Goal: Task Accomplishment & Management: Contribute content

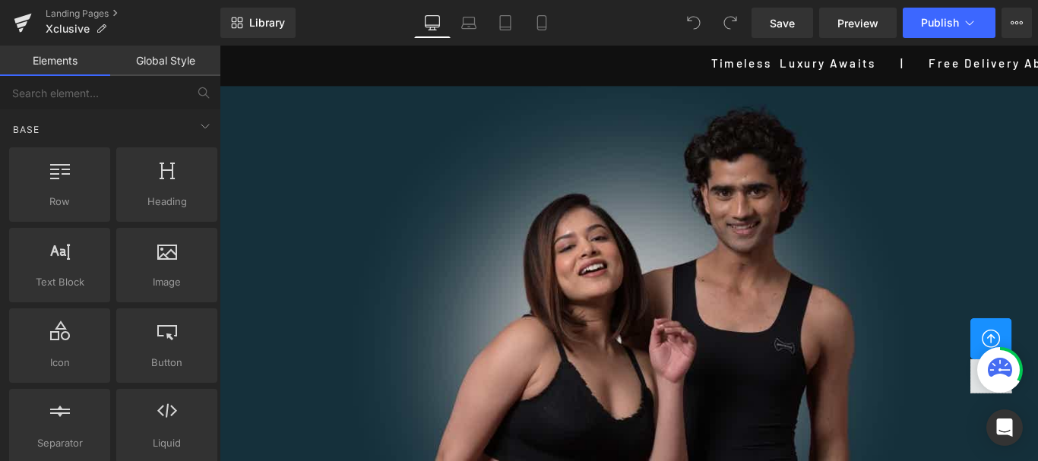
scroll to position [682, 0]
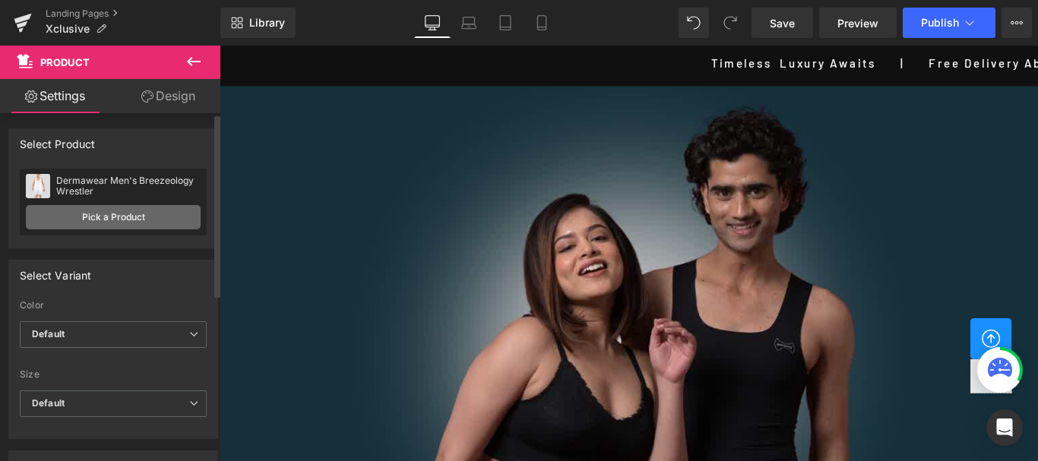
click at [100, 216] on link "Pick a Product" at bounding box center [113, 217] width 175 height 24
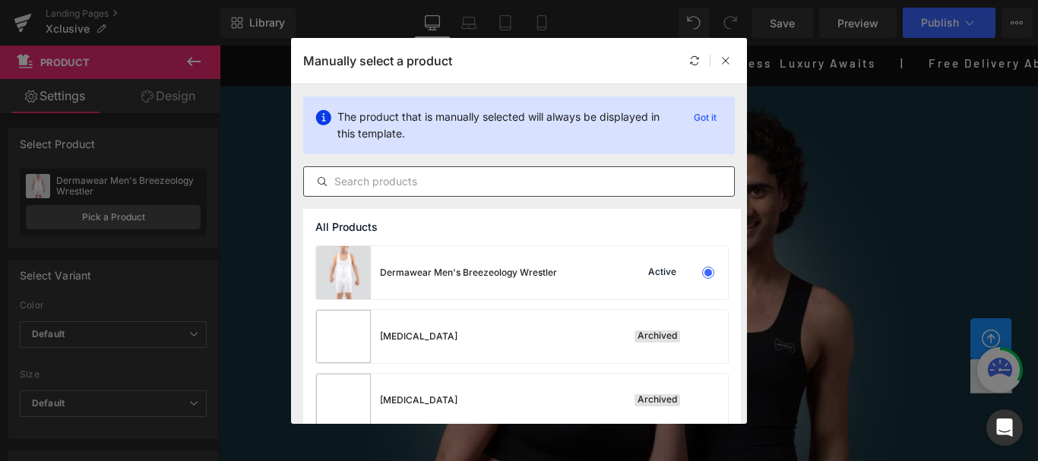
click at [357, 178] on input "text" at bounding box center [519, 181] width 430 height 18
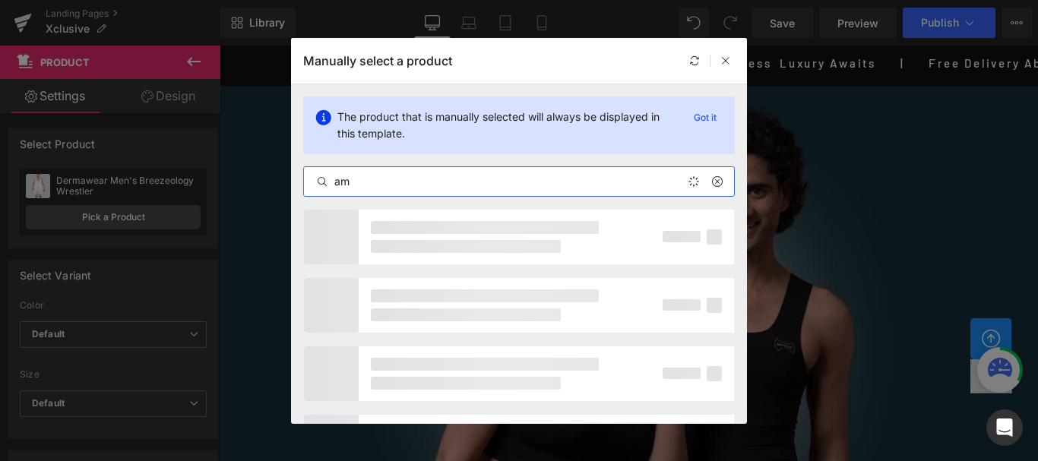
type input "a"
type input "front"
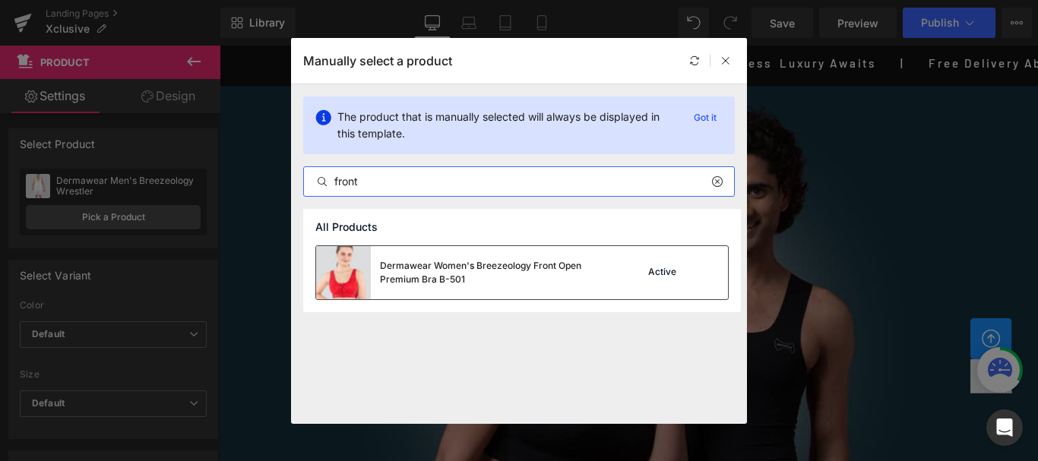
click at [623, 284] on div "Dermawear Women's Breezeology Front Open Premium Bra B-501 Active" at bounding box center [522, 272] width 412 height 53
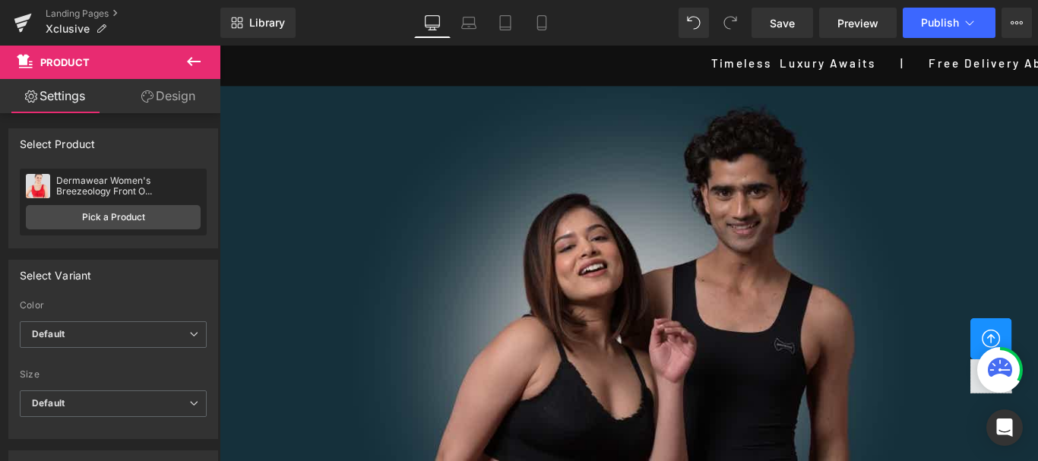
scroll to position [910, 0]
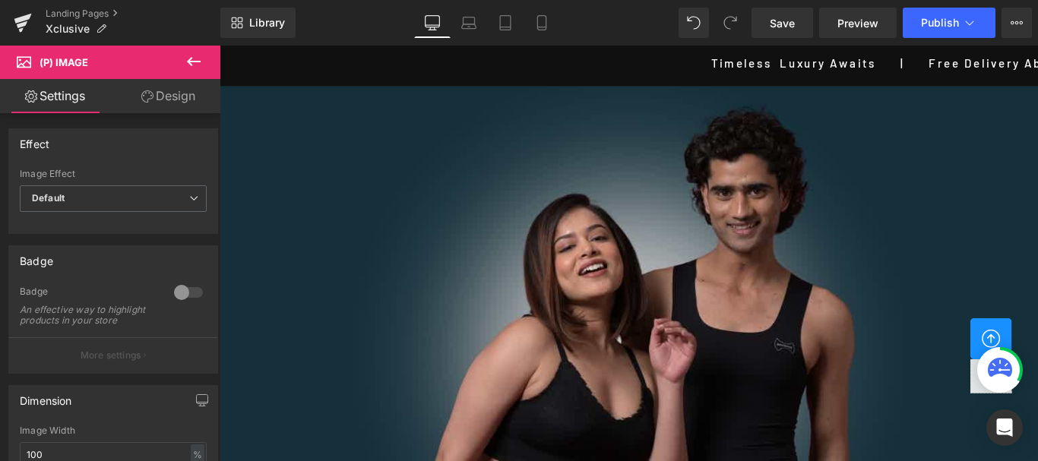
scroll to position [682, 0]
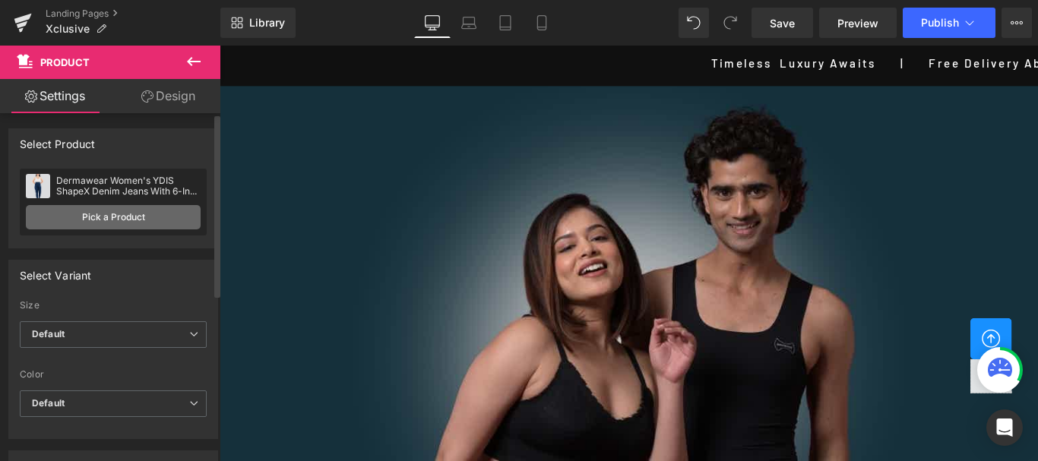
click at [106, 217] on link "Pick a Product" at bounding box center [113, 217] width 175 height 24
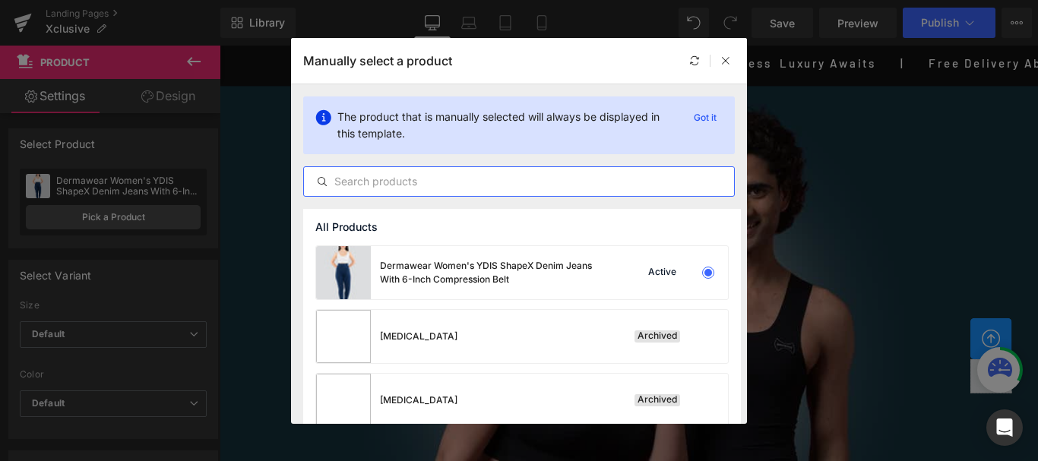
click at [349, 179] on input "text" at bounding box center [519, 181] width 430 height 18
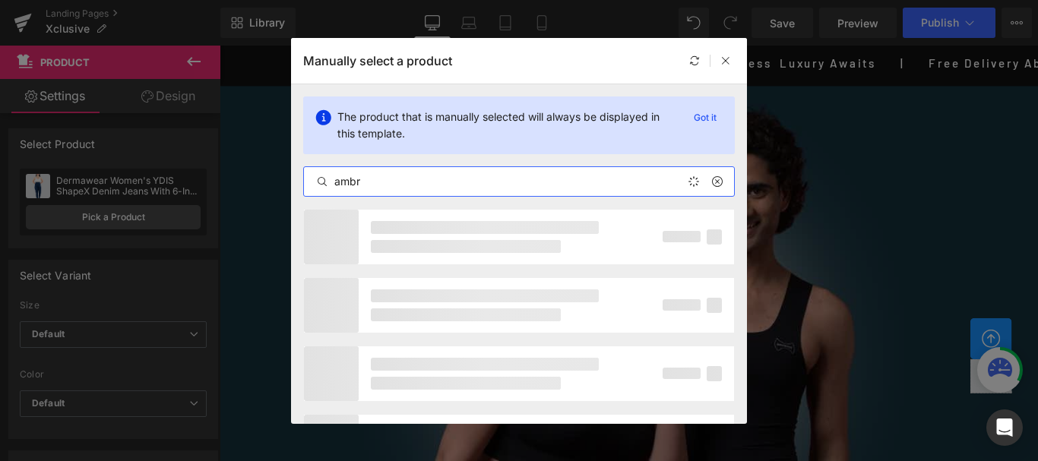
type input "ambre"
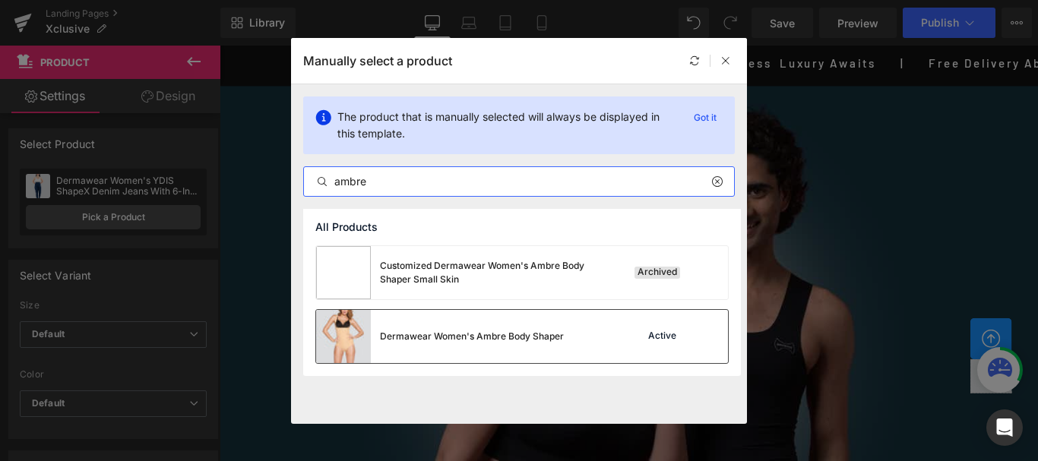
click at [623, 343] on div "Dermawear Women's Ambre Body Shaper Active" at bounding box center [522, 336] width 412 height 53
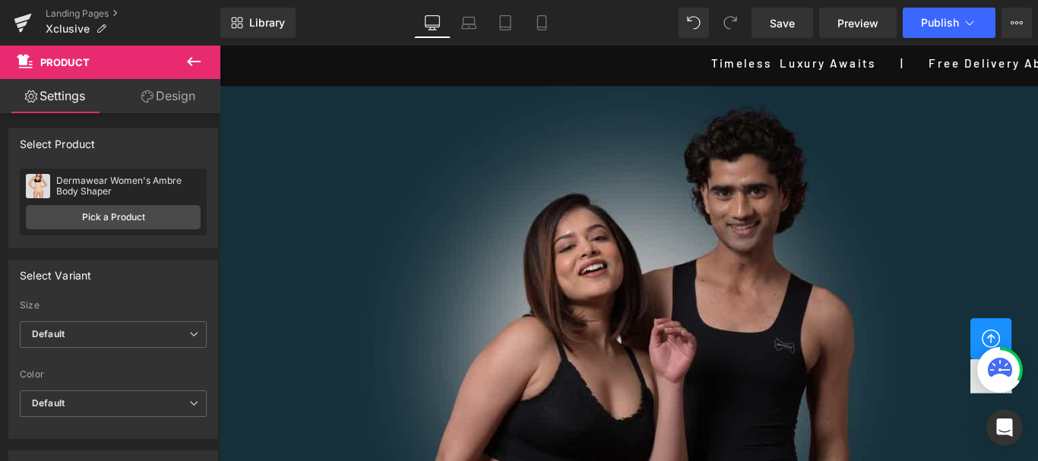
scroll to position [834, 0]
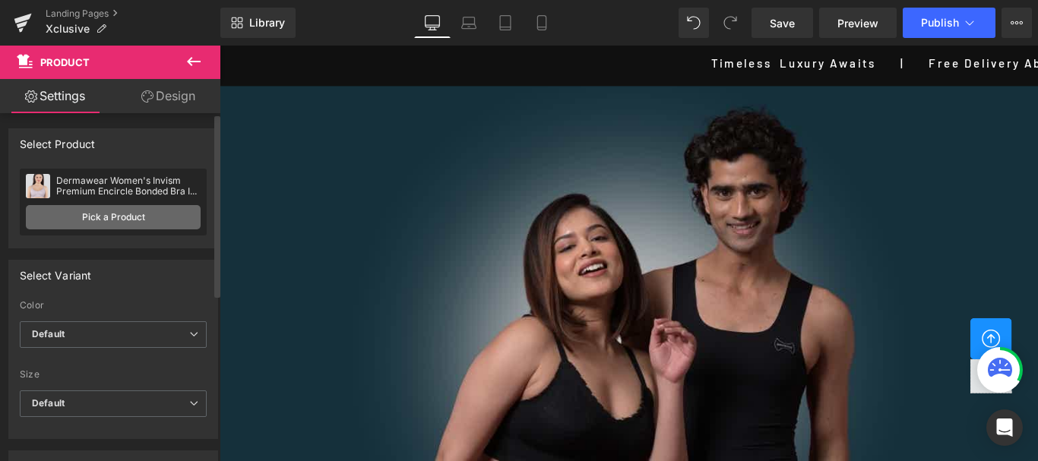
click at [113, 219] on link "Pick a Product" at bounding box center [113, 217] width 175 height 24
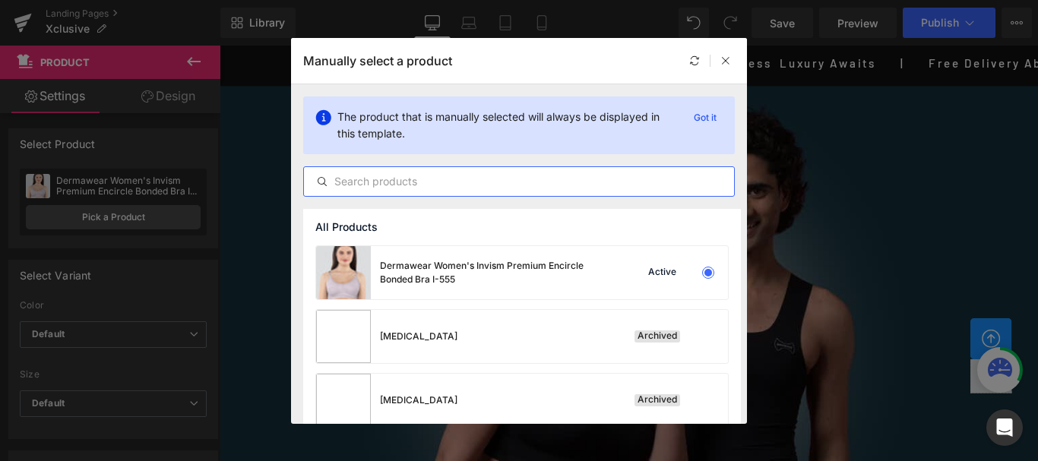
click at [356, 182] on input "text" at bounding box center [519, 181] width 430 height 18
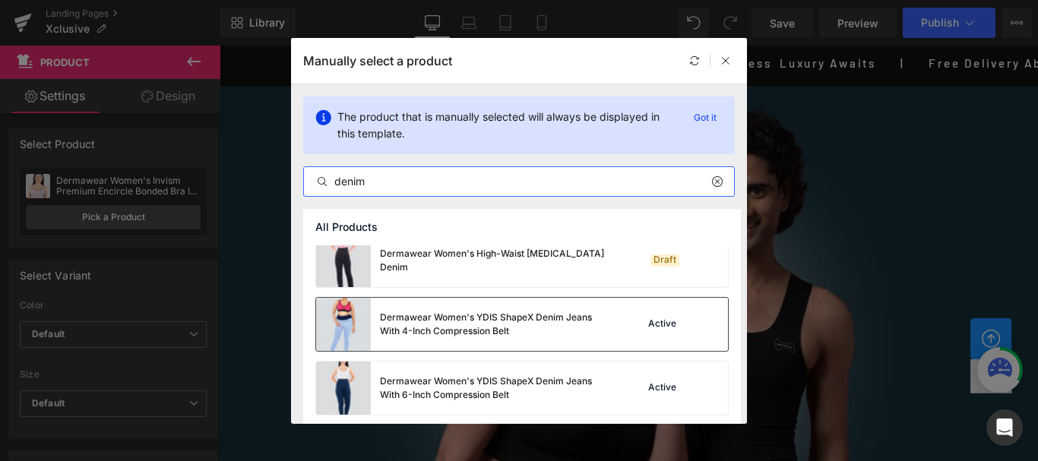
scroll to position [80, 0]
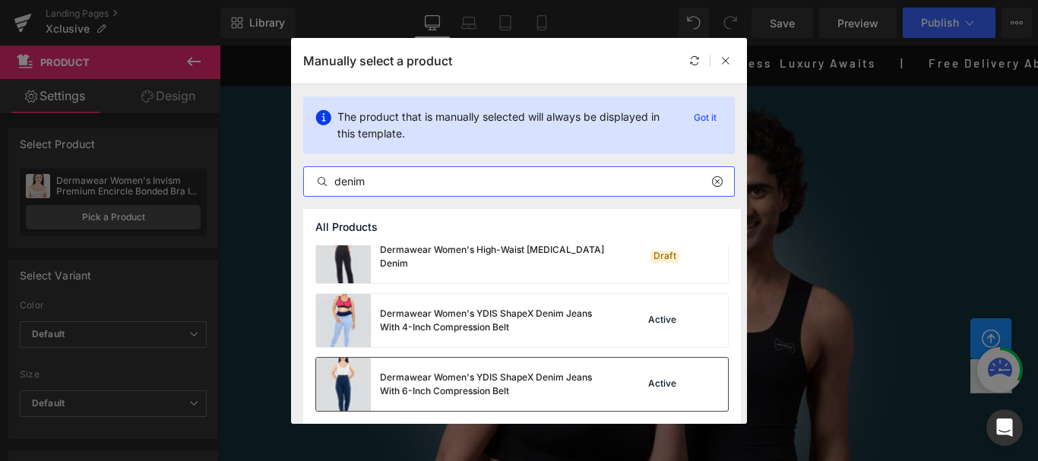
type input "denim"
click at [672, 390] on div "Active" at bounding box center [662, 384] width 34 height 12
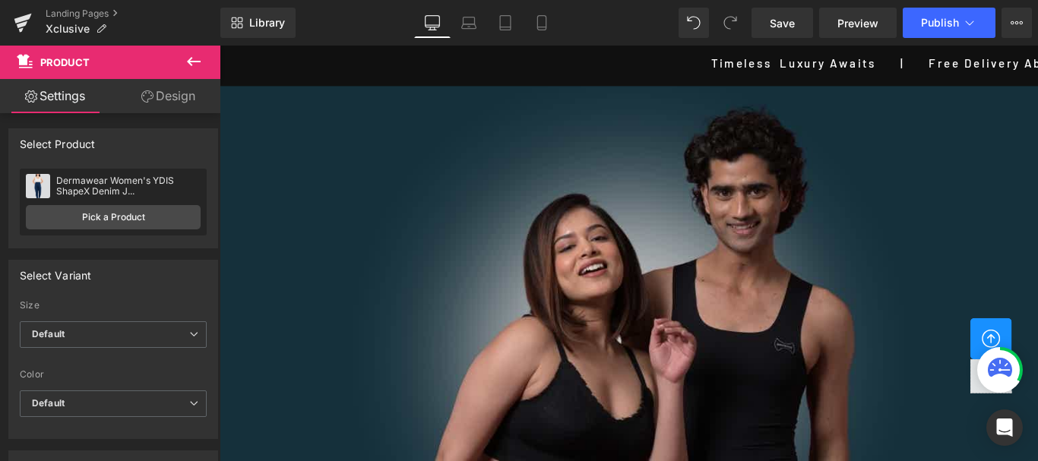
scroll to position [1214, 0]
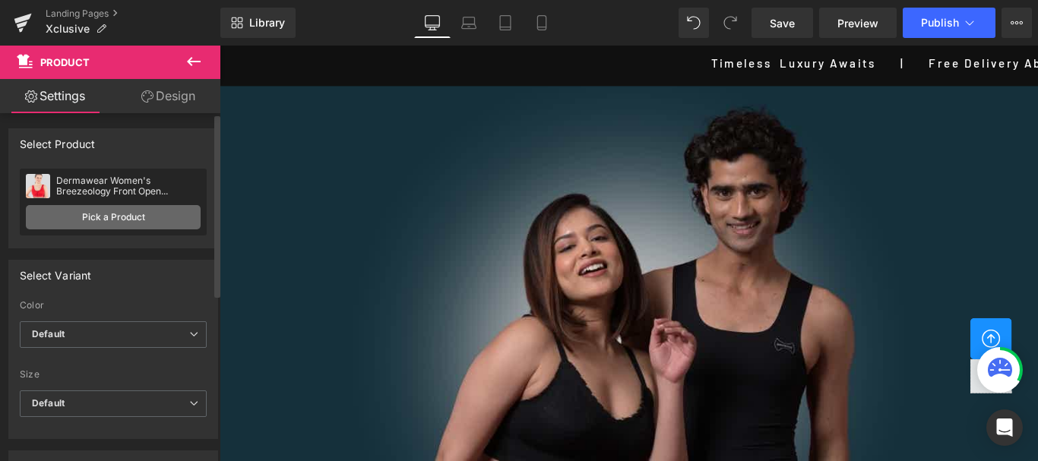
click at [132, 207] on link "Pick a Product" at bounding box center [113, 217] width 175 height 24
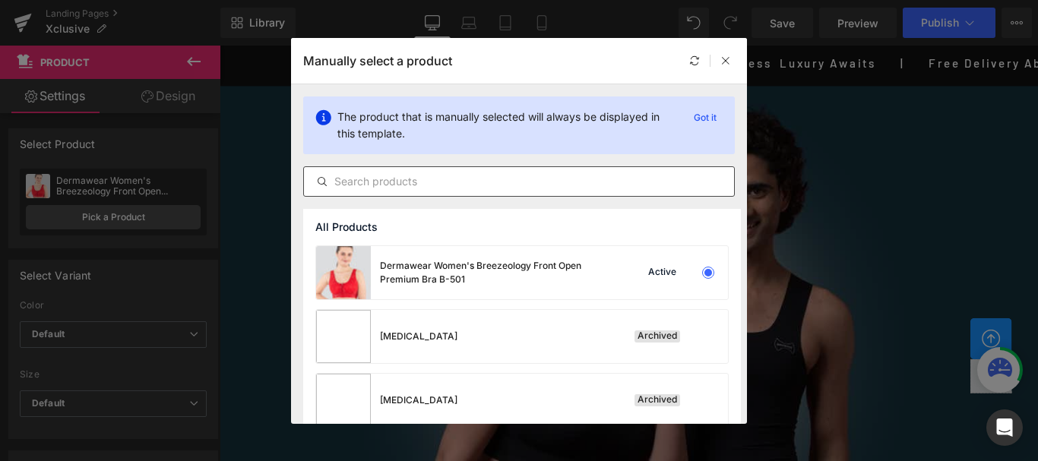
click at [395, 179] on input "text" at bounding box center [519, 181] width 430 height 18
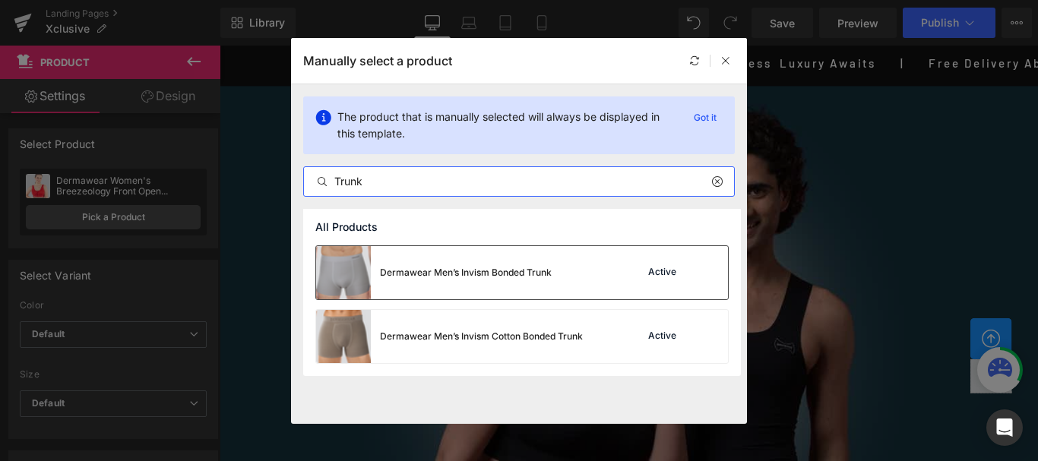
type input "Trunk"
click at [614, 270] on div "Dermawear Men’s Invism Bonded Trunk Active" at bounding box center [522, 272] width 412 height 53
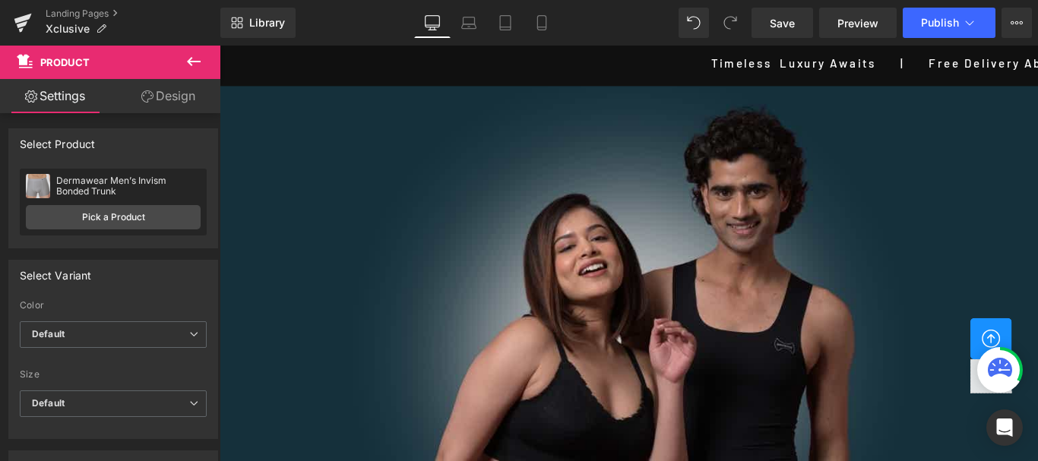
scroll to position [1138, 0]
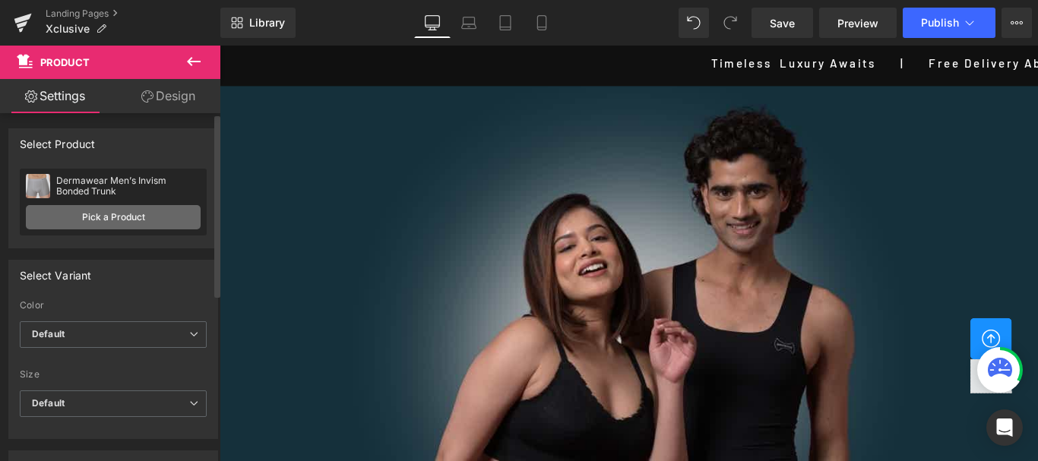
click at [103, 216] on link "Pick a Product" at bounding box center [113, 217] width 175 height 24
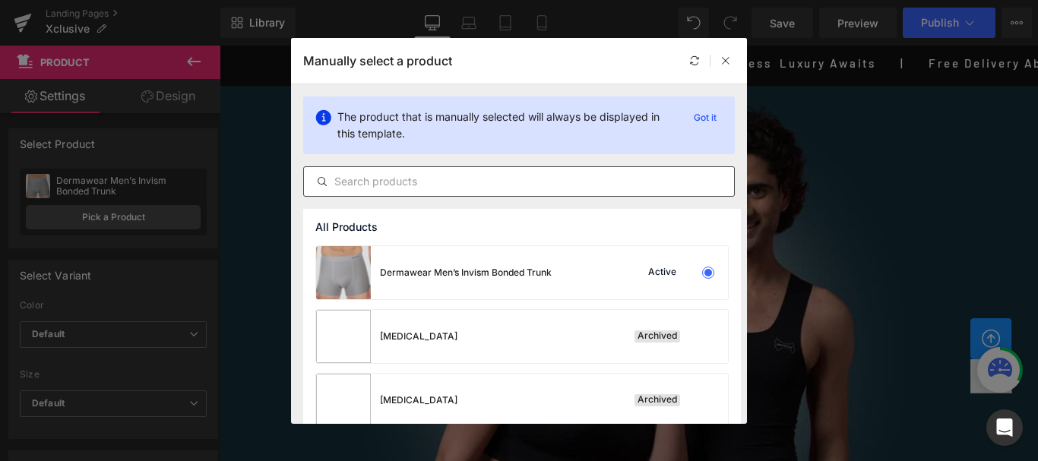
click at [376, 183] on input "text" at bounding box center [519, 181] width 430 height 18
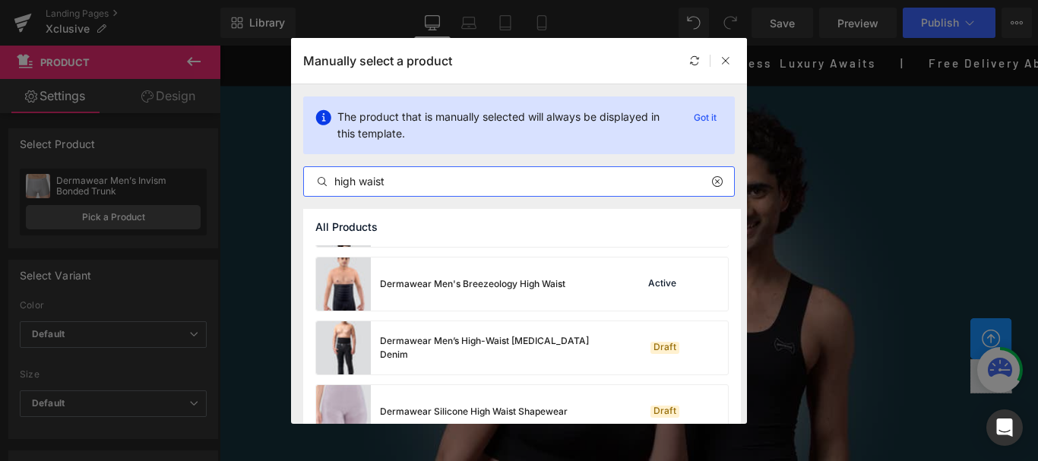
scroll to position [426, 0]
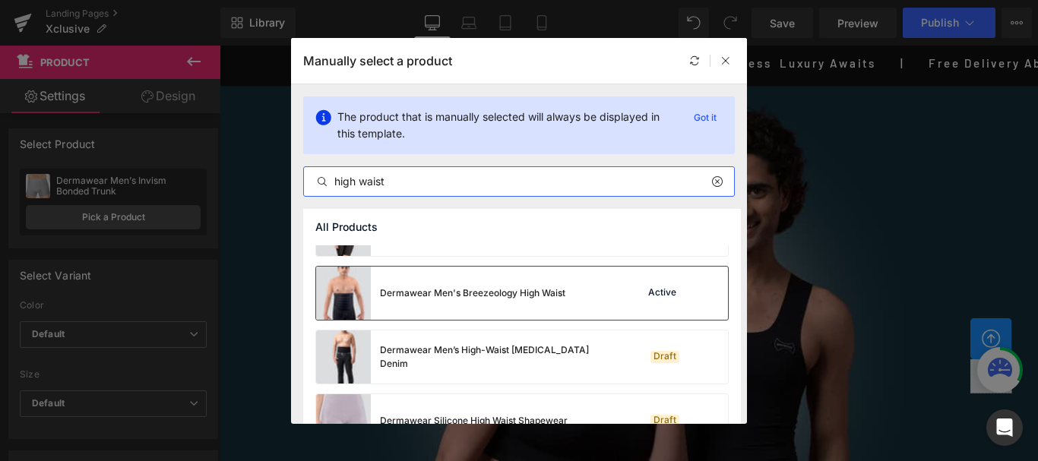
type input "high waist"
click at [510, 308] on div "Dermawear Men's Breezeology High Waist" at bounding box center [440, 293] width 249 height 53
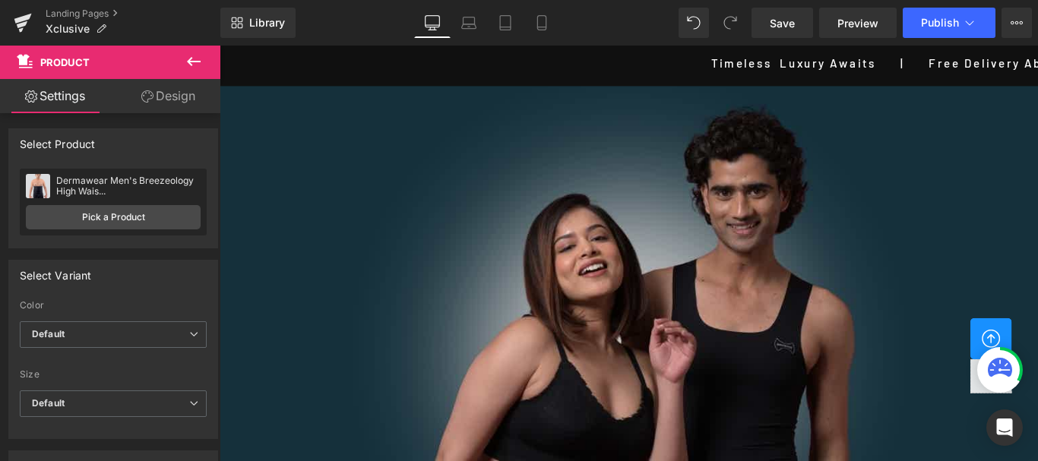
scroll to position [1138, 0]
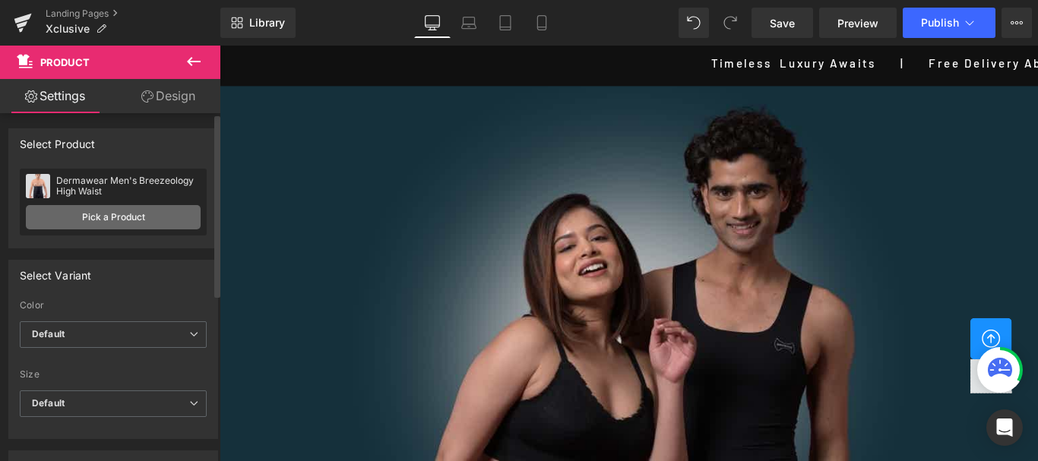
click at [97, 213] on link "Pick a Product" at bounding box center [113, 217] width 175 height 24
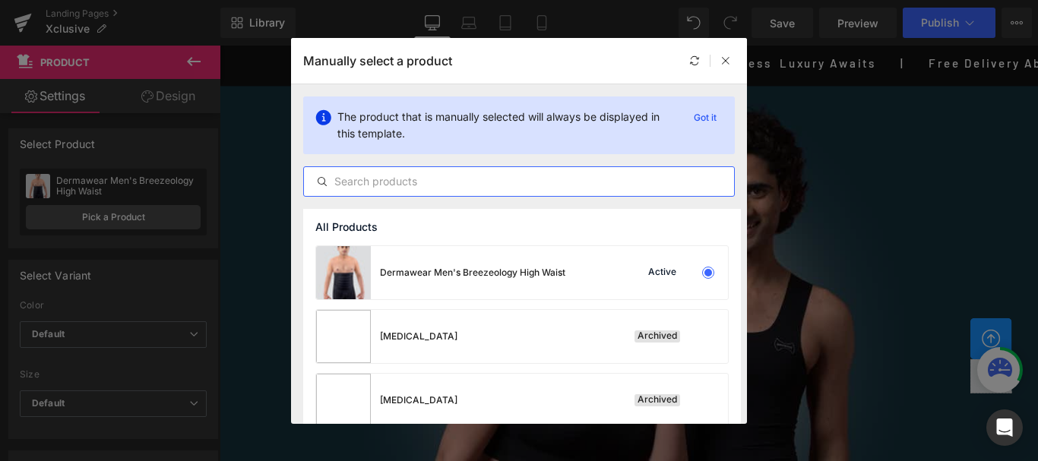
click at [386, 184] on input "text" at bounding box center [519, 181] width 430 height 18
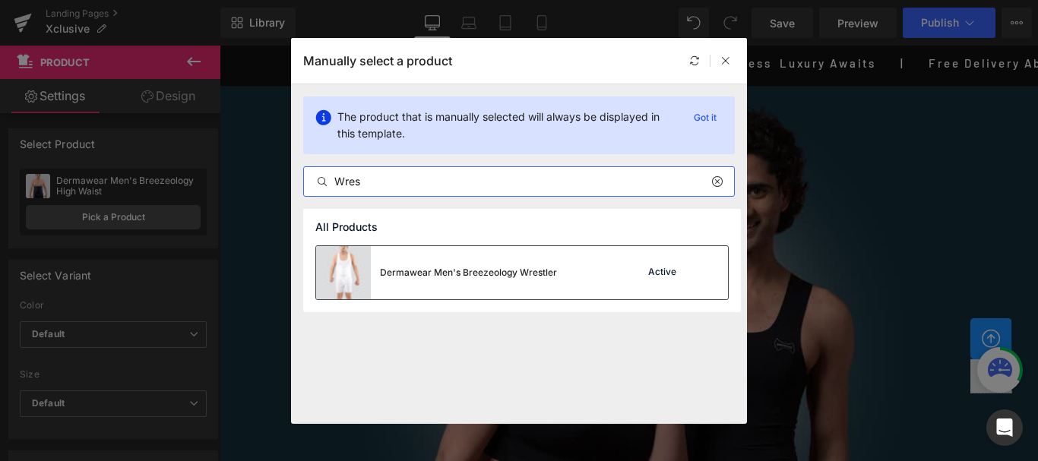
type input "Wres"
click at [515, 286] on div "Dermawear Men's Breezeology Wrestler" at bounding box center [436, 272] width 241 height 53
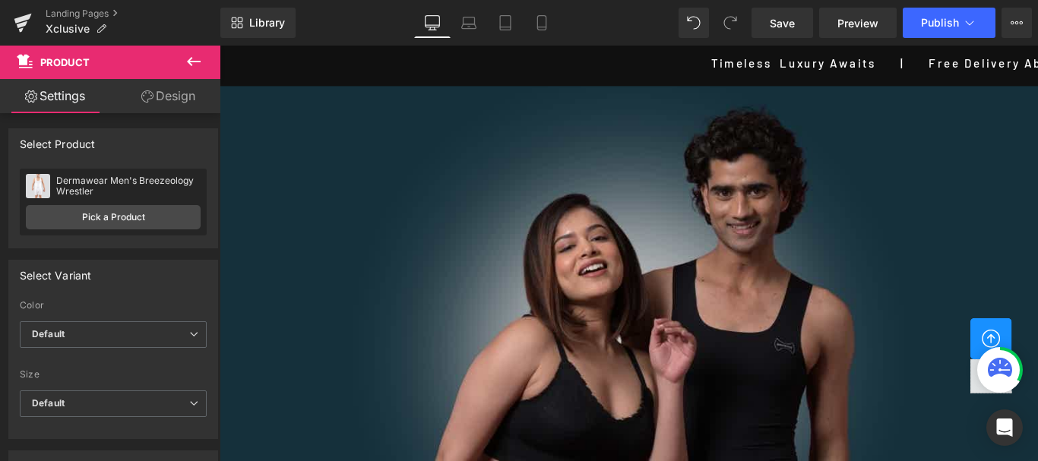
scroll to position [2725, 0]
click at [782, 26] on span "Save" at bounding box center [782, 23] width 25 height 16
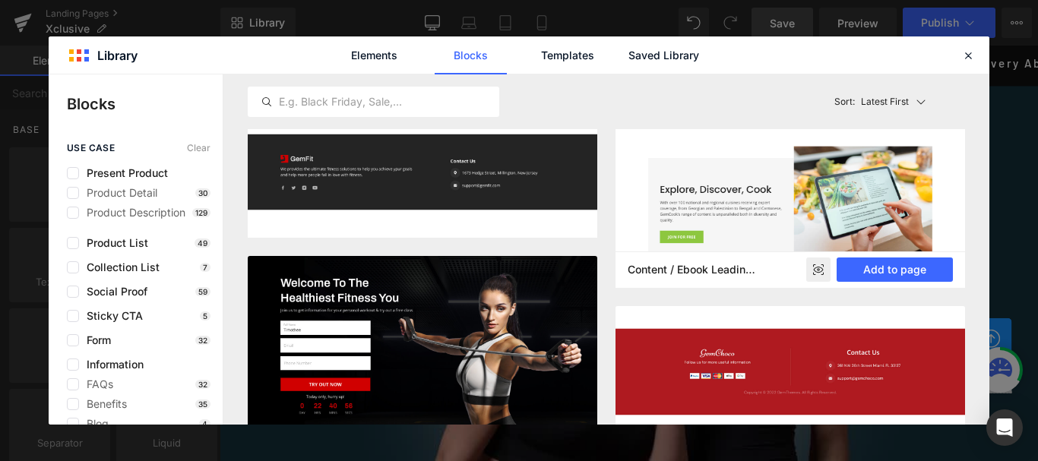
scroll to position [5736, 0]
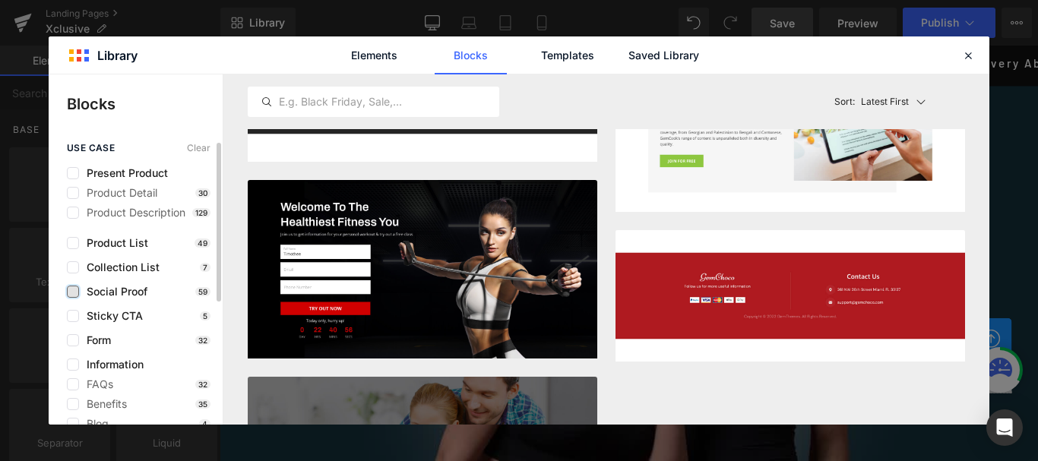
click at [73, 292] on label at bounding box center [73, 292] width 12 height 12
click at [73, 292] on input "checkbox" at bounding box center [73, 292] width 0 height 0
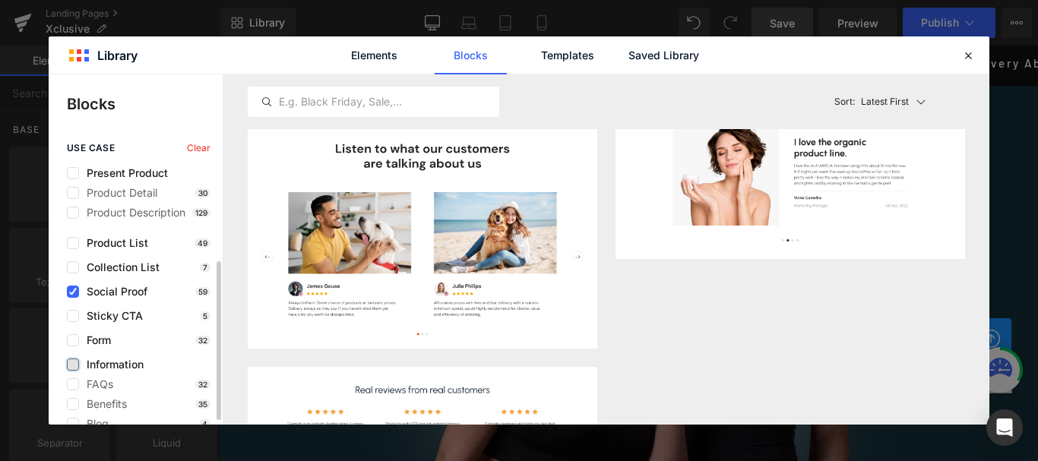
scroll to position [76, 0]
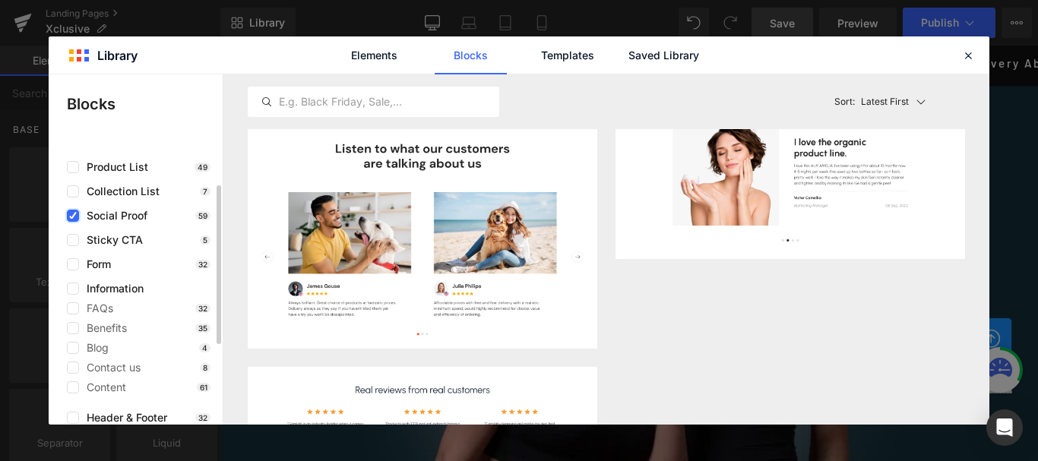
click at [73, 216] on icon at bounding box center [73, 216] width 8 height 0
click at [73, 216] on input "checkbox" at bounding box center [73, 216] width 0 height 0
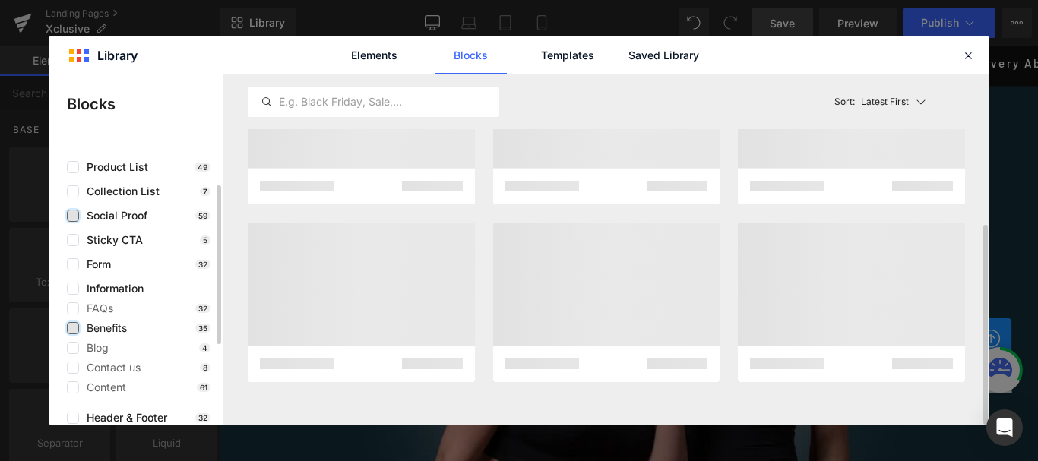
scroll to position [262, 0]
click at [77, 330] on label at bounding box center [73, 328] width 12 height 12
click at [73, 328] on input "checkbox" at bounding box center [73, 328] width 0 height 0
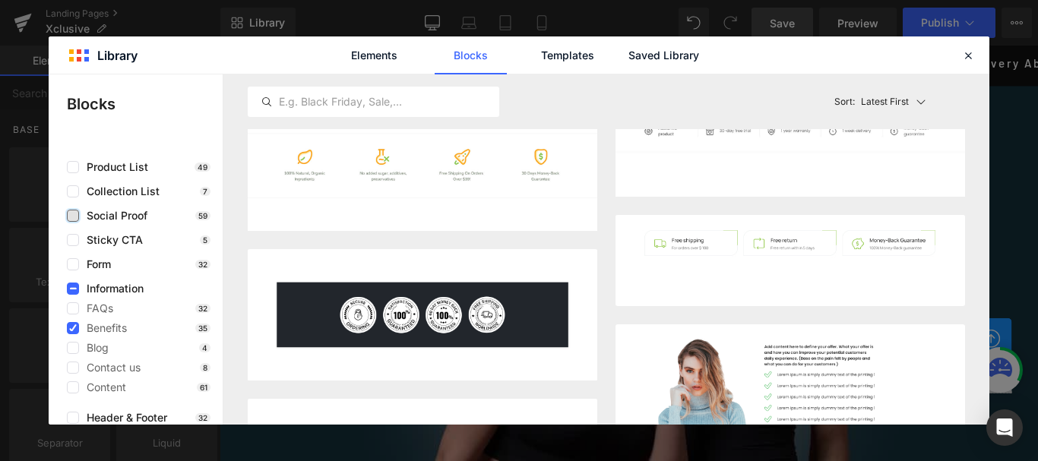
scroll to position [2400, 0]
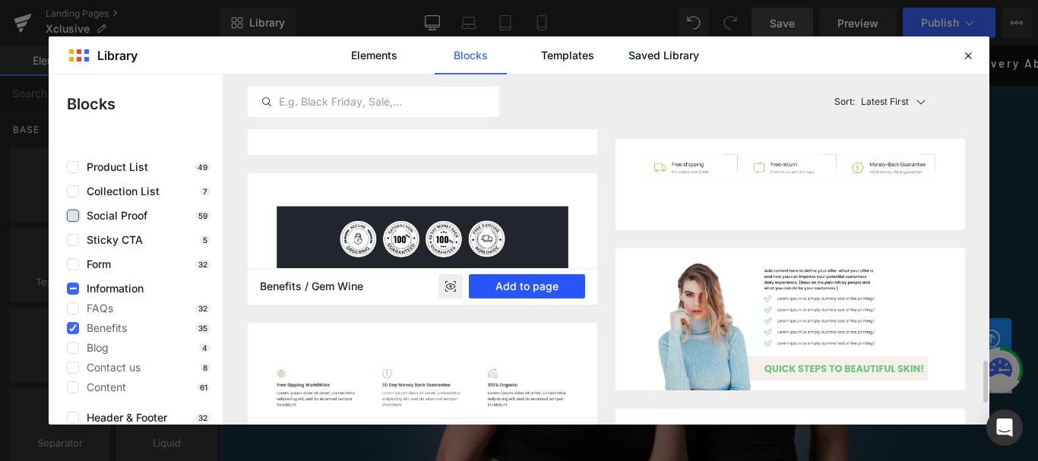
click at [534, 287] on button "Add to page" at bounding box center [527, 286] width 116 height 24
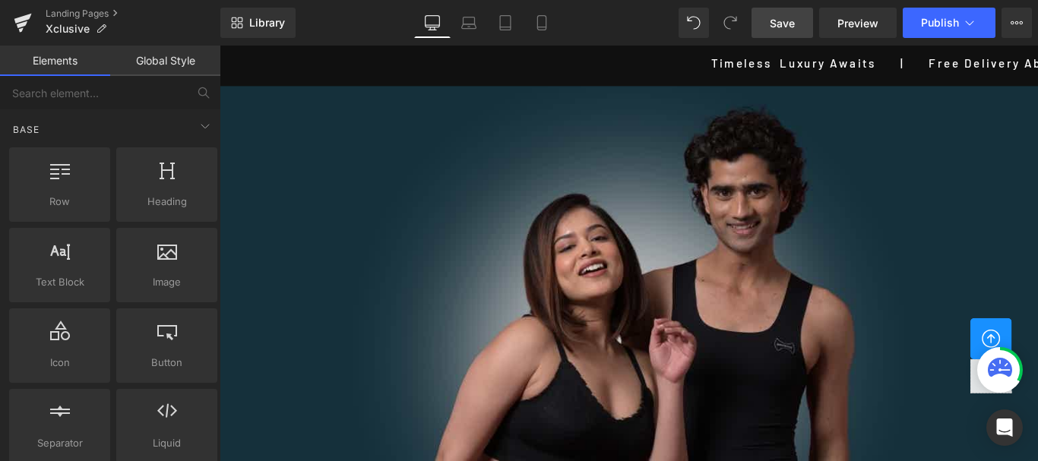
scroll to position [2801, 0]
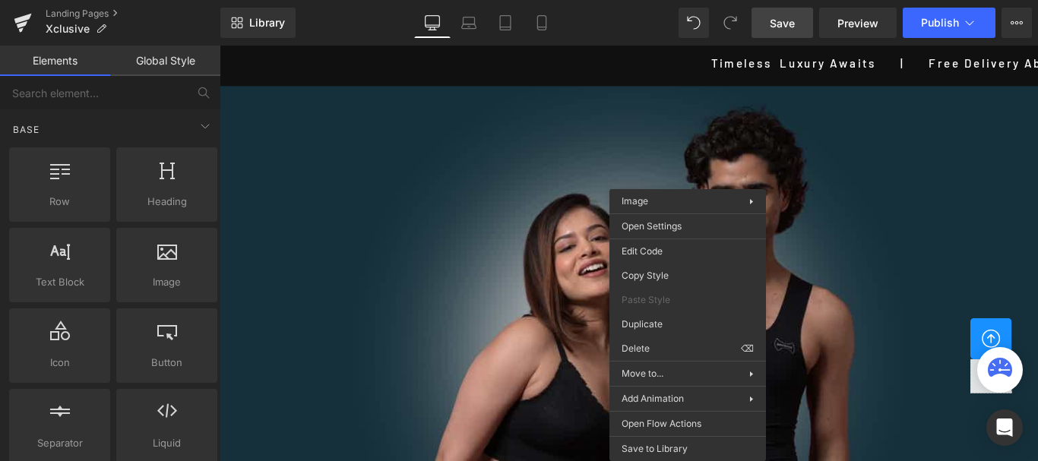
click at [514, 401] on div "Rendering Content" at bounding box center [519, 401] width 93 height 17
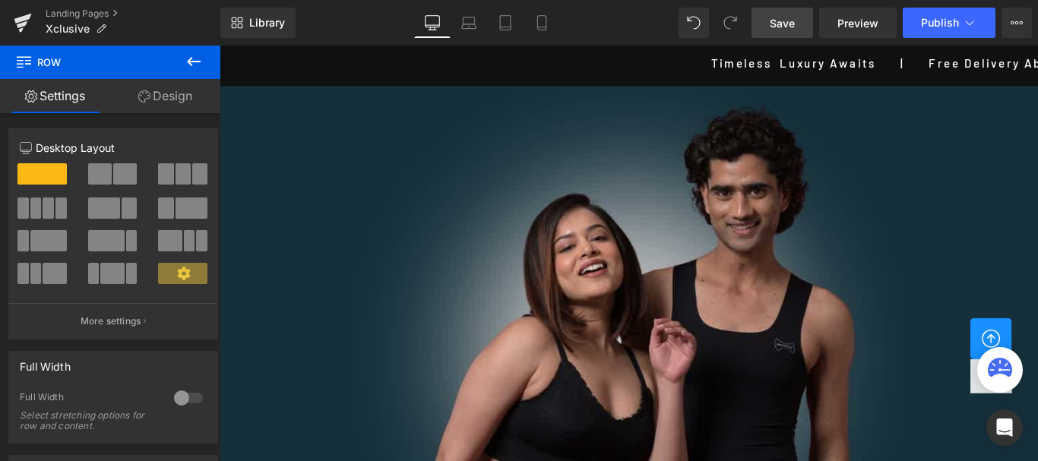
click at [162, 94] on link "Design" at bounding box center [165, 96] width 110 height 34
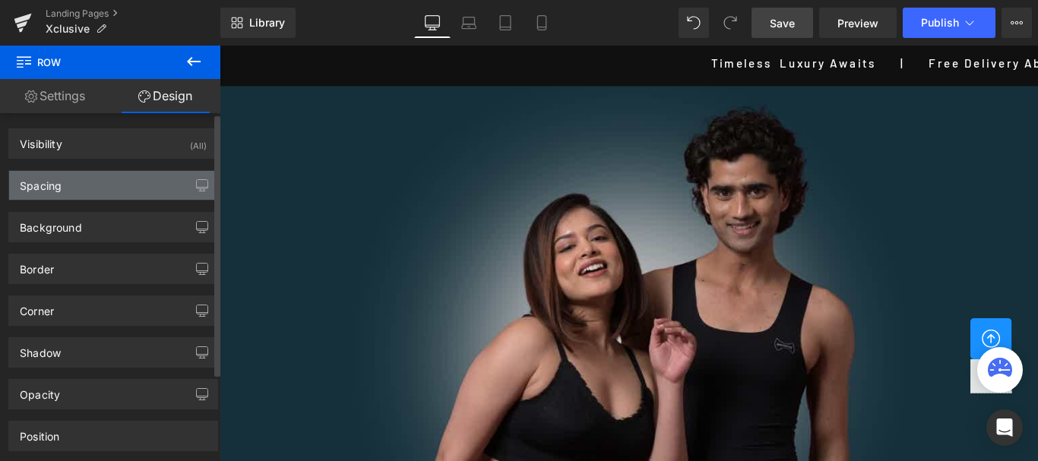
click at [58, 183] on div "Spacing" at bounding box center [41, 181] width 42 height 21
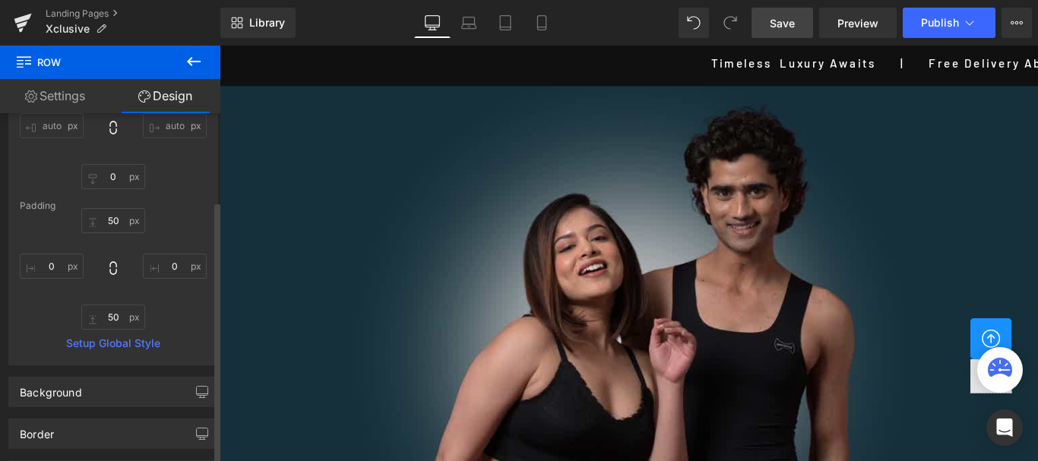
scroll to position [228, 0]
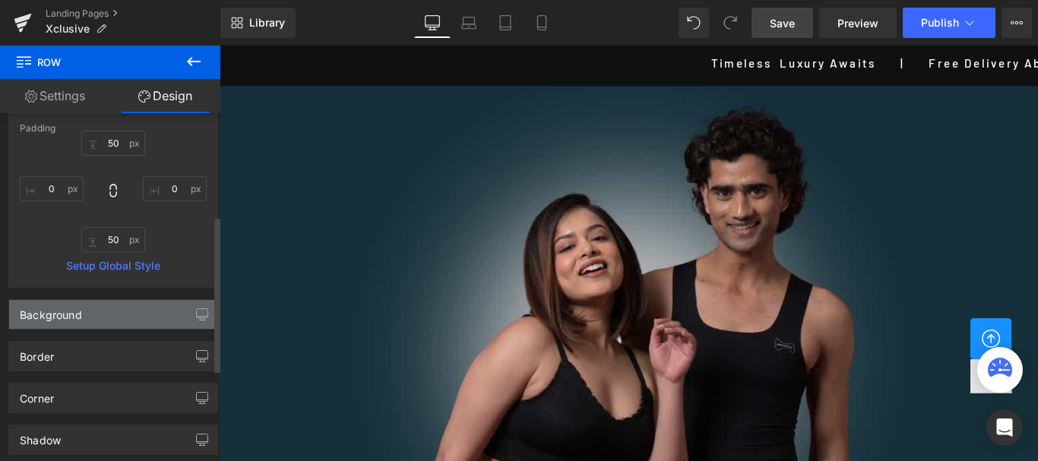
click at [80, 321] on div "Background" at bounding box center [51, 310] width 62 height 21
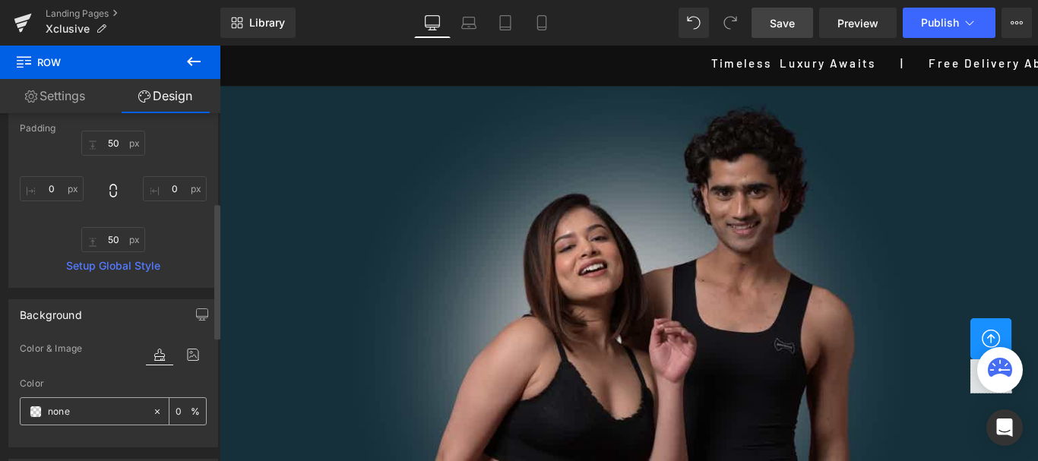
click at [80, 409] on input "text" at bounding box center [96, 411] width 97 height 17
type input "#101010"
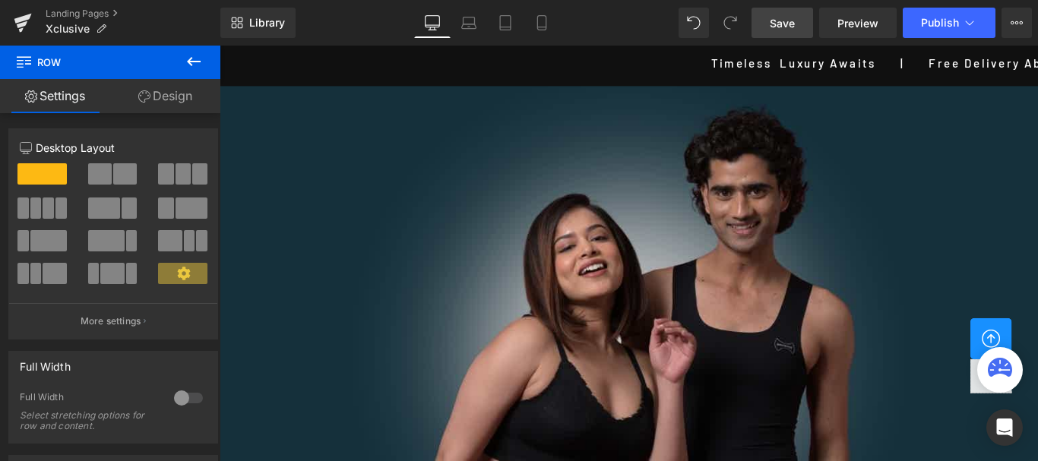
click at [170, 90] on link "Design" at bounding box center [165, 96] width 110 height 34
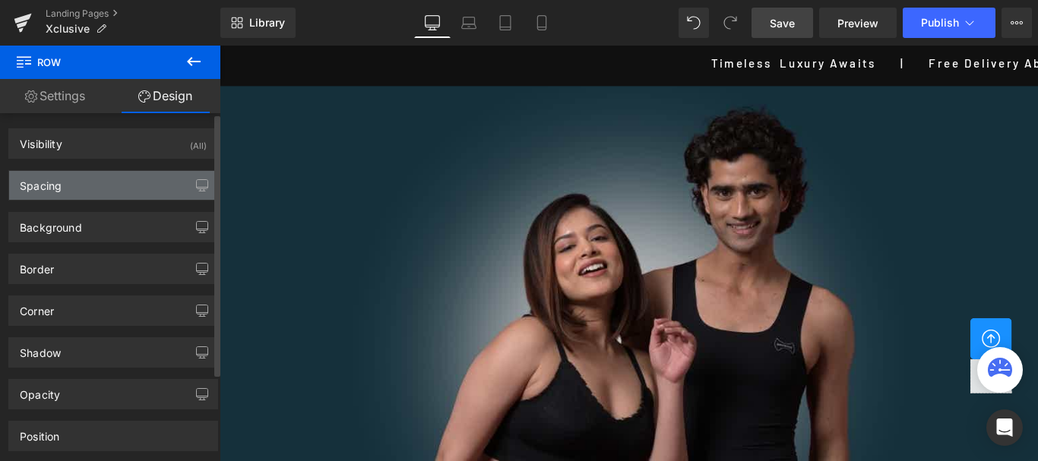
click at [33, 180] on div "Spacing" at bounding box center [41, 181] width 42 height 21
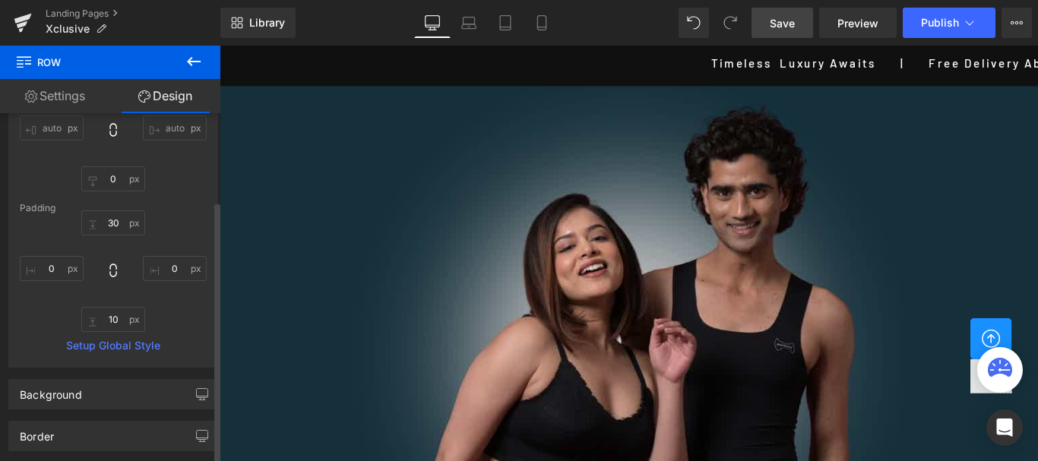
scroll to position [152, 0]
click at [109, 219] on input "30" at bounding box center [113, 219] width 64 height 25
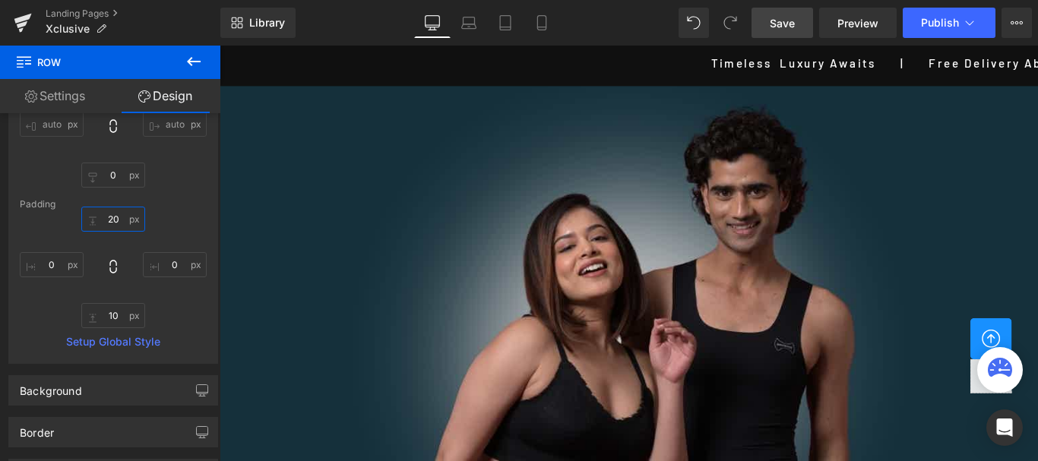
scroll to position [2388, 0]
type input "20"
click at [541, 27] on icon at bounding box center [541, 27] width 8 height 0
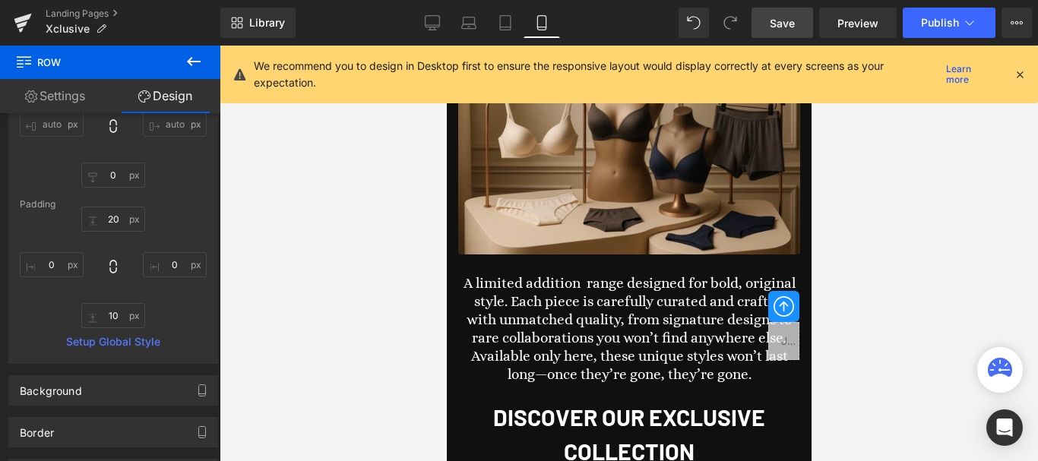
scroll to position [4841, 0]
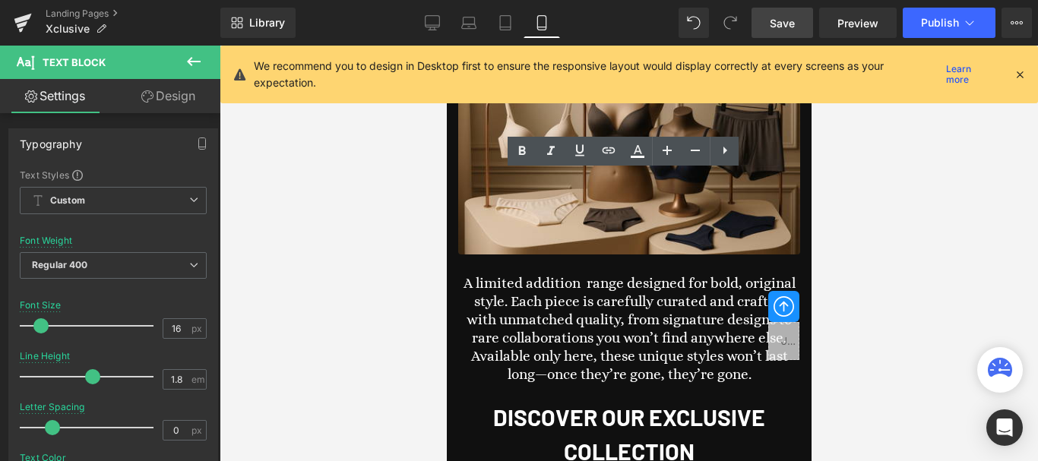
copy p "Copyright © 2025 Dermawear. All Rights Reserved."
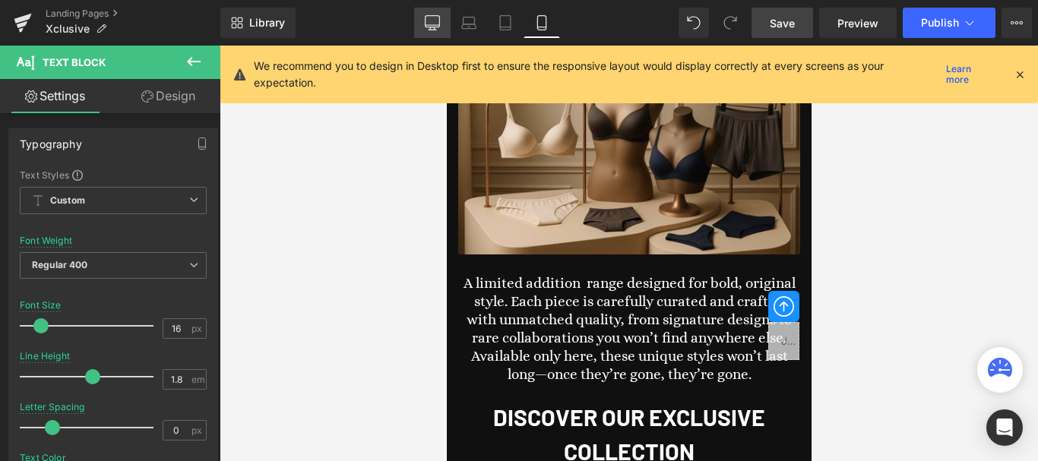
click at [426, 18] on icon at bounding box center [432, 21] width 14 height 11
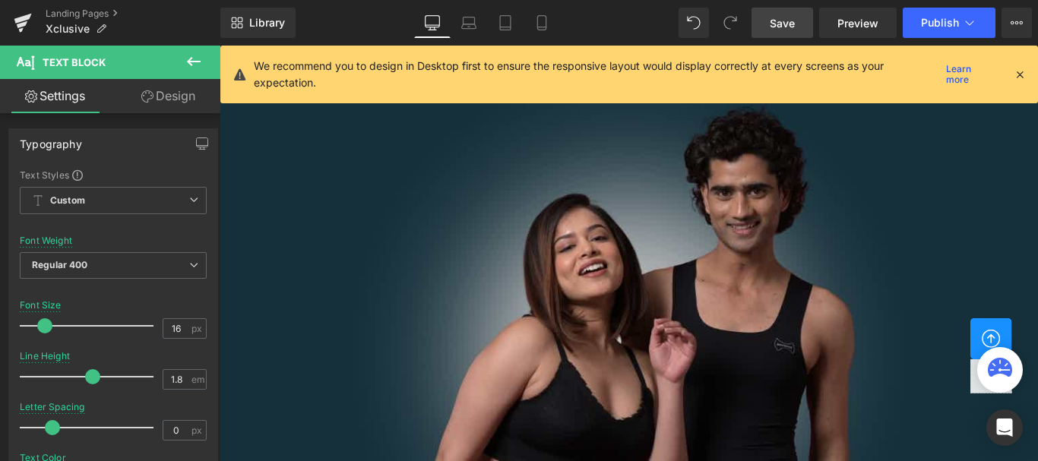
scroll to position [2683, 0]
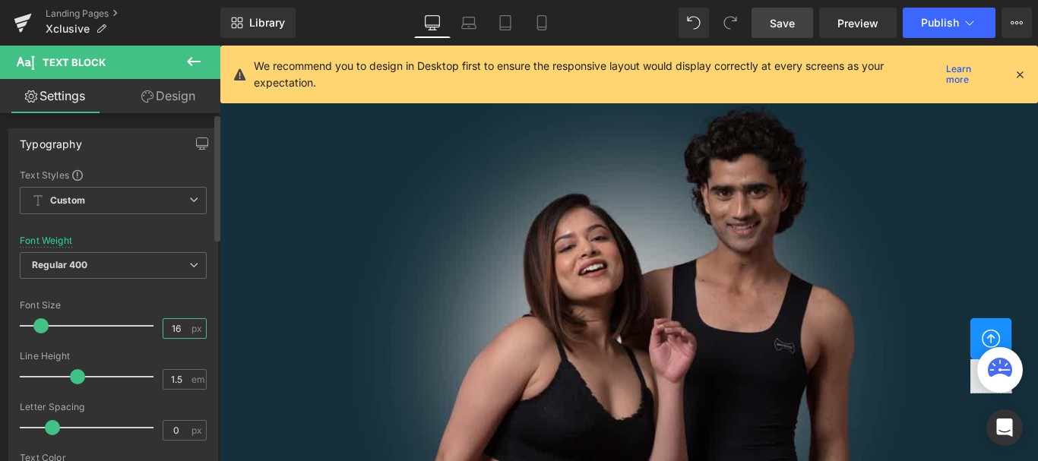
click at [169, 329] on input "16" at bounding box center [176, 328] width 27 height 19
click at [169, 326] on input "18.98" at bounding box center [176, 328] width 27 height 19
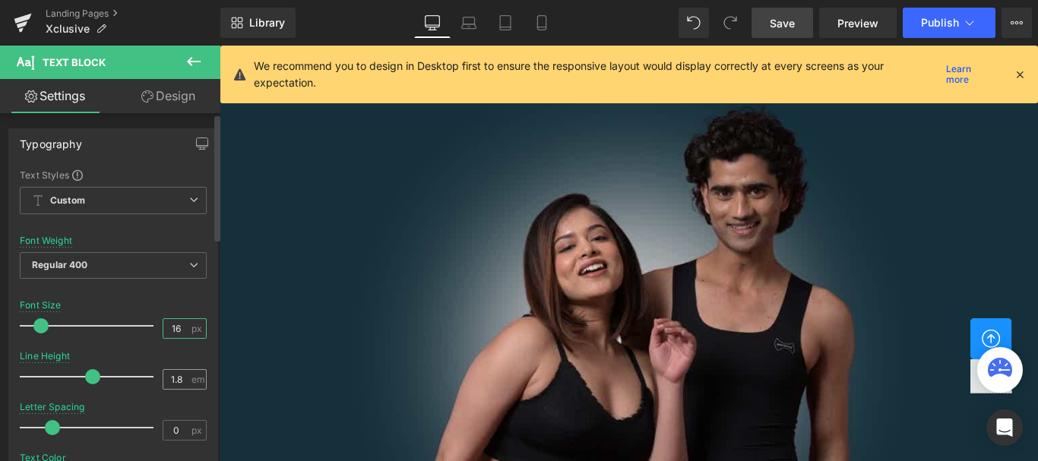
type input "16"
click at [179, 377] on input "1.8" at bounding box center [176, 379] width 27 height 19
click at [172, 377] on input "1.8" at bounding box center [176, 379] width 27 height 19
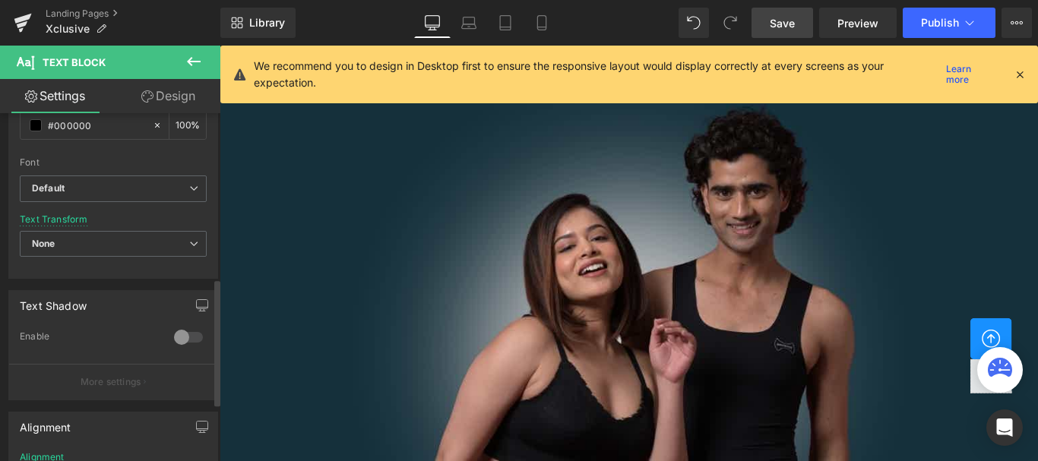
scroll to position [456, 0]
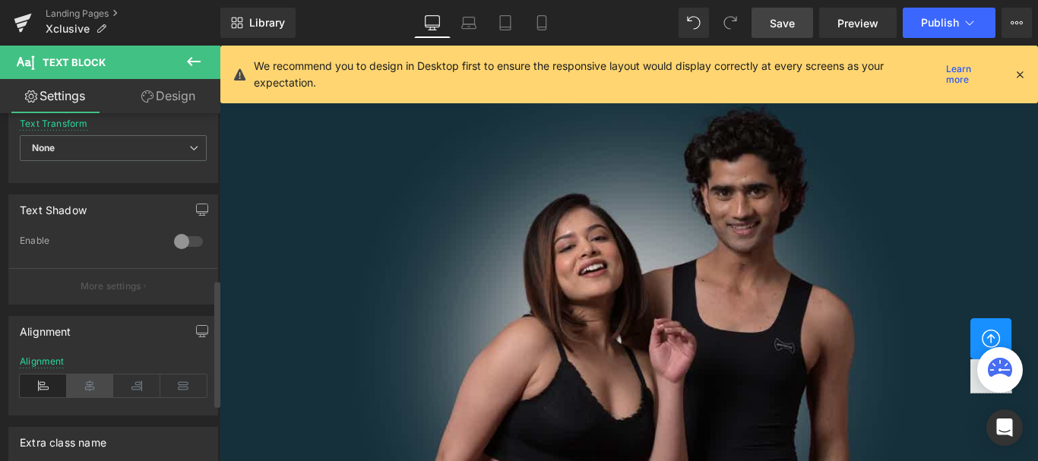
type input "1.5"
click at [77, 388] on icon at bounding box center [90, 386] width 47 height 23
click at [31, 381] on icon at bounding box center [43, 386] width 47 height 23
click at [87, 379] on icon at bounding box center [90, 386] width 47 height 23
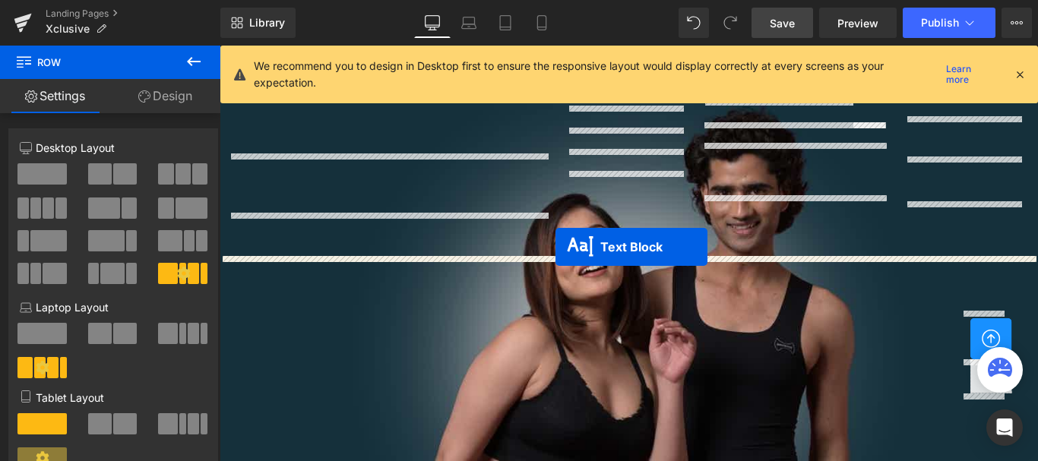
drag, startPoint x: 1011, startPoint y: 248, endPoint x: 600, endPoint y: 275, distance: 411.9
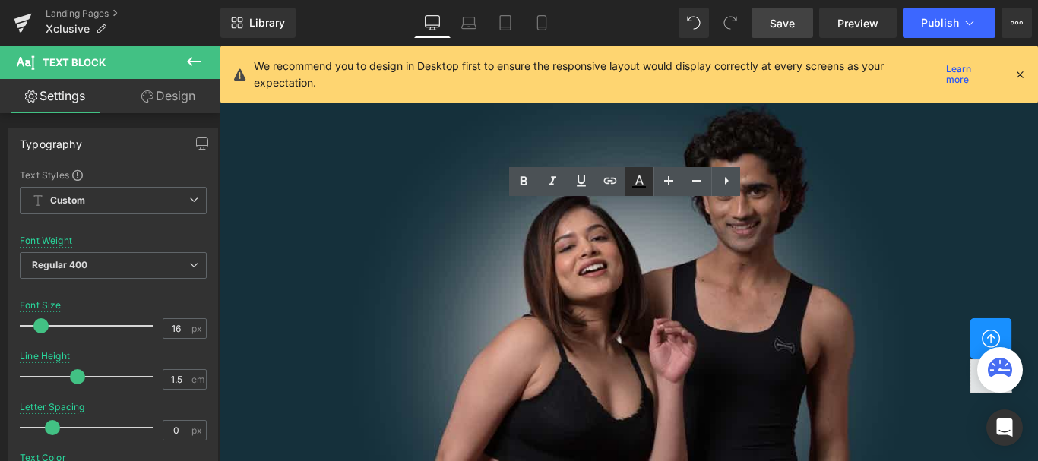
click at [642, 182] on icon at bounding box center [639, 179] width 8 height 9
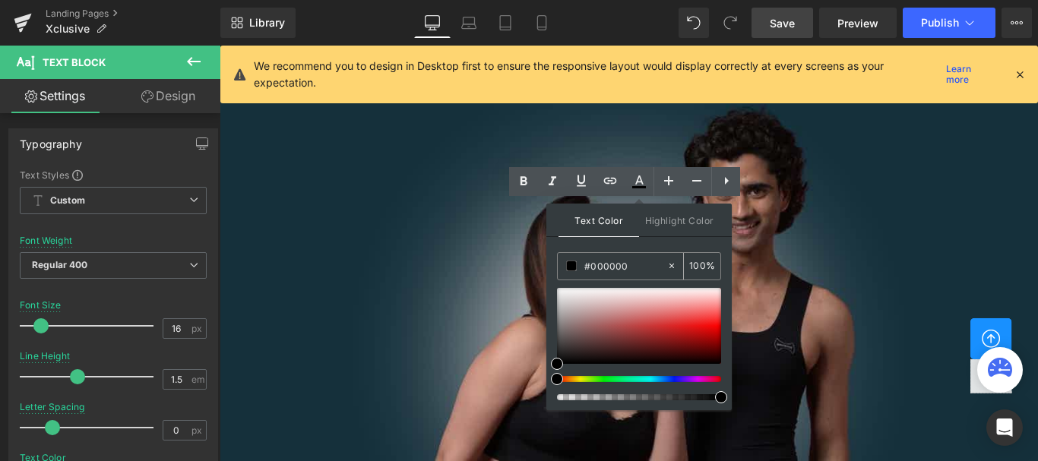
drag, startPoint x: 590, startPoint y: 267, endPoint x: 631, endPoint y: 266, distance: 40.3
click at [631, 266] on input "#000000" at bounding box center [625, 266] width 82 height 17
type input "#ffffff"
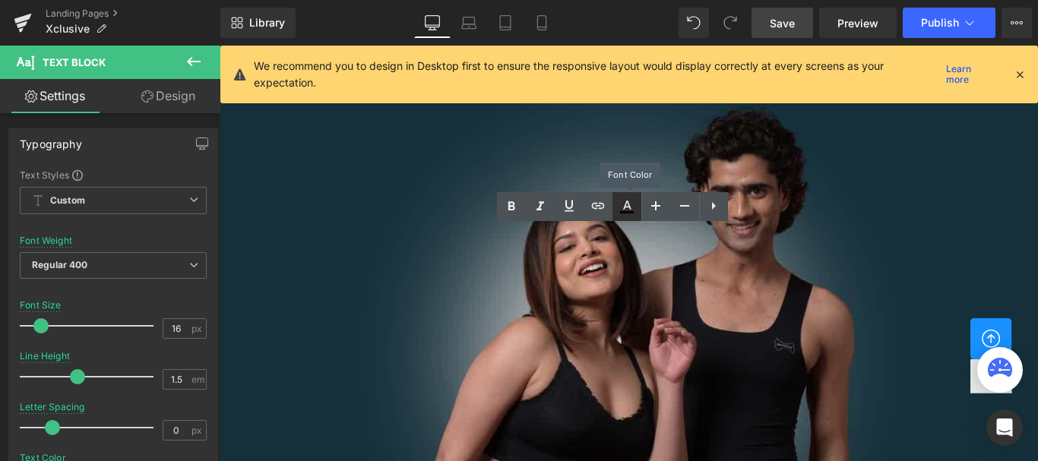
click at [626, 210] on icon at bounding box center [627, 207] width 18 height 18
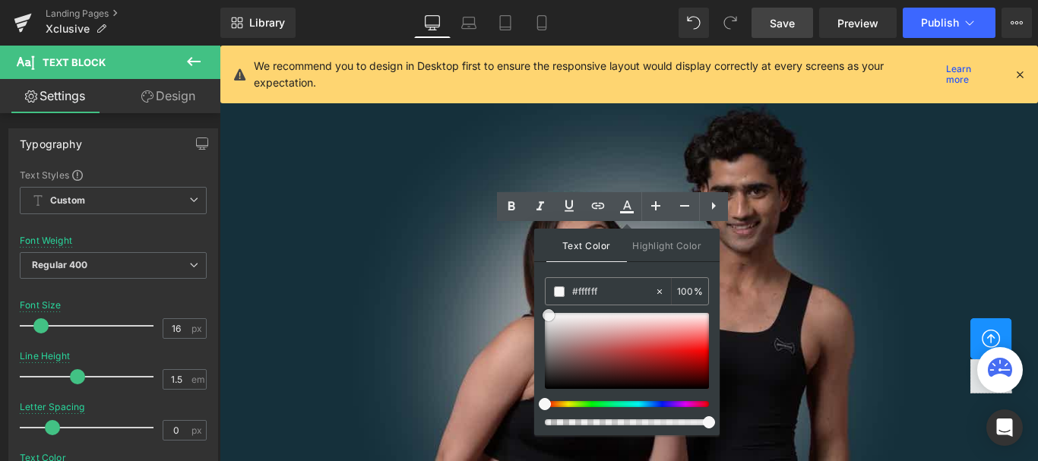
click at [548, 315] on div at bounding box center [627, 351] width 164 height 76
click at [608, 292] on input "#ffffff" at bounding box center [613, 291] width 82 height 17
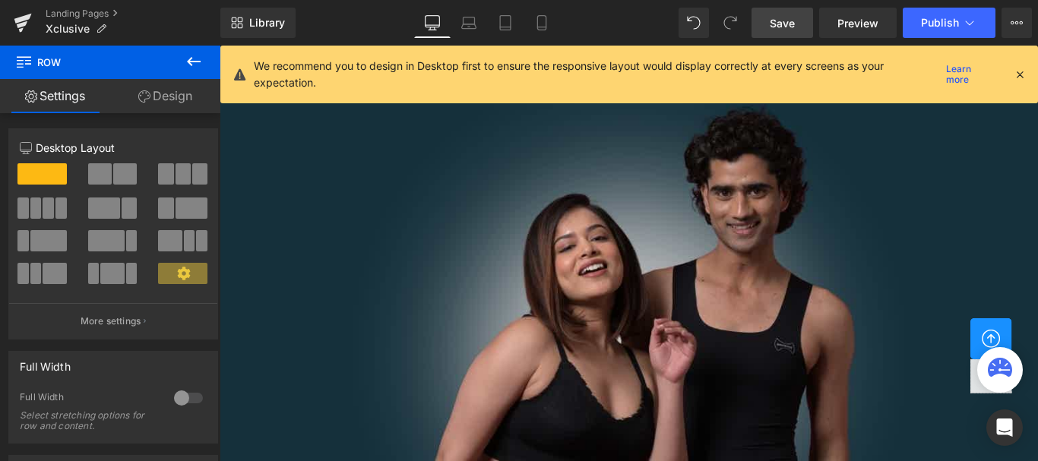
scroll to position [2531, 0]
drag, startPoint x: 650, startPoint y: 424, endPoint x: 947, endPoint y: 49, distance: 477.5
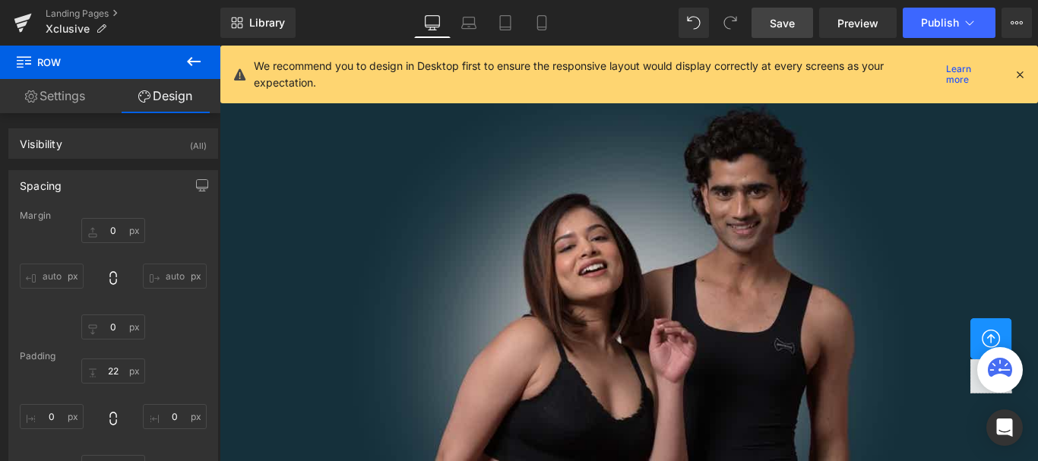
scroll to position [0, 0]
click at [780, 23] on span "Save" at bounding box center [782, 23] width 25 height 16
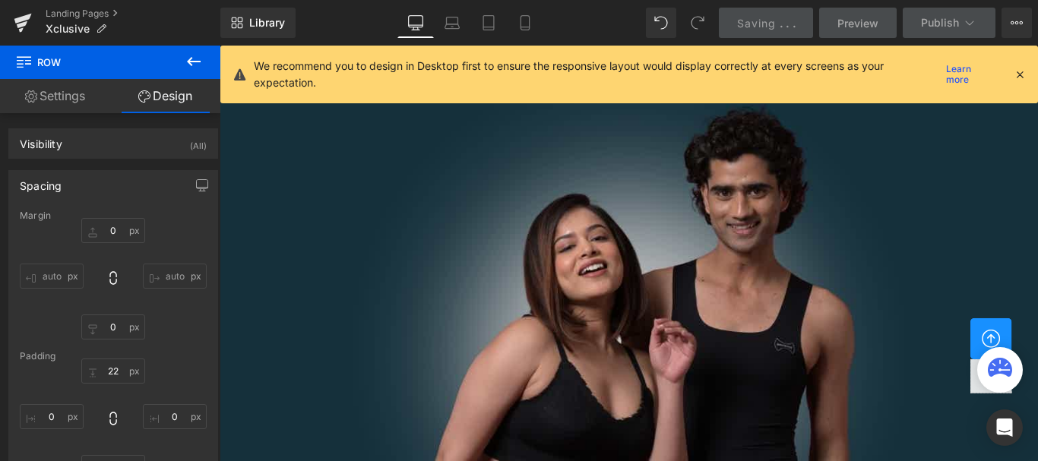
scroll to position [2811, 0]
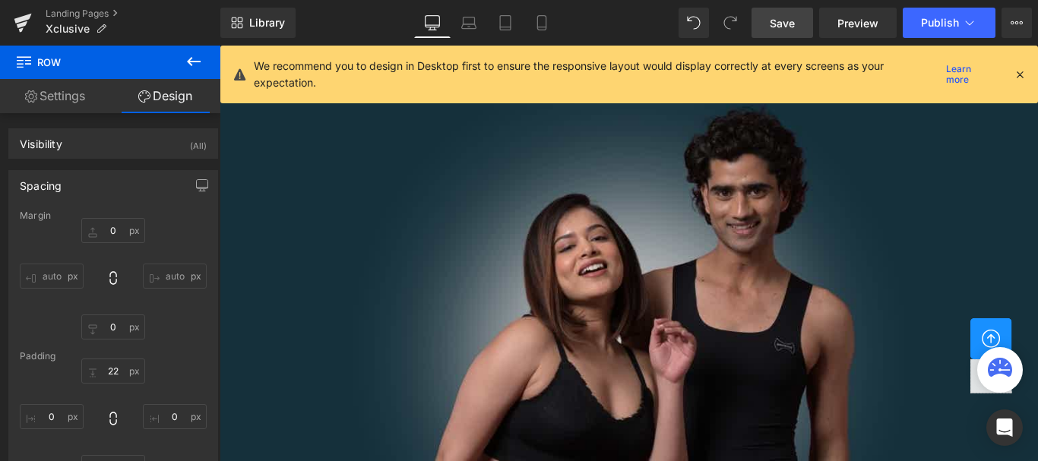
click at [790, 22] on span "Save" at bounding box center [782, 23] width 25 height 16
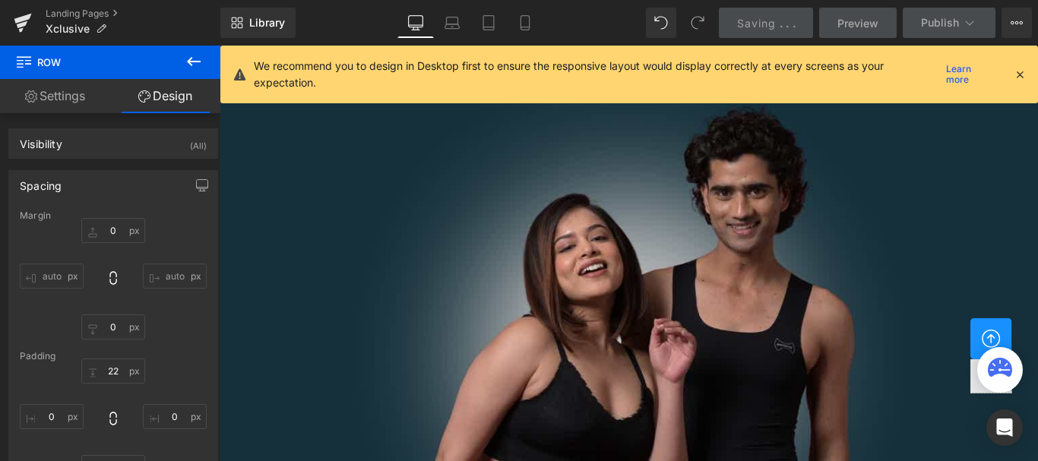
scroll to position [2885, 0]
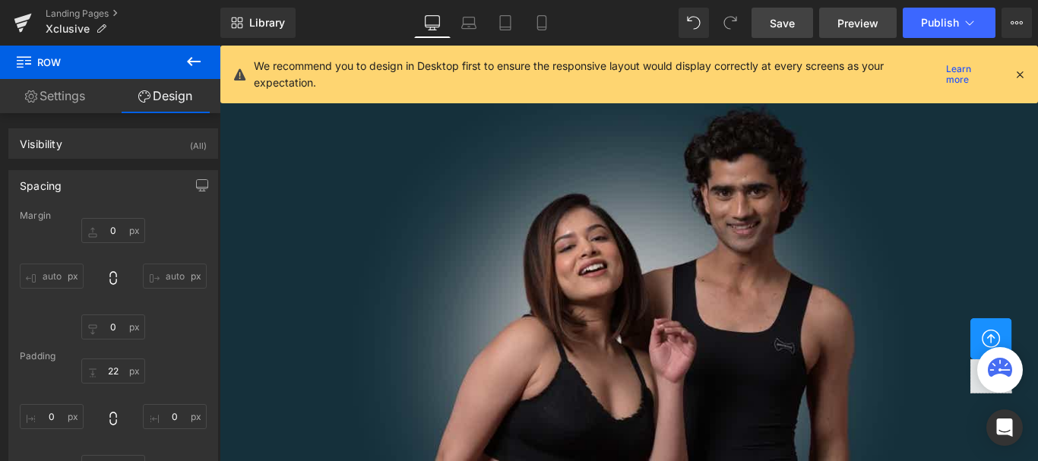
click at [857, 26] on span "Preview" at bounding box center [857, 23] width 41 height 16
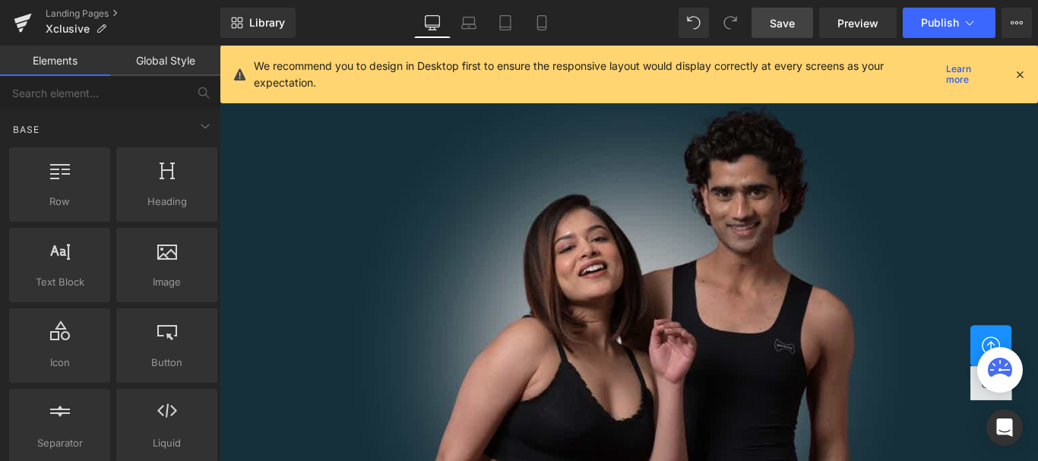
scroll to position [2505, 0]
drag, startPoint x: 767, startPoint y: 13, endPoint x: 615, endPoint y: 253, distance: 283.7
click at [767, 13] on link "Save" at bounding box center [782, 23] width 62 height 30
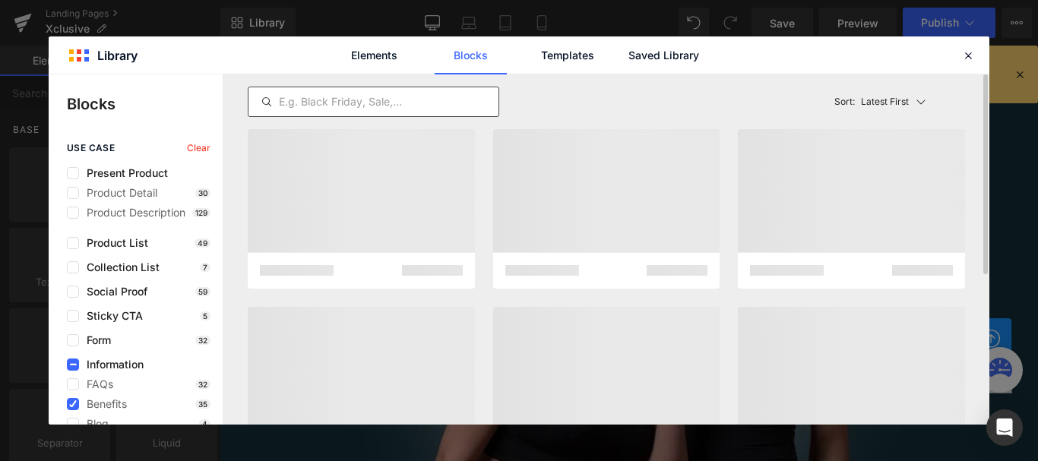
click at [326, 98] on input "text" at bounding box center [373, 102] width 250 height 18
click at [314, 104] on input "text" at bounding box center [373, 102] width 250 height 18
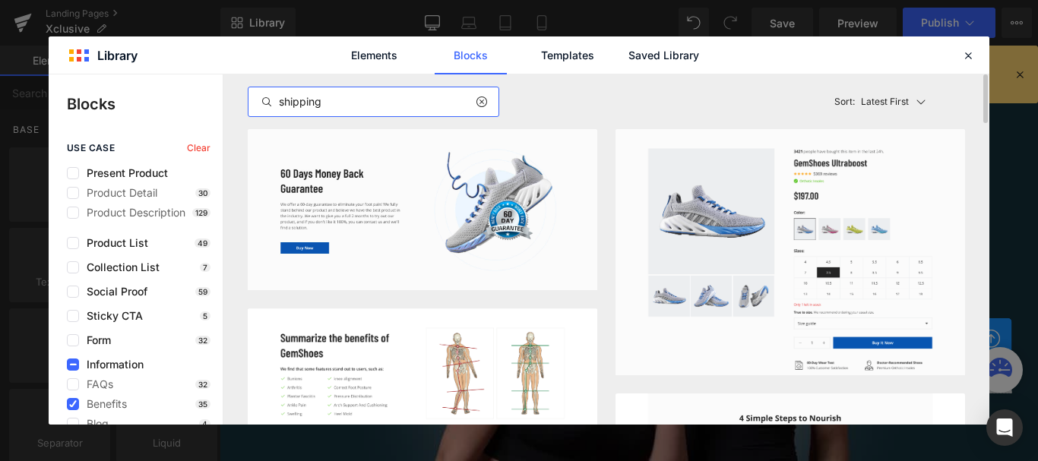
type input "shipping"
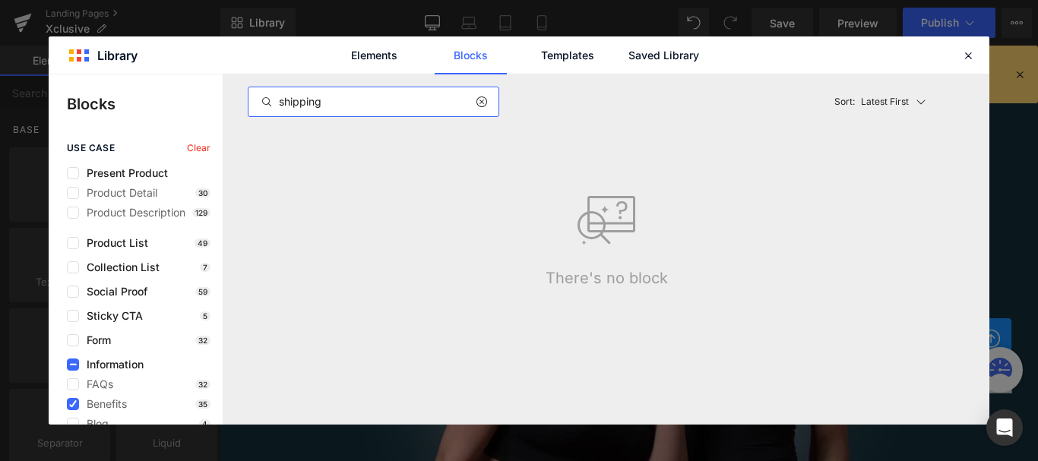
scroll to position [217, 0]
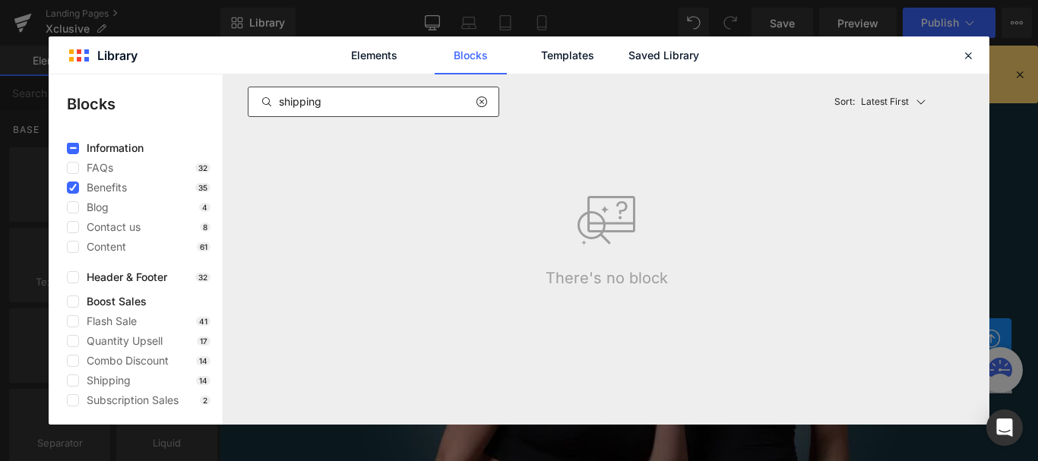
click at [479, 101] on icon at bounding box center [481, 102] width 11 height 12
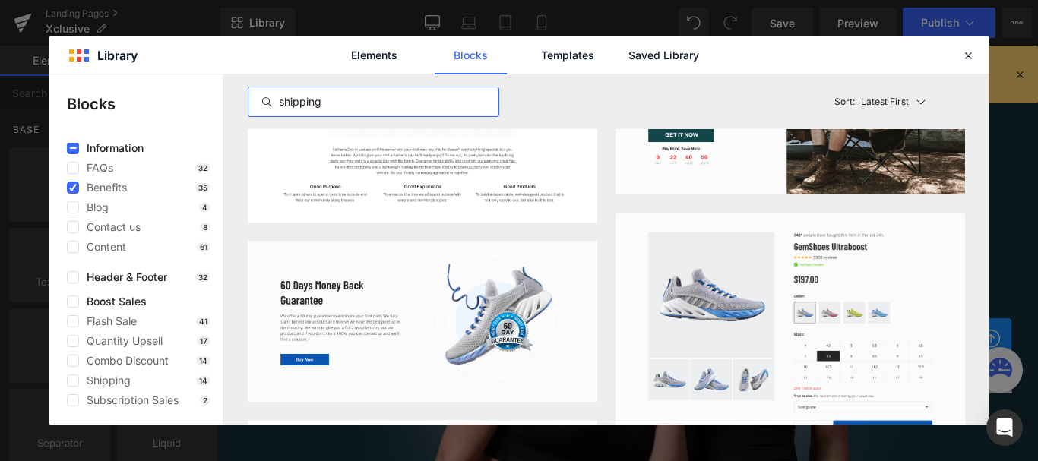
scroll to position [2887, 0]
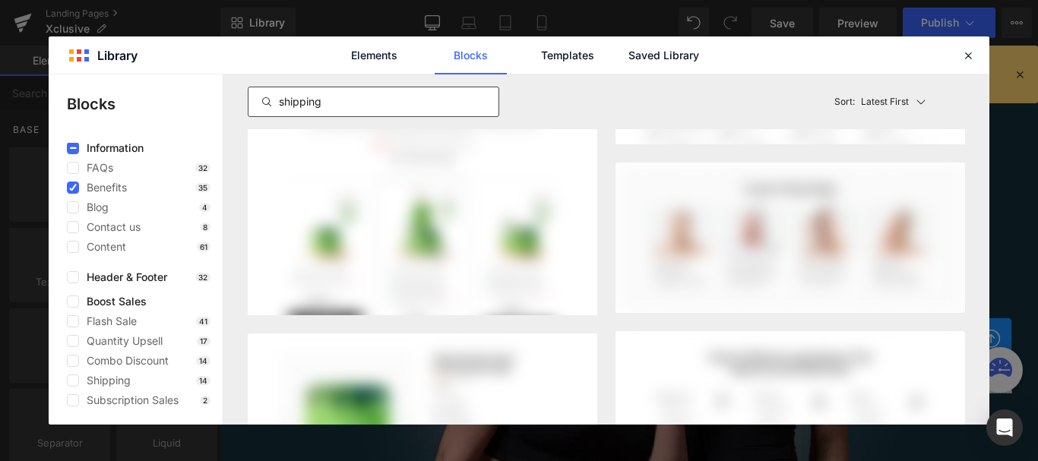
scroll to position [6315, 0]
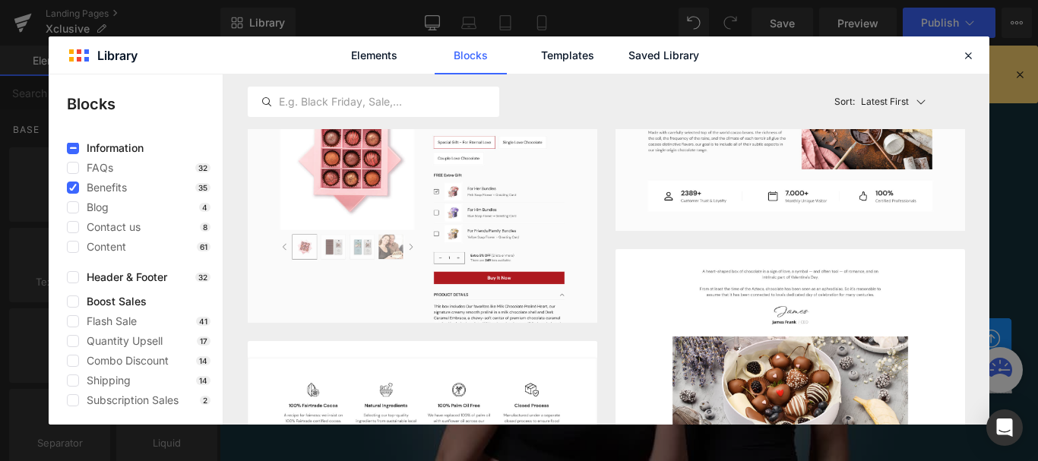
scroll to position [2665, 0]
click at [966, 52] on icon at bounding box center [968, 56] width 14 height 14
click at [967, 56] on div "We recommend you to design in Desktop first to ensure the responsive layout wou…" at bounding box center [628, 75] width 817 height 58
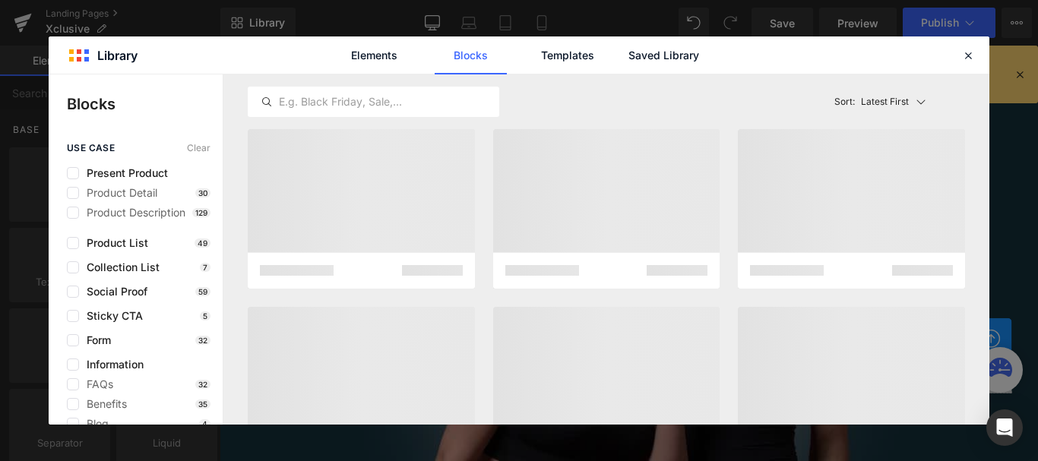
click at [971, 53] on icon at bounding box center [968, 56] width 14 height 14
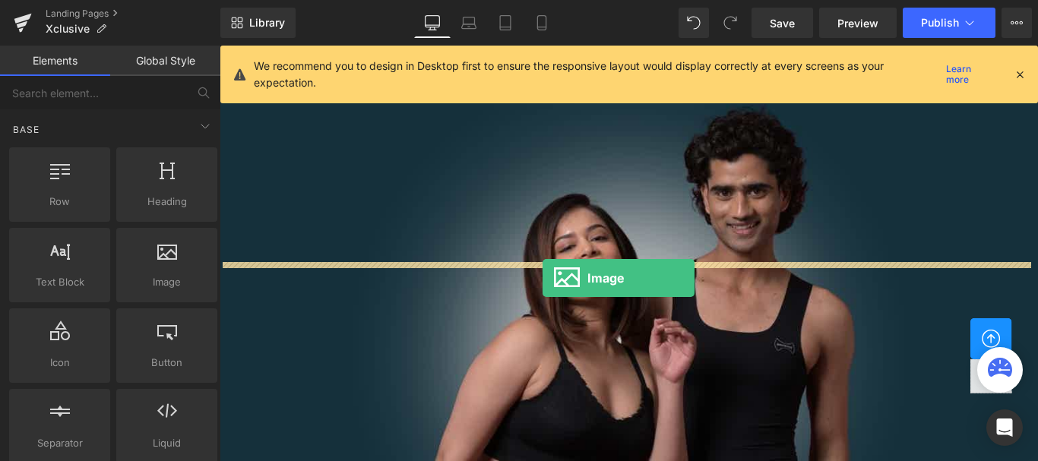
drag, startPoint x: 609, startPoint y: 305, endPoint x: 583, endPoint y: 307, distance: 26.7
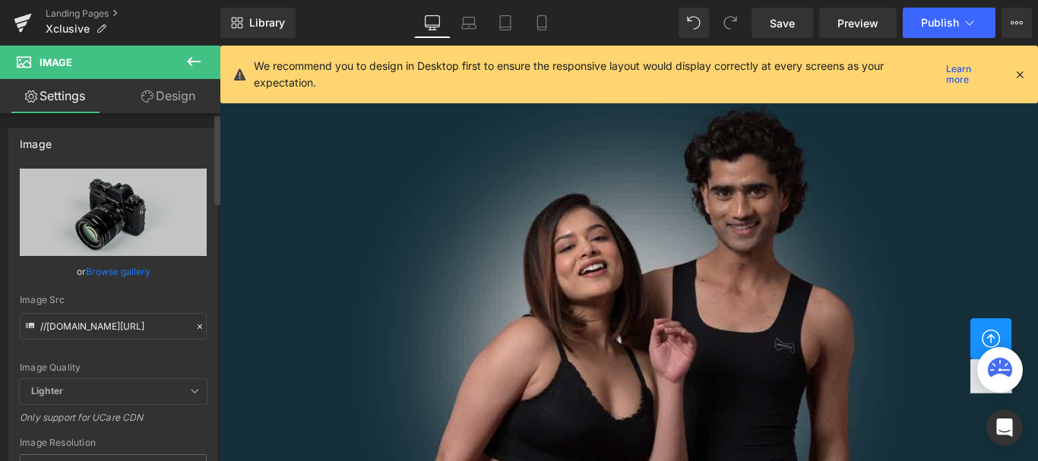
scroll to position [2361, 0]
click at [184, 96] on link "Design" at bounding box center [168, 96] width 110 height 34
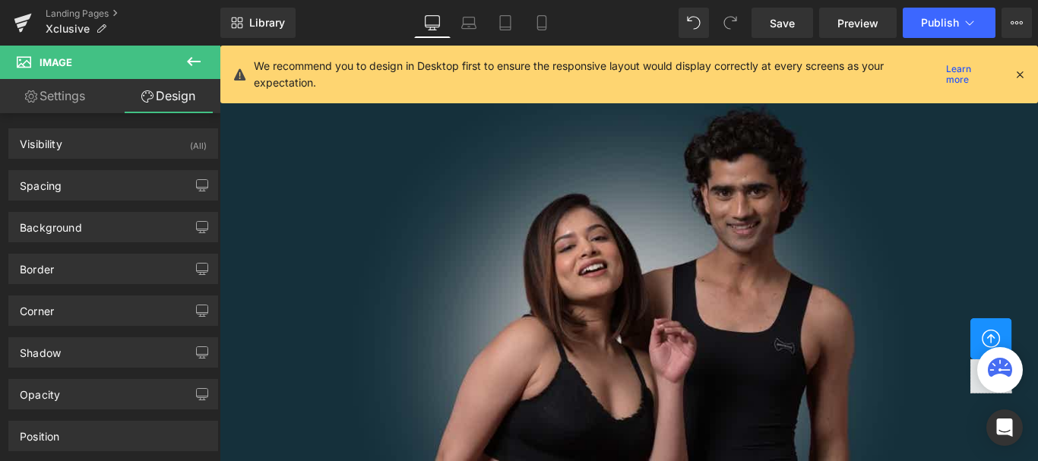
click at [56, 95] on link "Settings" at bounding box center [55, 96] width 110 height 34
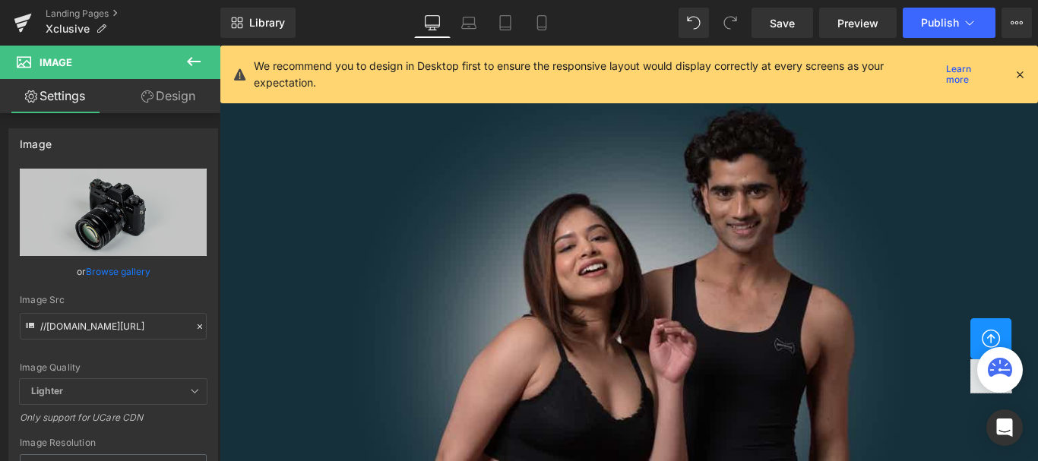
drag, startPoint x: 224, startPoint y: 137, endPoint x: 191, endPoint y: 58, distance: 85.5
click at [191, 58] on icon at bounding box center [194, 61] width 14 height 9
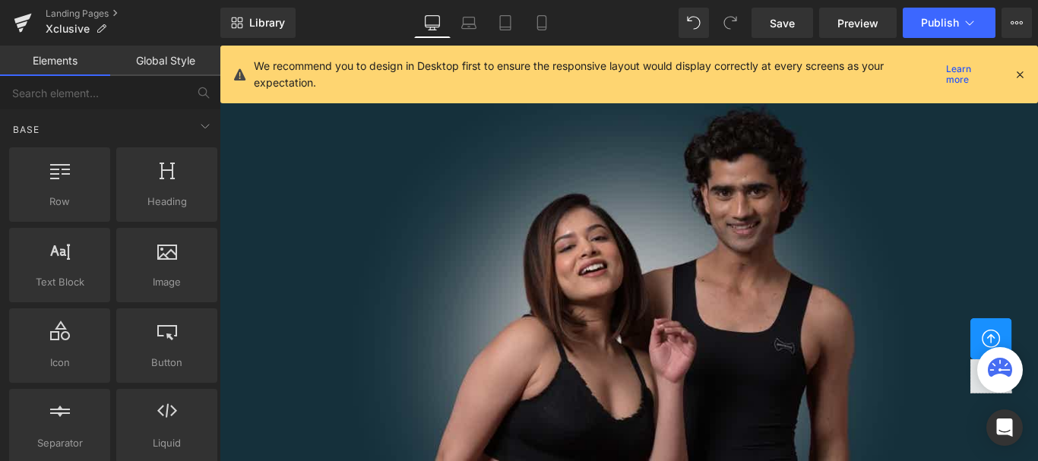
scroll to position [2817, 0]
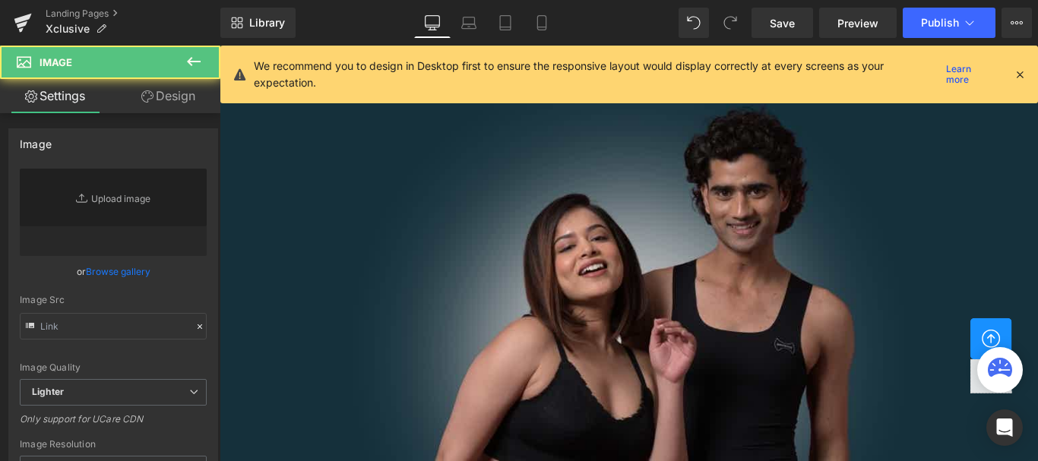
type input "//d1um8515vdn9kb.cloudfront.net/images/parallax.jpg"
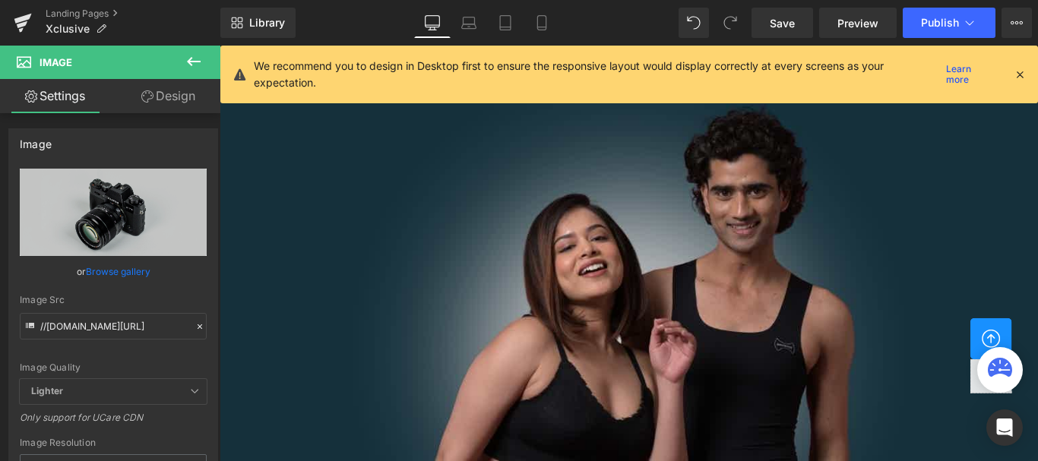
scroll to position [2893, 0]
click at [181, 96] on link "Design" at bounding box center [168, 96] width 110 height 34
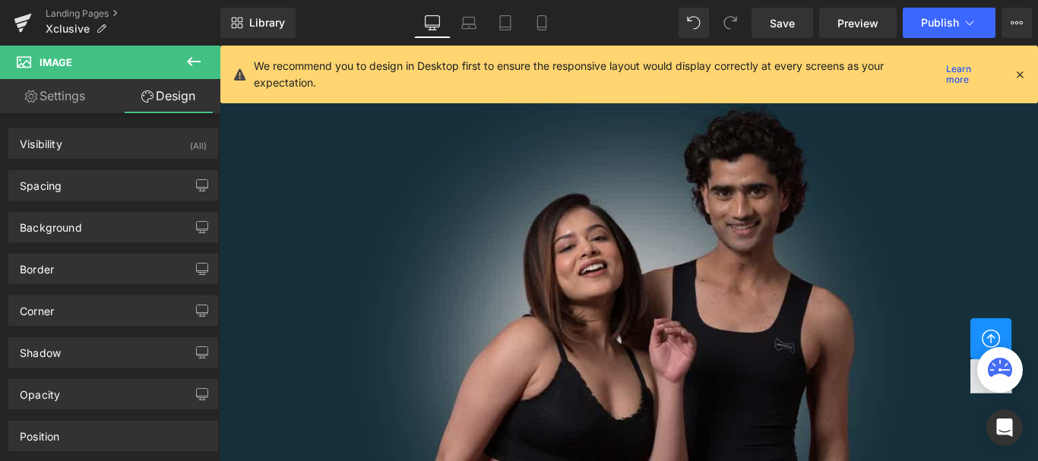
click at [206, 58] on button at bounding box center [193, 62] width 53 height 33
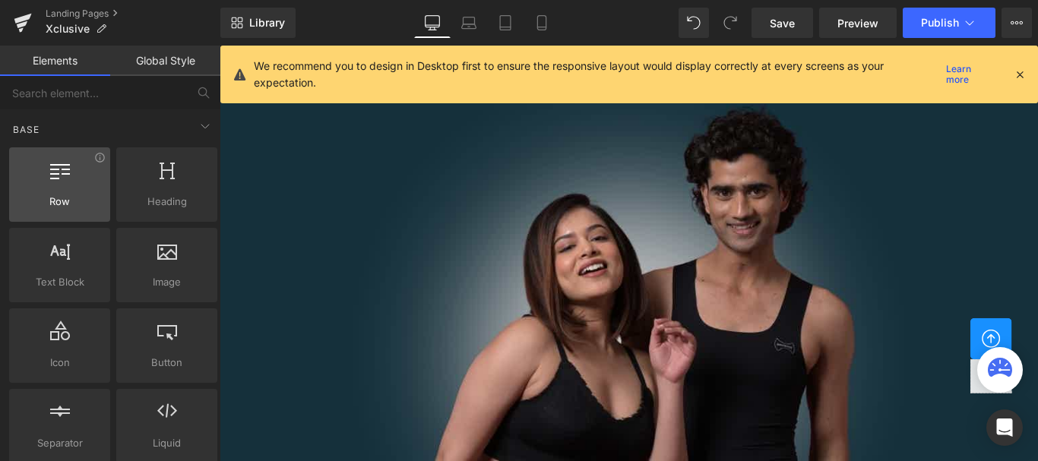
click at [52, 166] on icon at bounding box center [60, 170] width 20 height 20
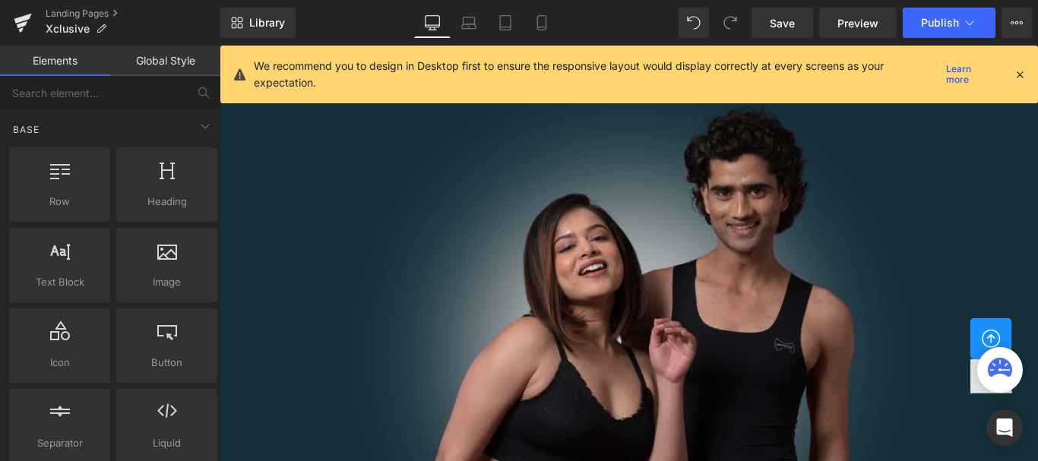
scroll to position [2741, 0]
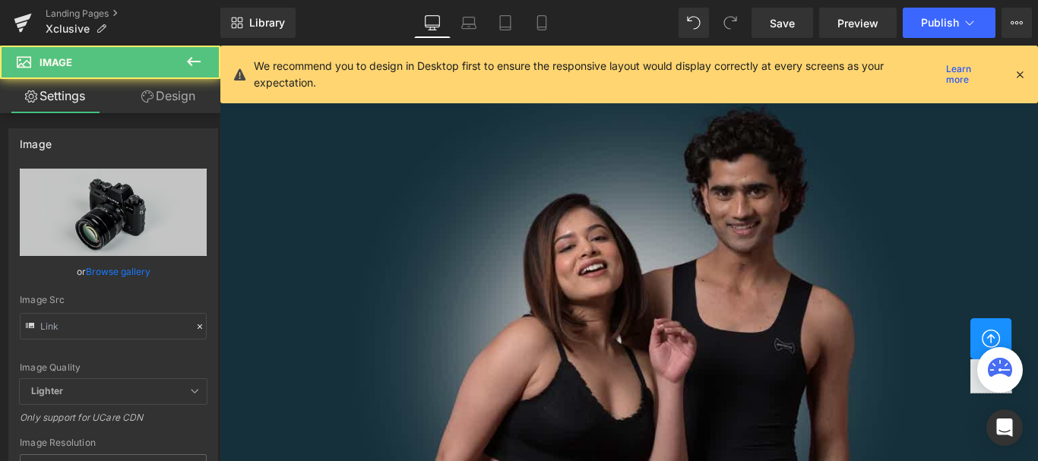
type input "//d1um8515vdn9kb.cloudfront.net/images/parallax.jpg"
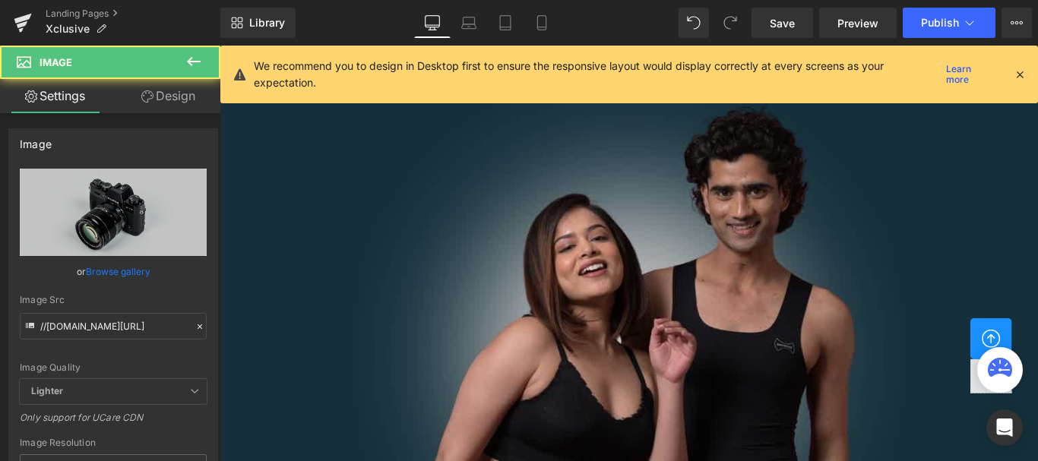
scroll to position [2893, 0]
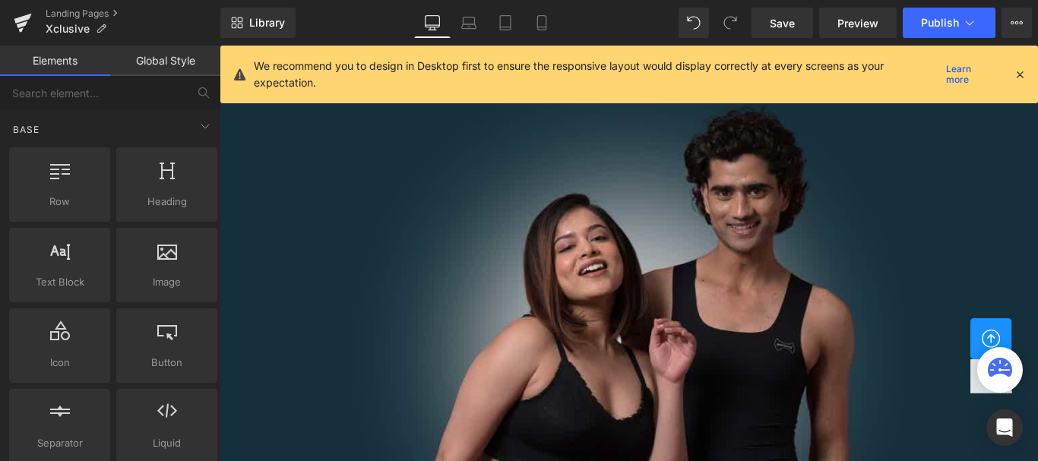
scroll to position [2665, 0]
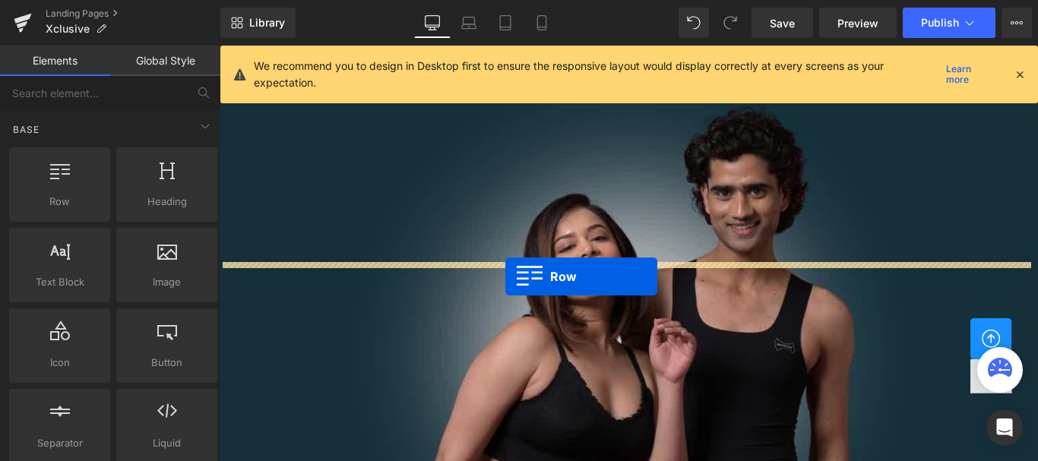
drag, startPoint x: 555, startPoint y: 402, endPoint x: 540, endPoint y: 305, distance: 98.3
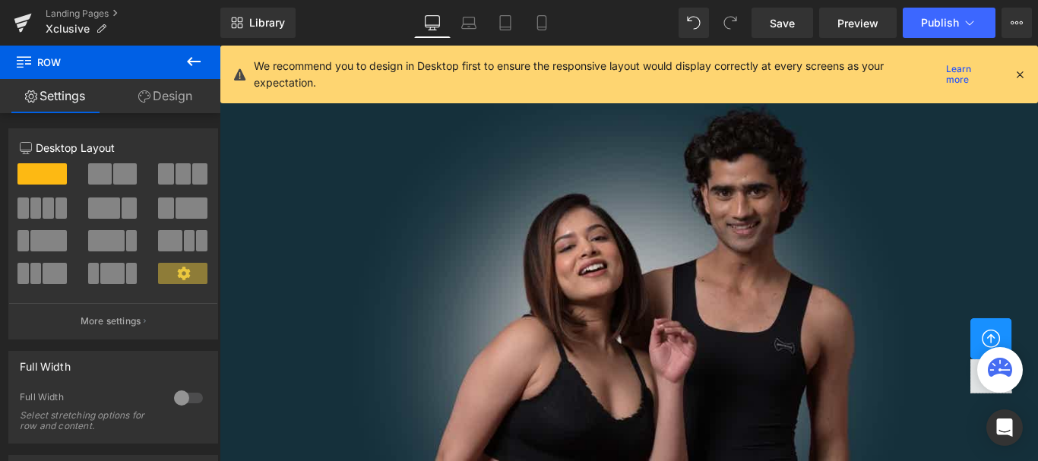
click at [36, 208] on span at bounding box center [35, 208] width 11 height 21
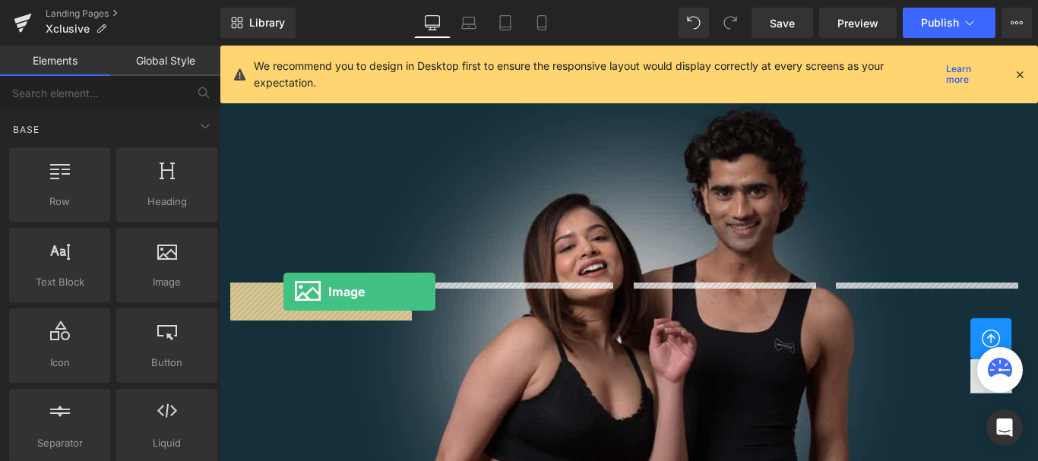
drag, startPoint x: 376, startPoint y: 312, endPoint x: 291, endPoint y: 322, distance: 85.7
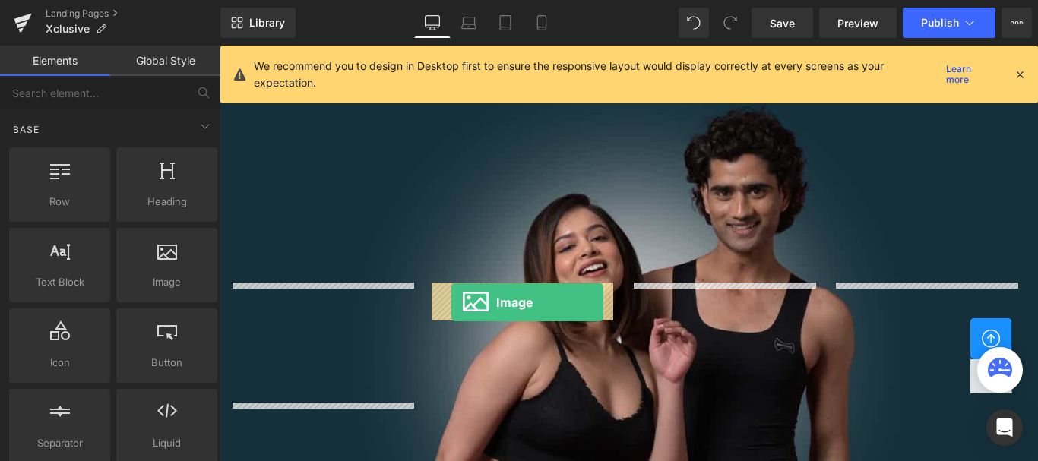
drag, startPoint x: 562, startPoint y: 334, endPoint x: 480, endPoint y: 334, distance: 82.0
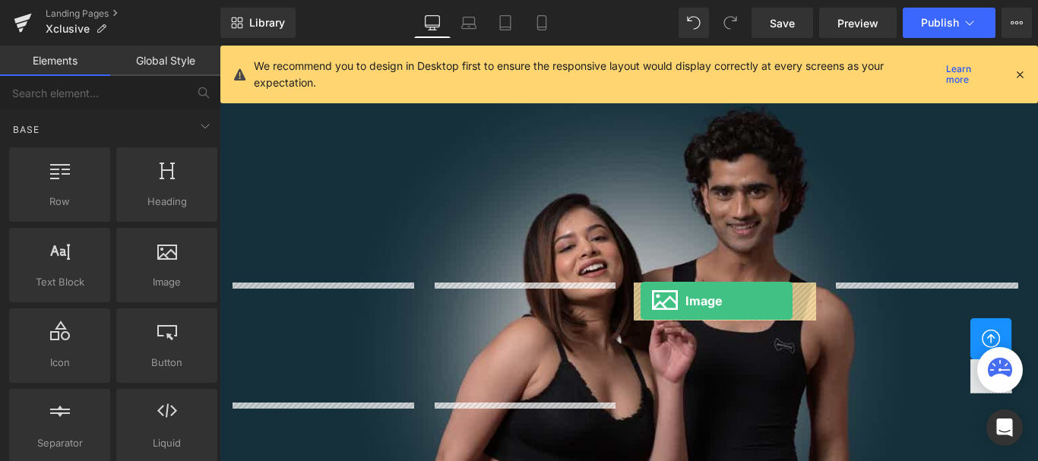
drag, startPoint x: 686, startPoint y: 345, endPoint x: 692, endPoint y: 332, distance: 14.3
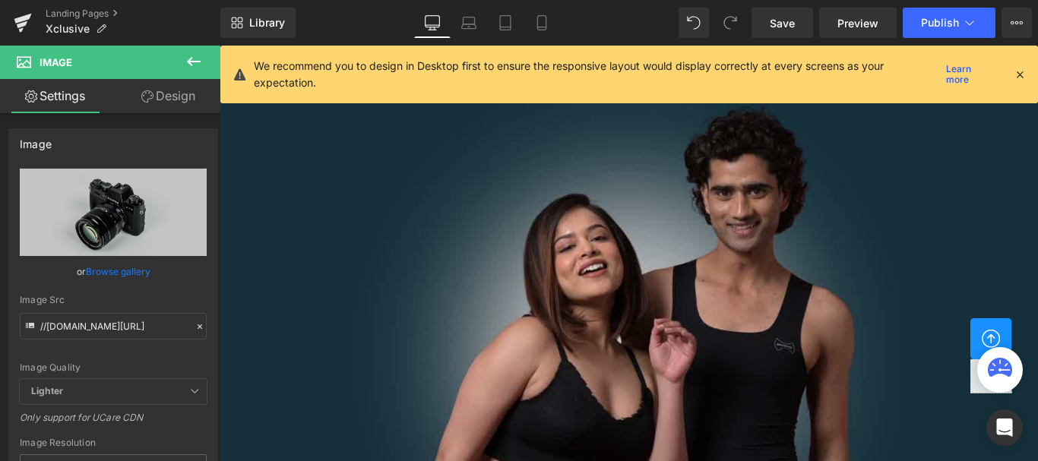
scroll to position [2741, 0]
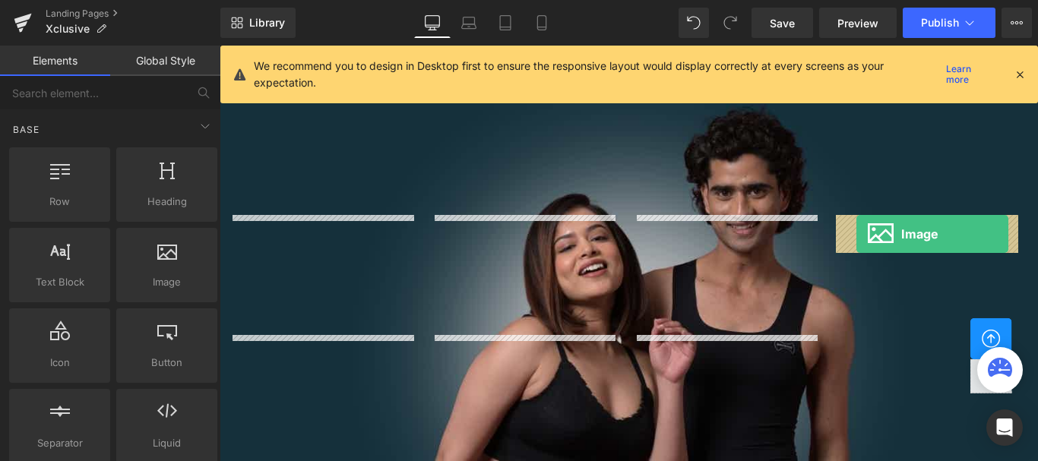
drag, startPoint x: 987, startPoint y: 273, endPoint x: 934, endPoint y: 258, distance: 54.6
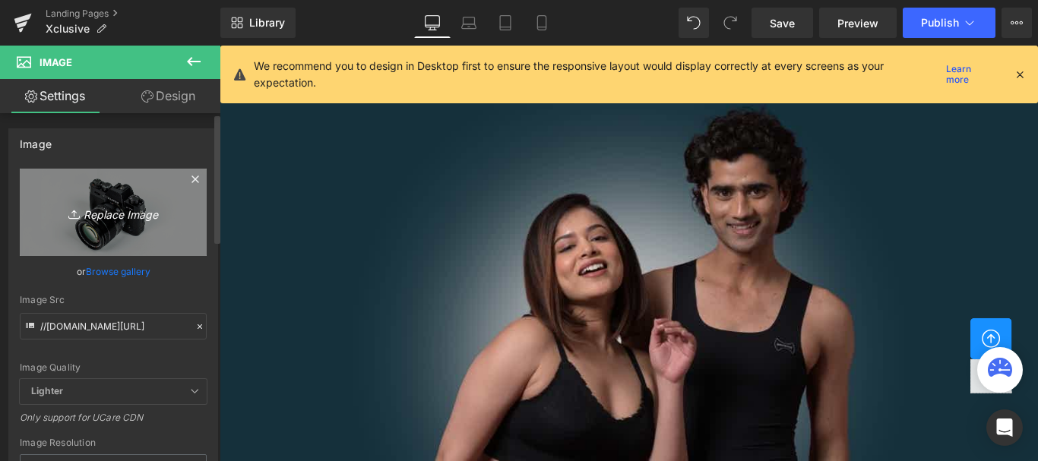
click at [126, 213] on icon "Replace Image" at bounding box center [113, 212] width 122 height 19
type input "C:\fakepath\Satisfaction Icon.png"
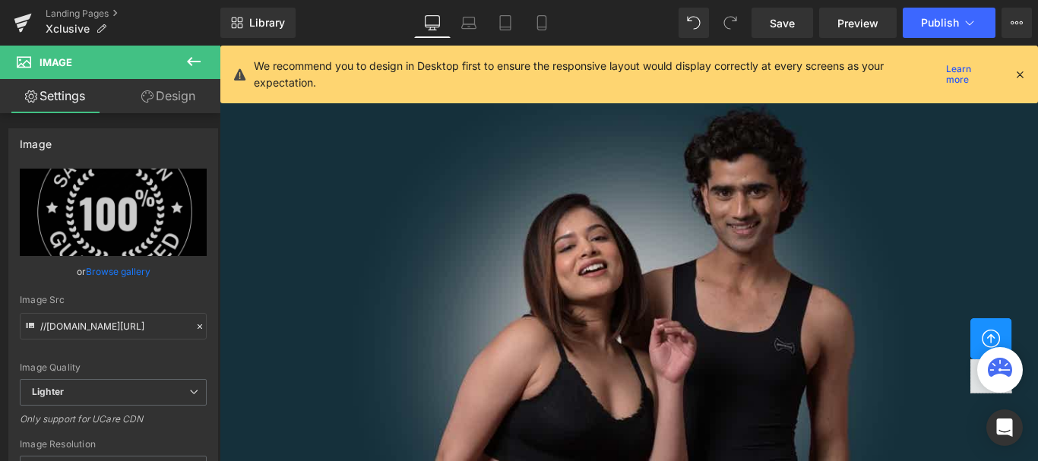
type input "https://ucarecdn.com/326aa04f-c5bd-4348-9e4c-575c68f6c101/-/format/auto/-/previ…"
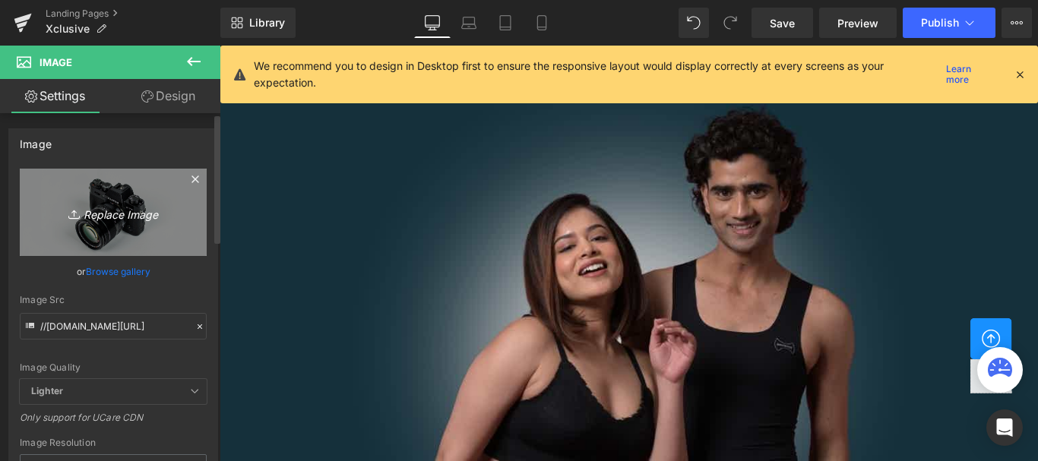
click at [103, 217] on icon "Replace Image" at bounding box center [113, 212] width 122 height 19
type input "C:\fakepath\Free Shipping.png"
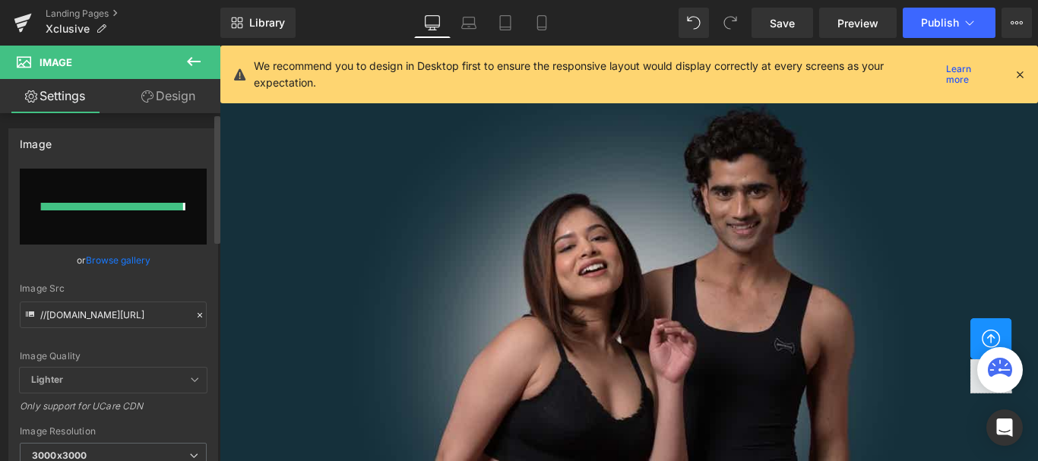
type input "https://ucarecdn.com/2364b3ad-5efa-4881-85e0-6a9871c0a7d6/-/format/auto/-/previ…"
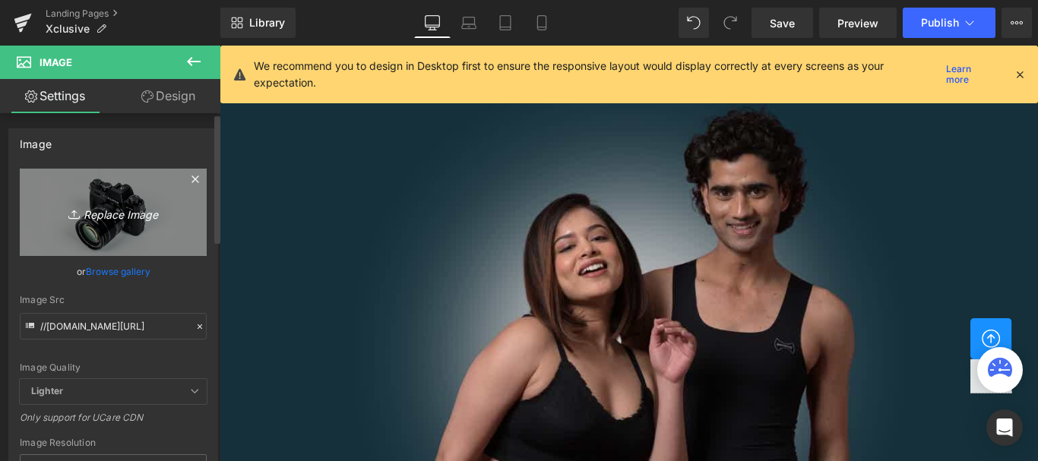
click at [107, 215] on icon "Replace Image" at bounding box center [113, 212] width 122 height 19
type input "C:\fakepath\Untitled design (1).png"
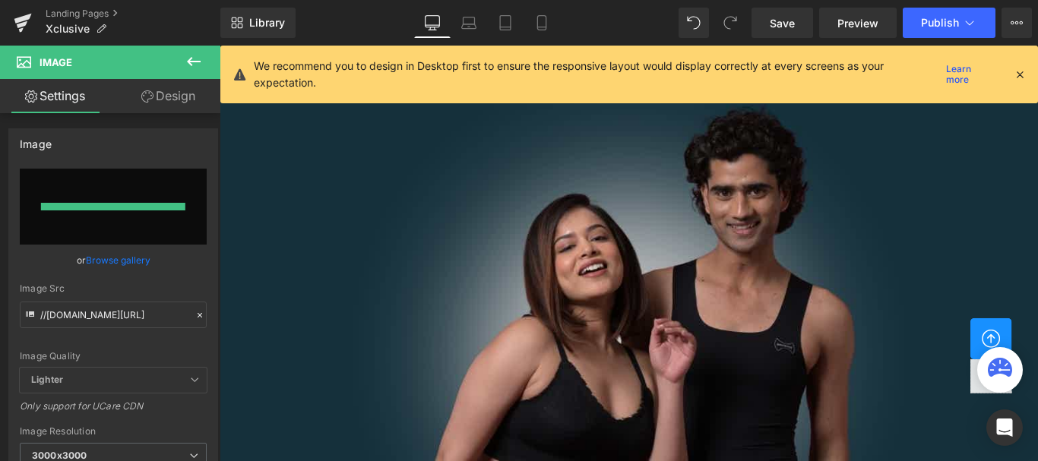
type input "https://ucarecdn.com/18d830e4-3c92-4d79-8bd0-43196468d1bd/-/format/auto/-/previ…"
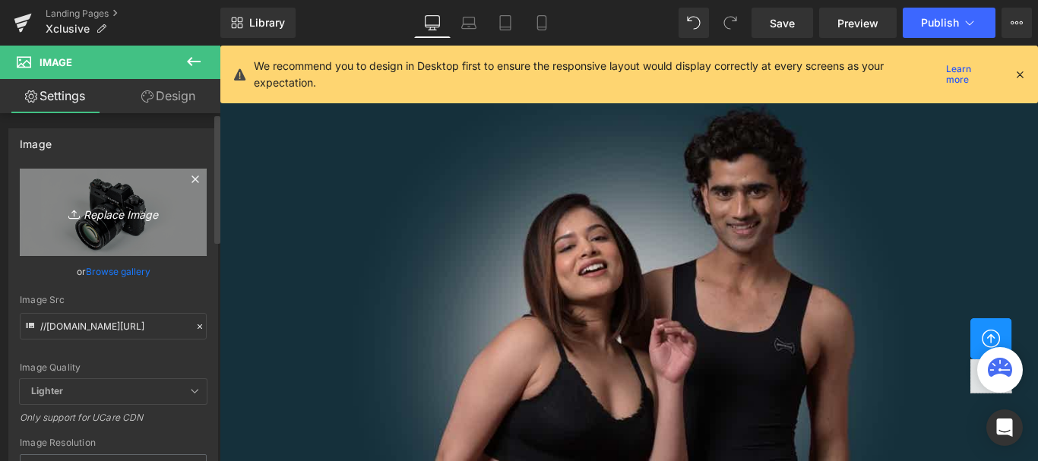
click at [112, 216] on icon "Replace Image" at bounding box center [113, 212] width 122 height 19
type input "C:\fakepath\Untitled design (2).png"
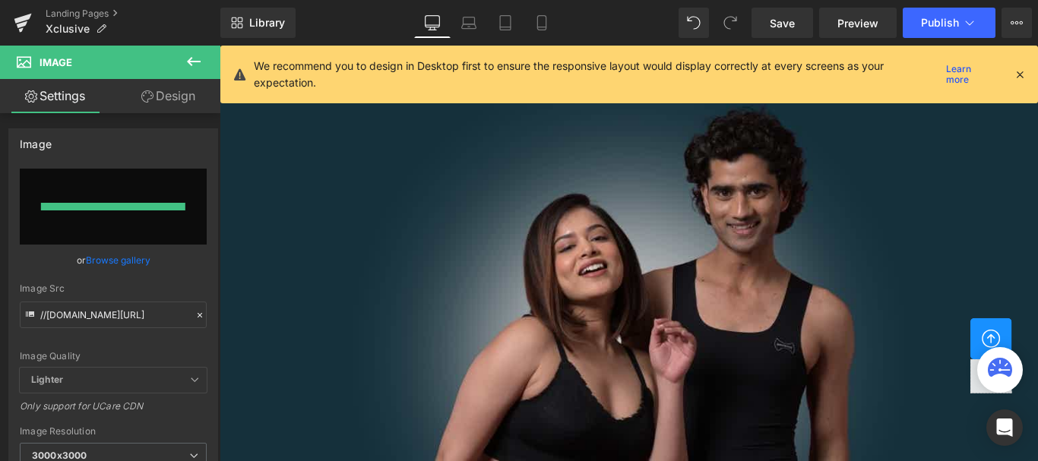
type input "https://ucarecdn.com/65dc64fc-dd65-483f-a9ef-bee7331989f9/-/format/auto/-/previ…"
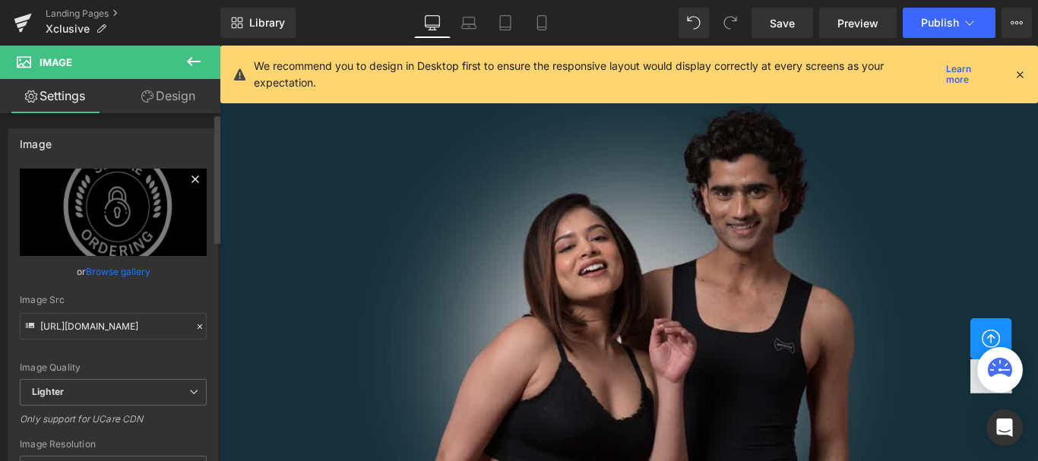
click at [191, 179] on icon at bounding box center [194, 178] width 7 height 7
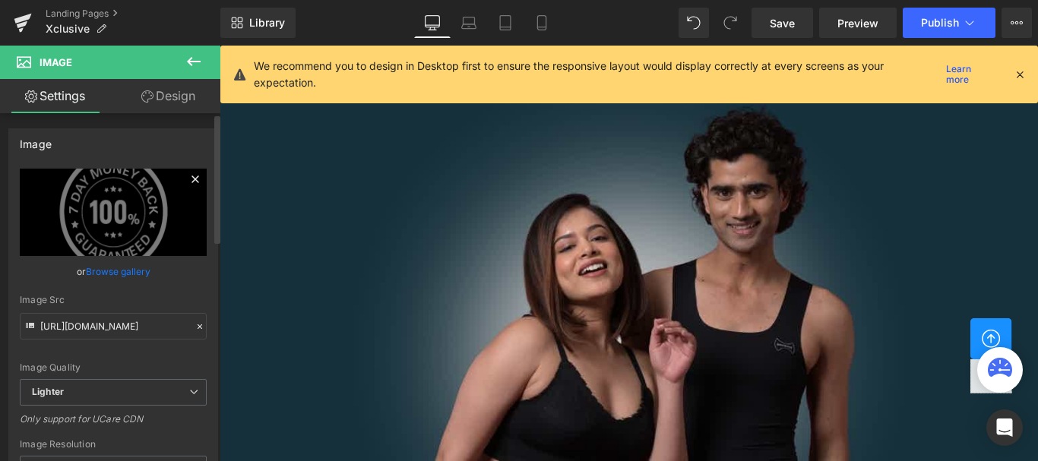
click at [191, 181] on icon at bounding box center [194, 178] width 7 height 7
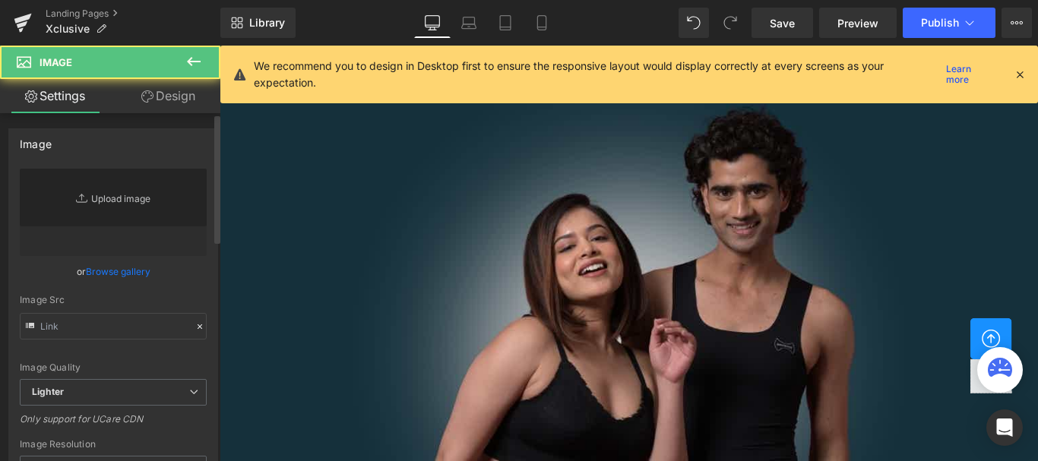
type input "https://ucarecdn.com/2364b3ad-5efa-4881-85e0-6a9871c0a7d6/-/format/auto/-/previ…"
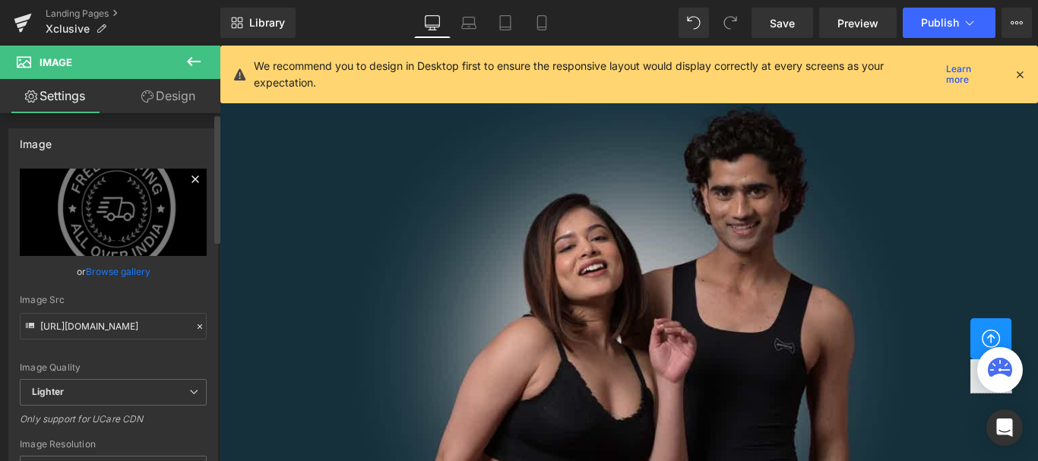
click at [186, 179] on icon at bounding box center [195, 179] width 18 height 18
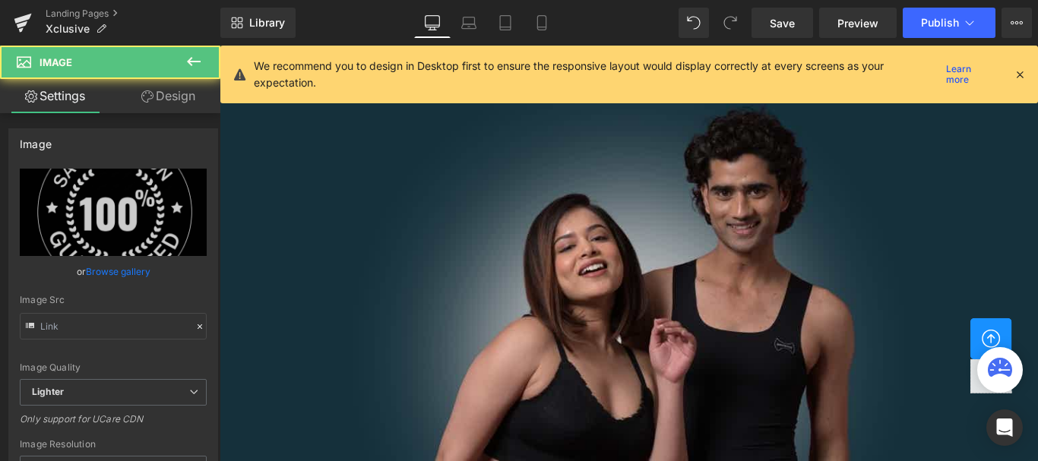
type input "https://ucarecdn.com/326aa04f-c5bd-4348-9e4c-575c68f6c101/-/format/auto/-/previ…"
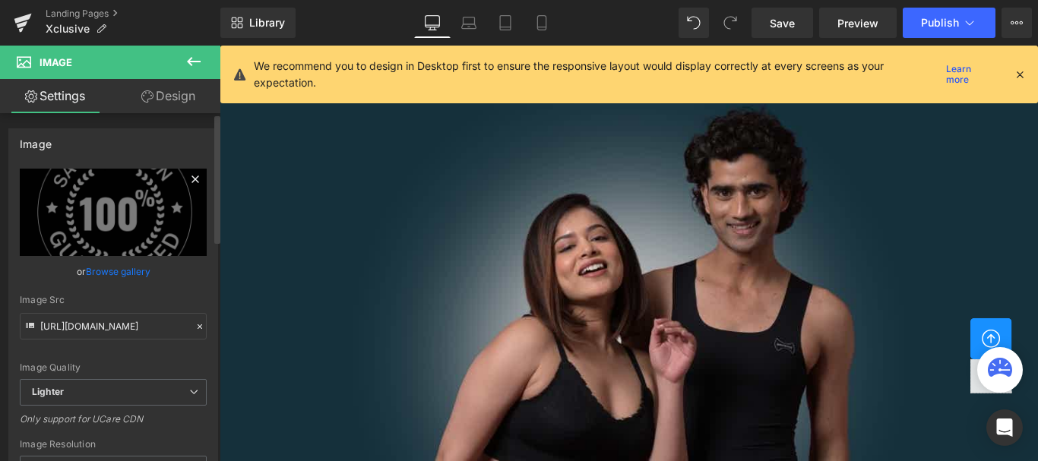
click at [188, 177] on icon at bounding box center [195, 179] width 18 height 18
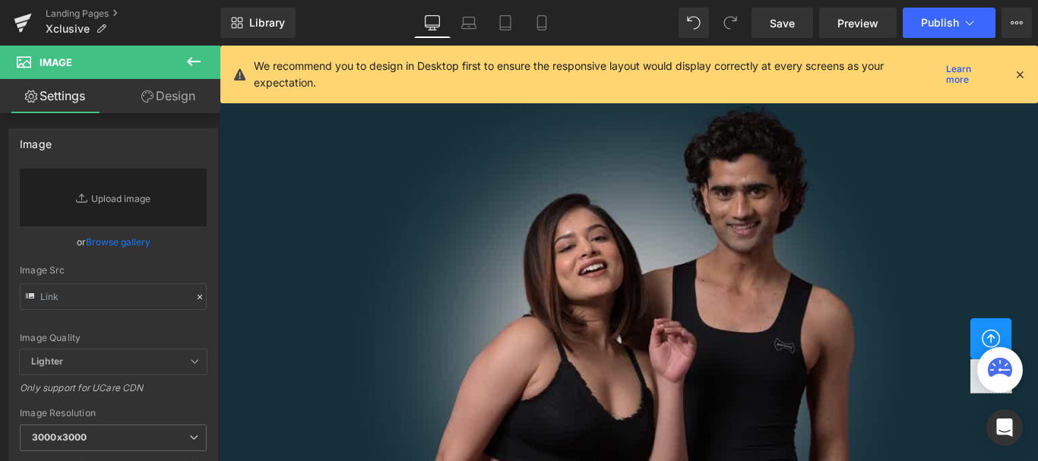
click at [112, 238] on link "Browse gallery" at bounding box center [118, 242] width 65 height 27
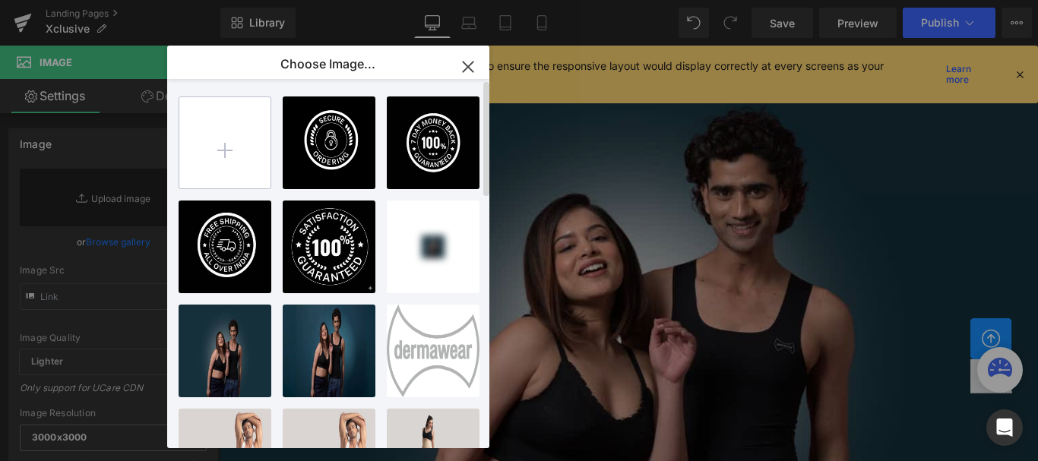
click at [226, 147] on input "file" at bounding box center [224, 142] width 91 height 91
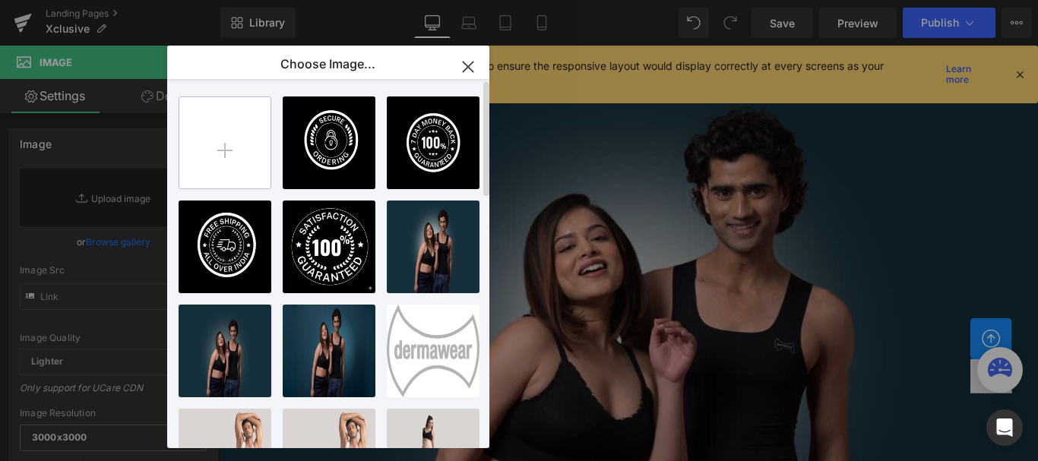
type input "C:\fakepath\Untitled design.png"
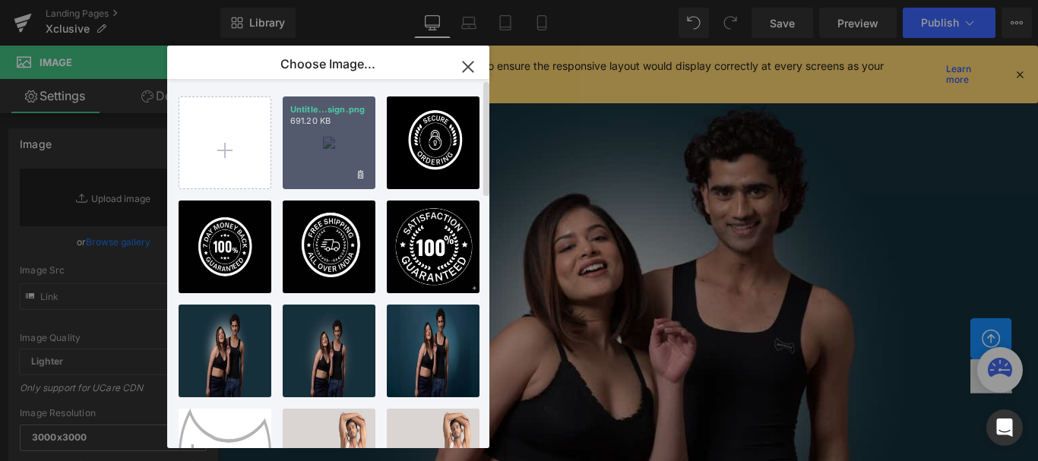
click at [351, 134] on div "Untitle...sign.png 691.20 KB" at bounding box center [329, 142] width 93 height 93
type input "https://ucarecdn.com/7c7c00f7-e268-4340-a276-7e59b68b6b71/-/format/auto/-/previ…"
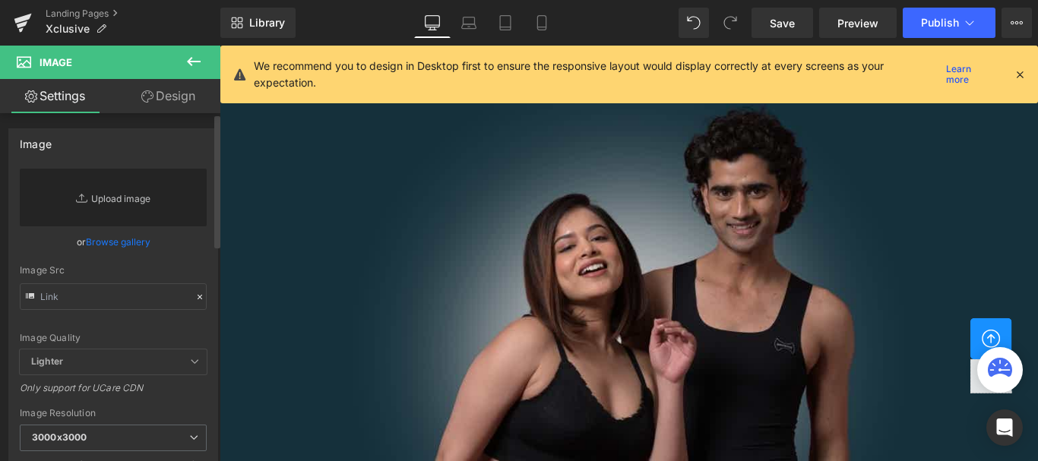
click at [108, 202] on link "Replace Image" at bounding box center [113, 198] width 187 height 58
type input "C:\fakepath\Untitled design (3).png"
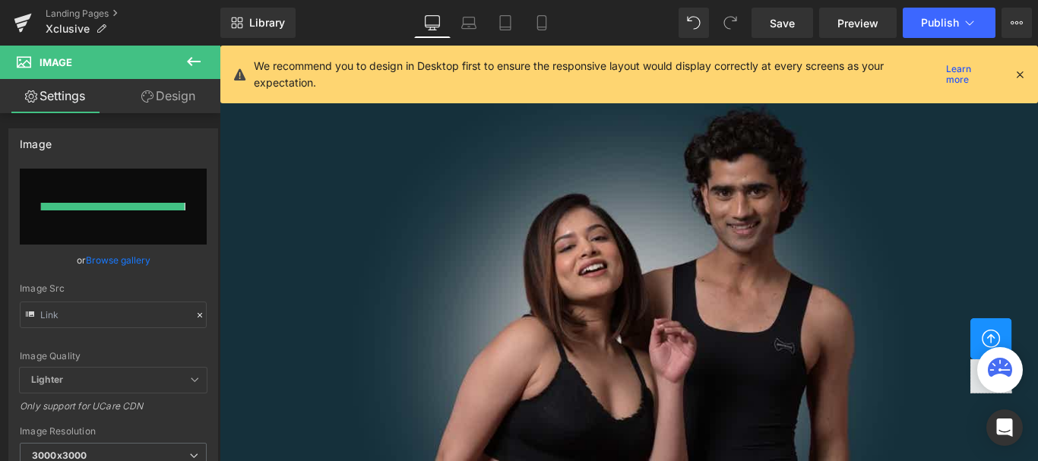
type input "https://ucarecdn.com/26ae2b20-7e2a-4f4e-8e65-eb9db1e4239b/-/format/auto/-/previ…"
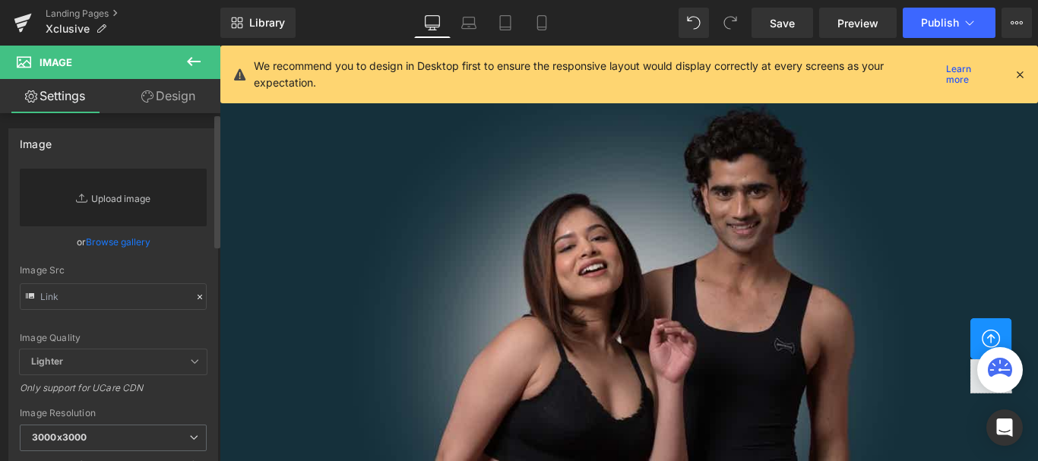
click at [107, 198] on link "Replace Image" at bounding box center [113, 198] width 187 height 58
type input "C:\fakepath\Untitled design (4).png"
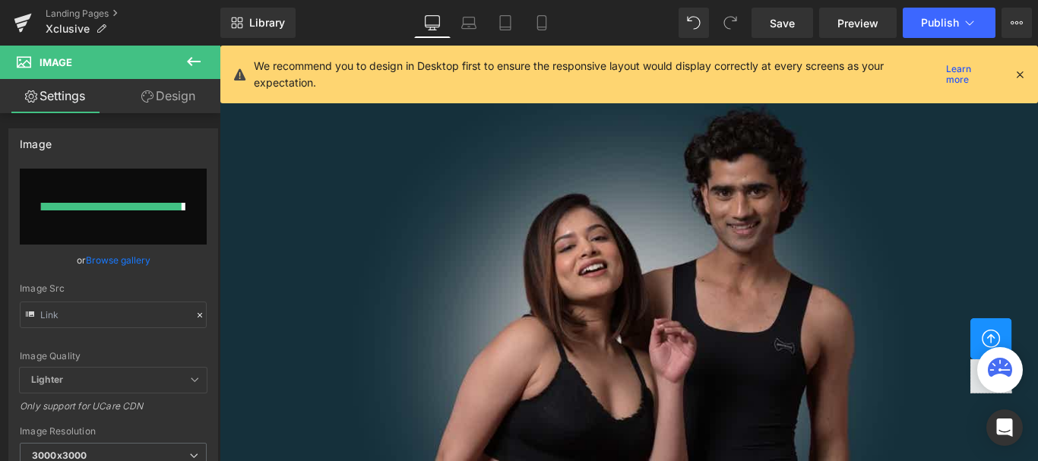
type input "https://ucarecdn.com/ed4b0294-356f-487c-bde7-18a827520675/-/format/auto/-/previ…"
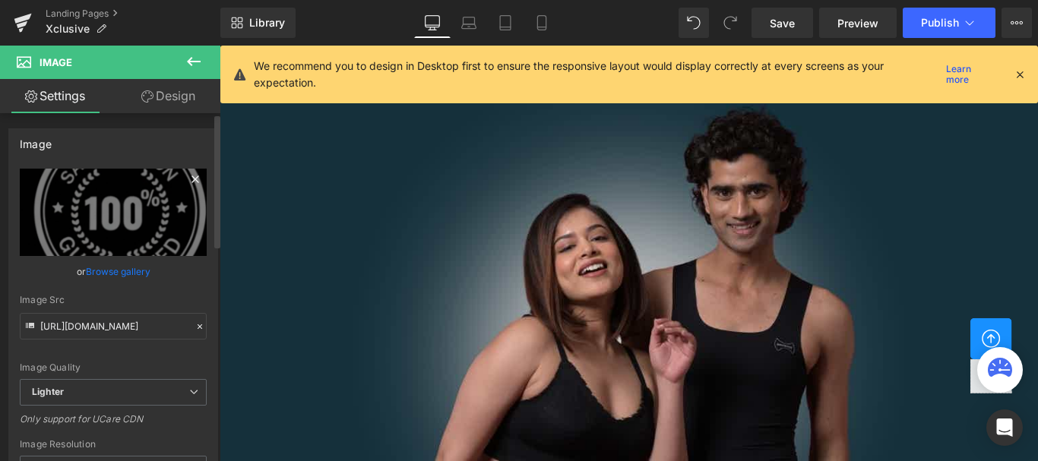
drag, startPoint x: 187, startPoint y: 180, endPoint x: 194, endPoint y: 148, distance: 32.6
click at [187, 180] on icon at bounding box center [195, 179] width 18 height 18
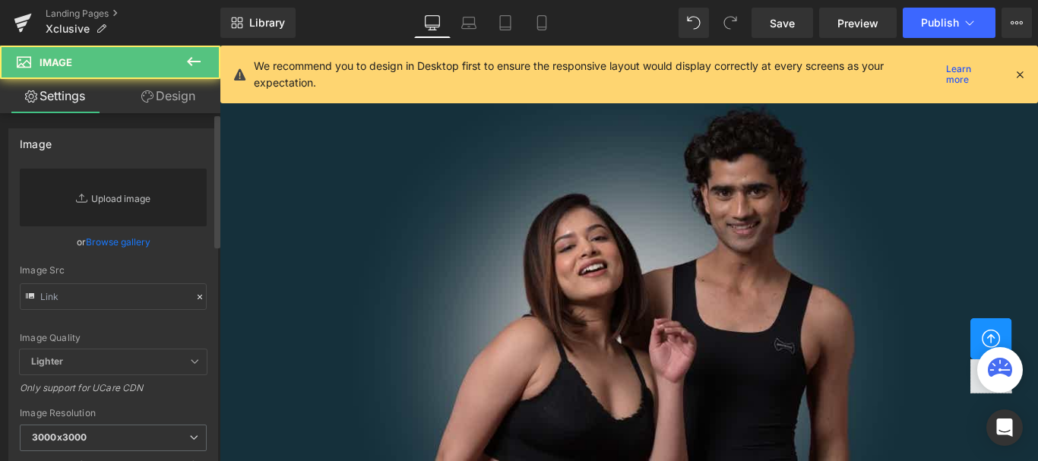
click at [109, 198] on link "Replace Image" at bounding box center [113, 198] width 187 height 58
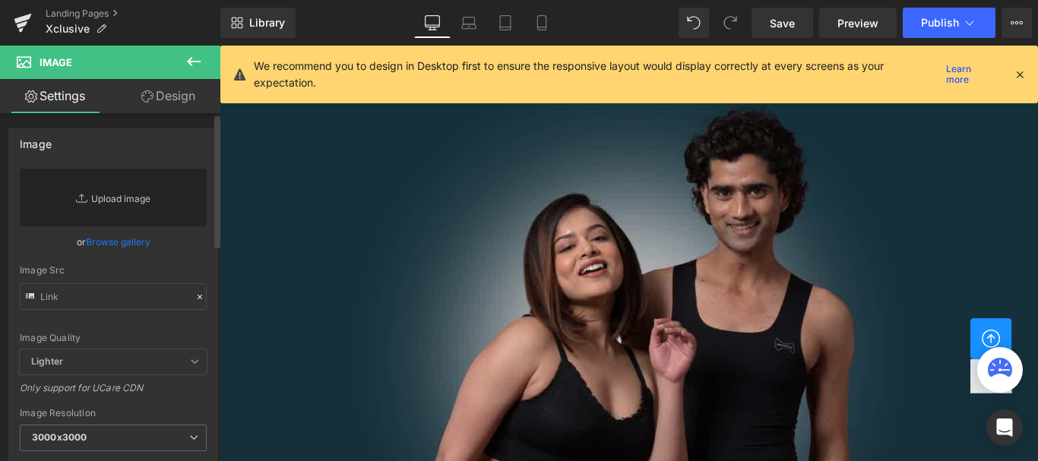
type input "C:\fakepath\Untitled design (4).png"
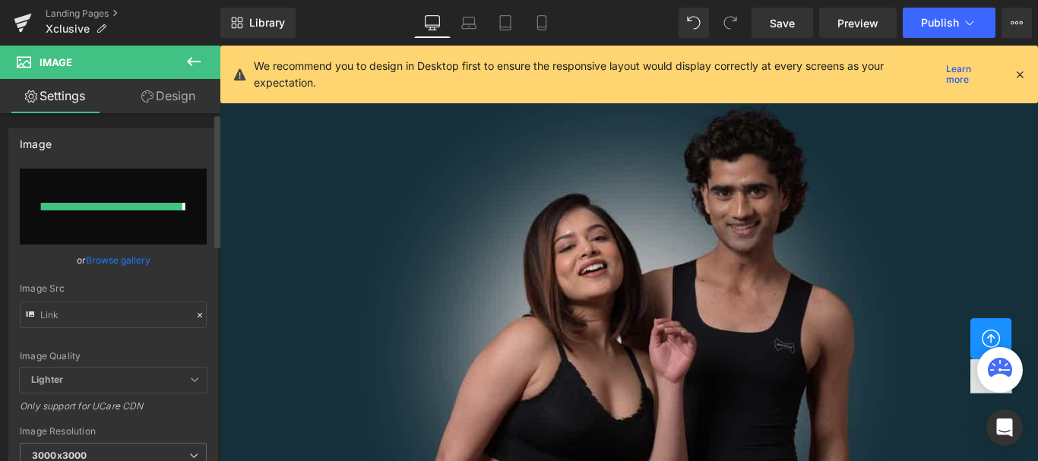
type input "https://ucarecdn.com/db8e77a9-14e8-4065-97ff-2f4dfa4561be/-/format/auto/-/previ…"
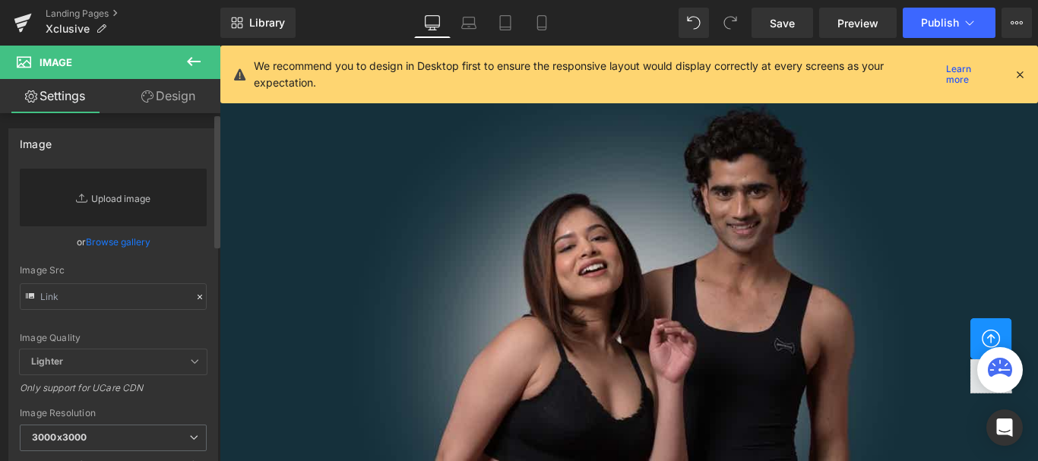
click at [104, 198] on link "Replace Image" at bounding box center [113, 198] width 187 height 58
type input "C:\fakepath\Untitled design (5).png"
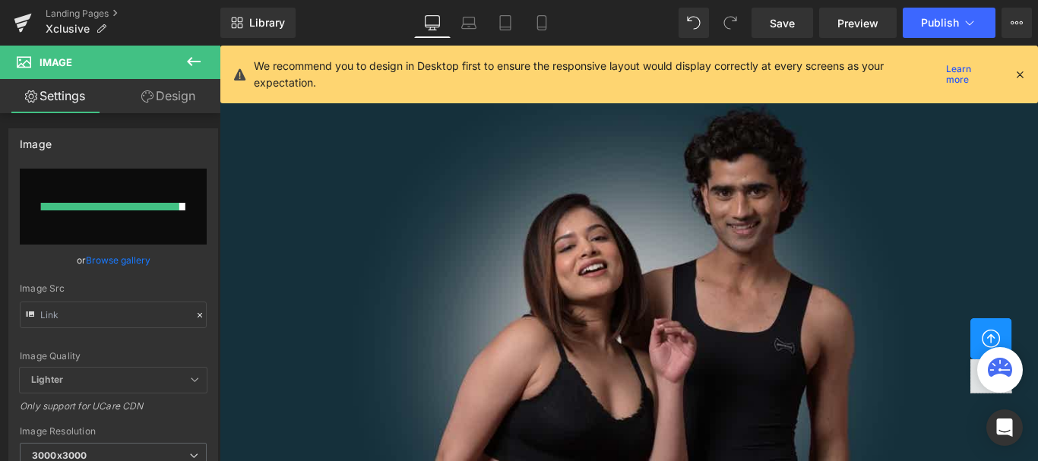
type input "https://ucarecdn.com/e1d6c28f-c2b1-4484-a8b9-107c3778a323/-/format/auto/-/previ…"
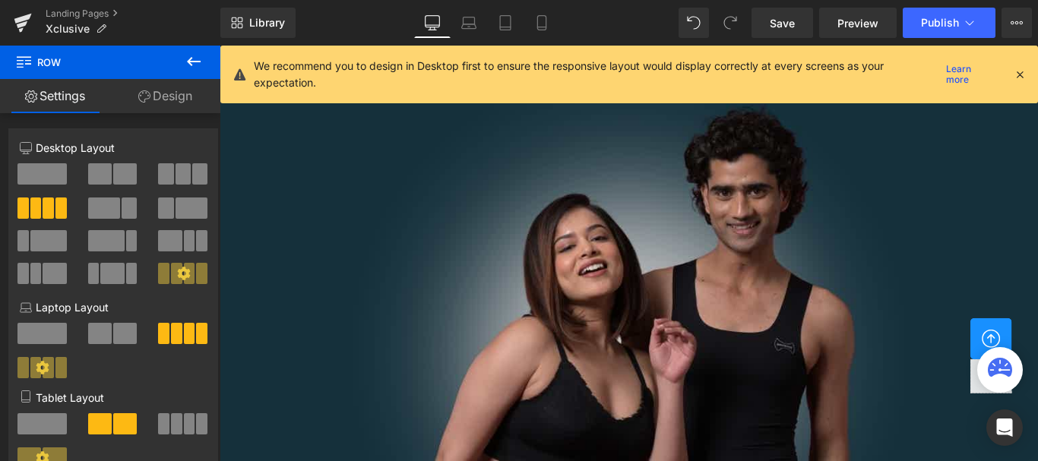
click at [155, 86] on link "Design" at bounding box center [165, 96] width 110 height 34
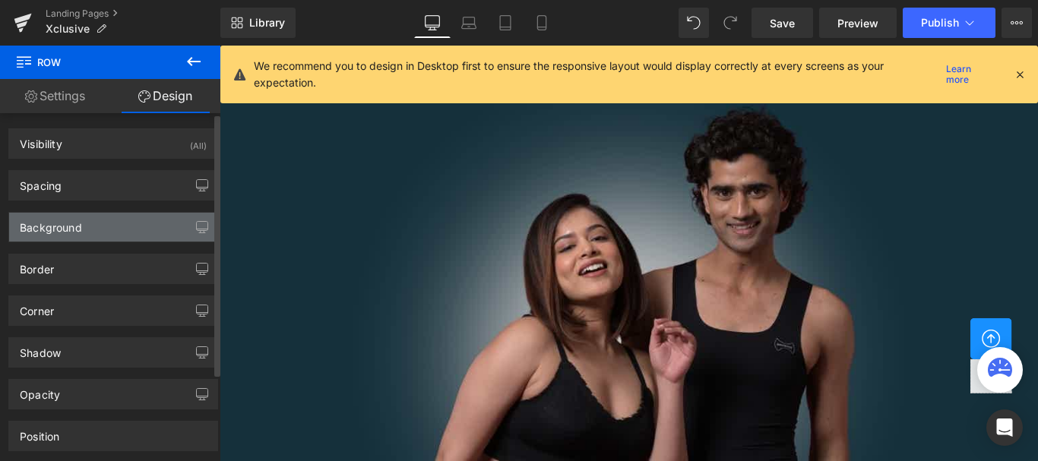
click at [41, 224] on div "Background" at bounding box center [51, 223] width 62 height 21
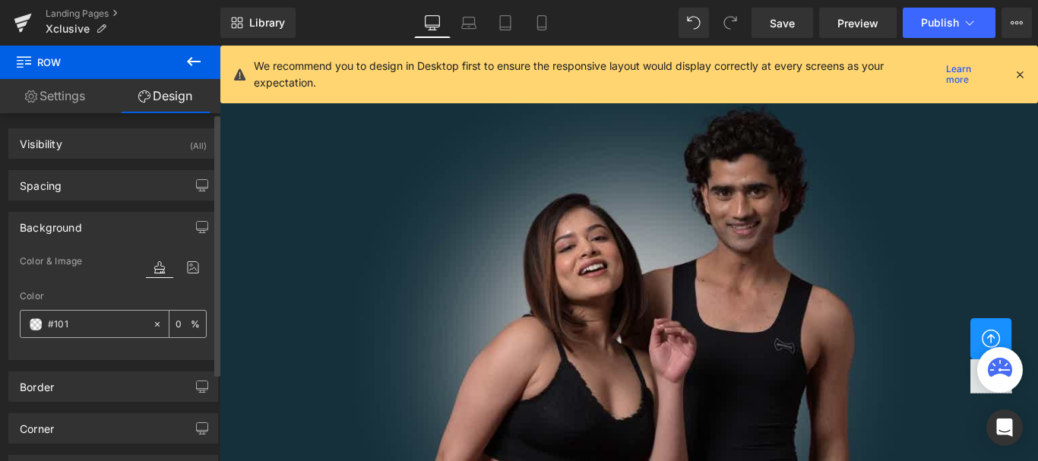
type input "#1010"
type input "0"
type input "#101010"
type input "100"
type input "#101010"
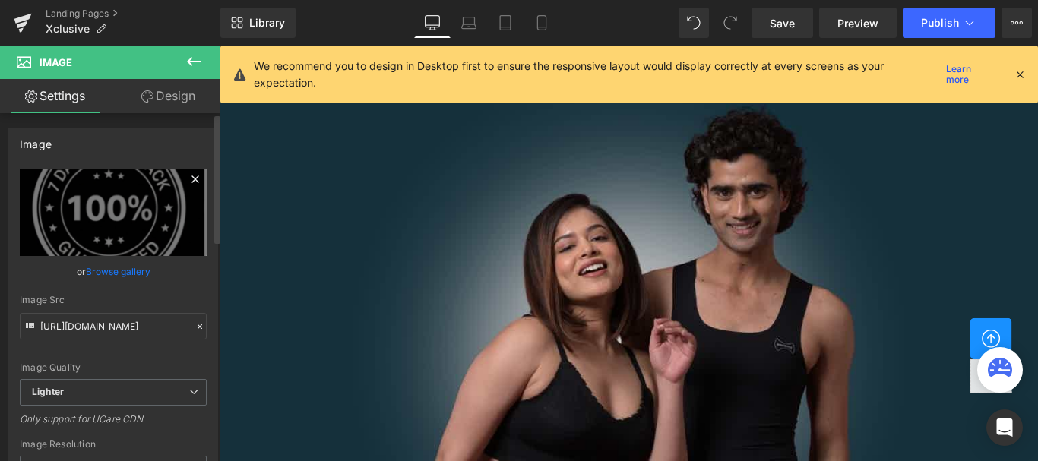
click at [193, 179] on icon at bounding box center [195, 179] width 18 height 18
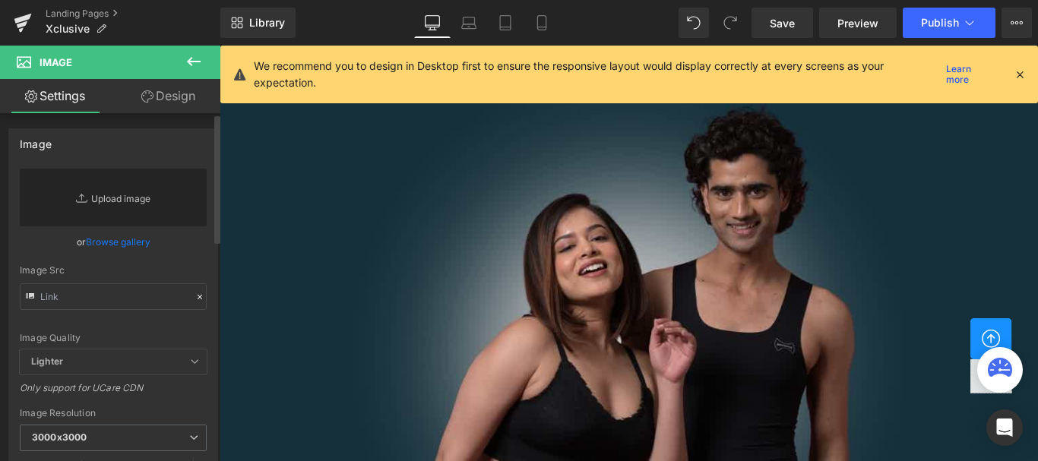
click at [115, 201] on link "Replace Image" at bounding box center [113, 198] width 187 height 58
type input "C:\fakepath\Untitled design (6).png"
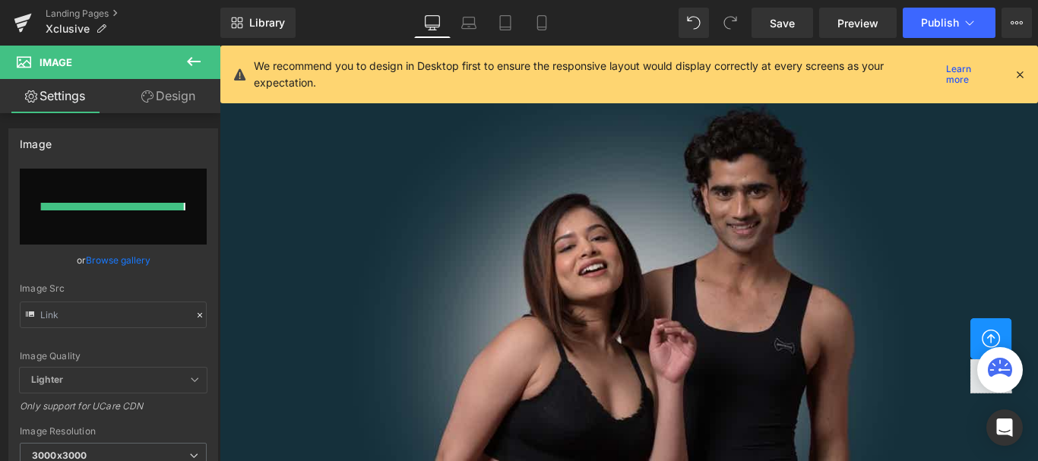
type input "https://ucarecdn.com/5f14cca9-4587-401e-925c-02e9b35491b0/-/format/auto/-/previ…"
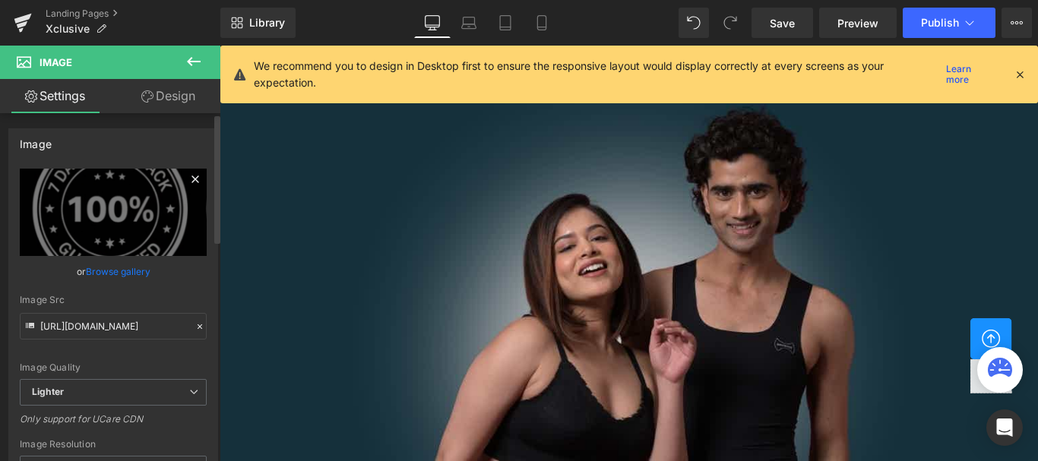
click at [186, 177] on icon at bounding box center [195, 179] width 18 height 18
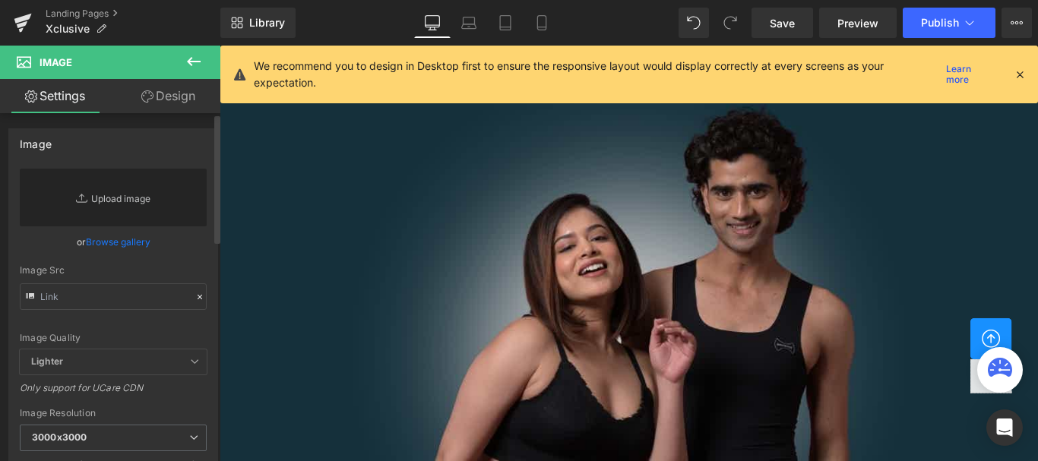
click at [131, 201] on link "Replace Image" at bounding box center [113, 198] width 187 height 58
type input "C:\fakepath\Untitled design (7).png"
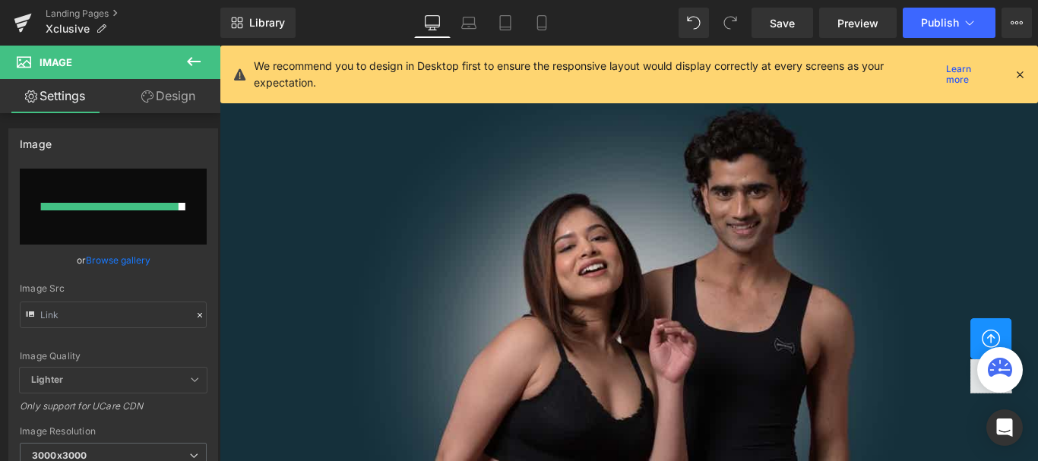
click at [118, 232] on input "file" at bounding box center [113, 207] width 187 height 76
click at [782, 22] on span "Save" at bounding box center [782, 23] width 25 height 16
click at [177, 174] on input "file" at bounding box center [113, 207] width 187 height 76
type input "C:\fakepath\Untitled design (7).png"
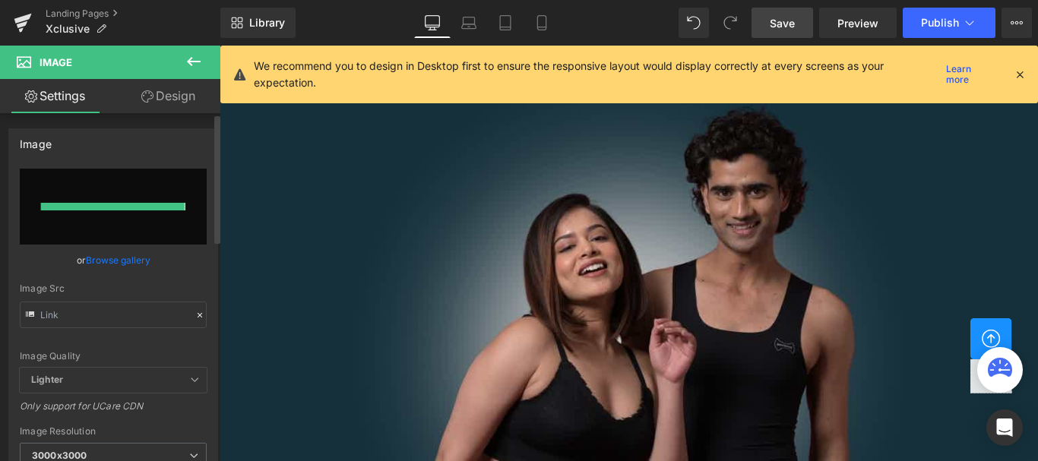
type input "https://ucarecdn.com/039c0026-9104-4957-affa-e1e75e10a2ce/-/format/auto/-/previ…"
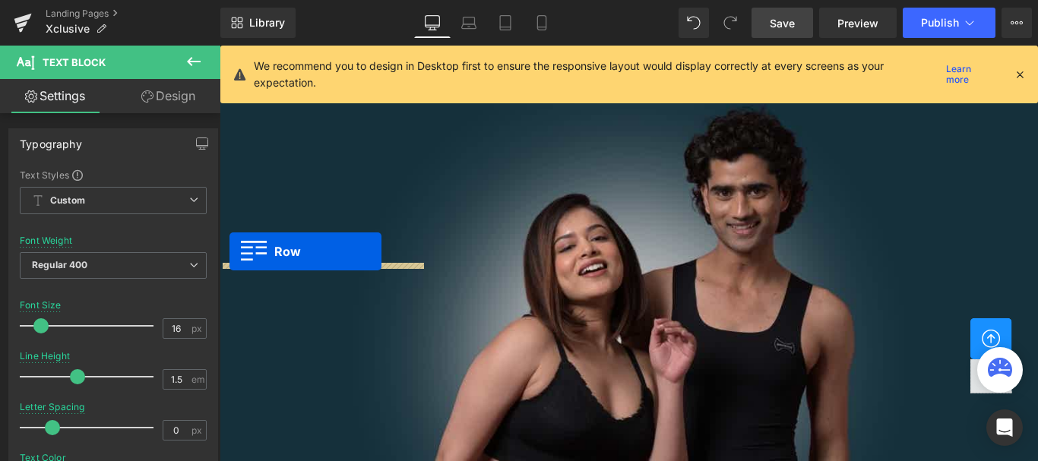
scroll to position [1981, 0]
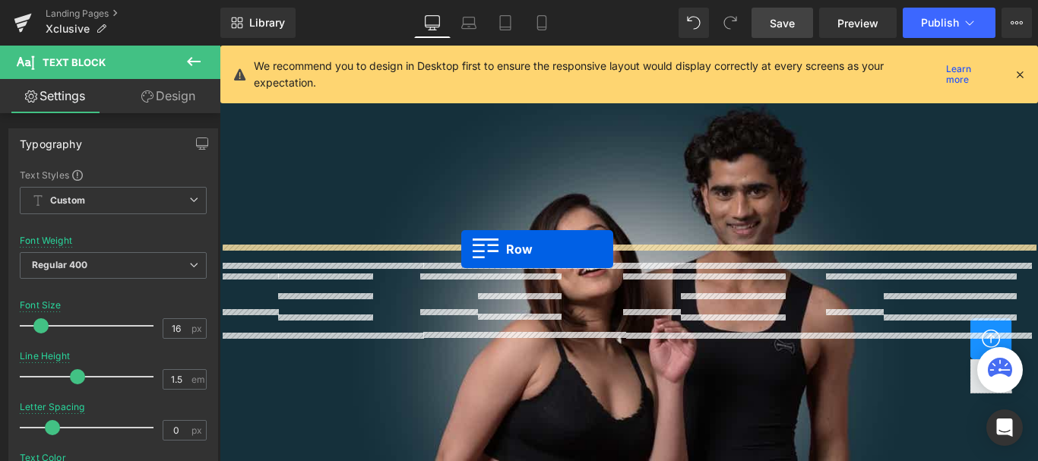
drag, startPoint x: 227, startPoint y: 375, endPoint x: 491, endPoint y: 274, distance: 282.3
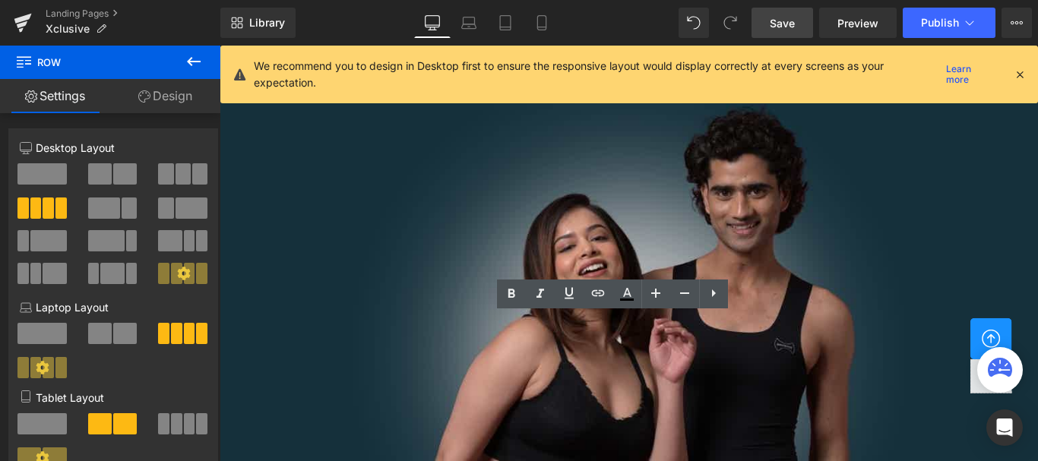
scroll to position [2825, 0]
click at [774, 24] on span "Save" at bounding box center [782, 23] width 25 height 16
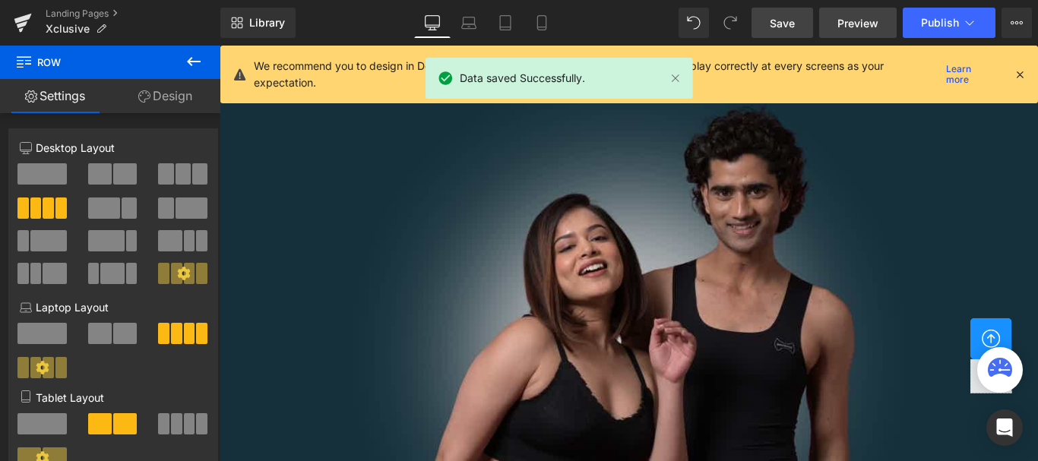
click at [855, 28] on span "Preview" at bounding box center [857, 23] width 41 height 16
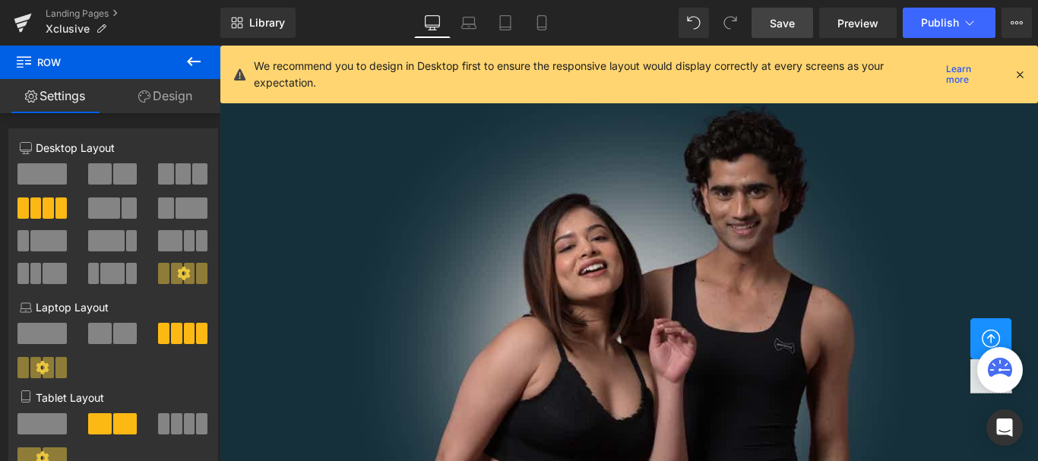
scroll to position [2141, 0]
drag, startPoint x: 1042, startPoint y: 172, endPoint x: 236, endPoint y: 153, distance: 806.3
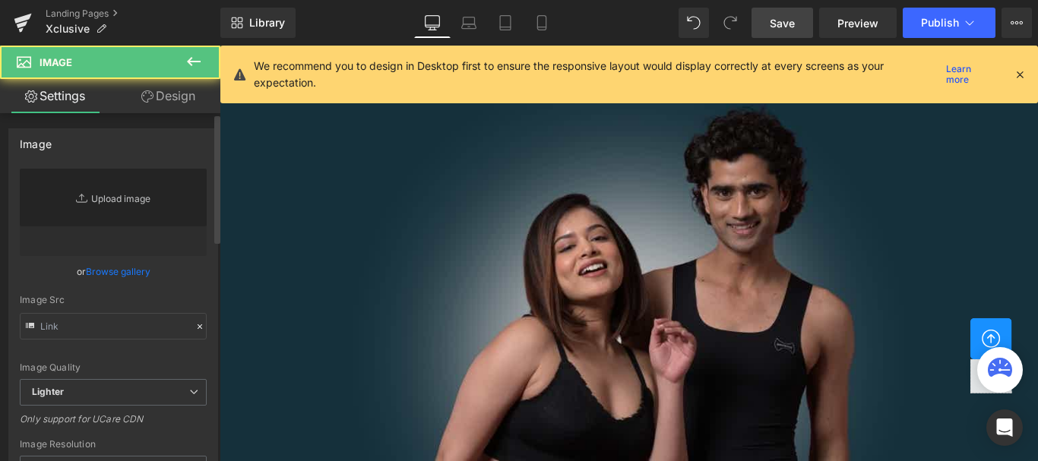
type input "https://ucarecdn.com/db8e77a9-14e8-4065-97ff-2f4dfa4561be/-/format/auto/-/previ…"
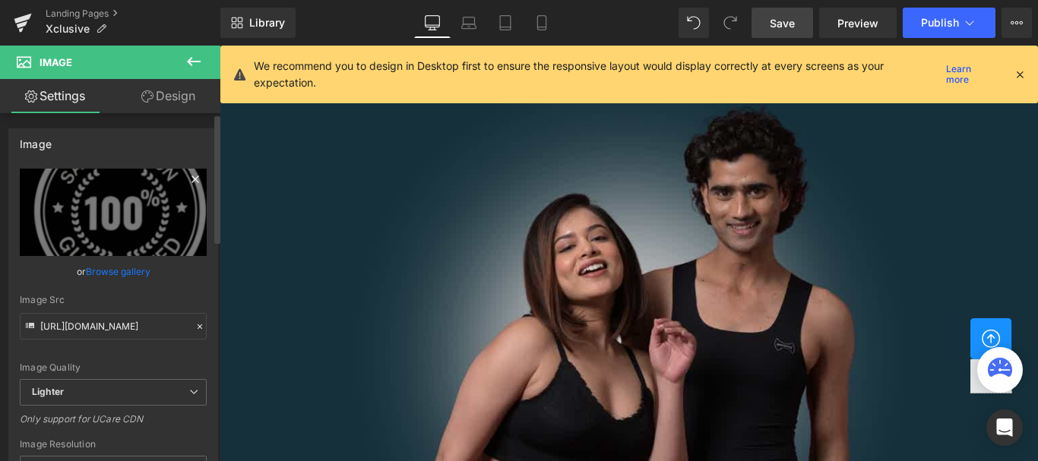
click at [191, 178] on icon at bounding box center [194, 178] width 7 height 7
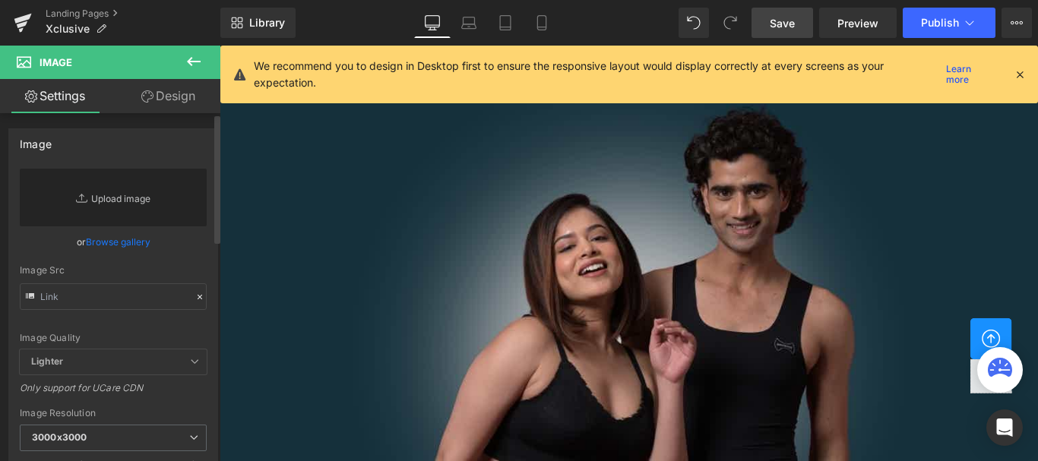
click at [114, 200] on link "Replace Image" at bounding box center [113, 198] width 187 height 58
type input "C:\fakepath\Untitled design (8).png"
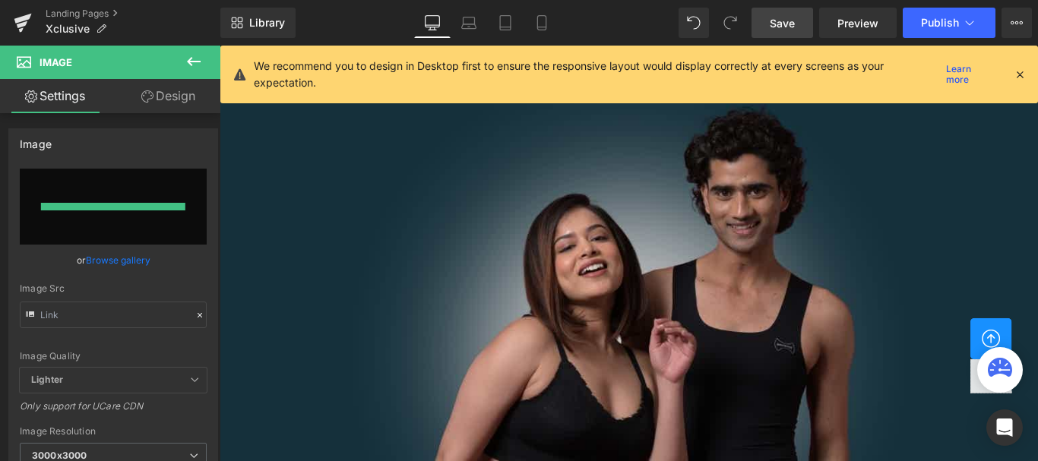
type input "https://ucarecdn.com/eaf9ed47-970f-4ab6-b252-29d27ee436f7/-/format/auto/-/previ…"
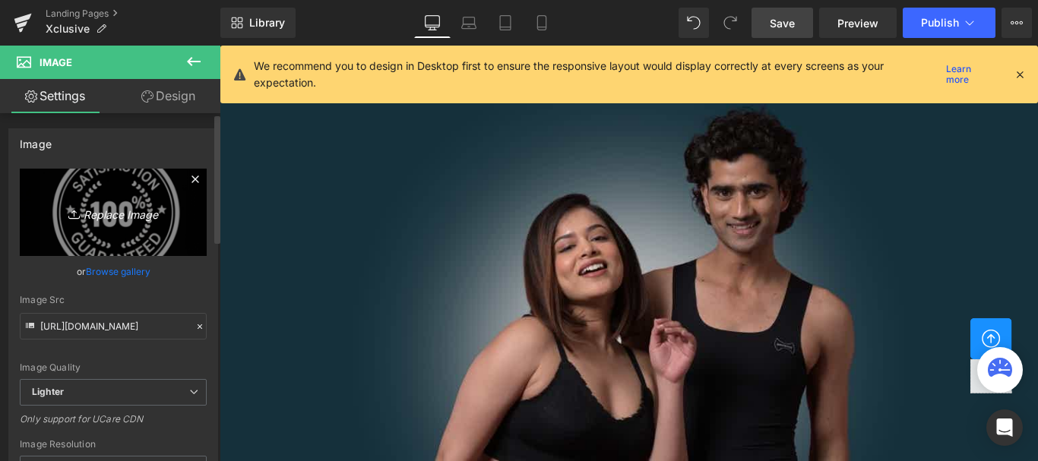
click at [195, 182] on icon at bounding box center [195, 179] width 18 height 18
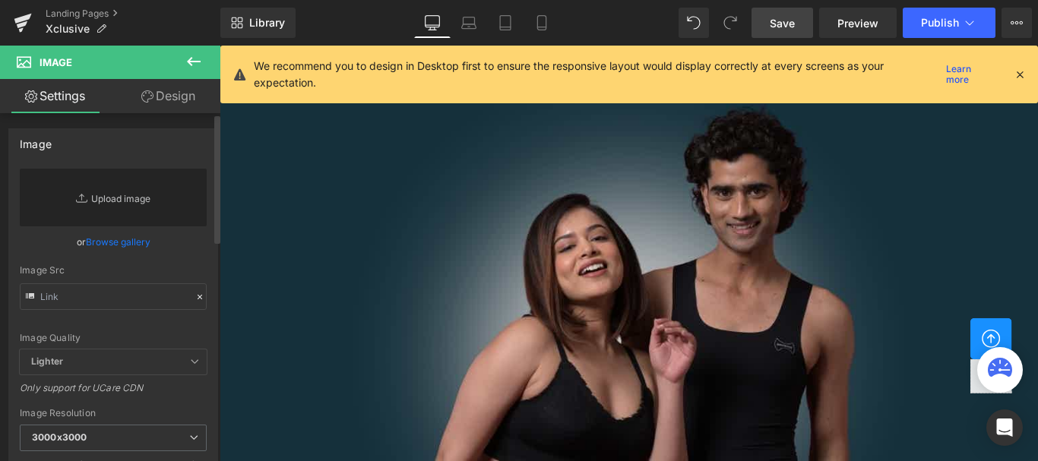
click at [138, 201] on link "Replace Image" at bounding box center [113, 198] width 187 height 58
type input "C:\fakepath\Untitled design (9).png"
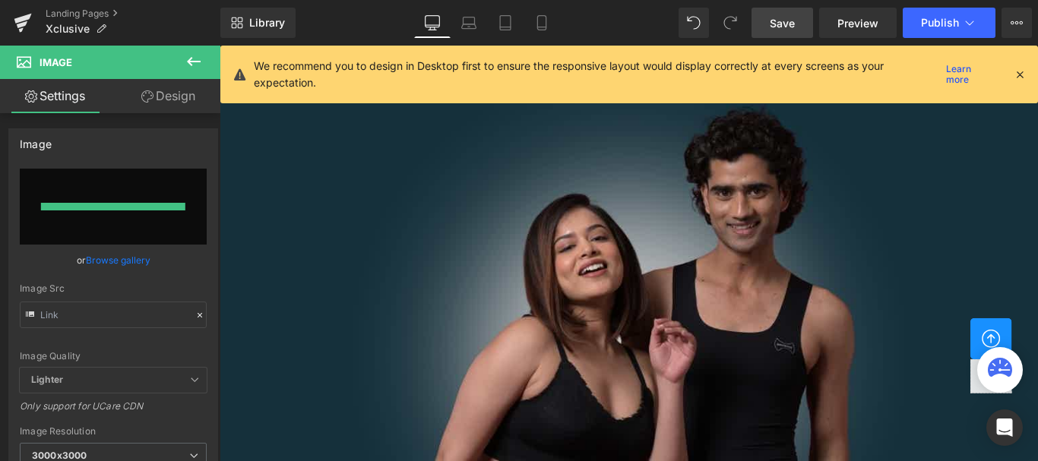
type input "https://ucarecdn.com/69adac56-a51a-4a06-932d-ed2a6028fdb2/-/format/auto/-/previ…"
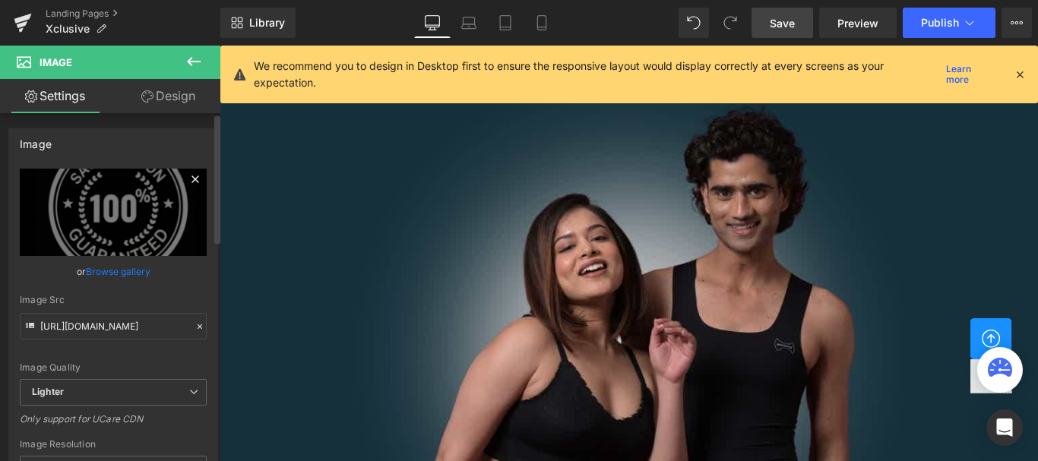
click at [186, 181] on icon at bounding box center [195, 179] width 18 height 18
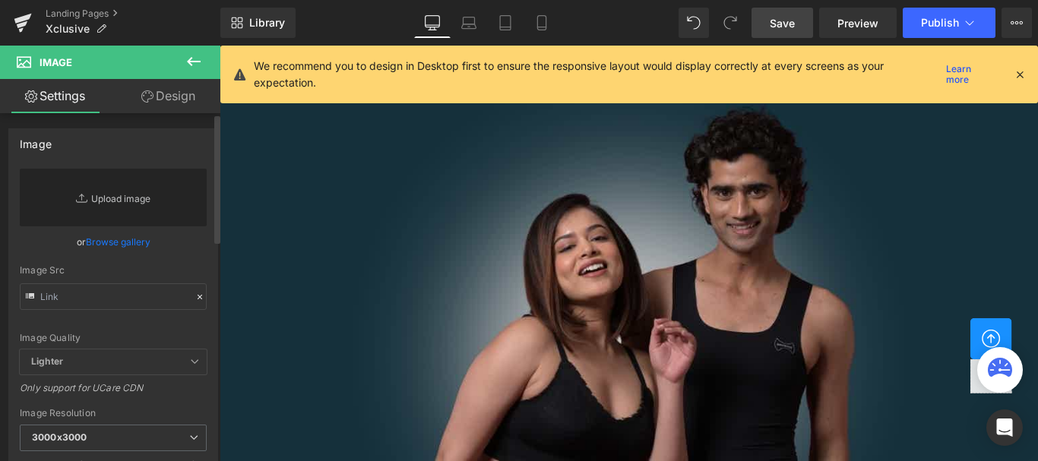
click at [129, 198] on link "Replace Image" at bounding box center [113, 198] width 187 height 58
type input "C:\fakepath\Untitled design (10).png"
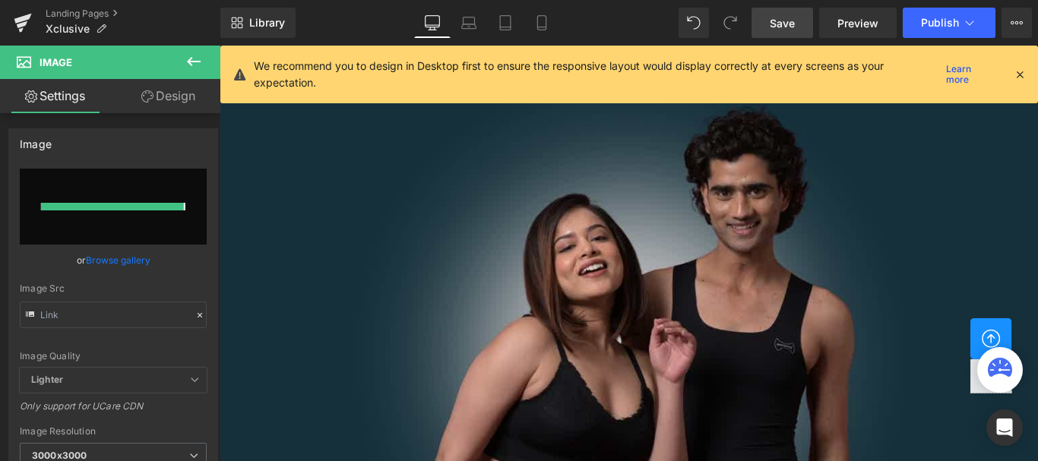
type input "https://ucarecdn.com/da349b88-f61a-4c9b-a34c-6867f3776dc4/-/format/auto/-/previ…"
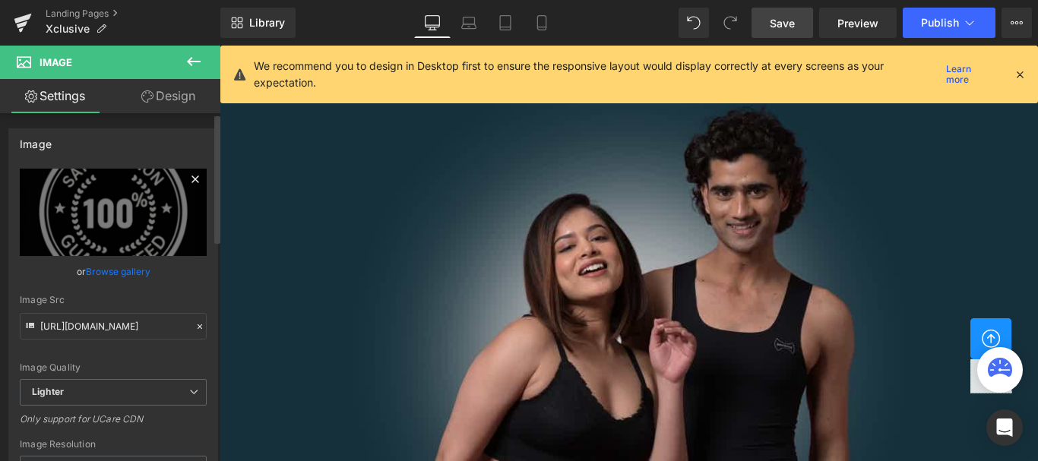
click at [191, 179] on icon at bounding box center [194, 178] width 7 height 7
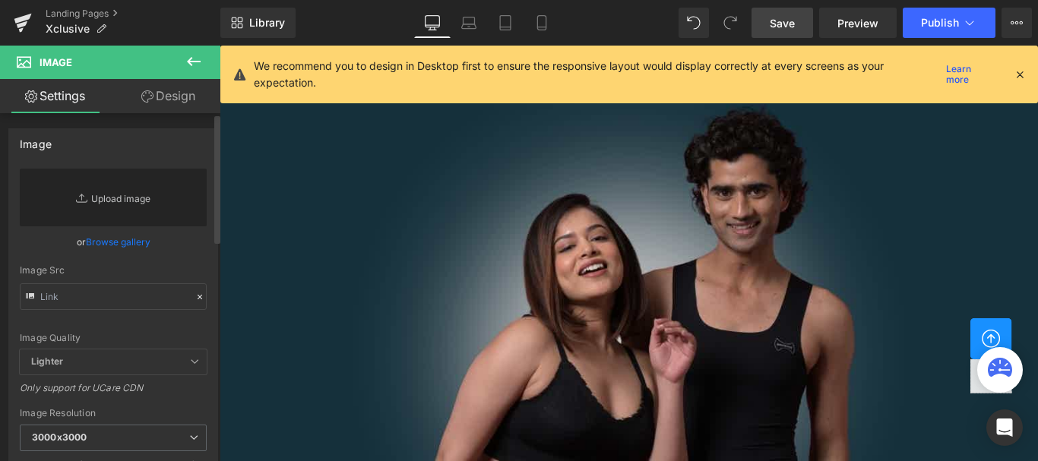
click at [113, 198] on link "Replace Image" at bounding box center [113, 198] width 187 height 58
type input "C:\fakepath\Untitled design (11).png"
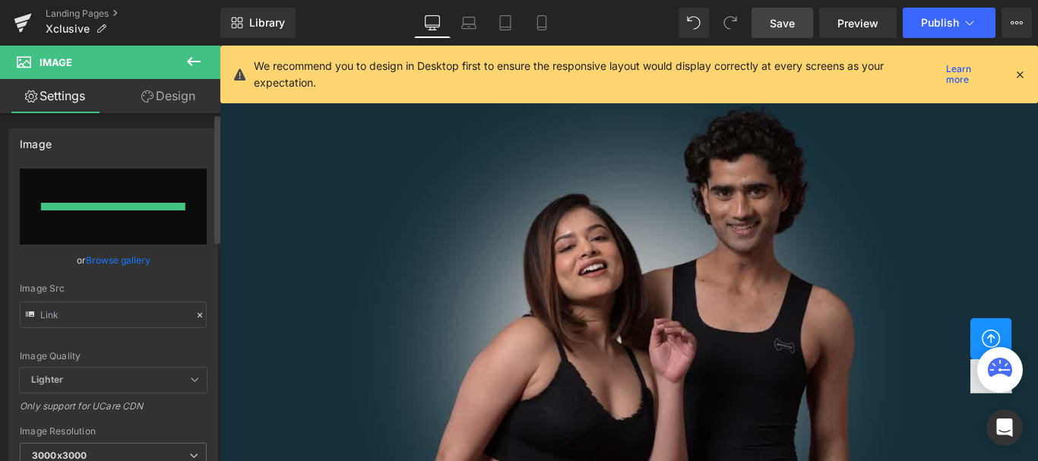
type input "https://ucarecdn.com/2dc0c9e1-bea0-44c8-825e-0cbf5648fd66/-/format/auto/-/previ…"
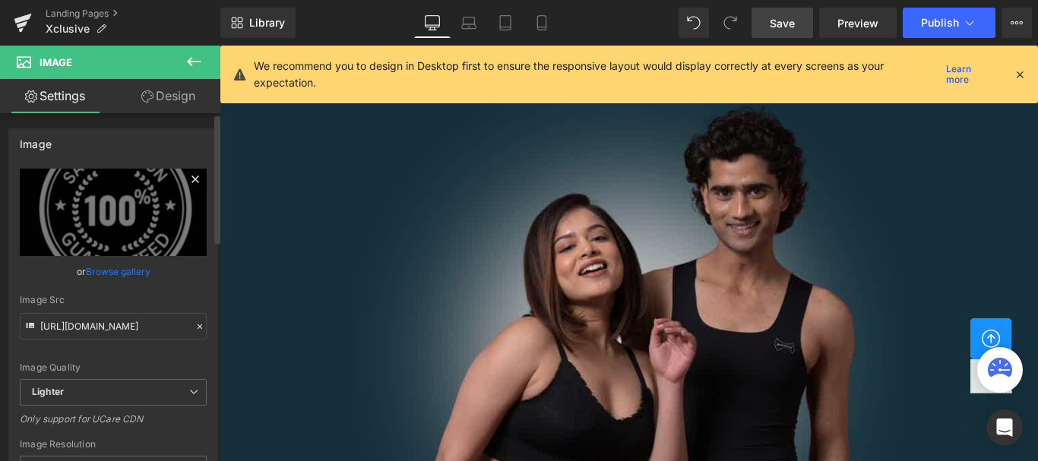
click at [186, 179] on icon at bounding box center [195, 179] width 18 height 18
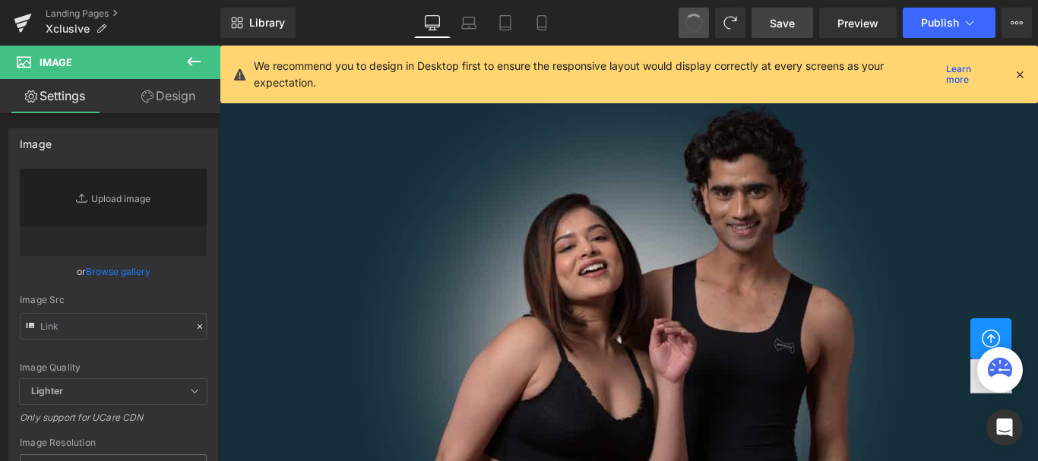
type input "https://ucarecdn.com/2dc0c9e1-bea0-44c8-825e-0cbf5648fd66/-/format/auto/-/previ…"
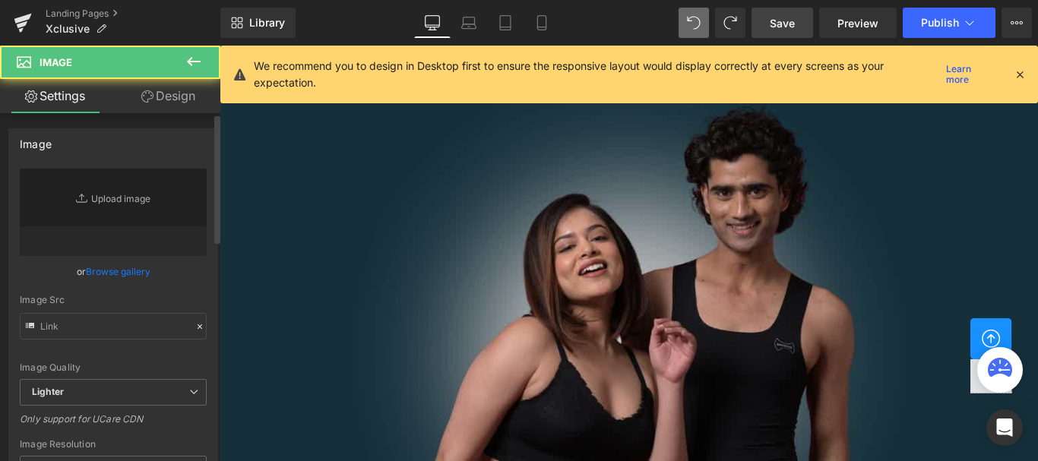
type input "https://ucarecdn.com/e1d6c28f-c2b1-4484-a8b9-107c3778a323/-/format/auto/-/previ…"
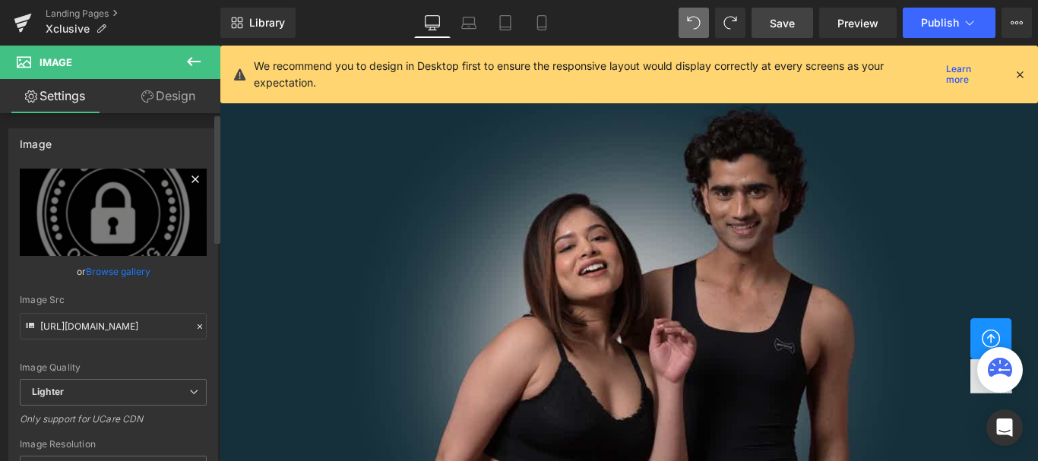
click at [191, 178] on icon at bounding box center [194, 178] width 7 height 7
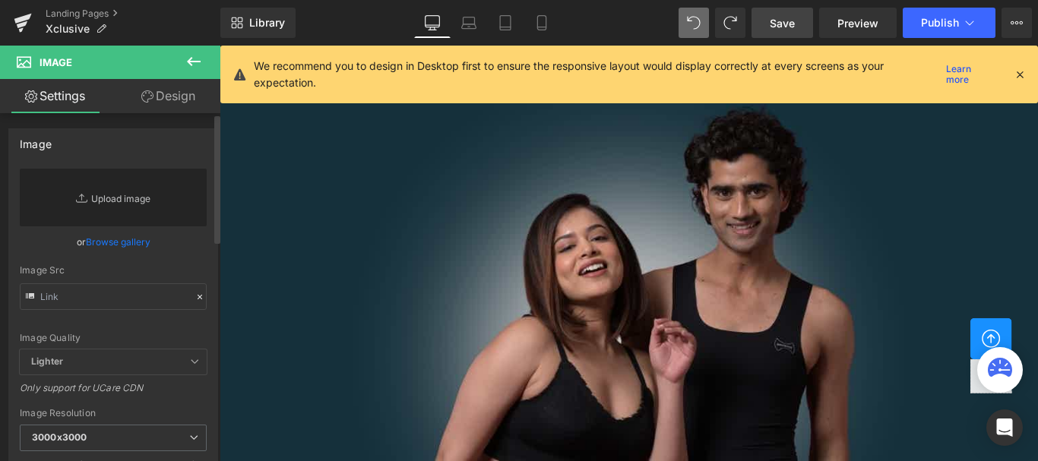
click at [116, 197] on link "Replace Image" at bounding box center [113, 198] width 187 height 58
type input "C:\fakepath\Untitled design (12).png"
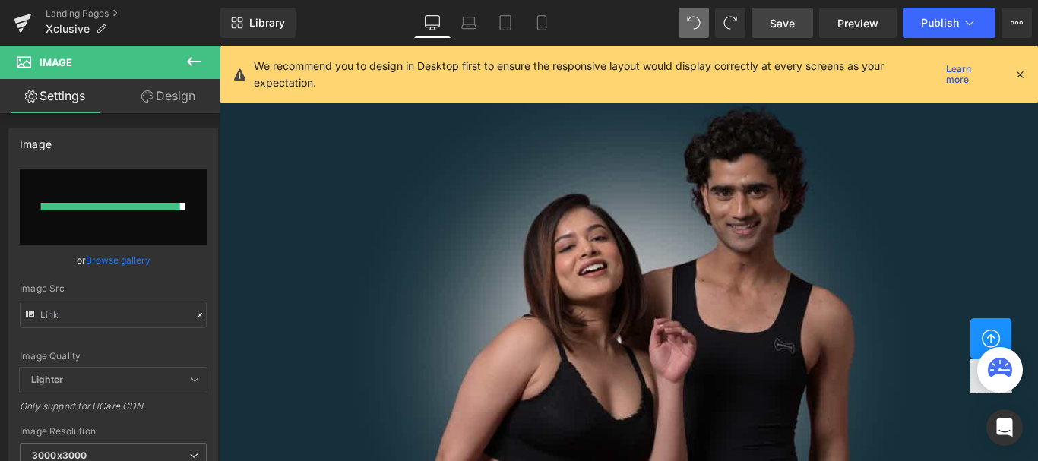
type input "https://ucarecdn.com/7cfb8d8d-b5a9-47e9-b26e-55fd2443b938/-/format/auto/-/previ…"
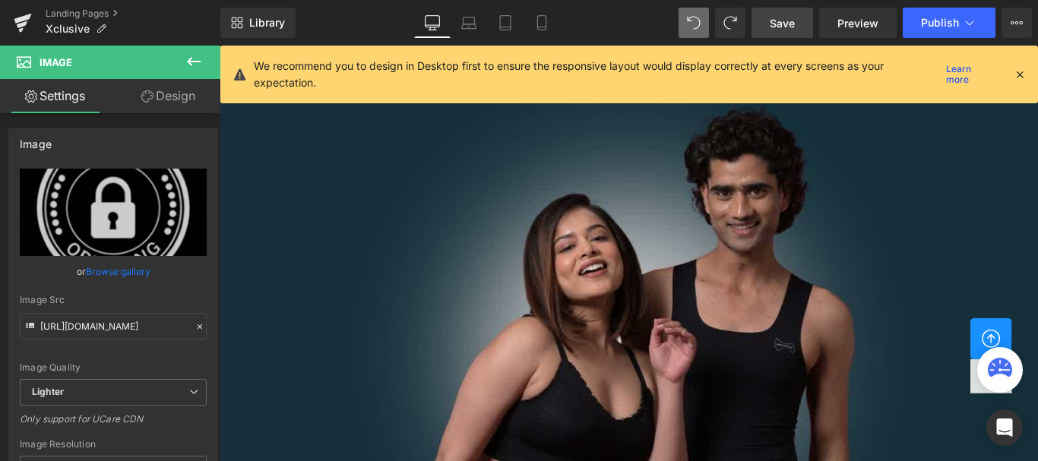
scroll to position [2217, 0]
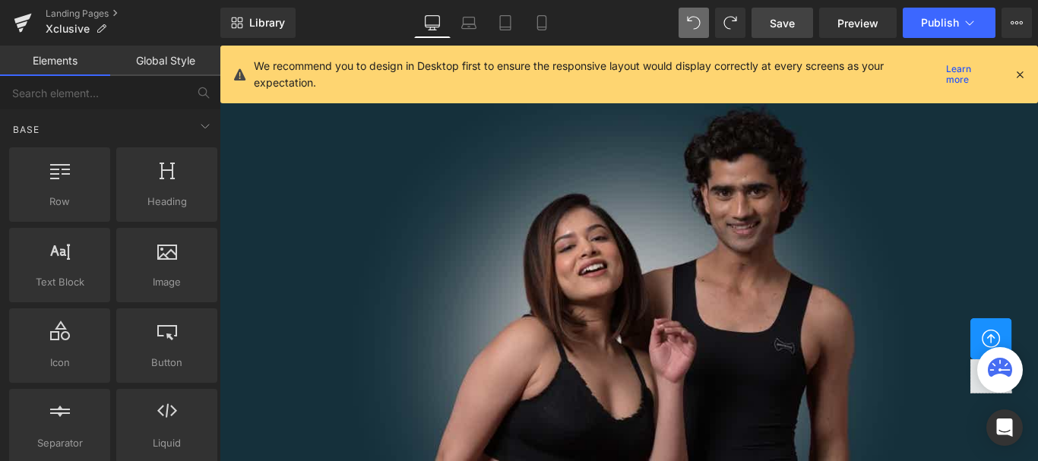
scroll to position [2801, 0]
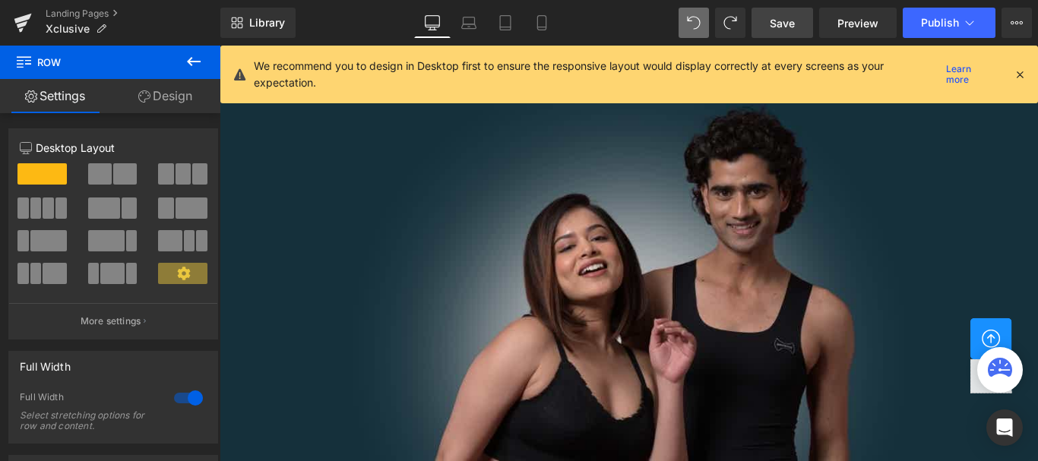
drag, startPoint x: 818, startPoint y: 288, endPoint x: 819, endPoint y: 303, distance: 15.2
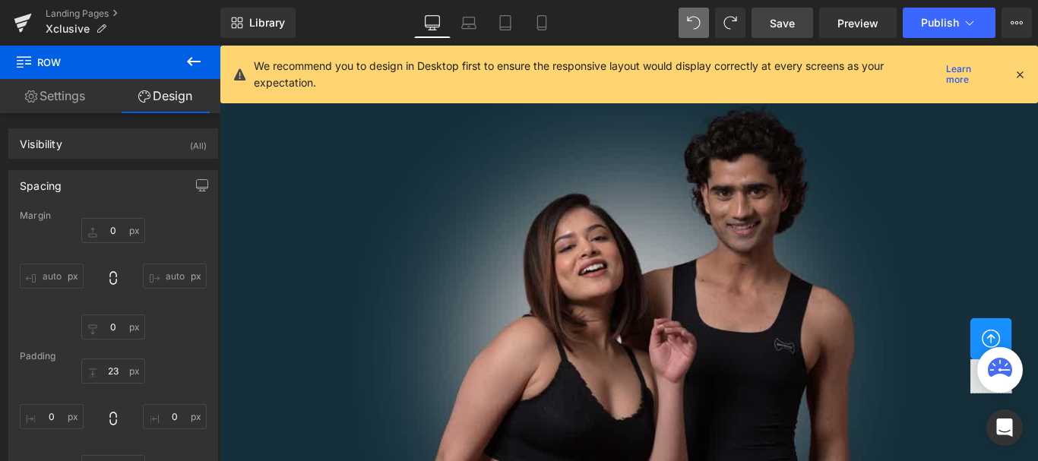
type input "34px"
drag, startPoint x: 820, startPoint y: 304, endPoint x: 814, endPoint y: 313, distance: 10.6
click at [470, 12] on link "Laptop" at bounding box center [468, 23] width 36 height 30
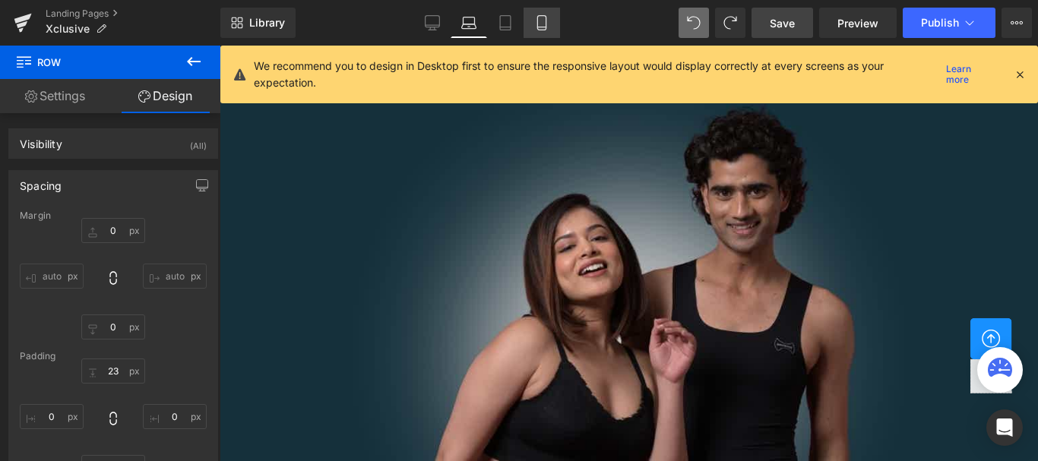
click at [502, 17] on icon at bounding box center [505, 22] width 15 height 15
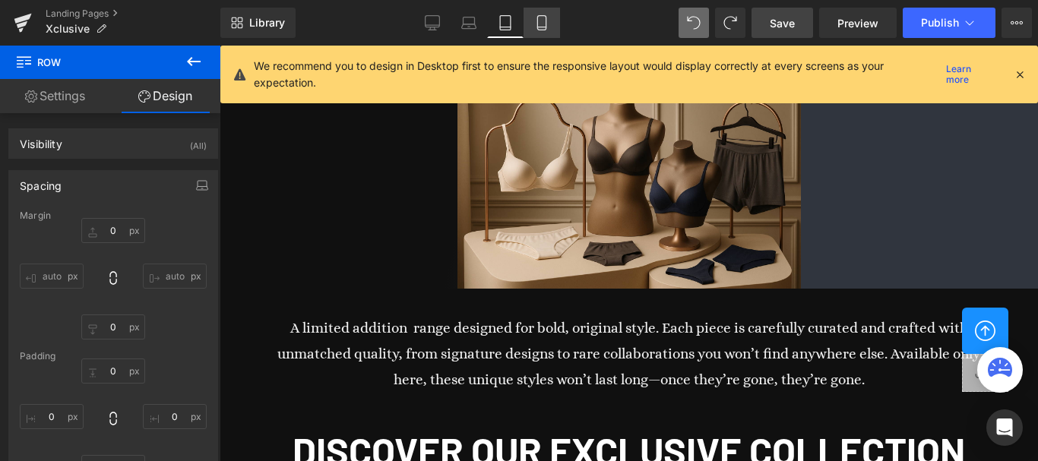
type input "0"
type input "34"
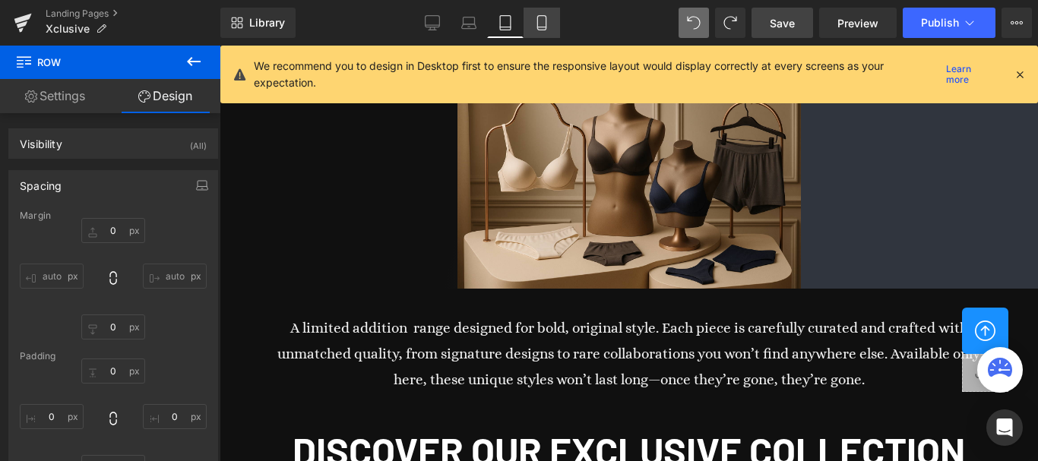
type input "0"
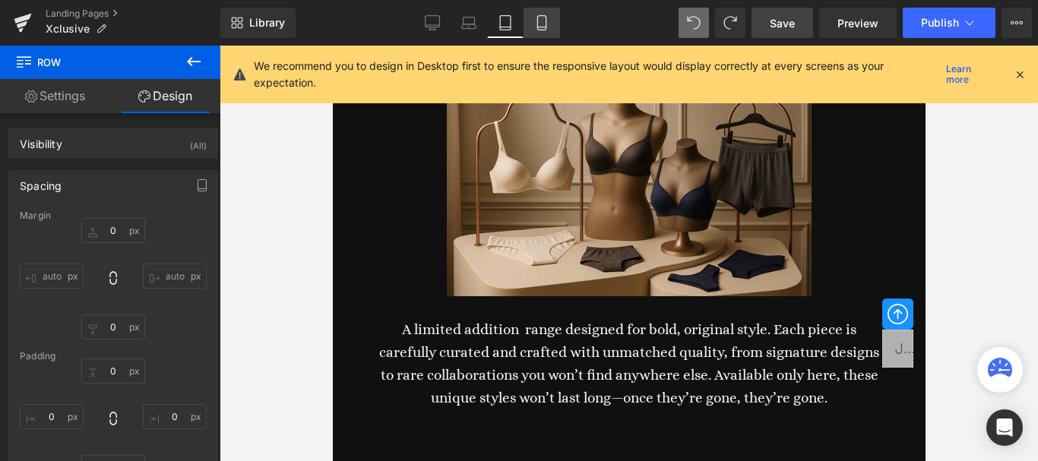
type input "0"
type input "1"
type input "0"
type input "34"
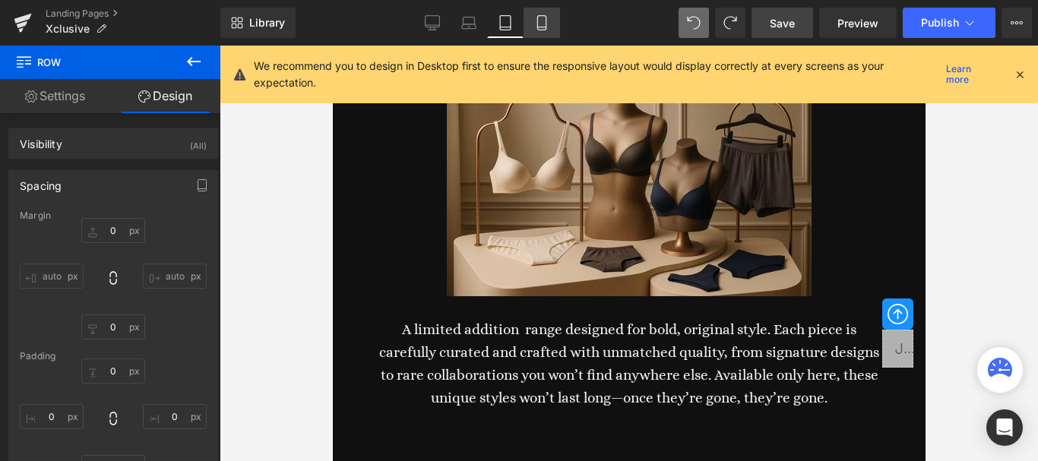
type input "0"
click at [541, 16] on icon at bounding box center [541, 23] width 8 height 14
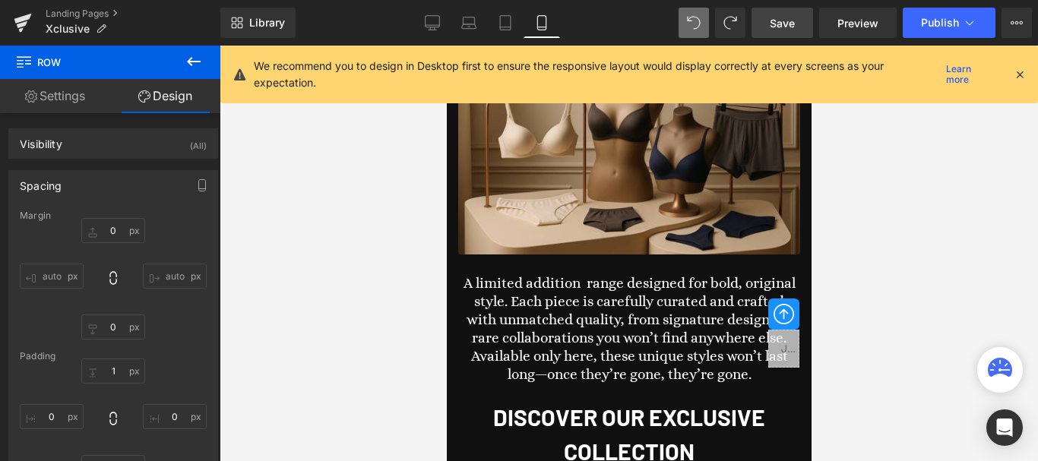
type input "0"
type input "20"
type input "0"
type input "34"
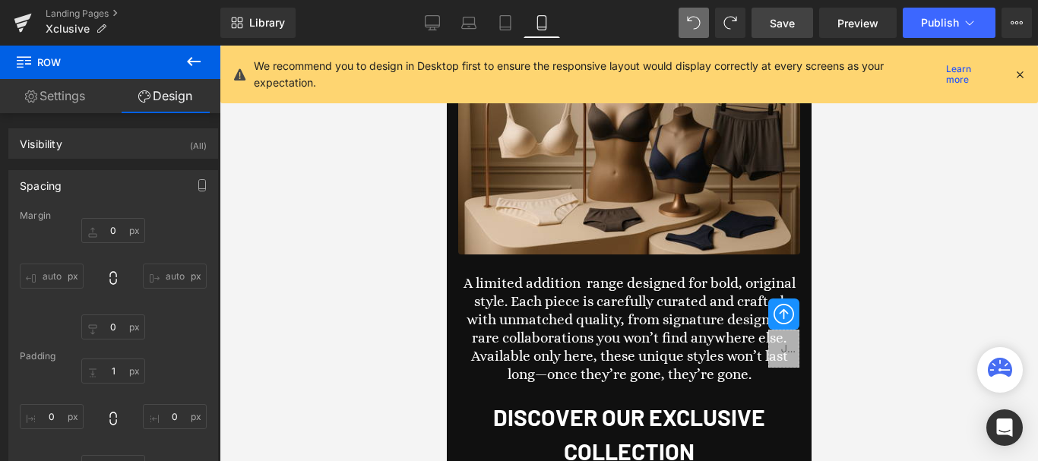
type input "0"
click at [782, 17] on span "Save" at bounding box center [782, 23] width 25 height 16
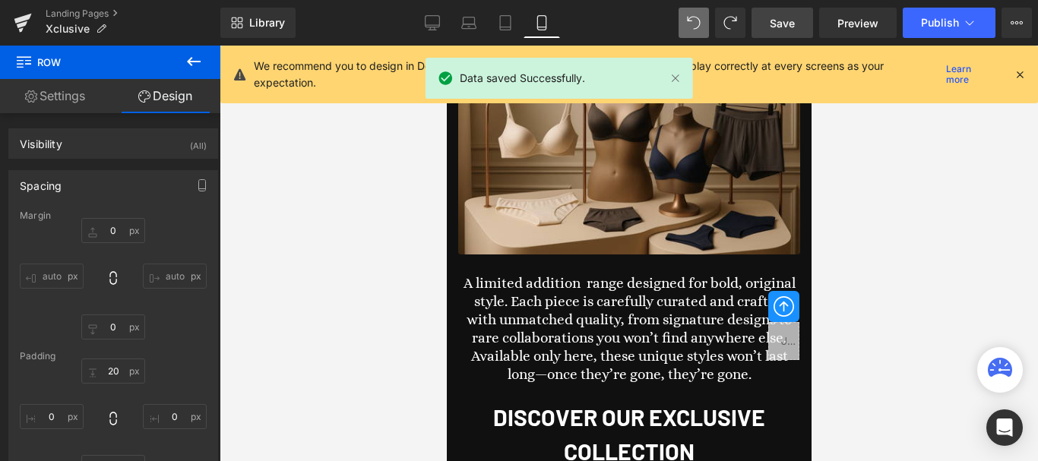
scroll to position [4007, 0]
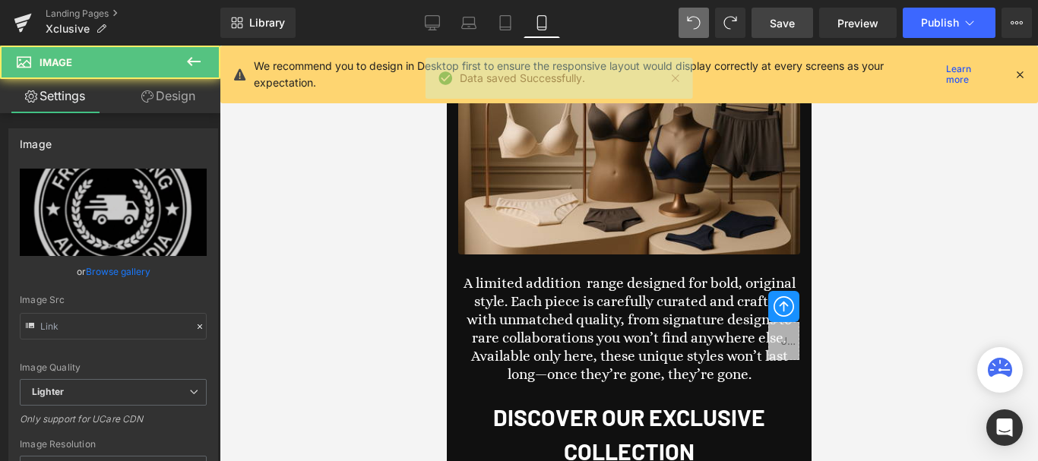
type input "https://ucarecdn.com/7c7c00f7-e268-4340-a276-7e59b68b6b71/-/format/auto/-/previ…"
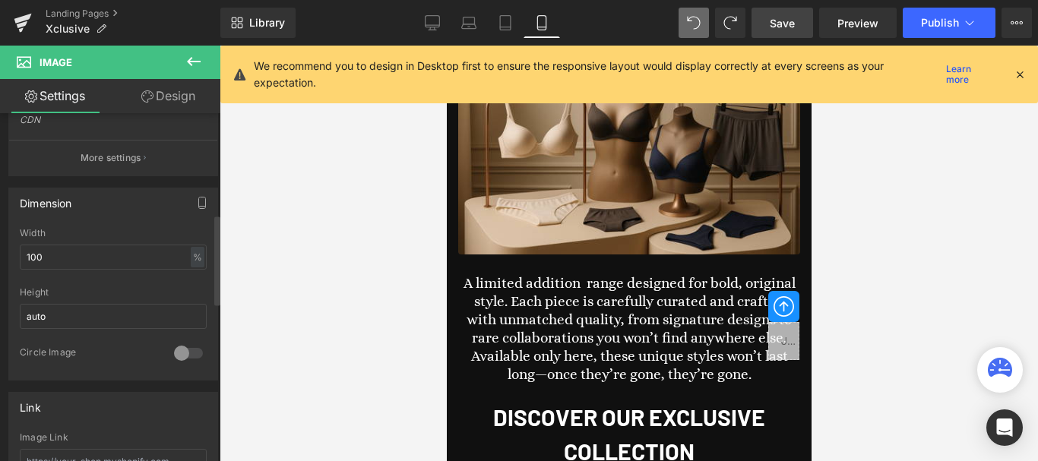
scroll to position [456, 0]
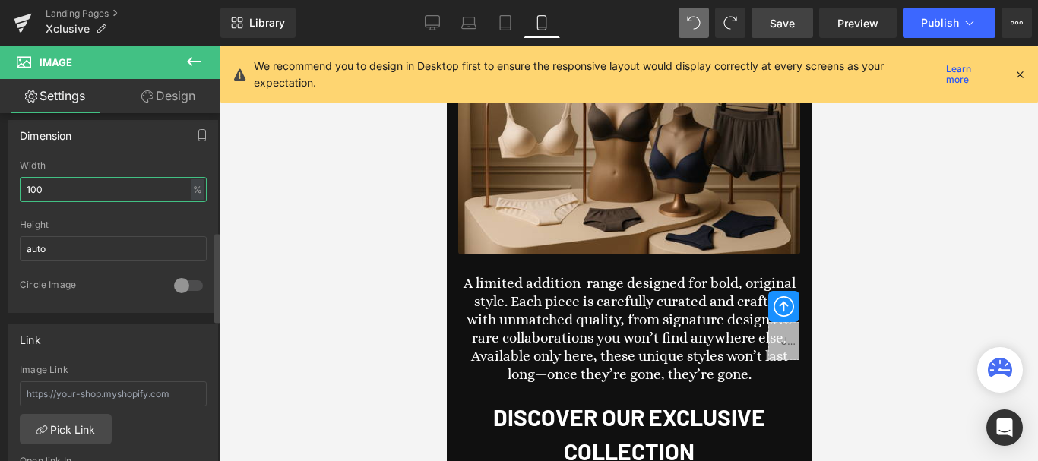
click at [48, 188] on input "100" at bounding box center [113, 189] width 187 height 25
type input "40"
click at [61, 248] on input "auto" at bounding box center [113, 248] width 187 height 25
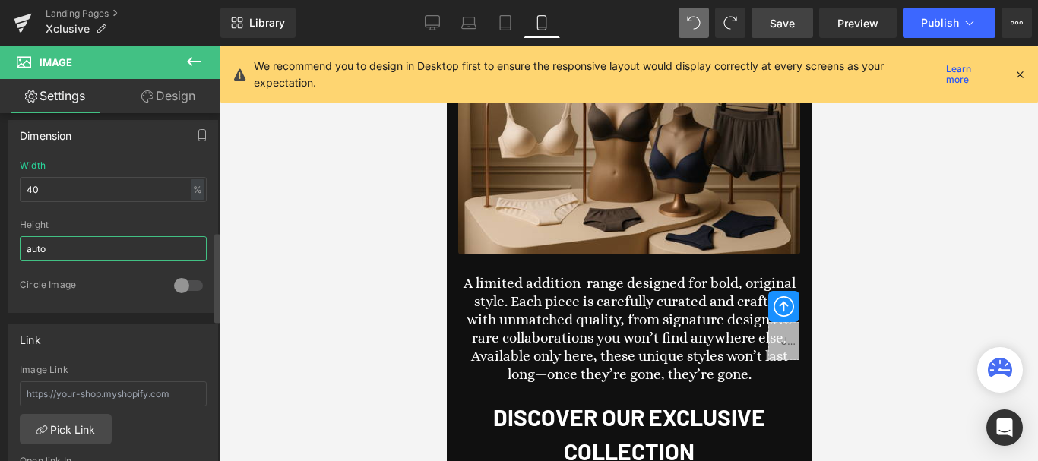
click at [61, 248] on input "auto" at bounding box center [113, 248] width 187 height 25
type input "4"
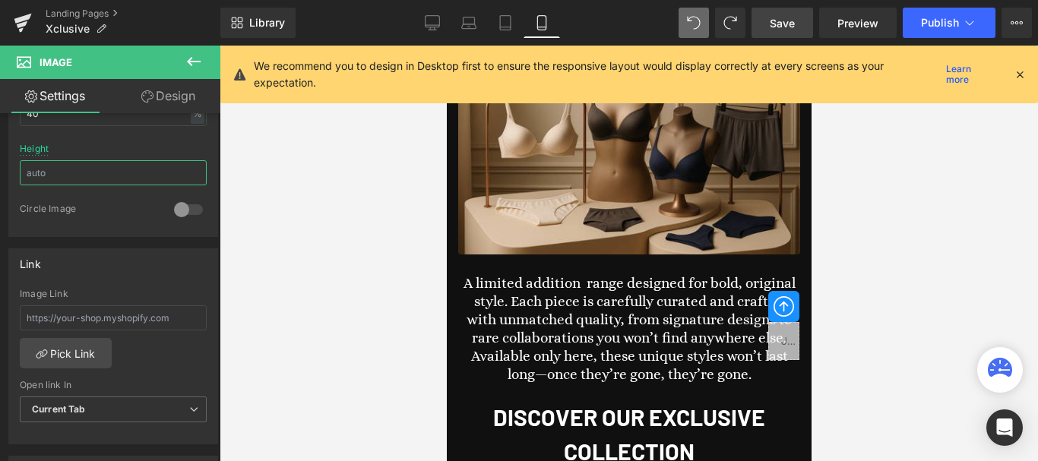
scroll to position [3931, 0]
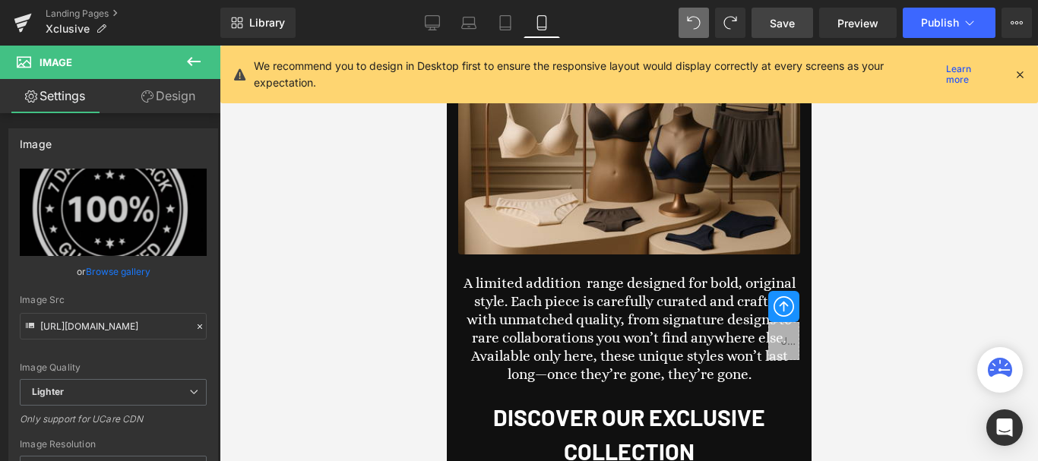
click at [175, 97] on link "Design" at bounding box center [168, 96] width 110 height 34
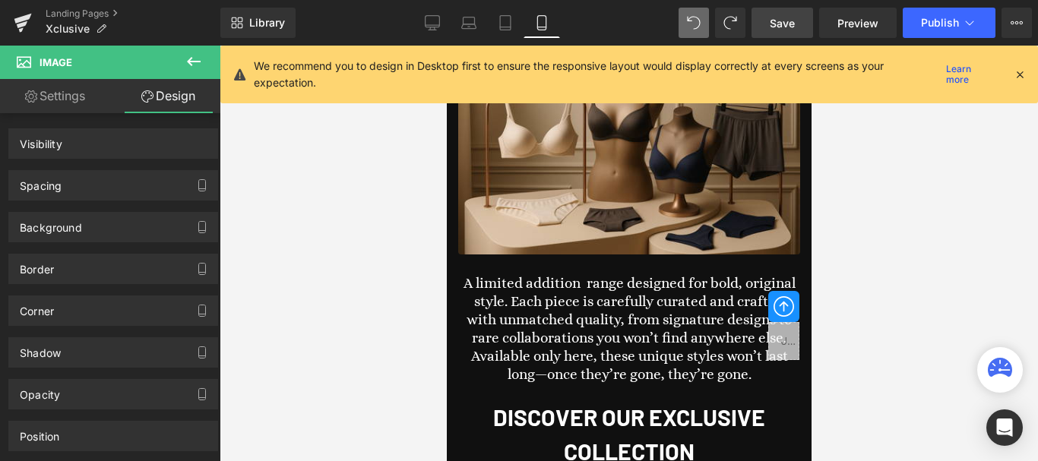
click at [46, 80] on link "Settings" at bounding box center [55, 96] width 110 height 34
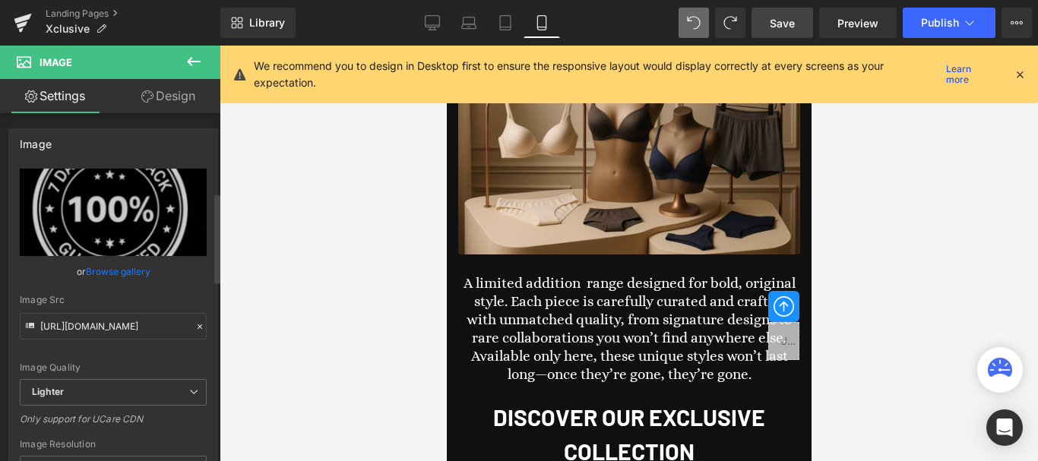
scroll to position [304, 0]
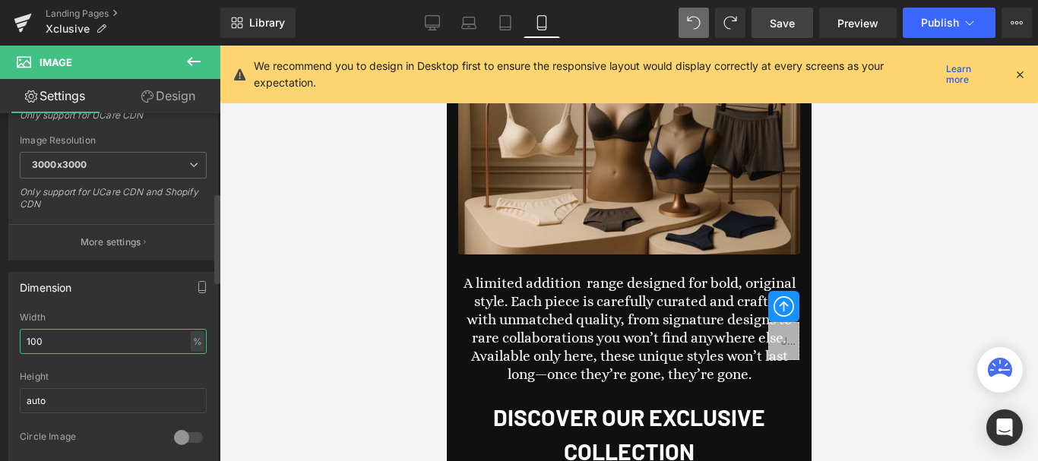
click at [94, 337] on input "100" at bounding box center [113, 341] width 187 height 25
type input "40"
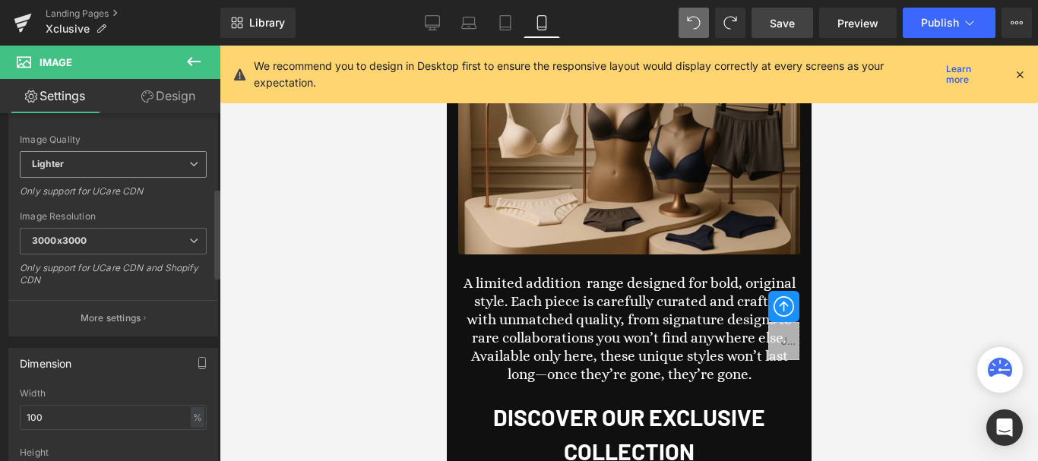
scroll to position [304, 0]
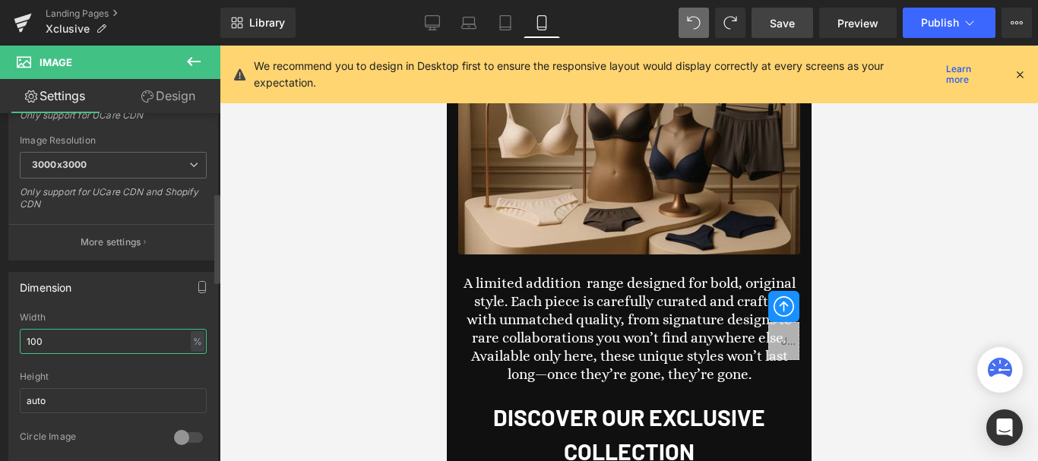
click at [59, 343] on input "100" at bounding box center [113, 341] width 187 height 25
click at [60, 343] on input "100" at bounding box center [113, 341] width 187 height 25
type input "40"
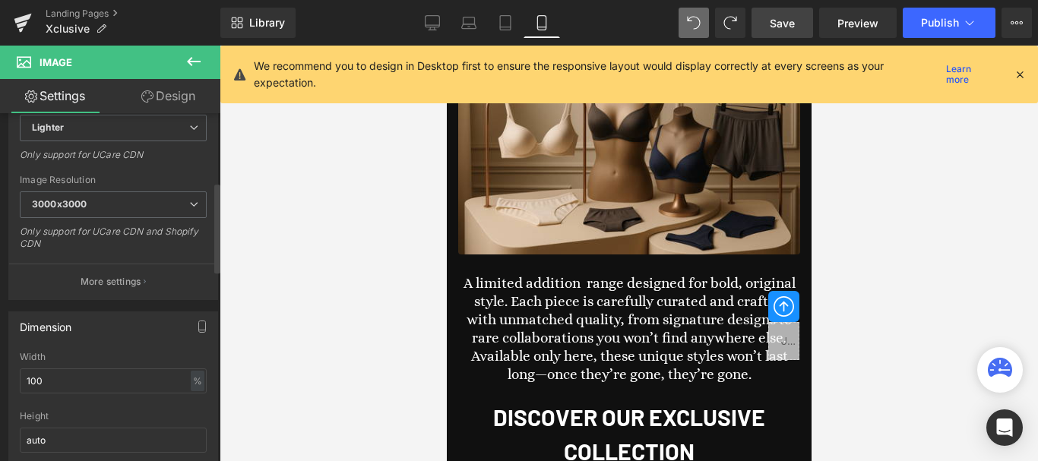
scroll to position [304, 0]
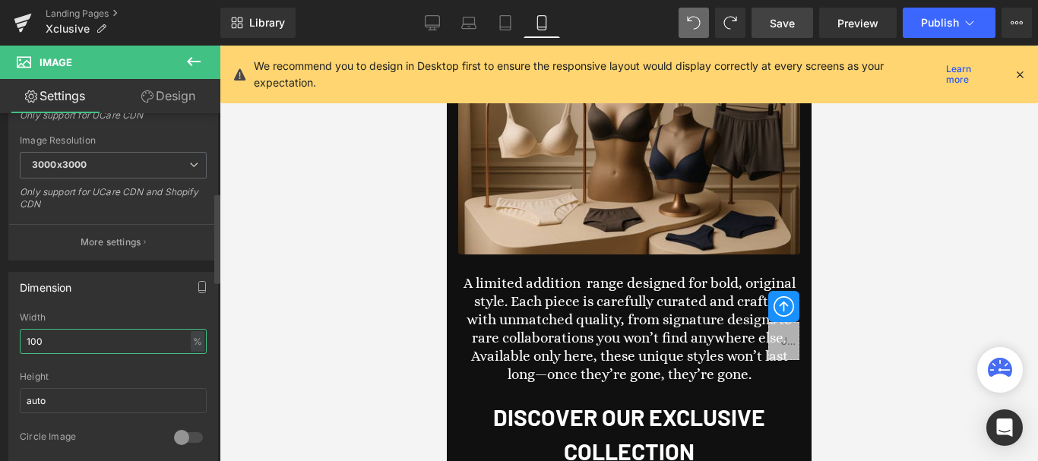
click at [80, 352] on input "100" at bounding box center [113, 341] width 187 height 25
type input "40"
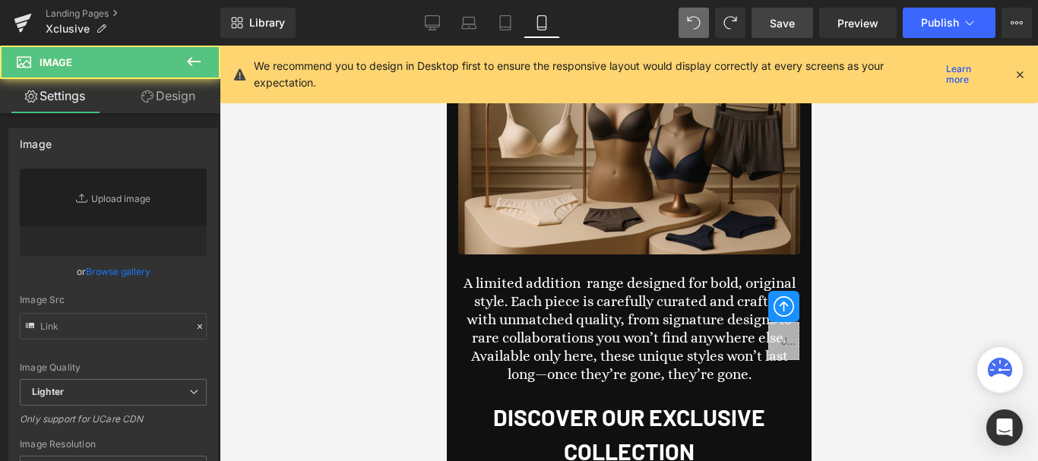
type input "https://ucarecdn.com/7c7c00f7-e268-4340-a276-7e59b68b6b71/-/format/auto/-/previ…"
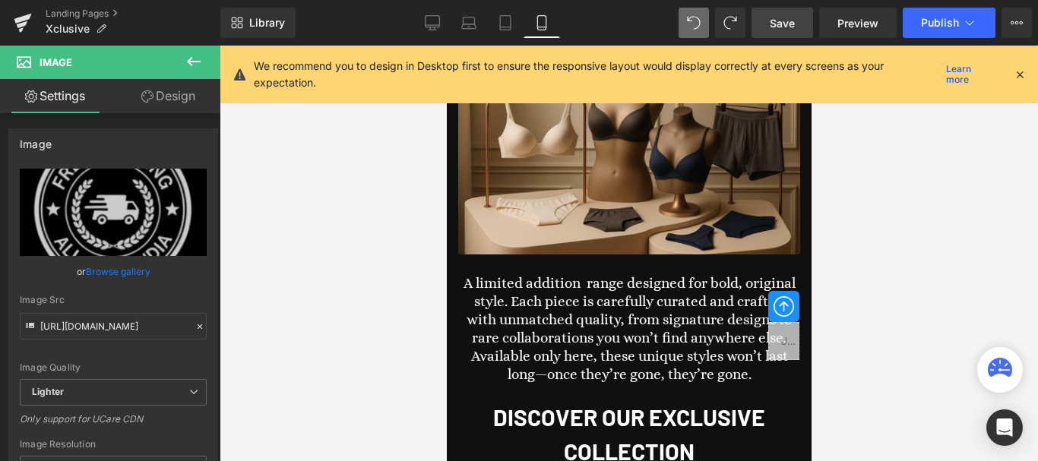
click at [170, 92] on link "Design" at bounding box center [168, 96] width 110 height 34
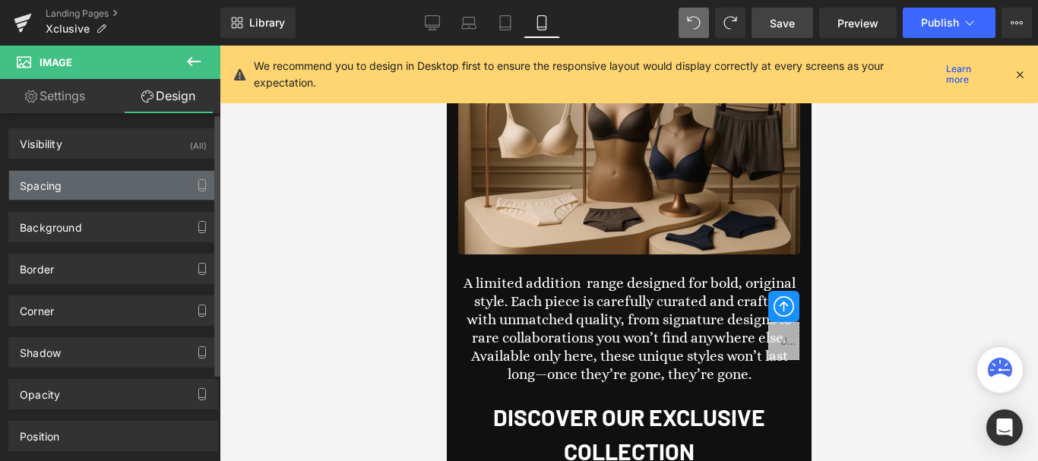
click at [81, 182] on div "Spacing" at bounding box center [113, 185] width 208 height 29
type input "0"
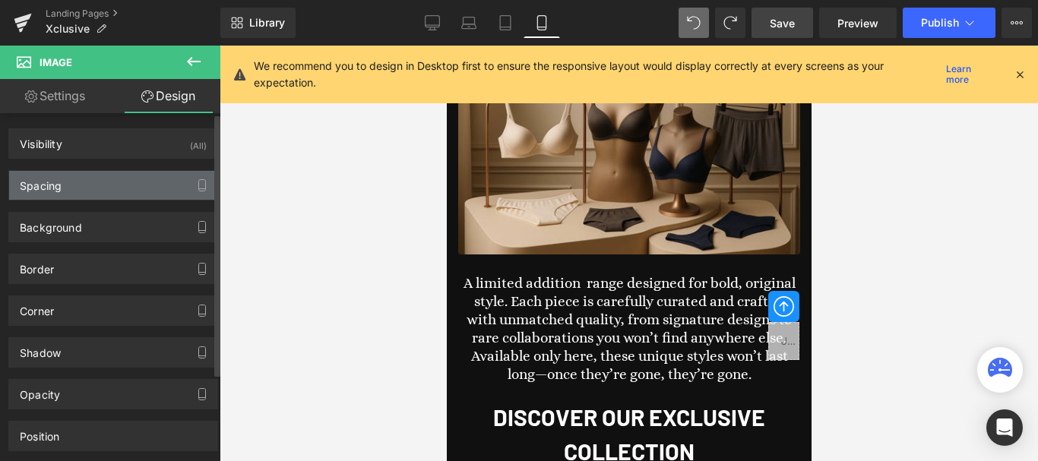
type input "0"
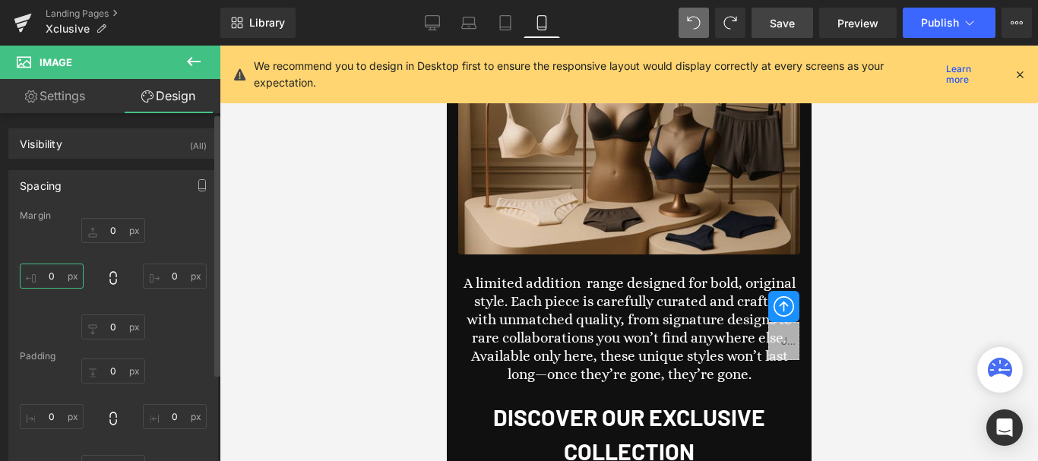
click at [59, 273] on input "0" at bounding box center [52, 276] width 64 height 25
type input "-"
type input "2"
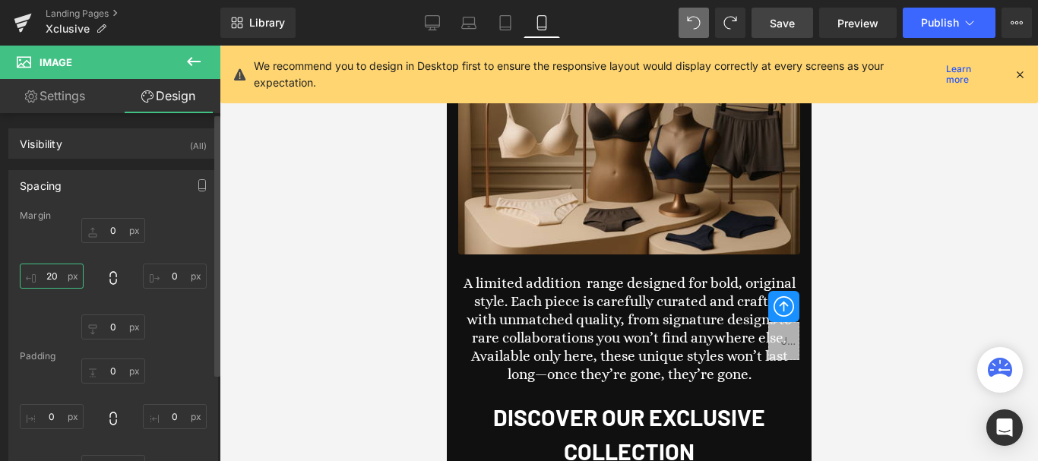
type input "2"
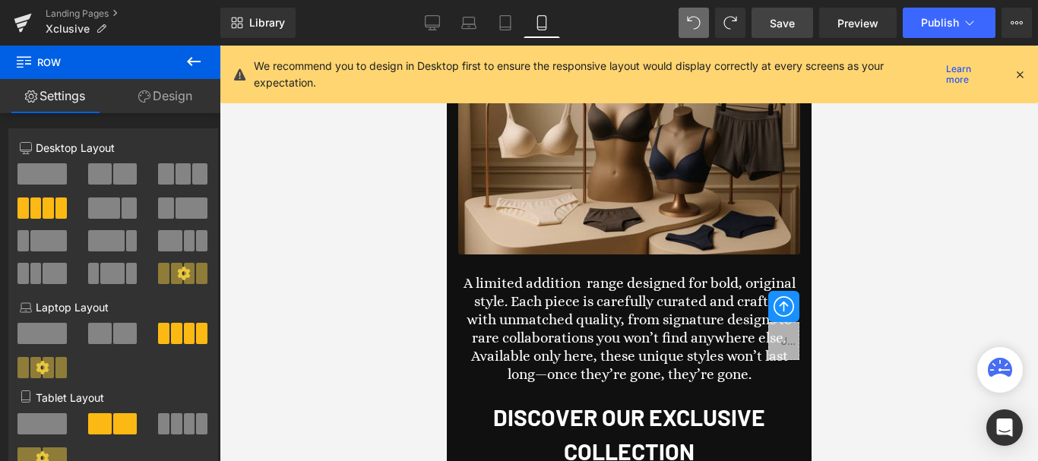
drag, startPoint x: 625, startPoint y: 235, endPoint x: 620, endPoint y: 222, distance: 14.0
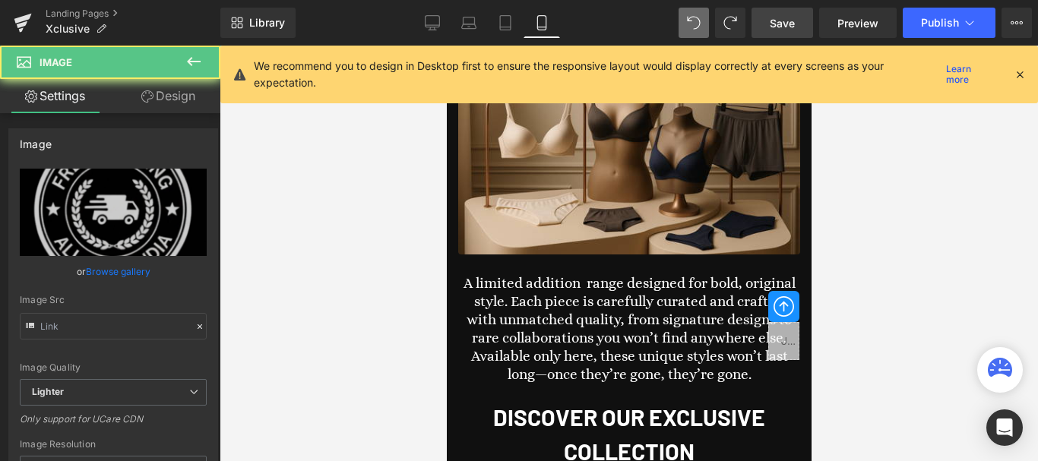
type input "https://ucarecdn.com/7c7c00f7-e268-4340-a276-7e59b68b6b71/-/format/auto/-/previ…"
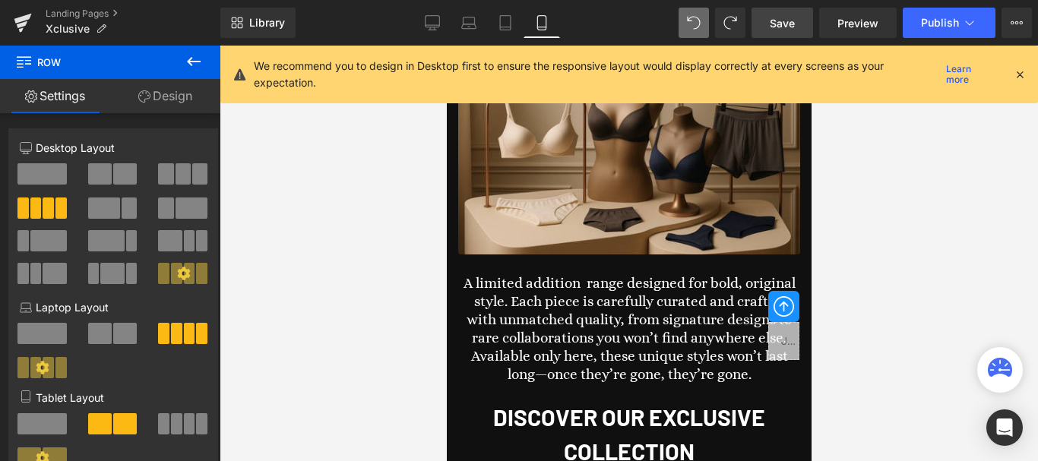
scroll to position [152, 0]
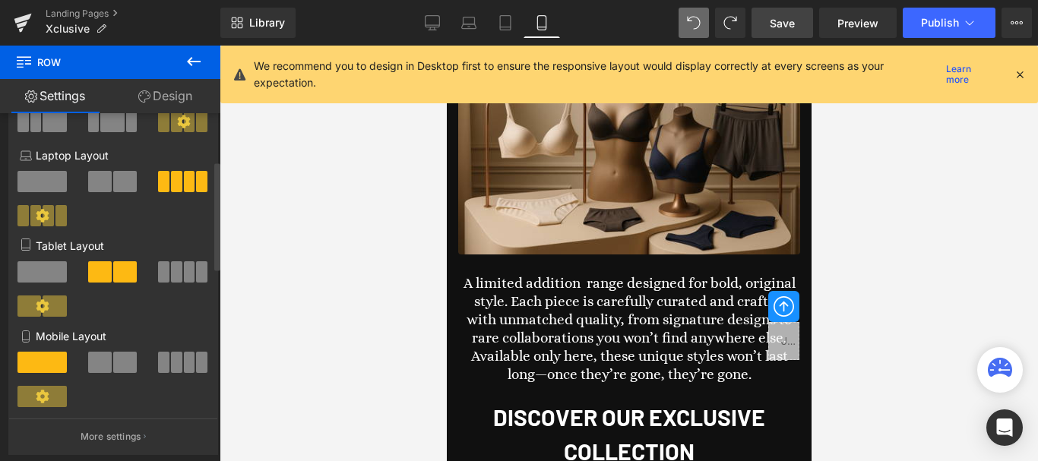
click at [100, 365] on span at bounding box center [100, 362] width 24 height 21
click at [171, 363] on span at bounding box center [176, 362] width 11 height 21
click at [439, 17] on icon at bounding box center [432, 22] width 15 height 15
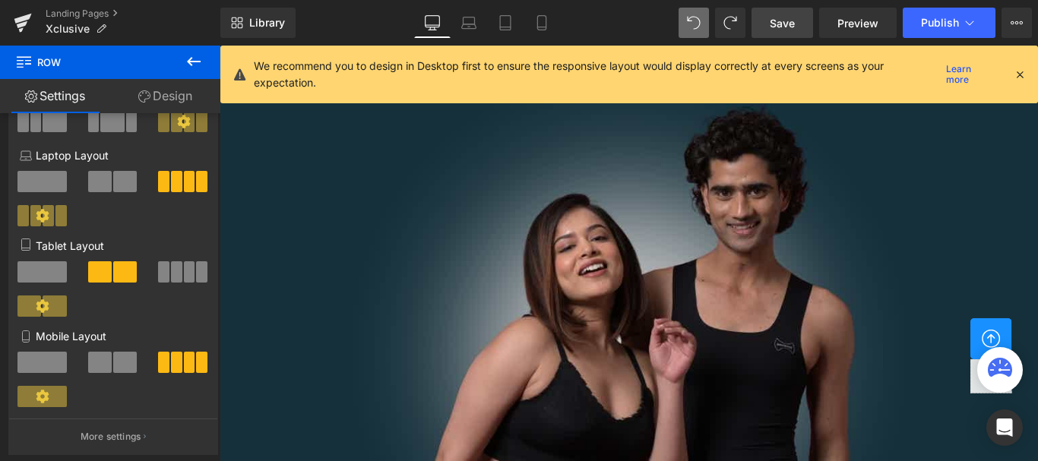
scroll to position [1903, 0]
click at [538, 18] on icon at bounding box center [541, 23] width 8 height 14
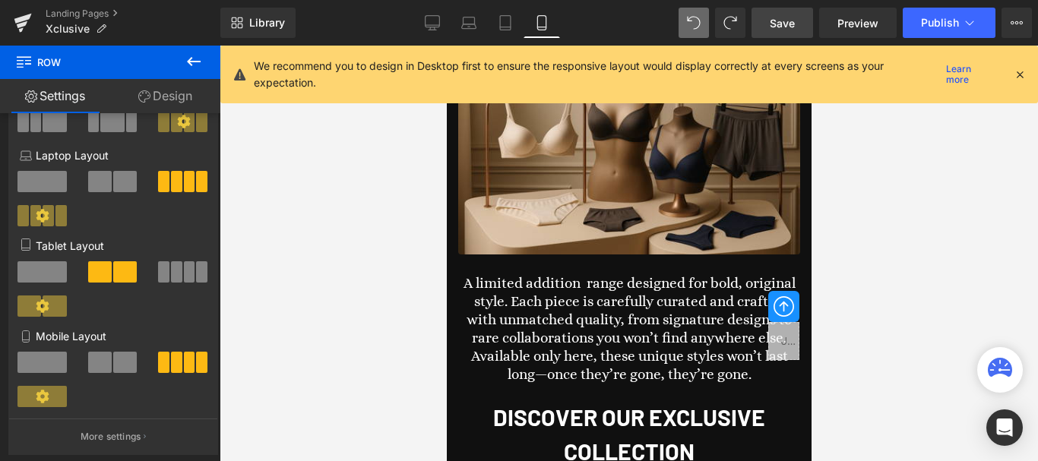
scroll to position [3703, 0]
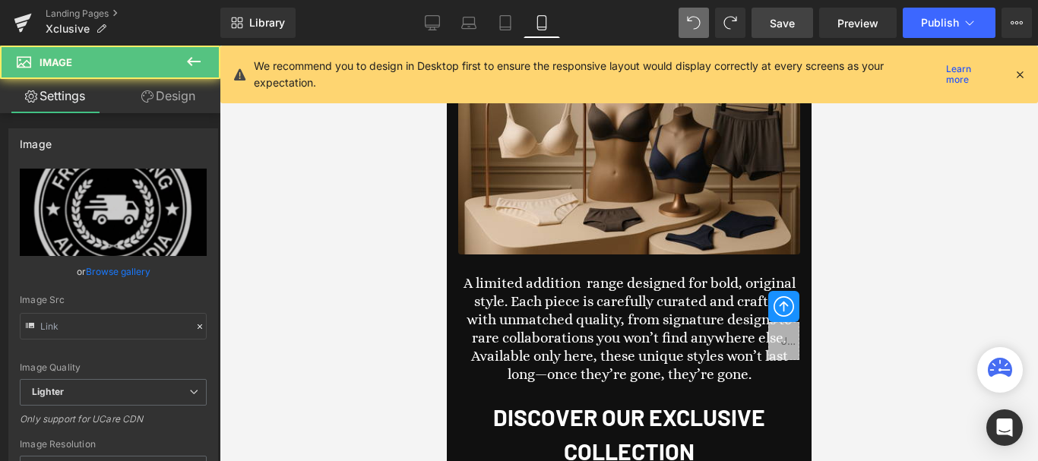
type input "https://ucarecdn.com/7c7c00f7-e268-4340-a276-7e59b68b6b71/-/format/auto/-/previ…"
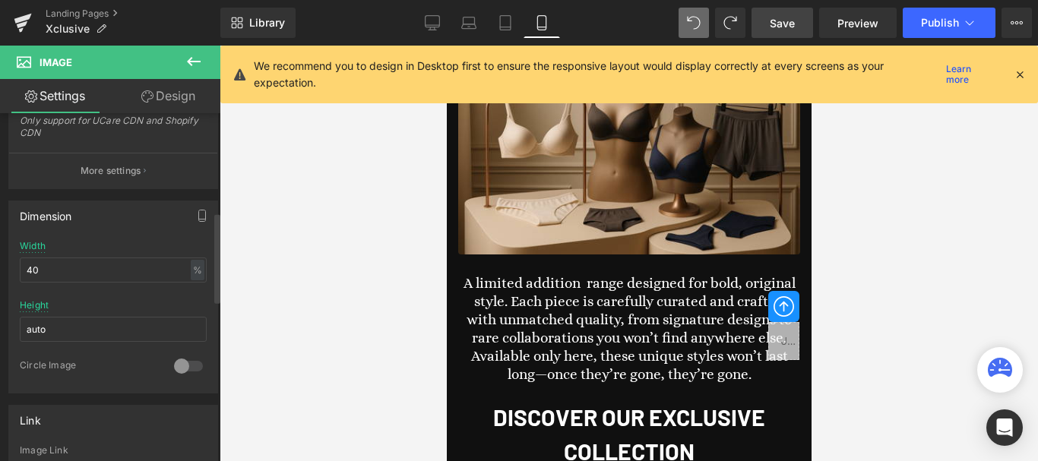
scroll to position [380, 0]
click at [31, 263] on input "40" at bounding box center [113, 265] width 187 height 25
type input "5"
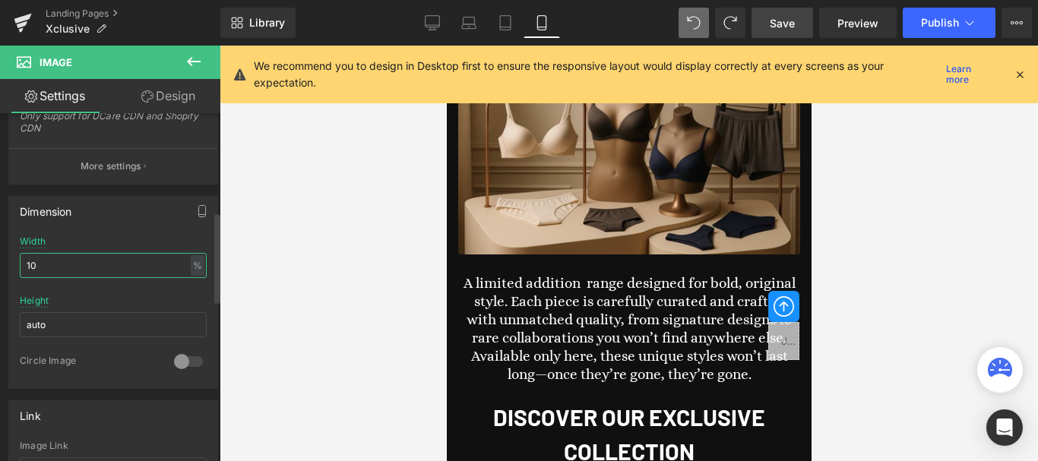
type input "100"
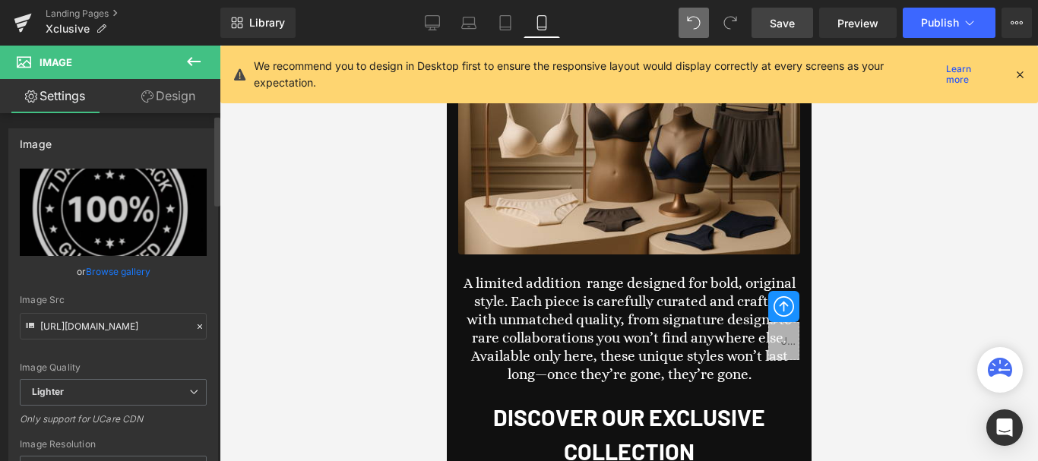
scroll to position [304, 0]
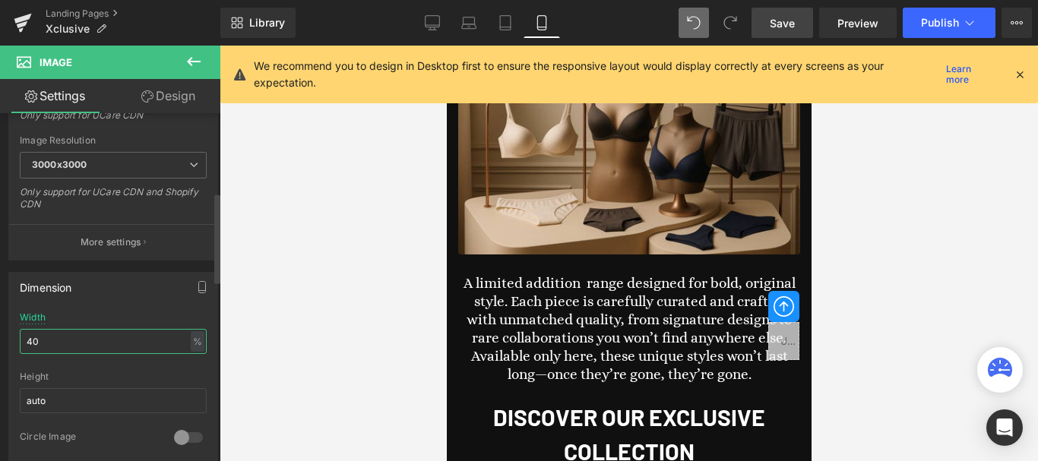
click at [60, 337] on input "40" at bounding box center [113, 341] width 187 height 25
type input "100"
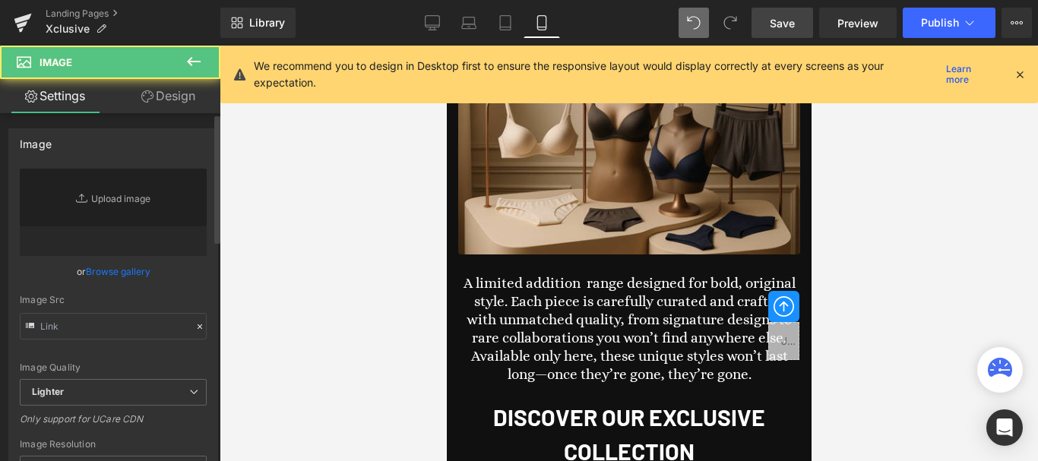
type input "https://ucarecdn.com/7cfb8d8d-b5a9-47e9-b26e-55fd2443b938/-/format/auto/-/previ…"
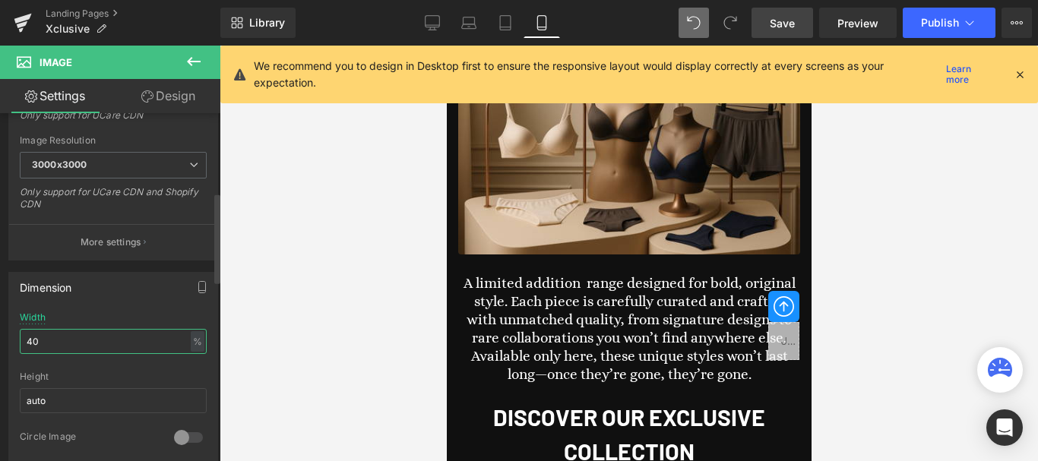
click at [71, 337] on input "40" at bounding box center [113, 341] width 187 height 25
type input "100"
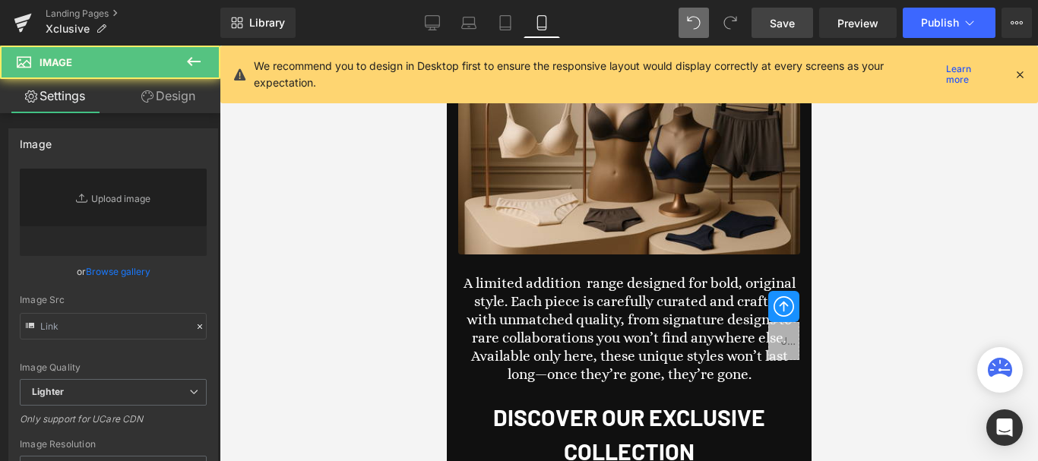
type input "https://ucarecdn.com/2dc0c9e1-bea0-44c8-825e-0cbf5648fd66/-/format/auto/-/previ…"
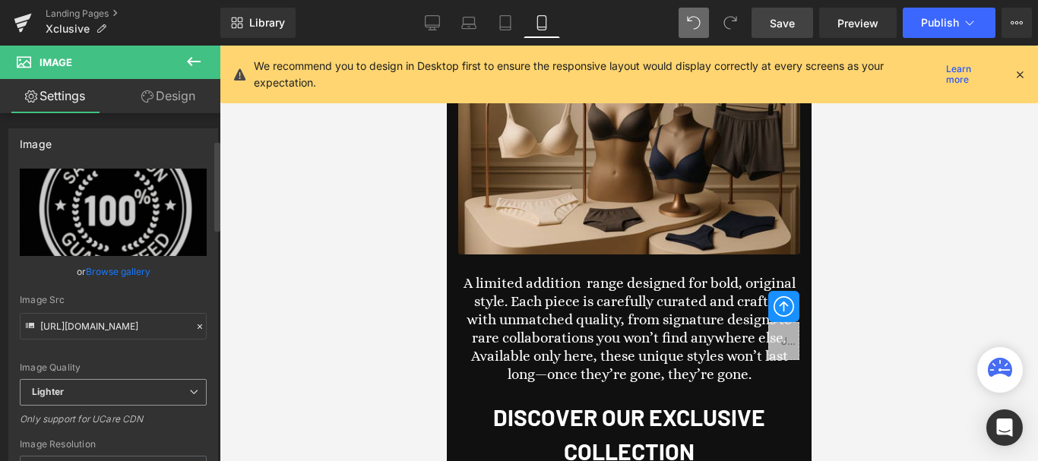
scroll to position [380, 0]
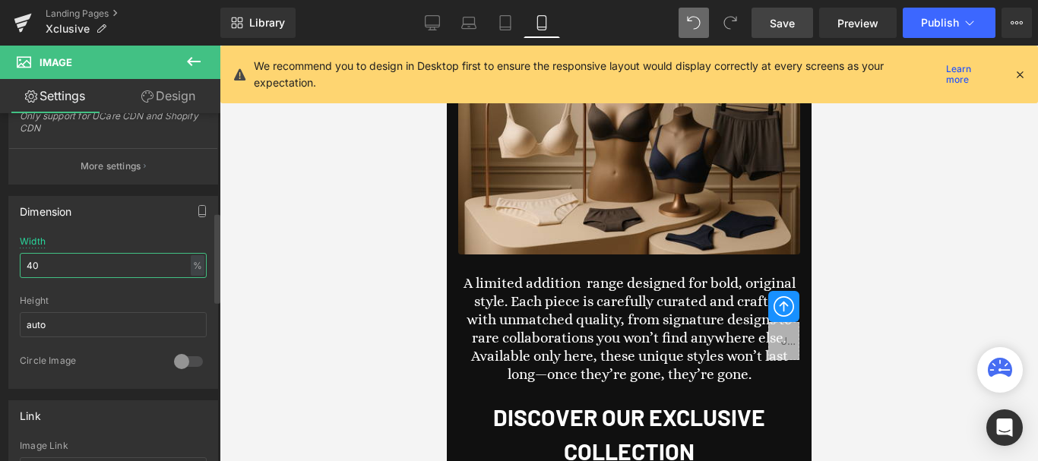
click at [55, 270] on input "40" at bounding box center [113, 265] width 187 height 25
type input "100"
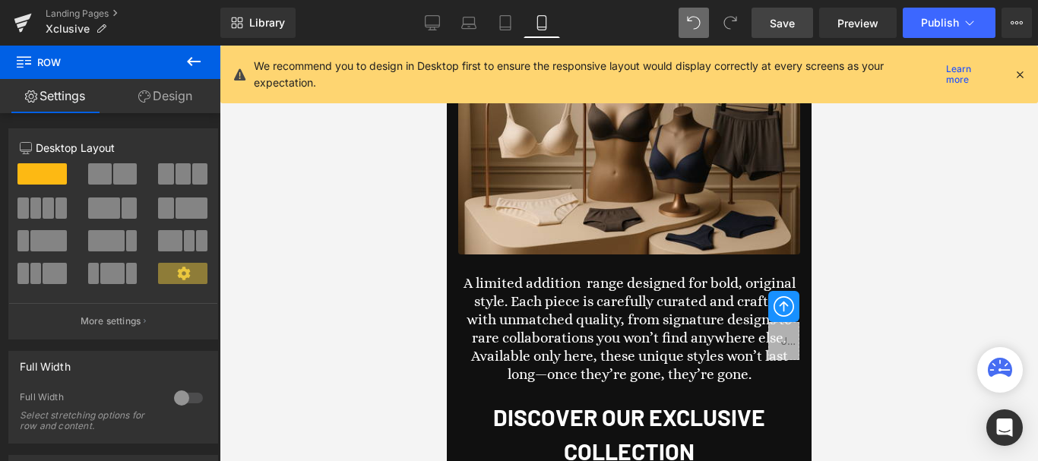
drag, startPoint x: 630, startPoint y: 291, endPoint x: 627, endPoint y: 369, distance: 78.3
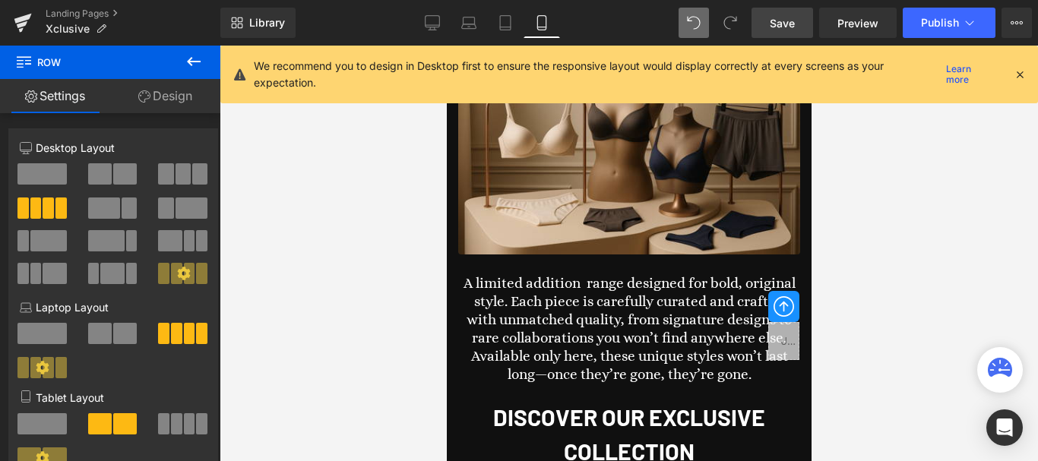
click at [841, 325] on div at bounding box center [629, 254] width 818 height 416
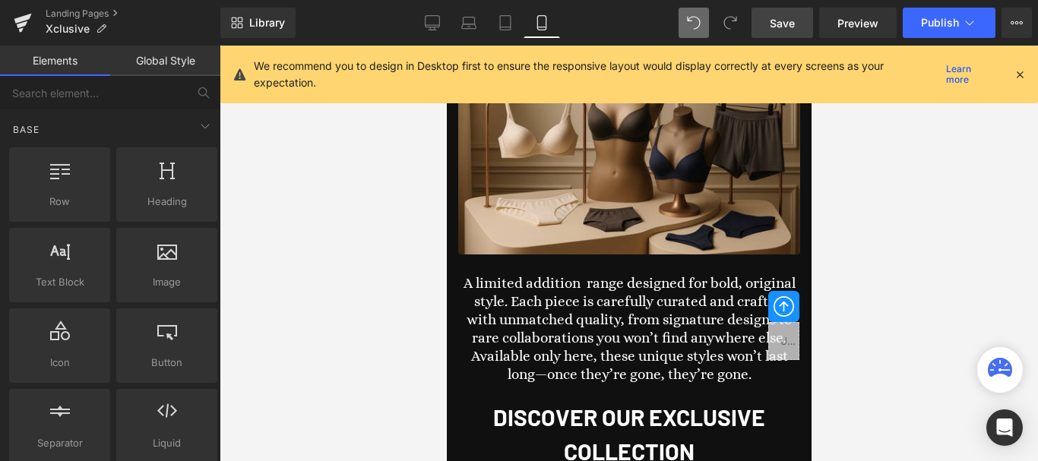
click at [865, 301] on div at bounding box center [629, 254] width 818 height 416
click at [798, 19] on link "Save" at bounding box center [782, 23] width 62 height 30
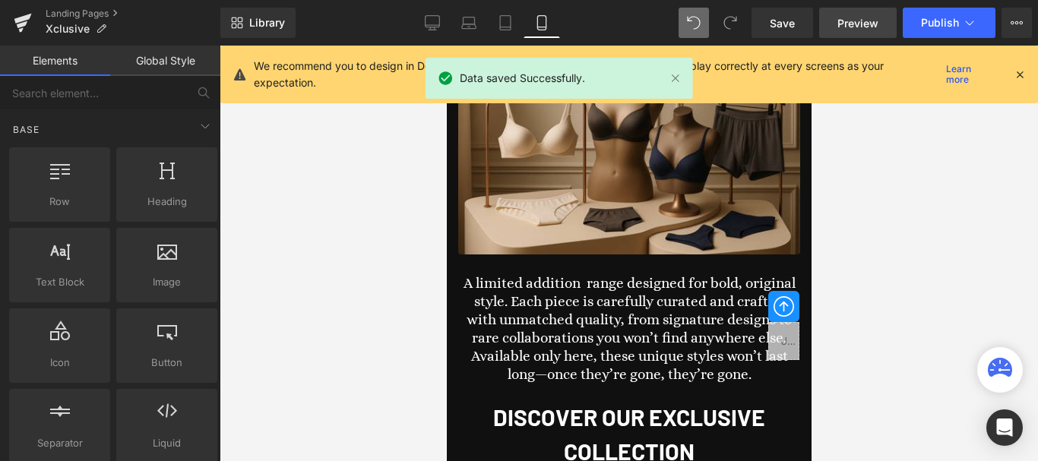
click at [850, 17] on span "Preview" at bounding box center [857, 23] width 41 height 16
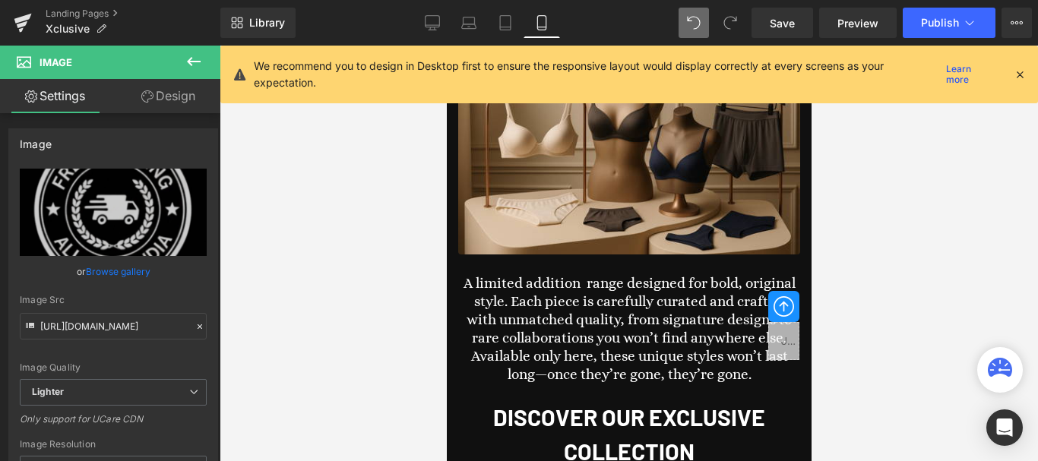
scroll to position [0, 0]
click at [1024, 75] on icon at bounding box center [1020, 75] width 14 height 14
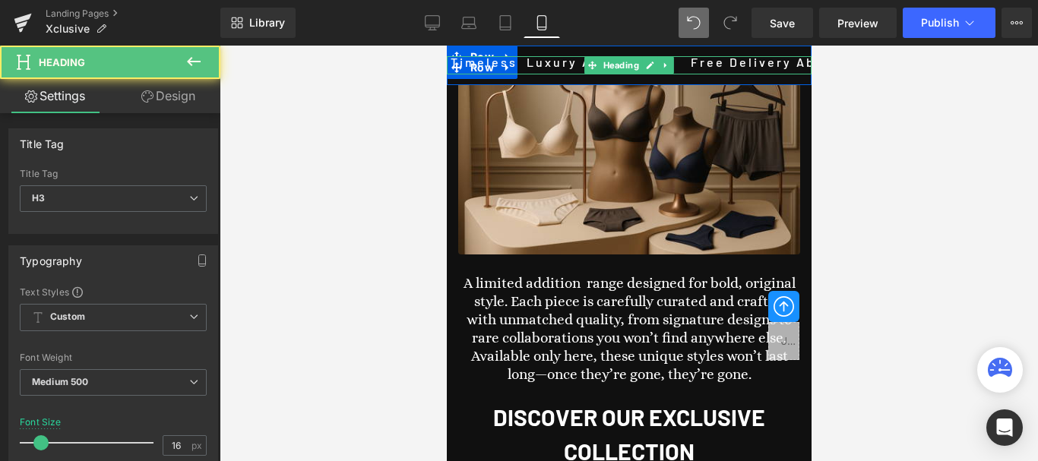
click at [735, 62] on h3 "Timeless Luxury Awaits | Free Delivery Above Rs. 750/- | Exclusive Range Only H…" at bounding box center [808, 62] width 729 height 12
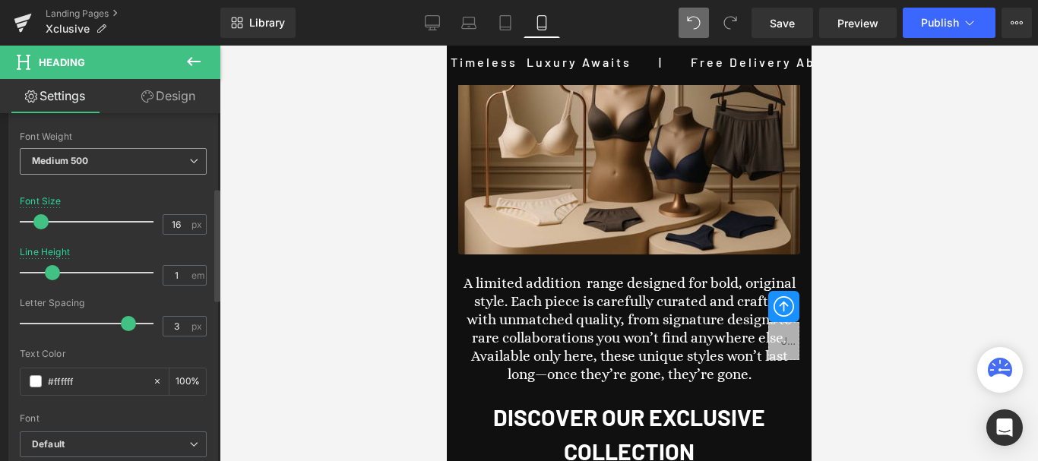
scroll to position [228, 0]
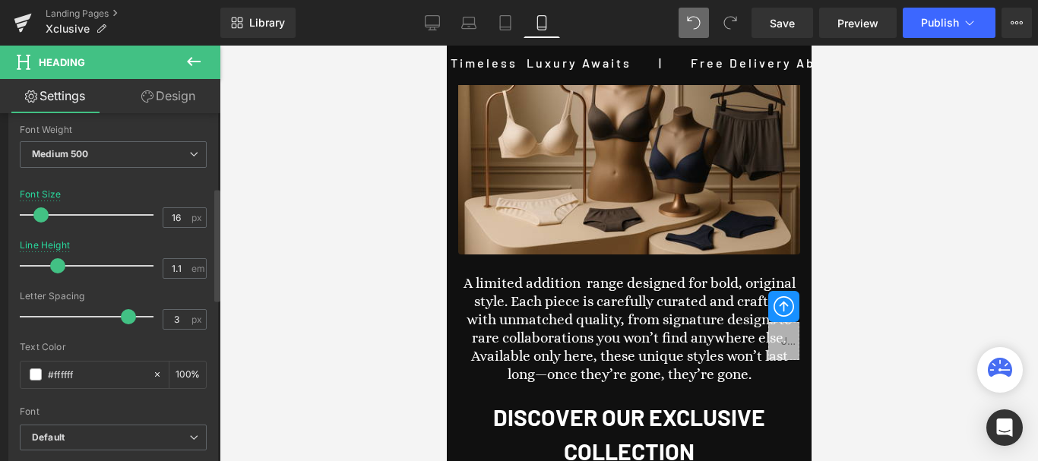
type input "1"
click at [58, 262] on span at bounding box center [52, 265] width 15 height 15
type input "2.7"
drag, startPoint x: 122, startPoint y: 320, endPoint x: 115, endPoint y: 318, distance: 7.9
click at [115, 318] on span at bounding box center [120, 316] width 15 height 15
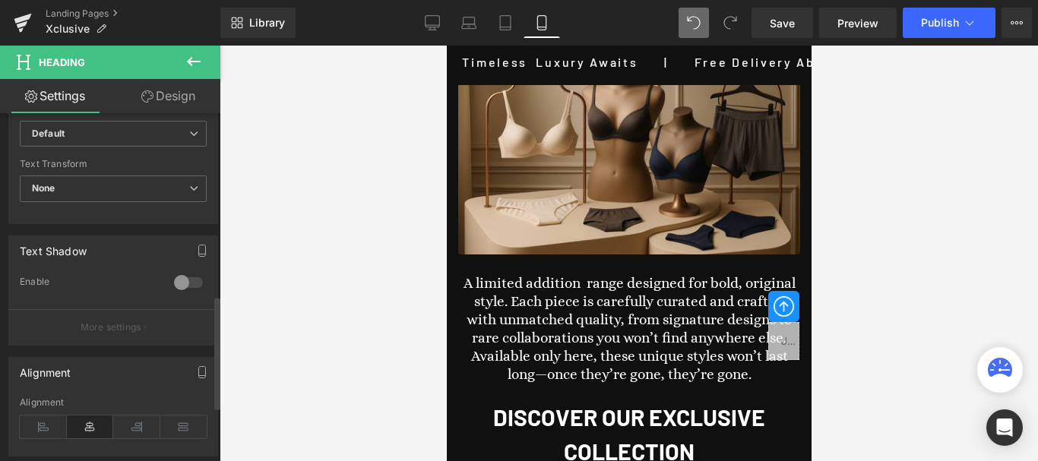
scroll to position [608, 0]
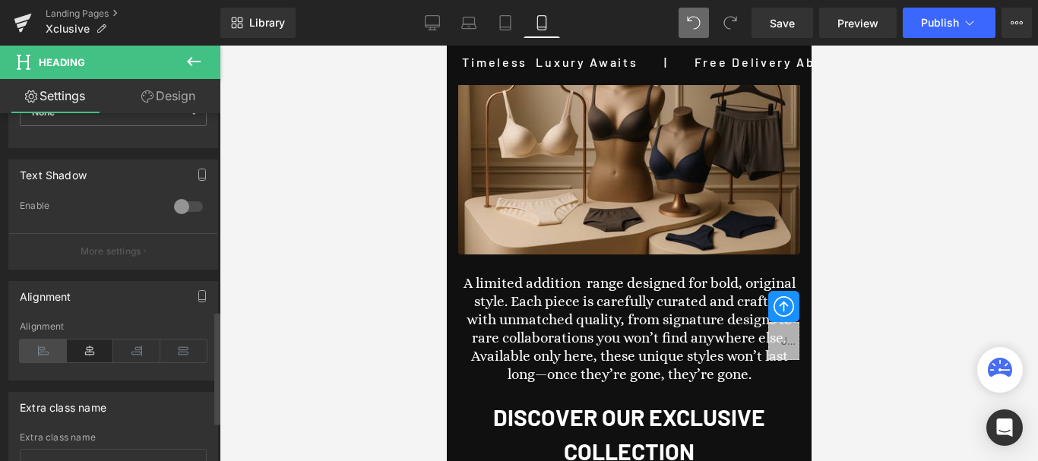
click at [54, 353] on icon at bounding box center [43, 351] width 47 height 23
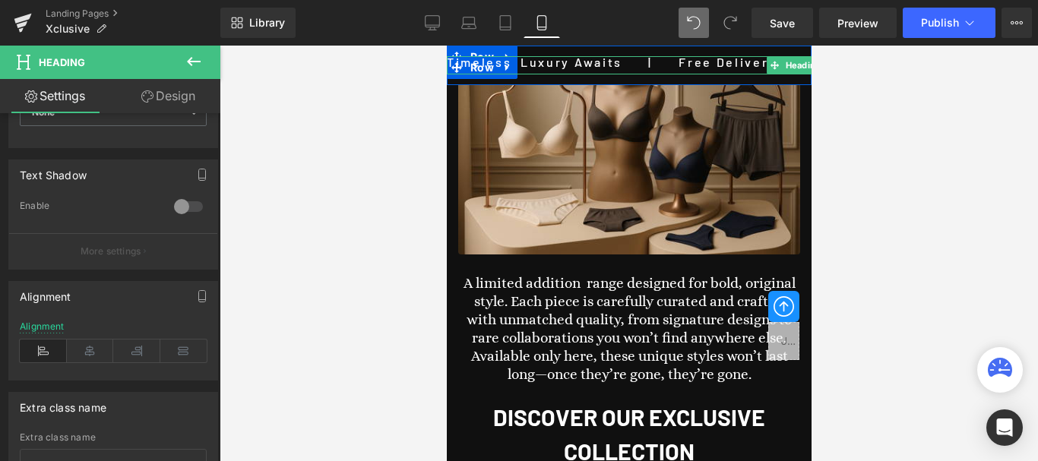
click at [617, 62] on h3 "Timeless Luxury Awaits | Free Delivery Above Rs. 750/- | Exclusive Range Only H…" at bounding box center [809, 62] width 729 height 12
click at [585, 62] on h3 "Timeless Luxury Awaits | Free Delivery Above Rs. 750/- | Exclusive Range Only H…" at bounding box center [804, 62] width 729 height 12
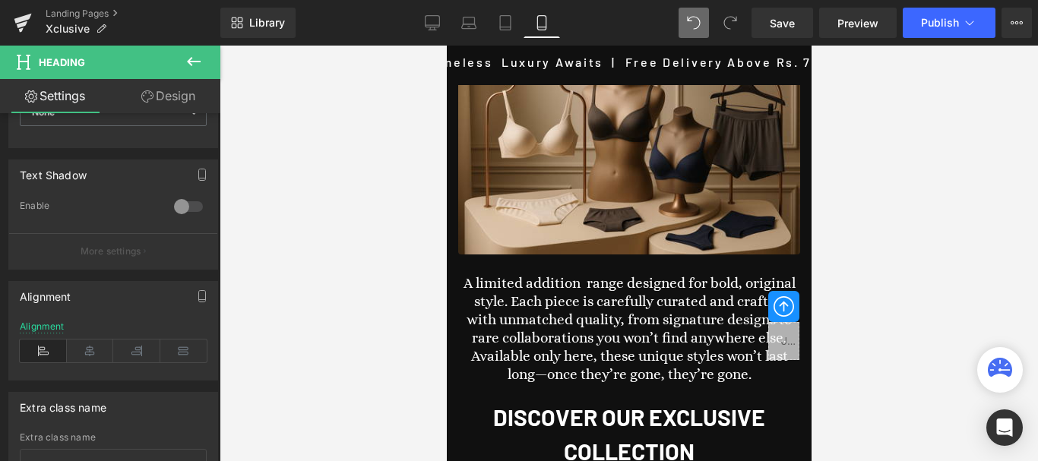
scroll to position [0, 0]
click at [480, 55] on div "Timeless Luxury Awaits | Free Delivery Above Rs. 750/- | Exclusive Range Only H…" at bounding box center [628, 66] width 365 height 40
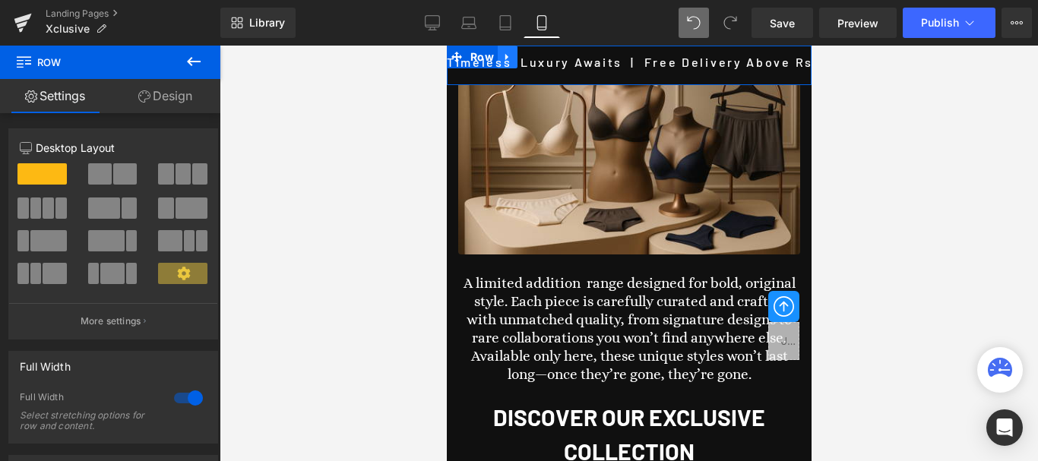
click at [504, 55] on icon at bounding box center [505, 57] width 3 height 7
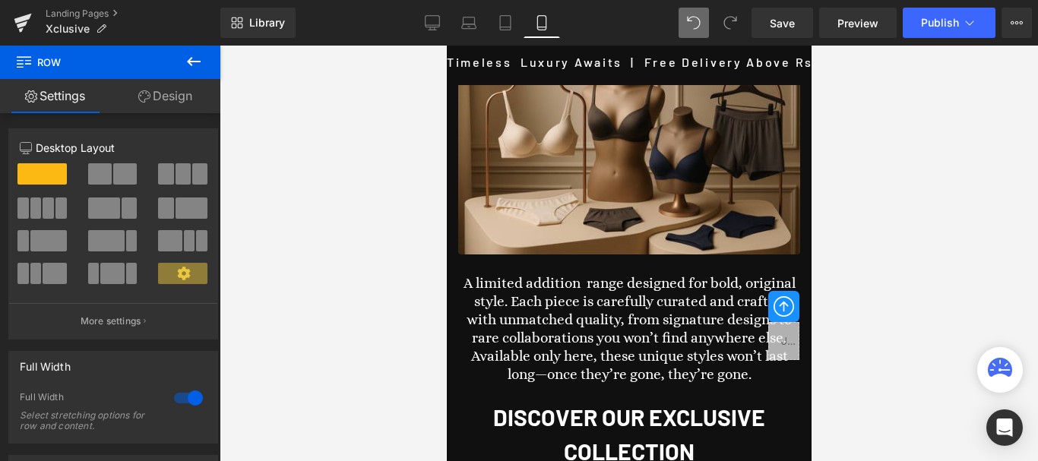
scroll to position [152, 0]
click at [781, 17] on span "Save" at bounding box center [782, 23] width 25 height 16
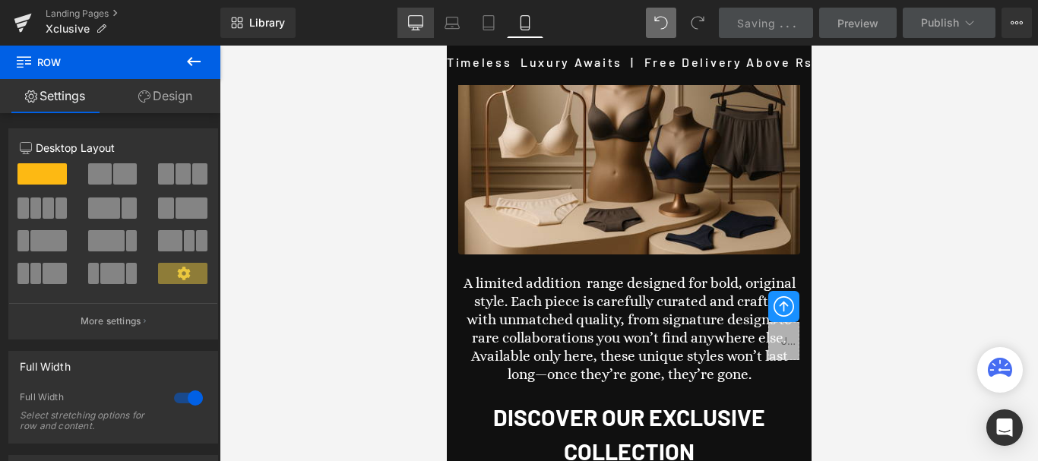
scroll to position [836, 0]
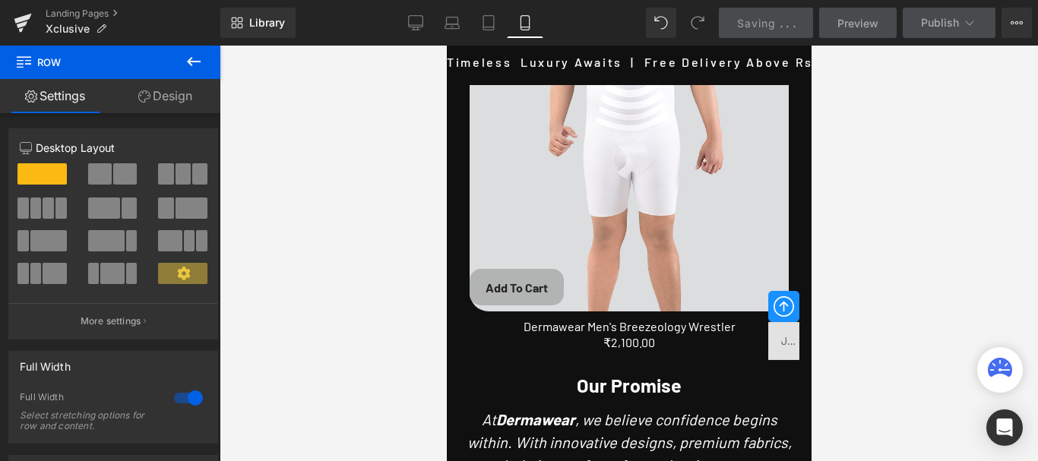
scroll to position [3874, 0]
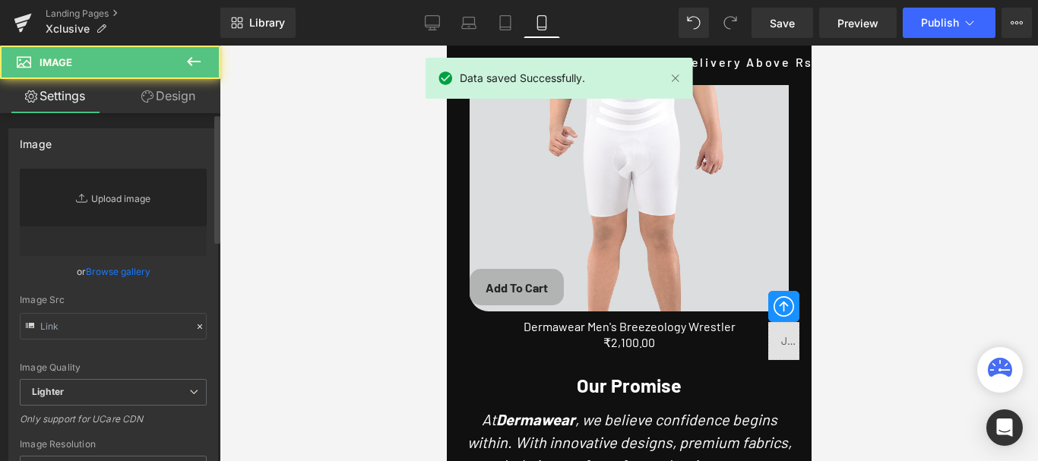
type input "[URL][DOMAIN_NAME]"
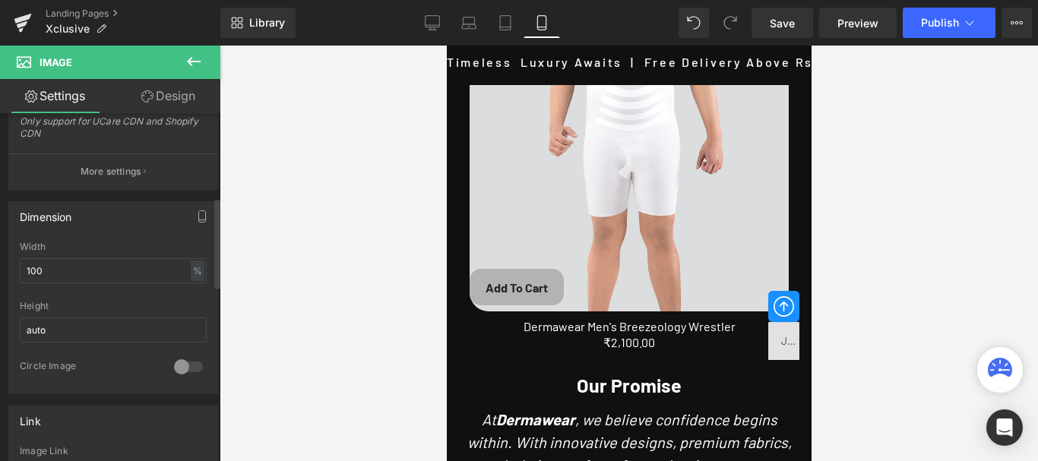
scroll to position [380, 0]
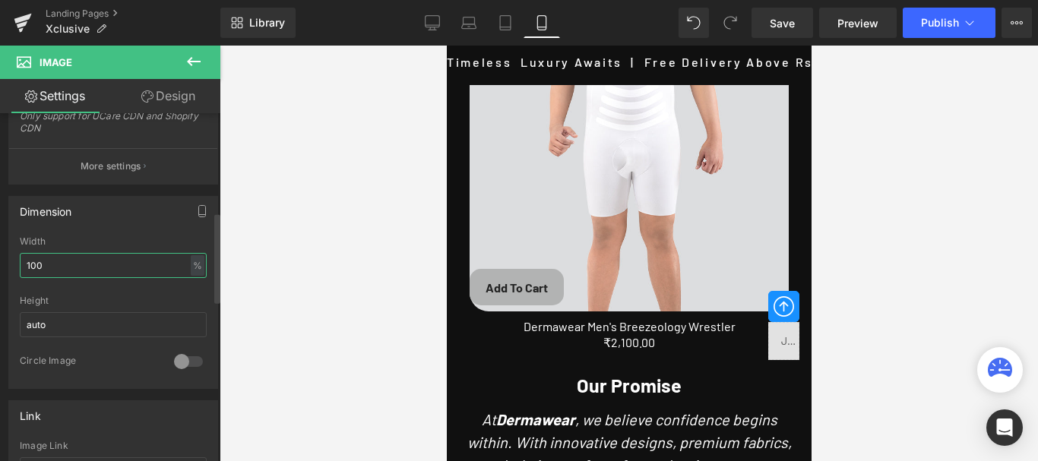
click at [35, 268] on input "100" at bounding box center [113, 265] width 187 height 25
type input "120"
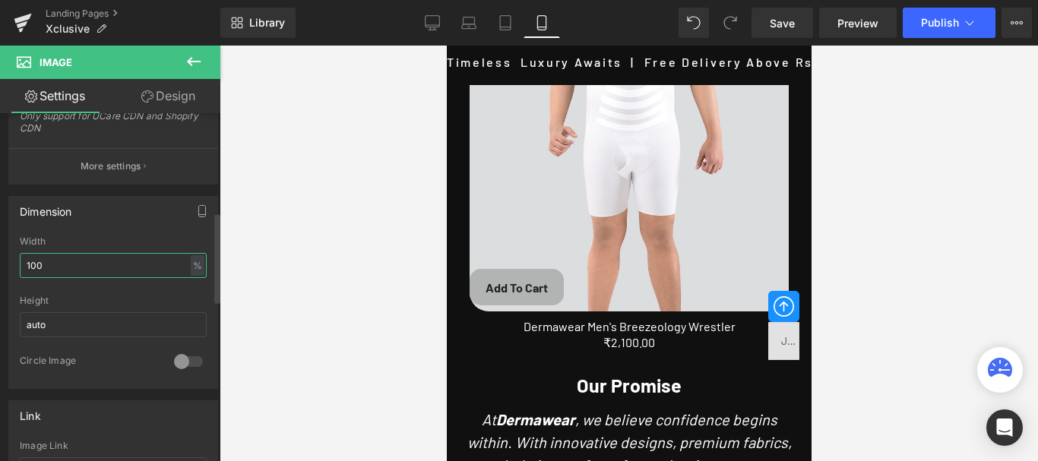
click at [33, 264] on input "100" at bounding box center [113, 265] width 187 height 25
type input "120"
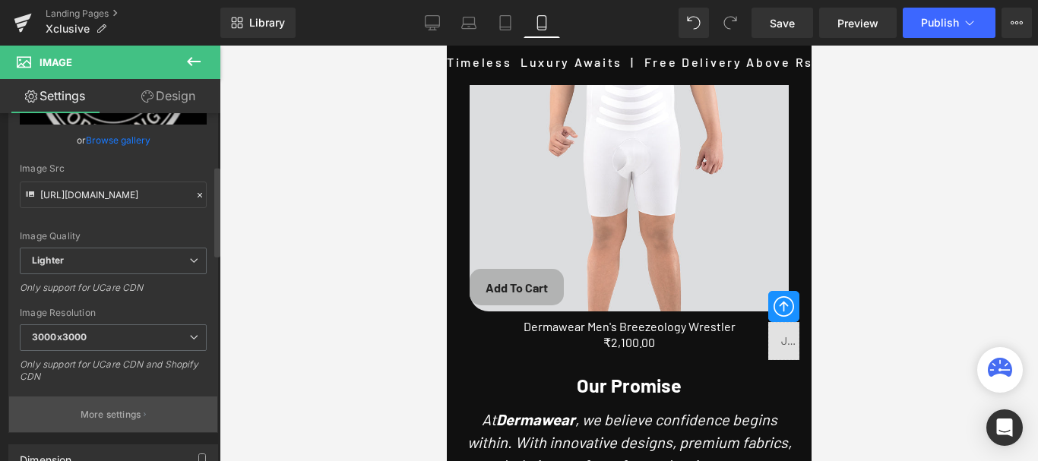
scroll to position [228, 0]
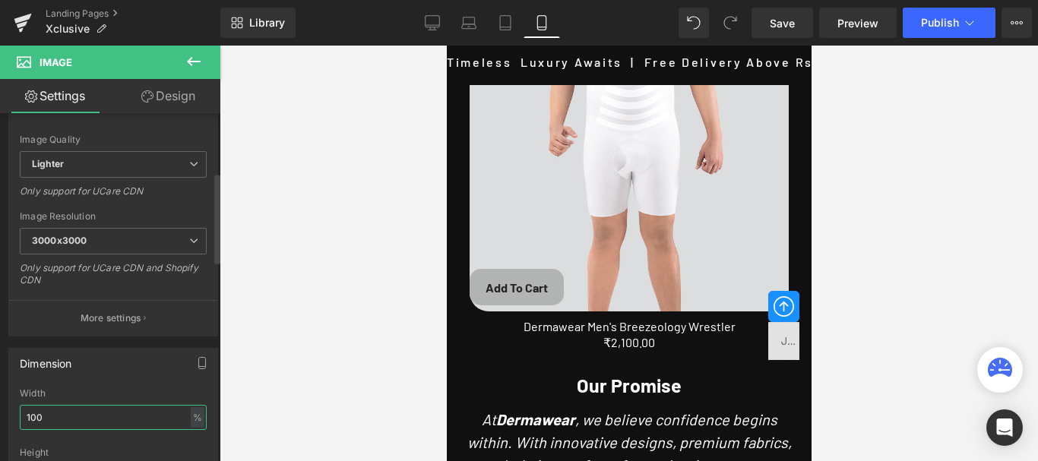
drag, startPoint x: 33, startPoint y: 419, endPoint x: 66, endPoint y: 412, distance: 34.1
click at [33, 417] on input "100" at bounding box center [113, 417] width 187 height 25
type input "120"
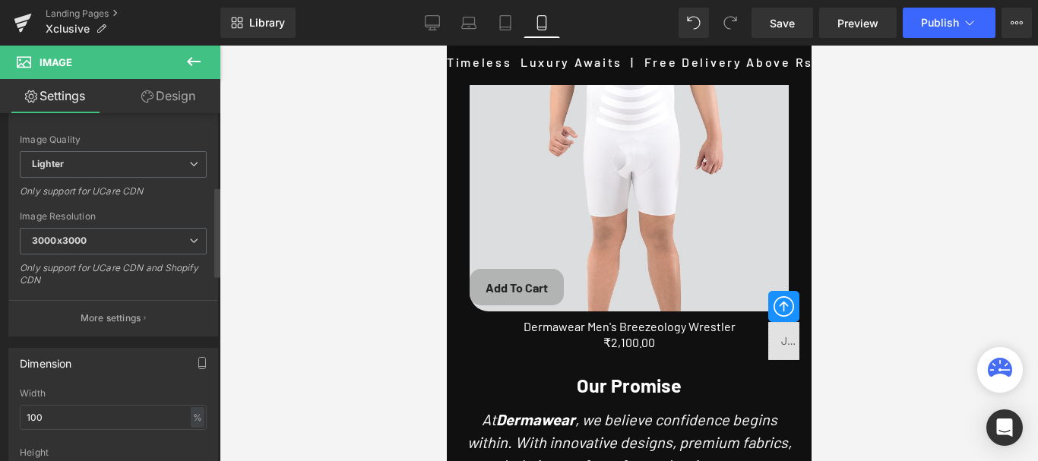
scroll to position [456, 0]
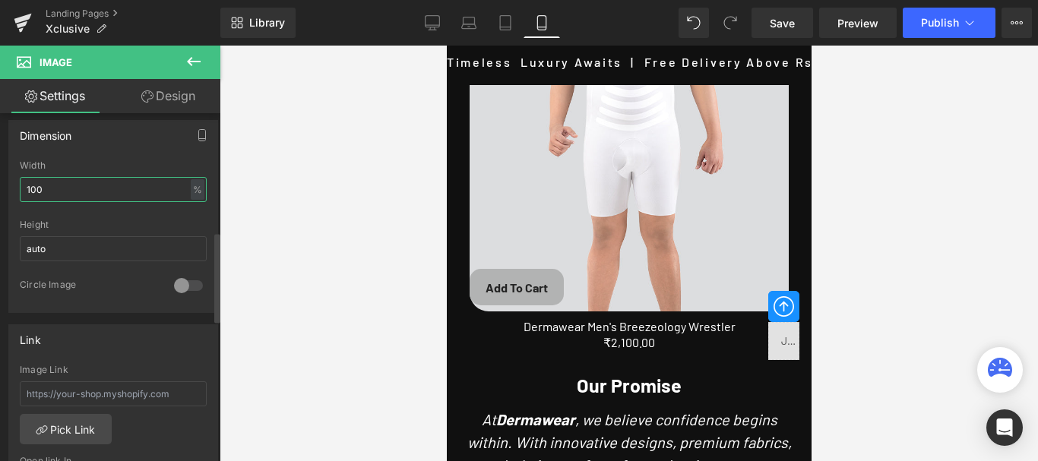
click at [35, 185] on input "100" at bounding box center [113, 189] width 187 height 25
type input "120"
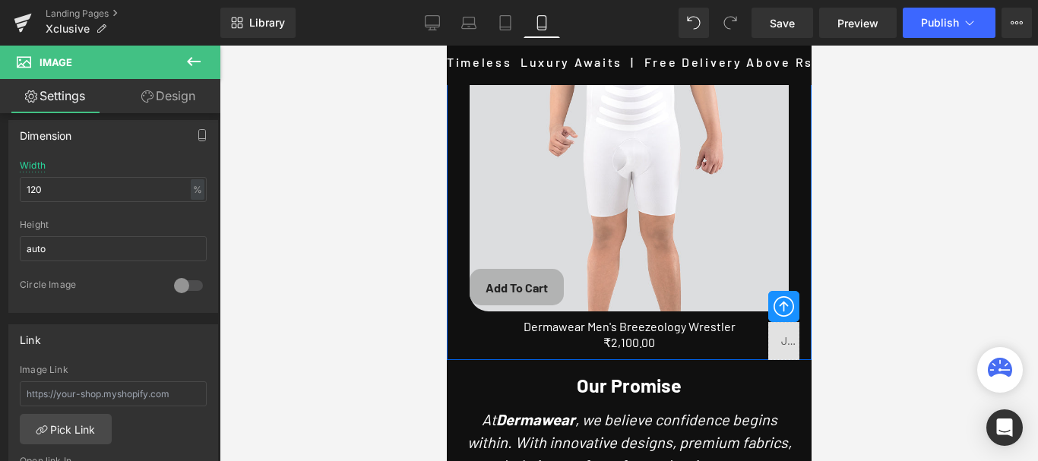
click at [450, 277] on div "210000 % (P) Image Add To Cart (P) Cart Button Row Dermawear Men's Breezeology …" at bounding box center [628, 113] width 365 height 481
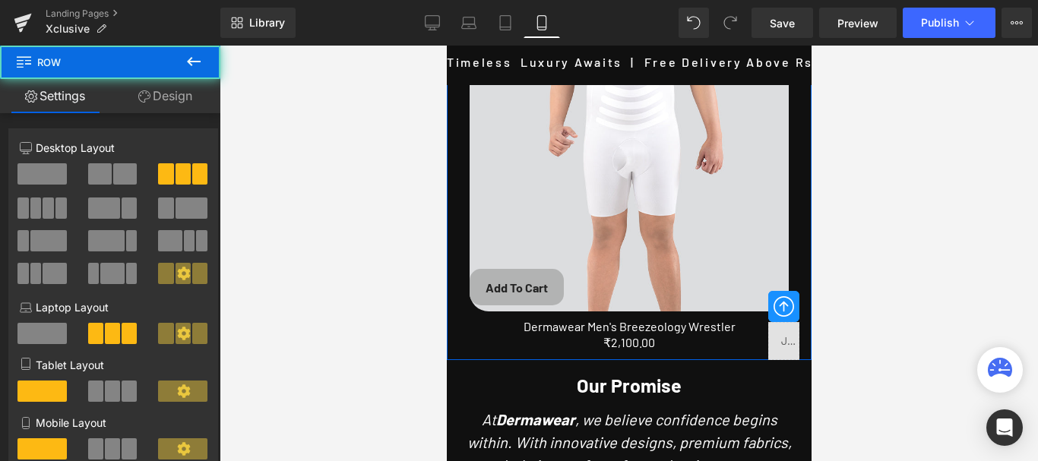
click at [138, 90] on icon at bounding box center [144, 96] width 12 height 12
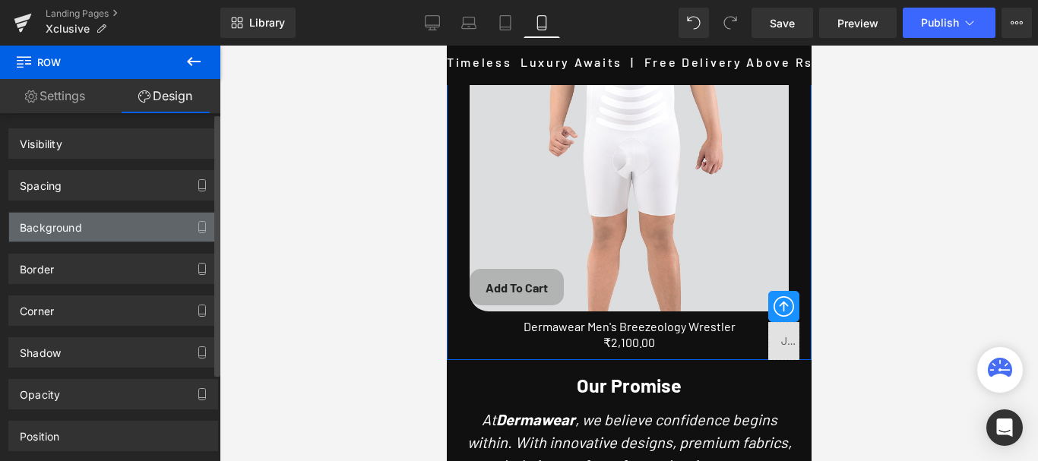
click at [85, 230] on div "Background" at bounding box center [113, 227] width 208 height 29
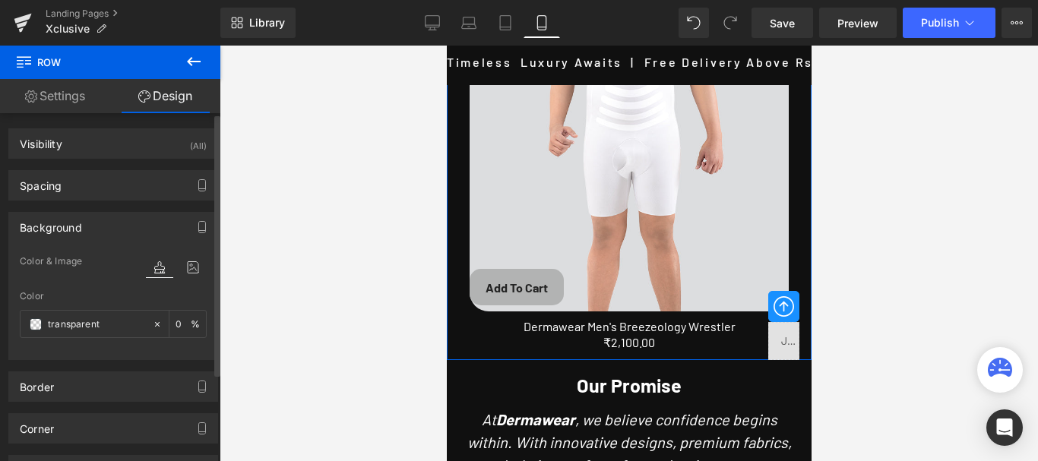
type input "transparent"
type input "0"
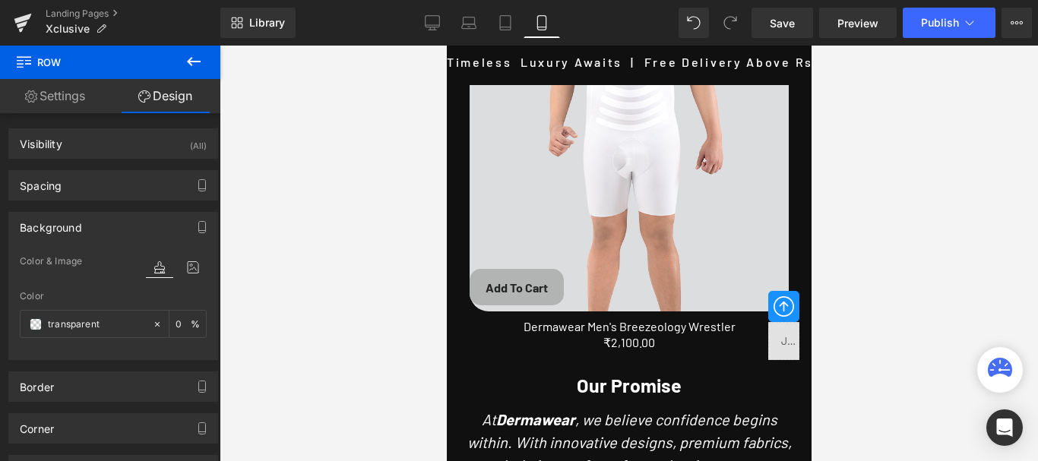
scroll to position [152, 0]
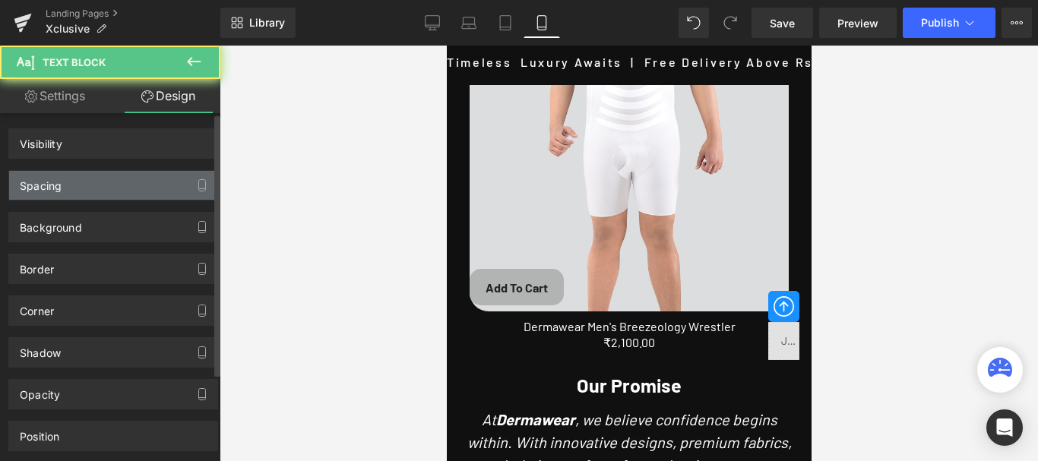
click at [108, 190] on div "Spacing" at bounding box center [113, 185] width 208 height 29
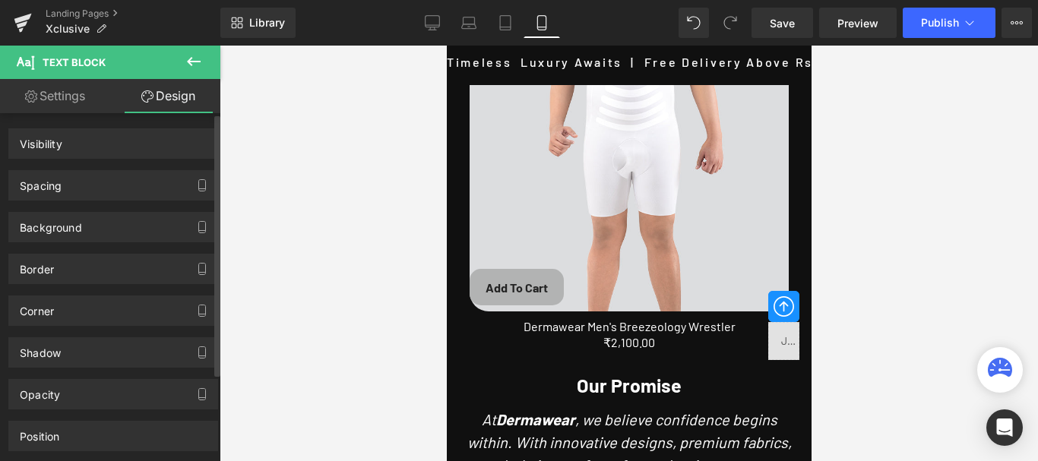
click at [100, 224] on div "Background" at bounding box center [113, 227] width 208 height 29
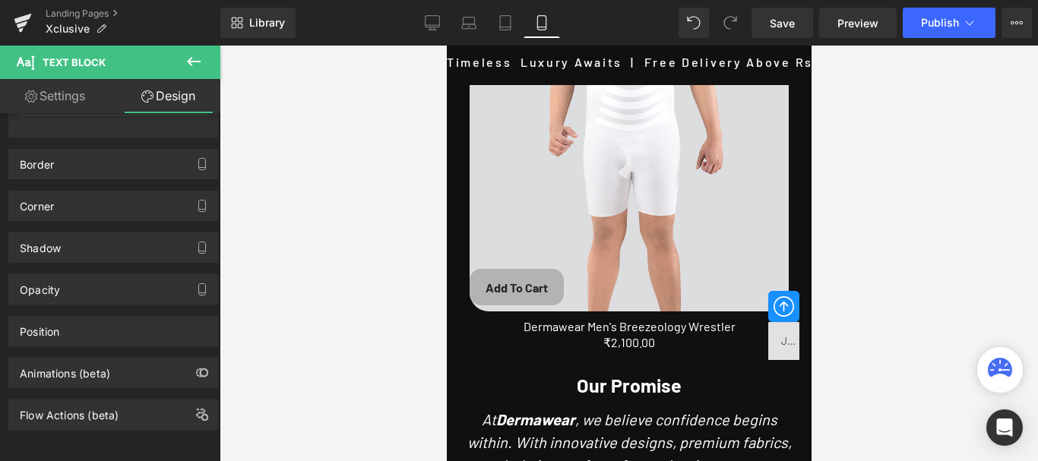
scroll to position [4254, 0]
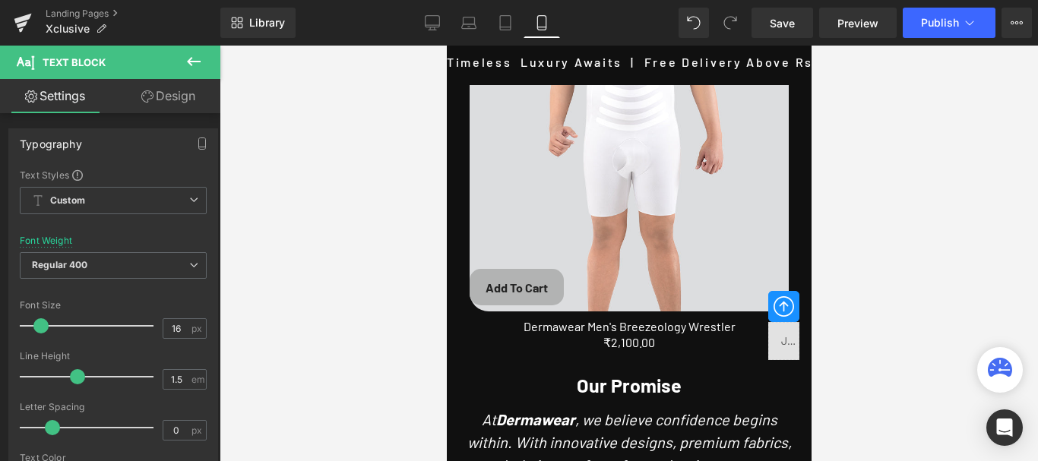
click at [0, 0] on link at bounding box center [0, 0] width 0 height 0
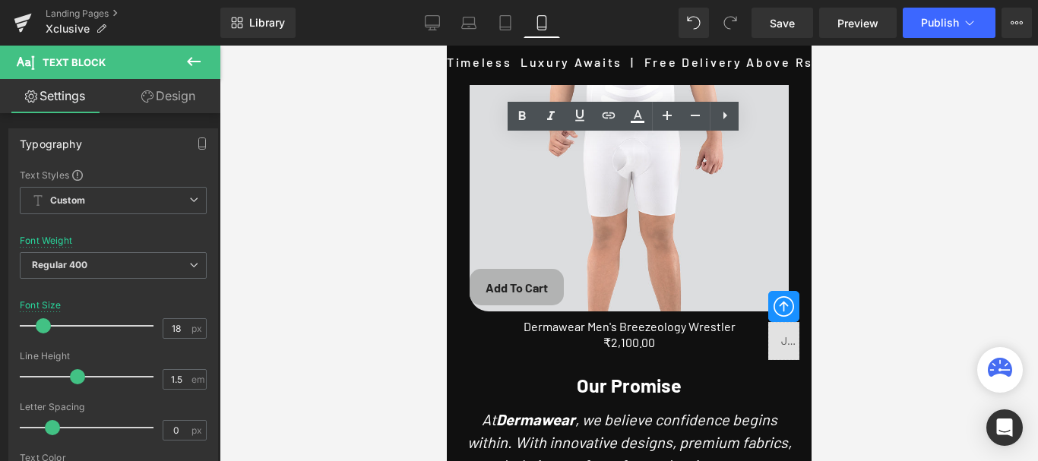
click at [830, 130] on div at bounding box center [629, 254] width 818 height 416
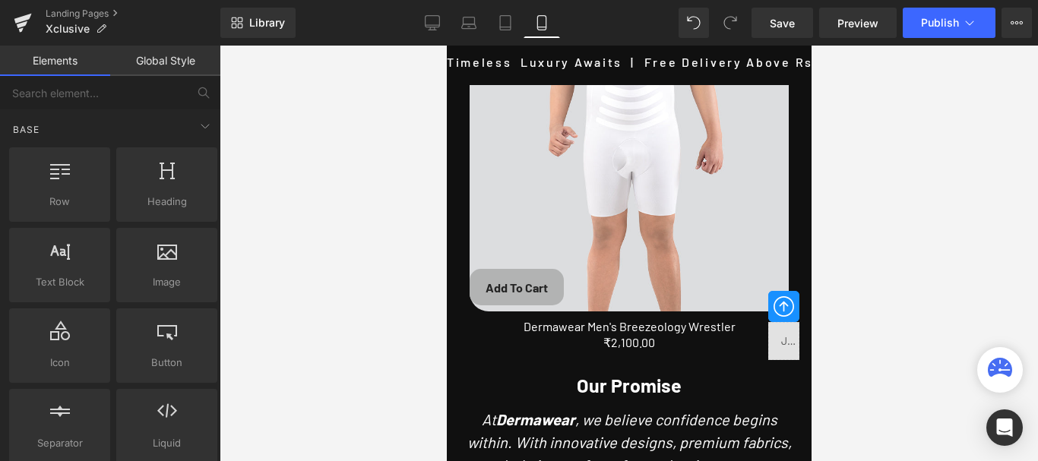
scroll to position [4178, 0]
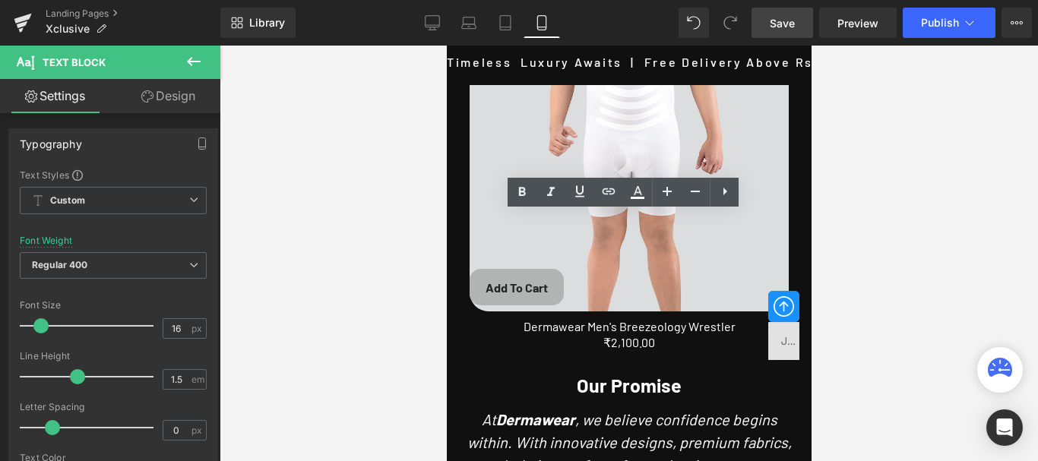
click at [798, 27] on link "Save" at bounding box center [782, 23] width 62 height 30
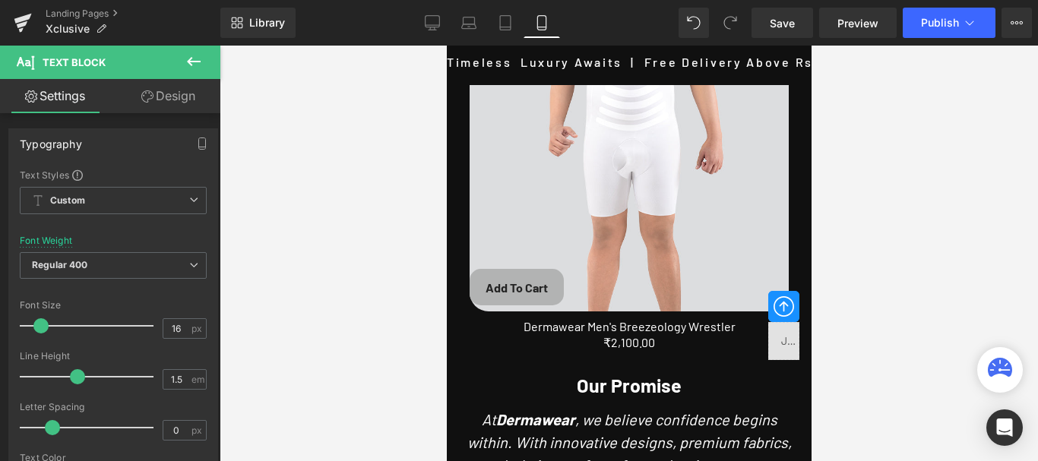
scroll to position [3722, 0]
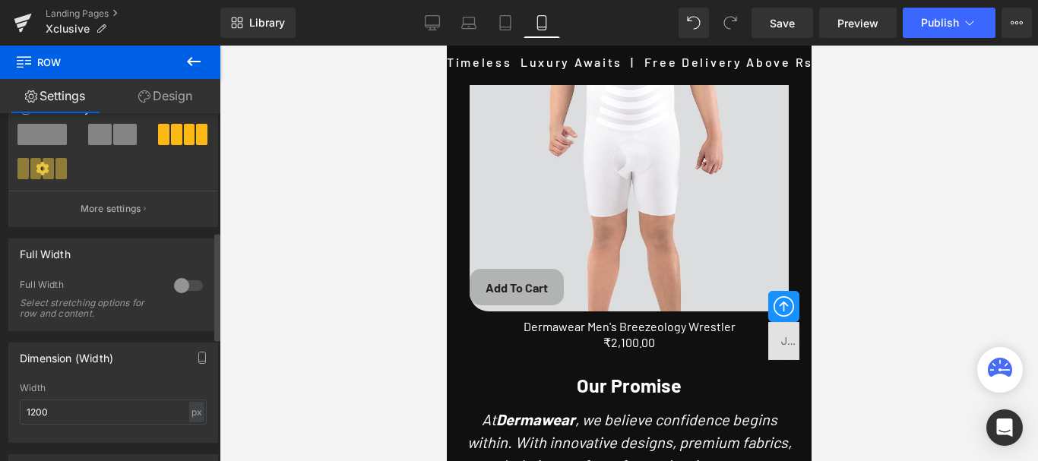
scroll to position [304, 0]
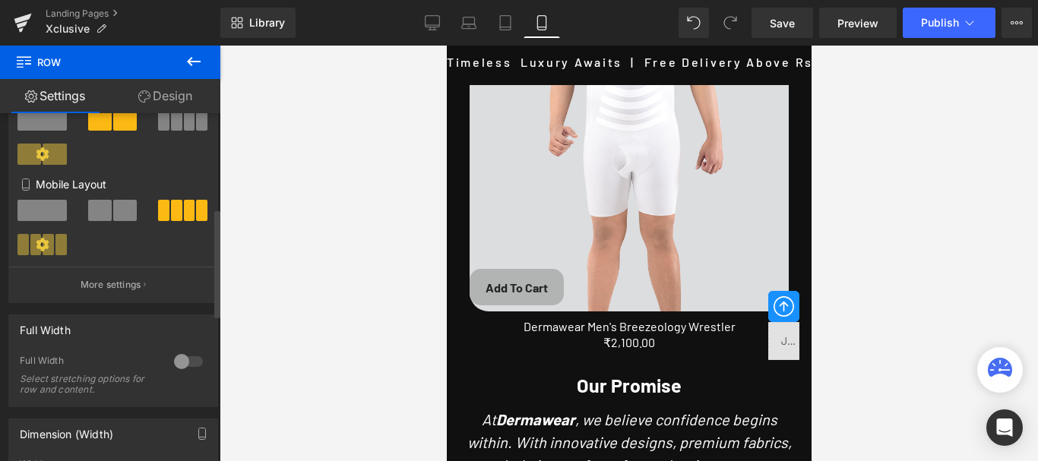
click at [101, 207] on span at bounding box center [100, 210] width 24 height 21
click at [175, 92] on link "Design" at bounding box center [165, 96] width 110 height 34
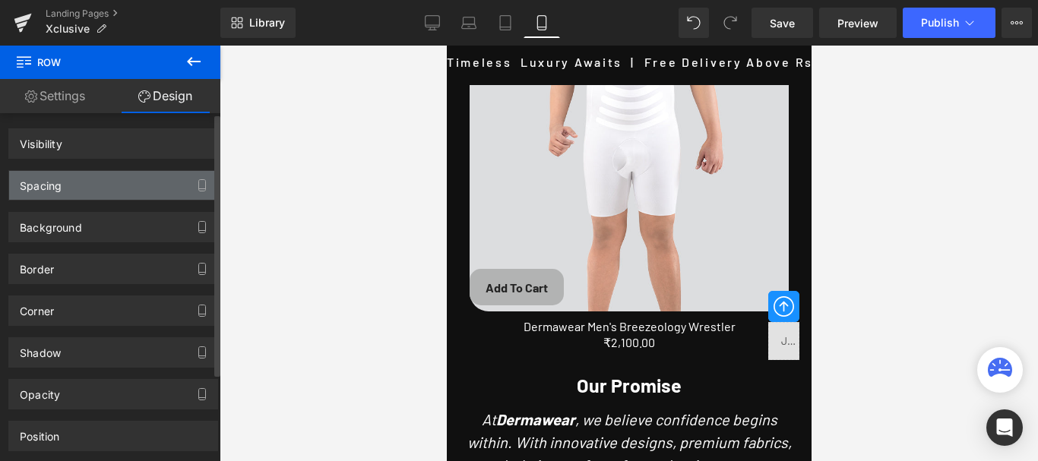
click at [50, 187] on div "Spacing" at bounding box center [41, 181] width 42 height 21
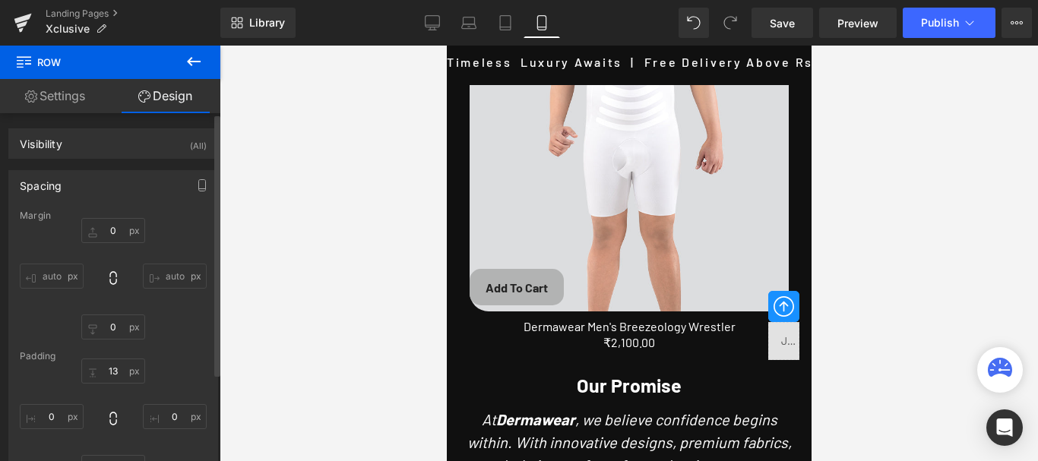
type input "0"
type input "13"
type input "0"
type input "25"
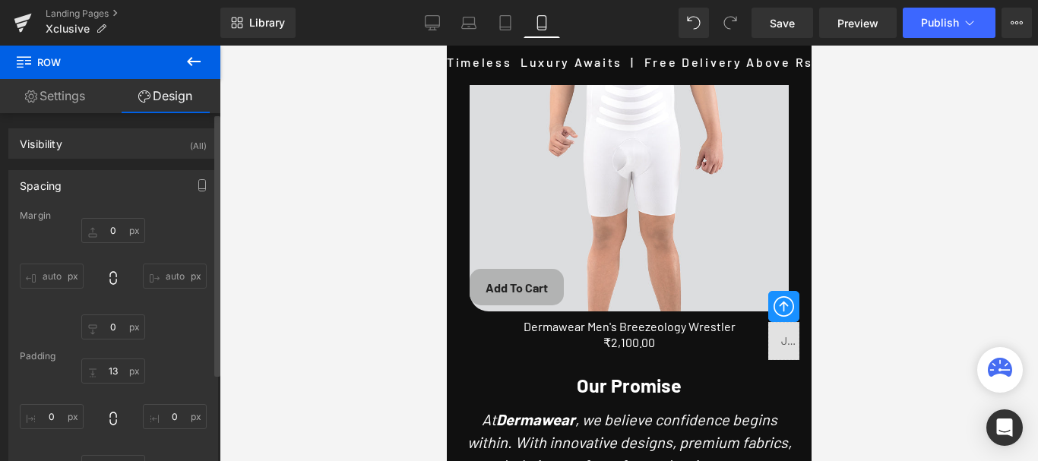
type input "0"
click at [47, 271] on input "auto" at bounding box center [52, 276] width 64 height 25
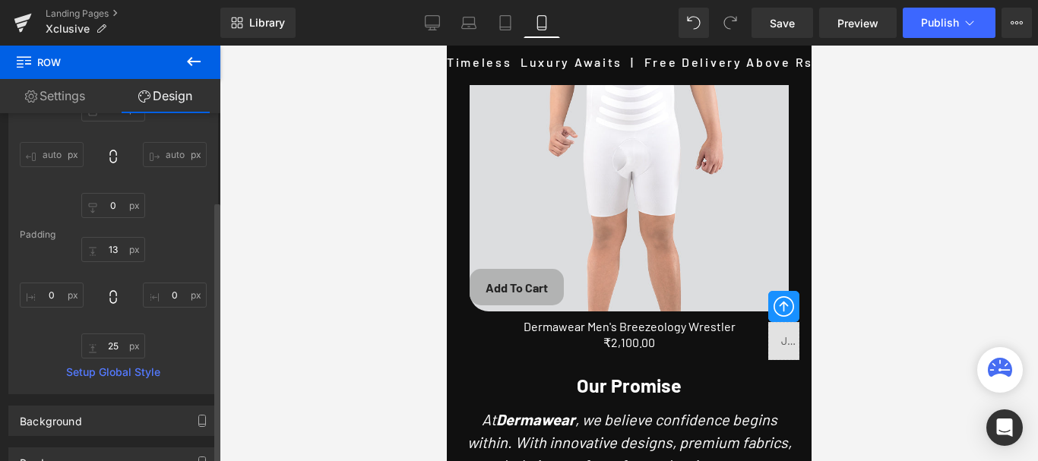
scroll to position [152, 0]
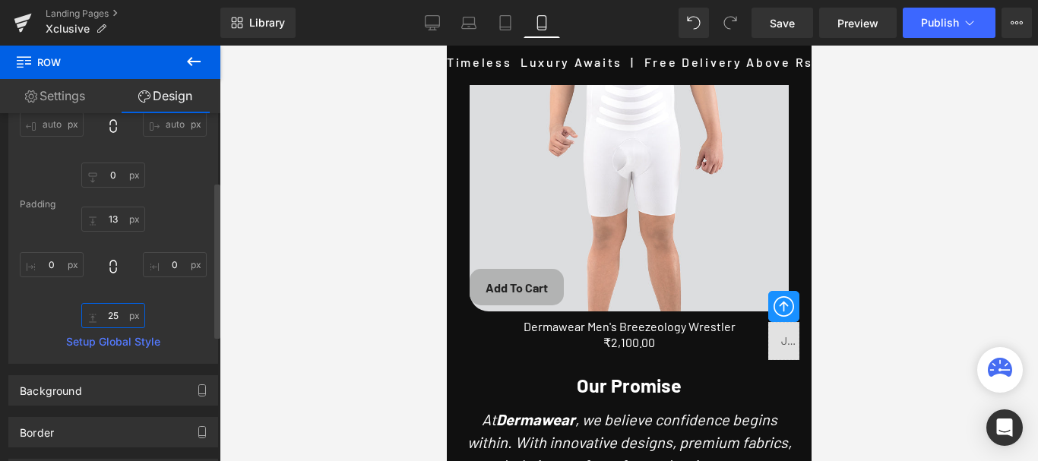
click at [111, 317] on input "25" at bounding box center [113, 315] width 64 height 25
click at [112, 315] on input "25" at bounding box center [113, 315] width 64 height 25
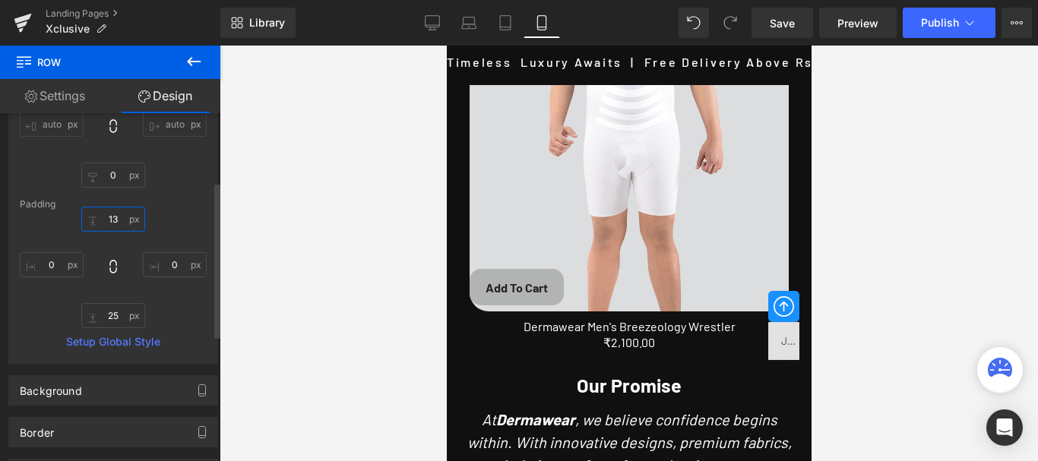
click at [112, 217] on input "13" at bounding box center [113, 219] width 64 height 25
type input "2"
type input "15"
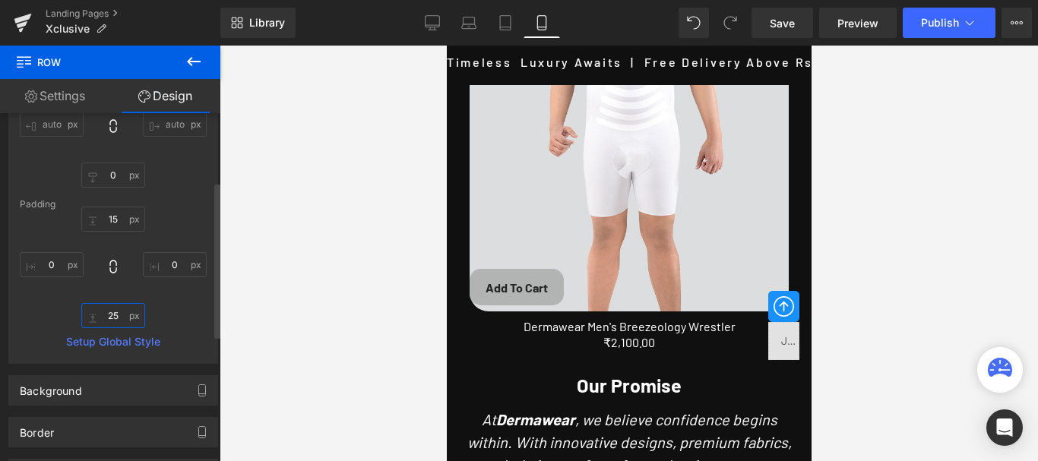
click at [110, 312] on input "25" at bounding box center [113, 315] width 64 height 25
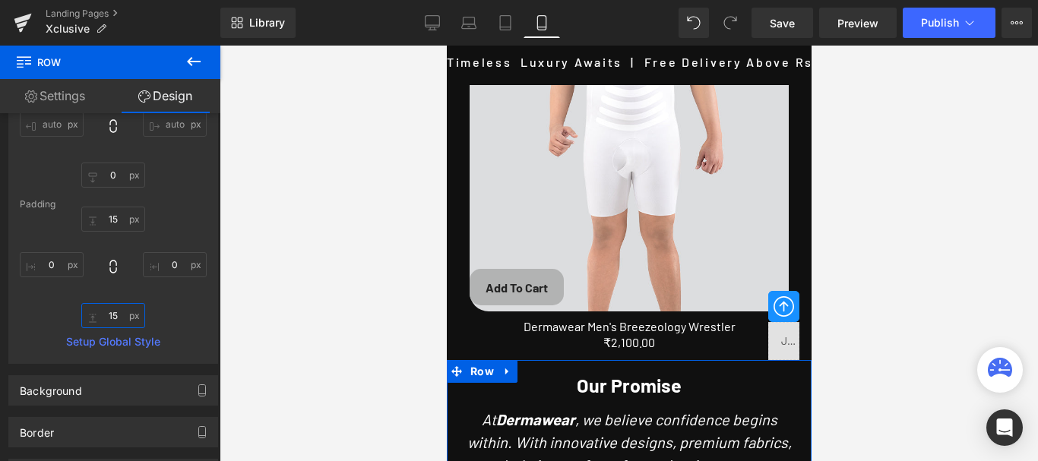
scroll to position [3874, 0]
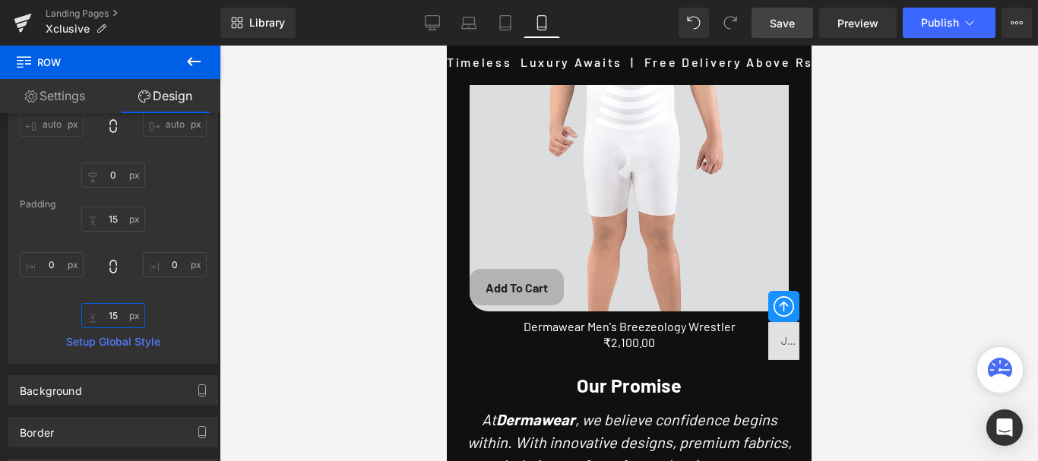
type input "15"
click at [782, 20] on span "Save" at bounding box center [782, 23] width 25 height 16
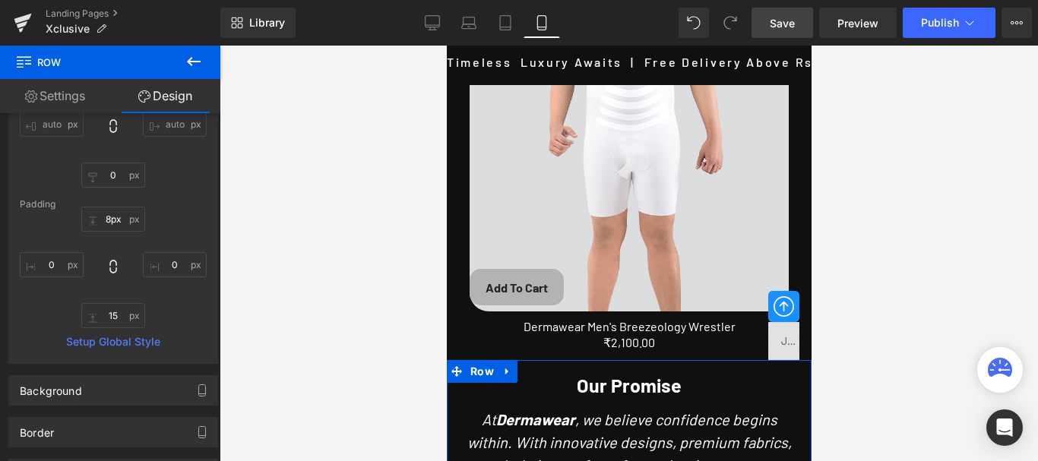
type input "7px"
drag, startPoint x: 618, startPoint y: 115, endPoint x: 613, endPoint y: 109, distance: 8.1
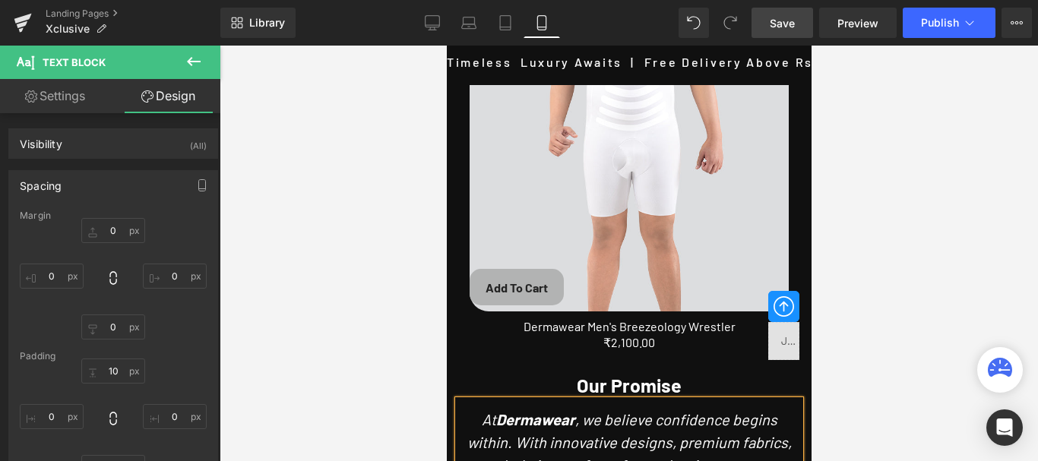
scroll to position [0, 0]
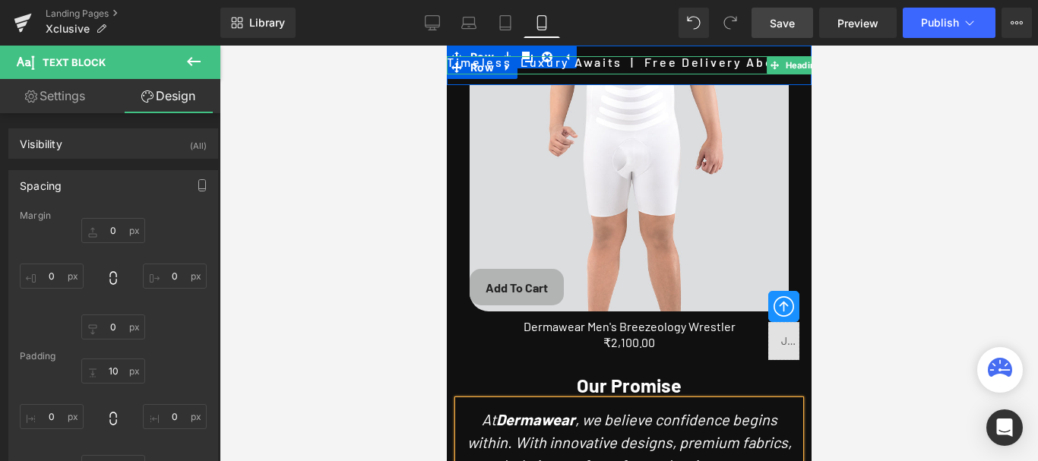
click at [612, 62] on h3 "Timeless Luxury Awaits | Free Delivery Above Rs. 750/- | Exclusive Range Only H…" at bounding box center [807, 62] width 729 height 12
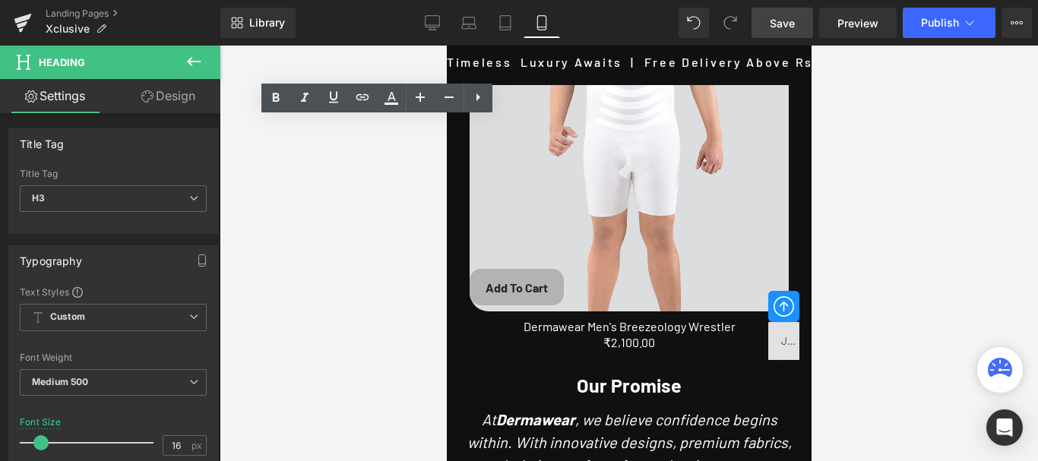
click at [476, 58] on h3 "Timeless Luxury Awaits | Free Delivery Above Rs. 750/- | Exclusive Range Only H…" at bounding box center [803, 62] width 729 height 12
click at [537, 62] on h3 "Timeless Luxury Awaits | Free Delivery Above Rs. 750/- | Exclusive Range Only H…" at bounding box center [798, 62] width 729 height 12
click at [400, 172] on div at bounding box center [629, 254] width 818 height 416
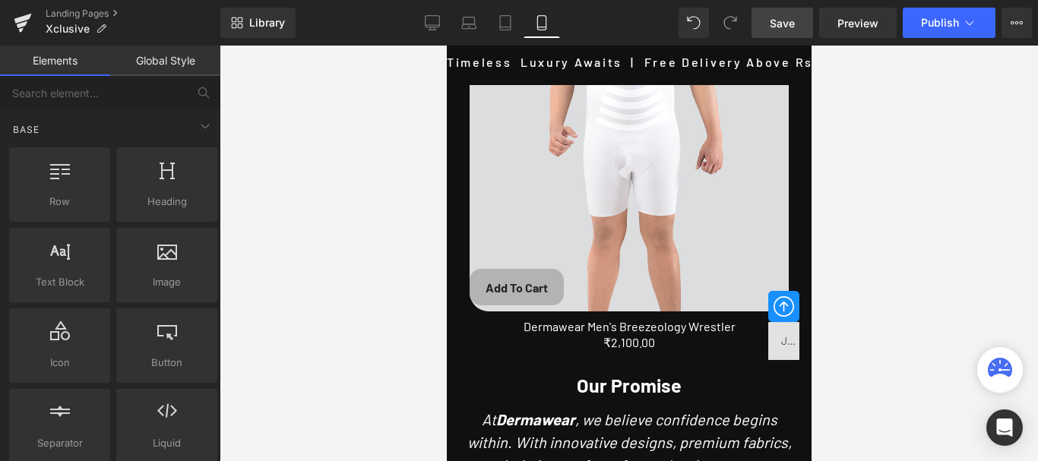
click at [795, 29] on span "Save" at bounding box center [782, 23] width 25 height 16
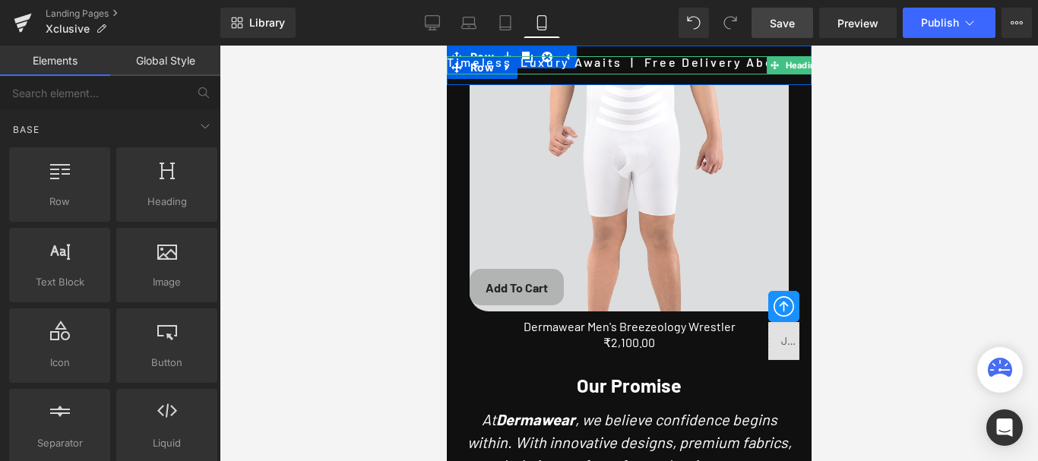
click at [615, 68] on h3 "Timeless Luxury Awaits | Free Delivery Above Rs. 750/- | Exclusive Range Only H…" at bounding box center [803, 62] width 729 height 12
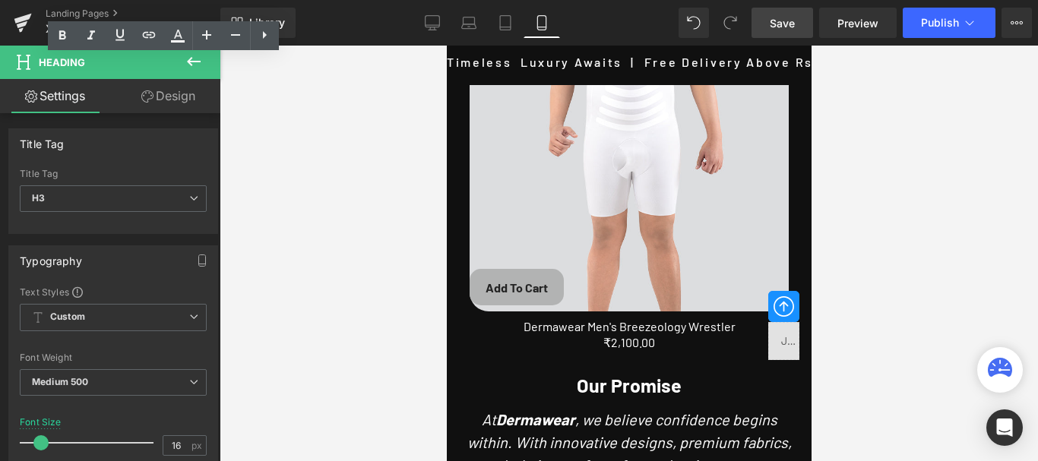
scroll to position [0, 0]
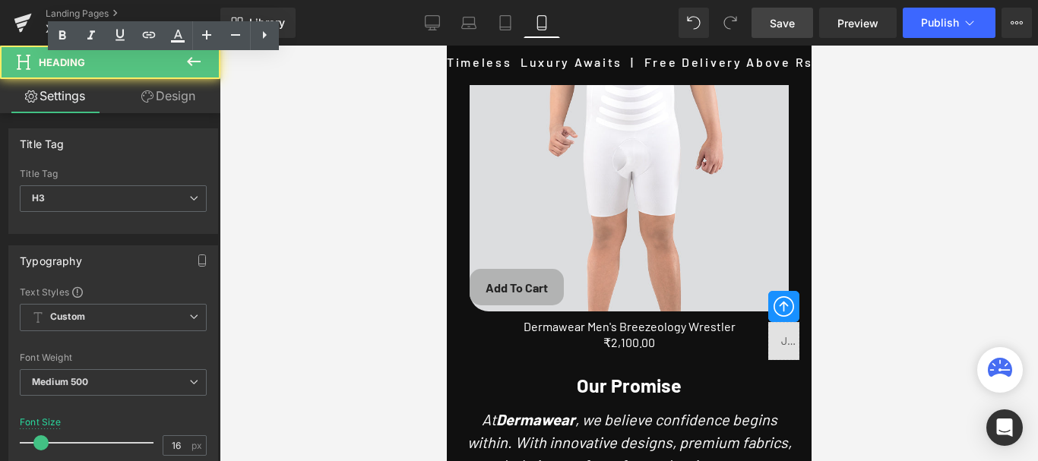
click at [581, 58] on h3 "Timeless Luxury Awaits | Free Delivery Above Rs. 750/- | Exclusive Range Only H…" at bounding box center [805, 62] width 729 height 12
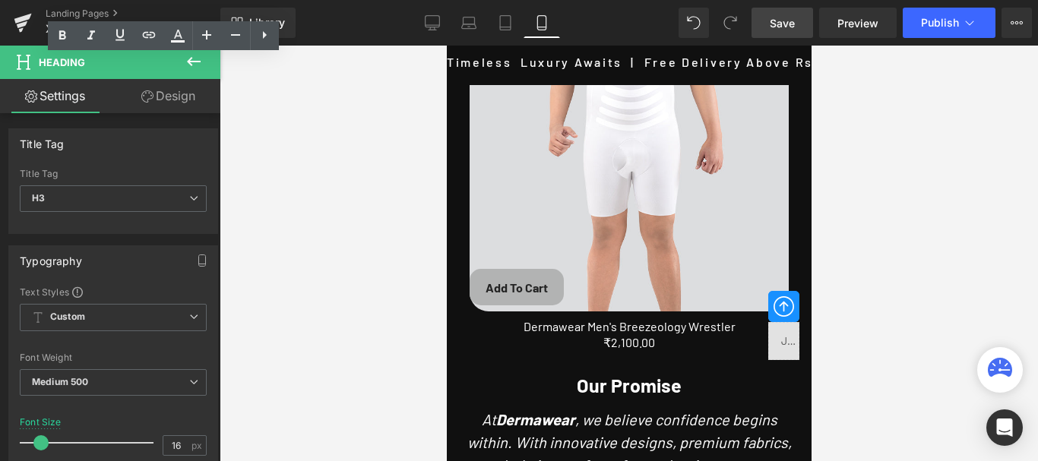
click at [416, 68] on div at bounding box center [629, 254] width 818 height 416
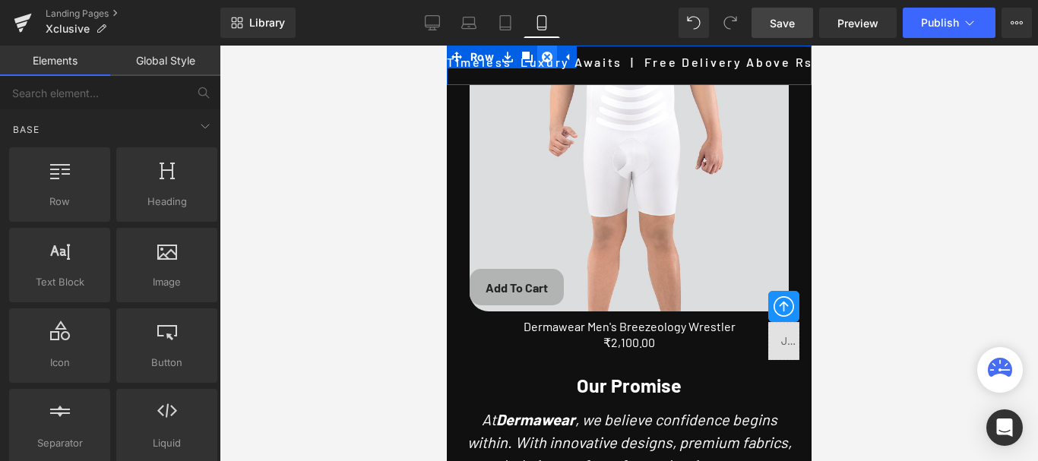
click at [545, 54] on icon at bounding box center [546, 57] width 11 height 11
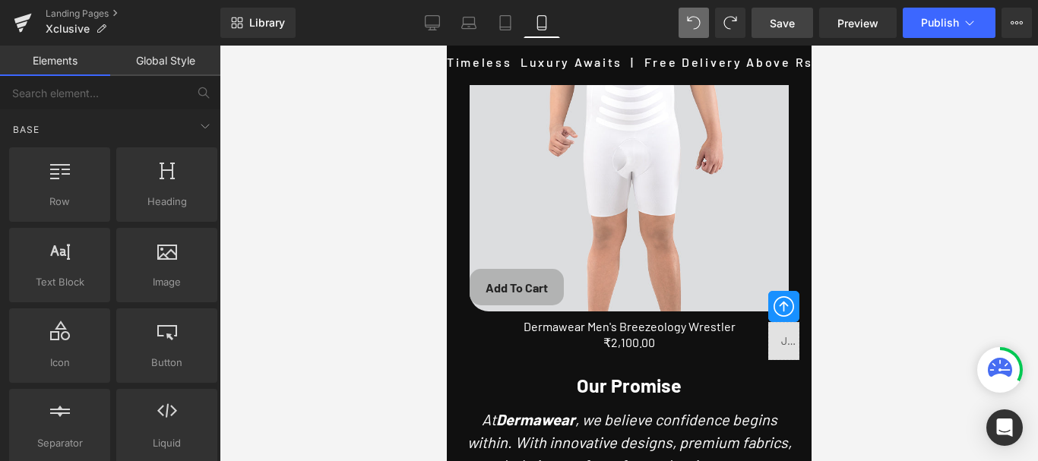
scroll to position [4909, 0]
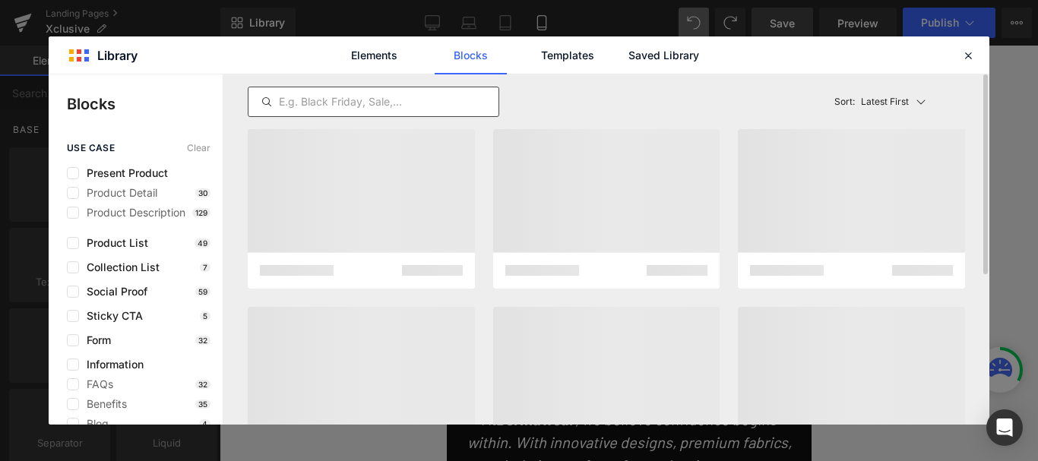
click at [313, 95] on input "text" at bounding box center [373, 102] width 250 height 18
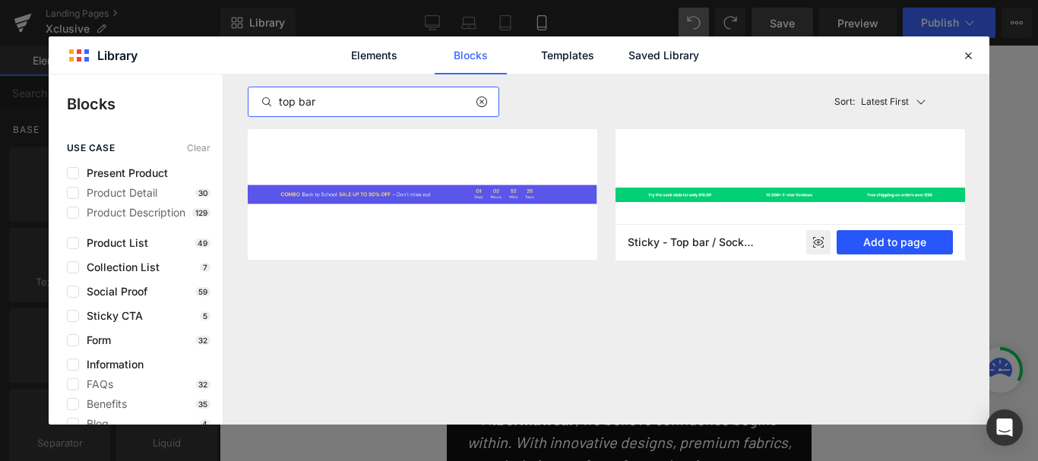
type input "top bar"
click at [884, 241] on button "Add to page" at bounding box center [894, 242] width 116 height 24
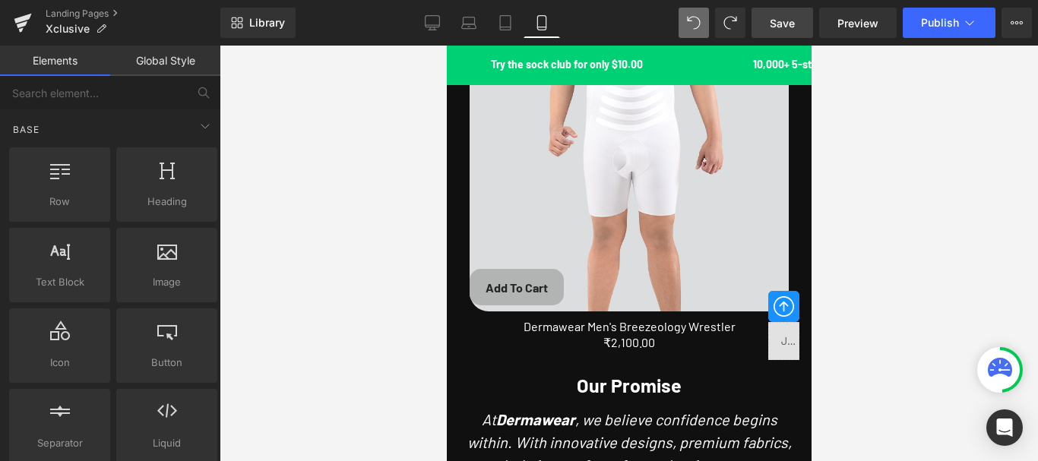
scroll to position [0, 0]
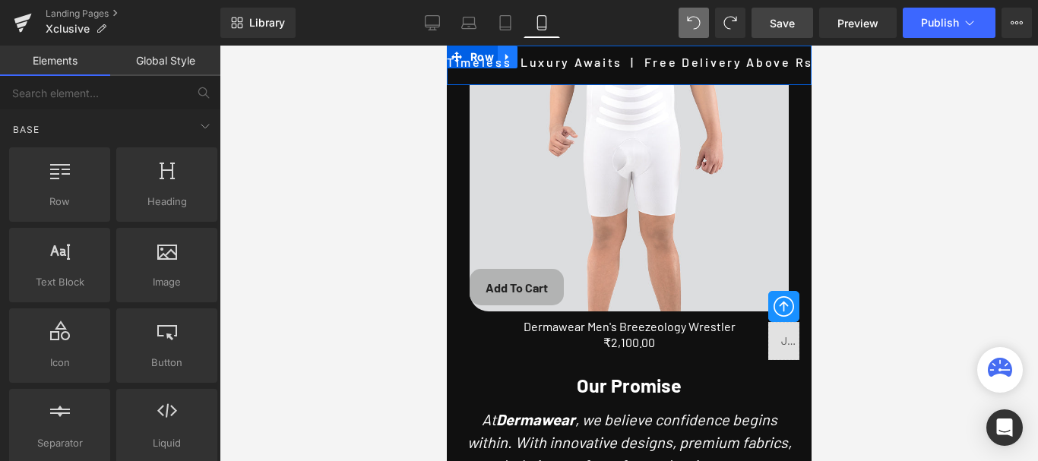
click at [507, 52] on icon at bounding box center [506, 57] width 11 height 11
click at [545, 55] on icon at bounding box center [546, 57] width 11 height 11
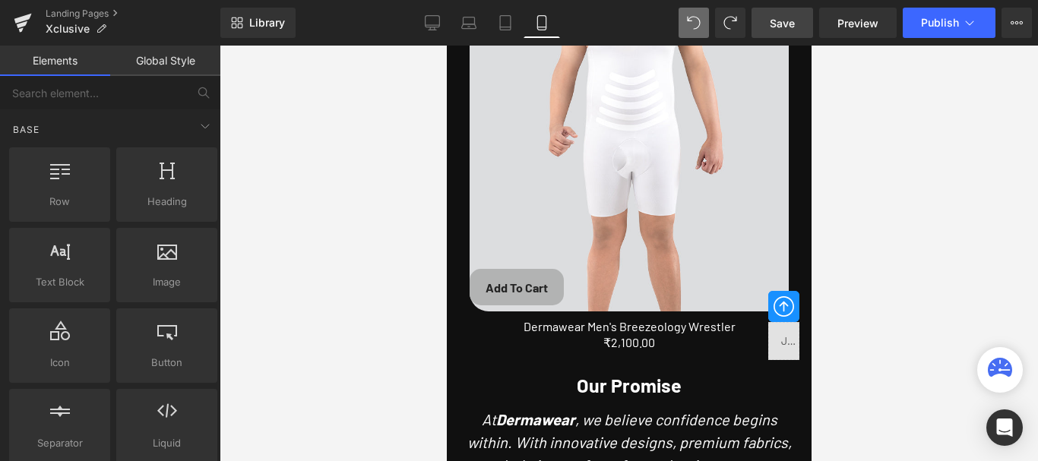
scroll to position [4909, 0]
click at [424, 20] on link "Desktop" at bounding box center [432, 23] width 36 height 30
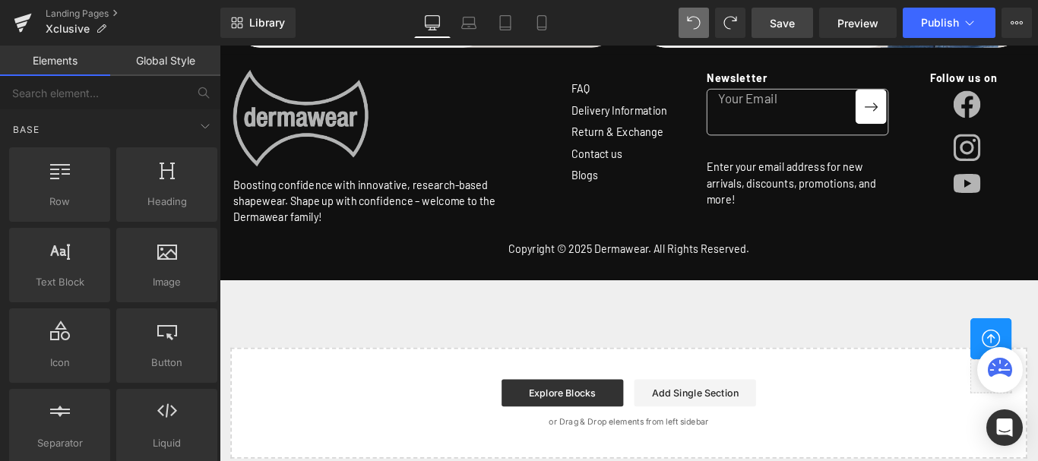
scroll to position [2825, 0]
click at [562, 421] on link "Explore Blocks" at bounding box center [604, 436] width 137 height 30
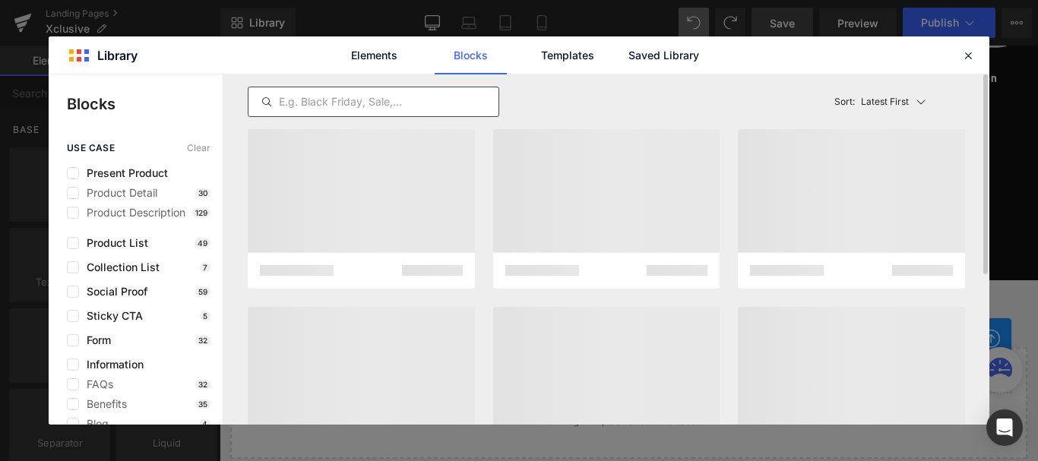
click at [318, 93] on input "text" at bounding box center [373, 102] width 250 height 18
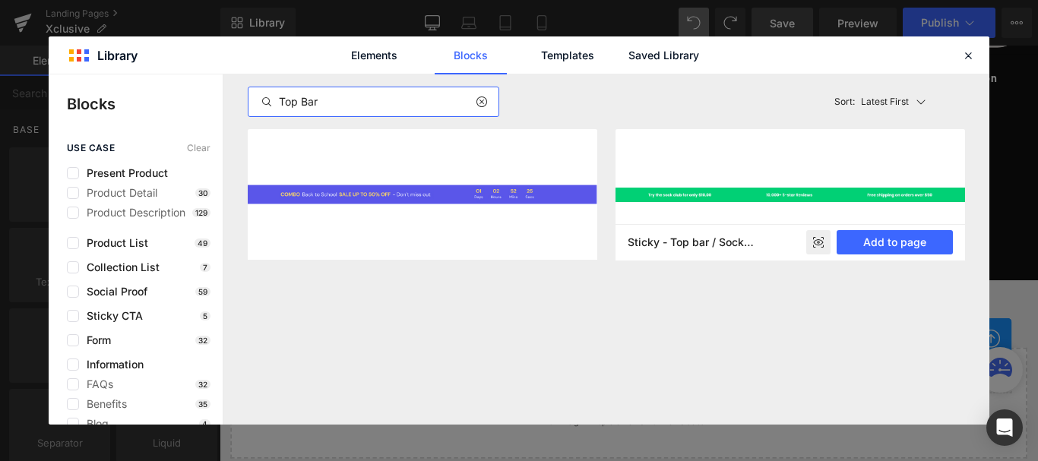
type input "Top Bar"
click at [684, 178] on img at bounding box center [789, 194] width 349 height 131
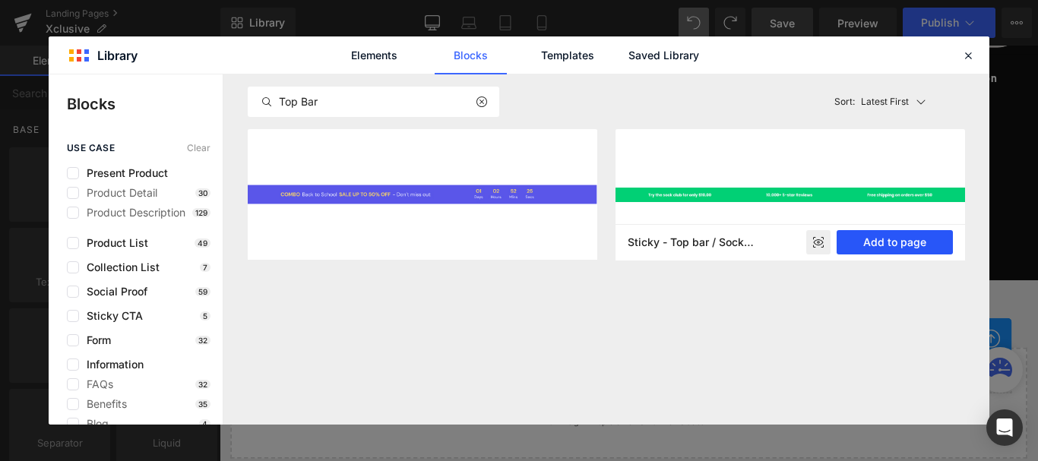
click at [892, 242] on button "Add to page" at bounding box center [894, 242] width 116 height 24
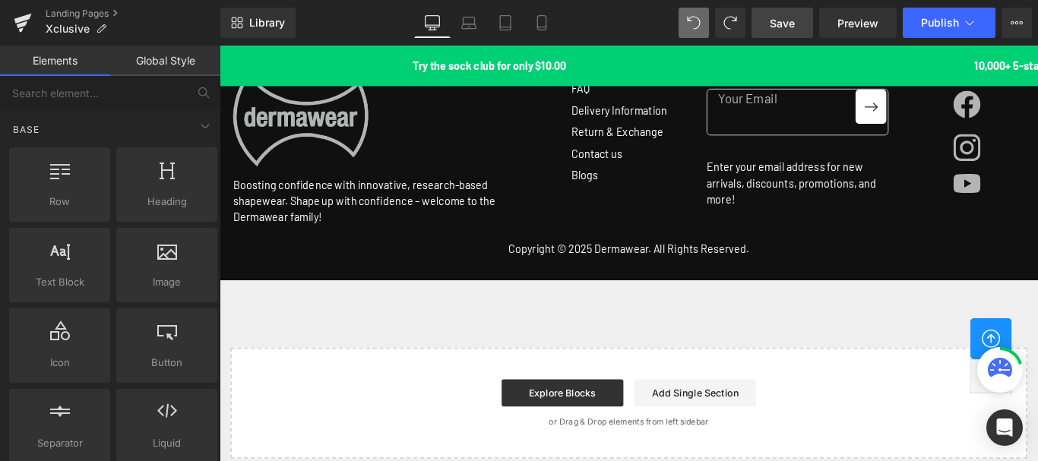
scroll to position [0, 0]
click at [696, 68] on icon at bounding box center [700, 68] width 8 height 9
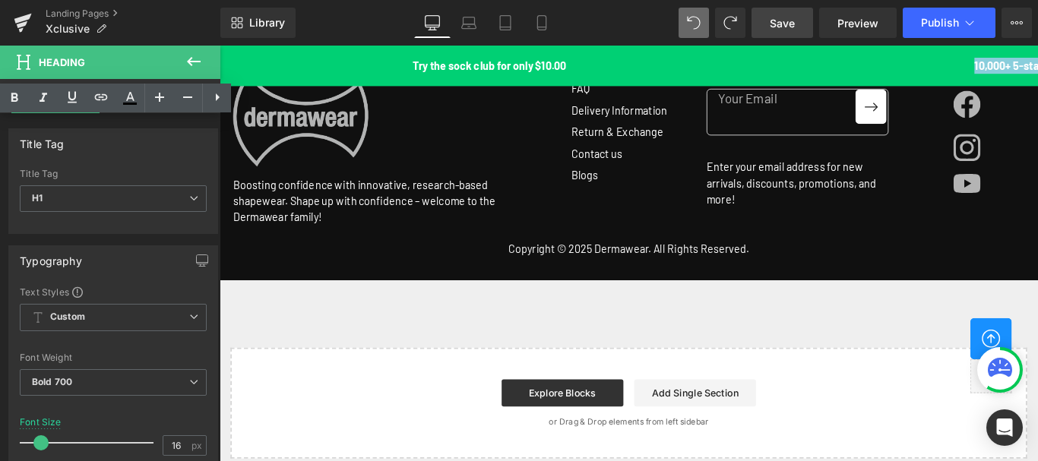
paste div
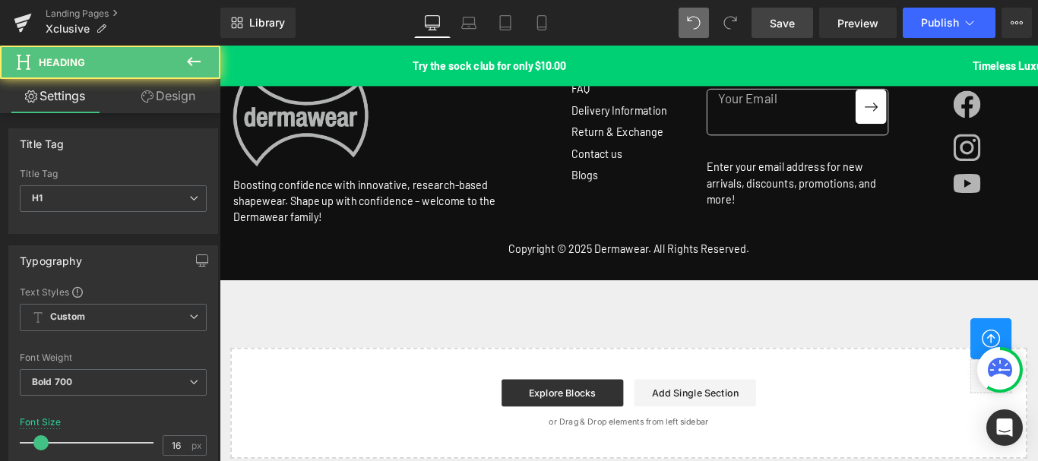
click at [289, 68] on h1 "Try the sock club for only $10.00" at bounding box center [507, 68] width 607 height 18
click at [286, 68] on h1 "Try the sock club for only $10.00" at bounding box center [510, 68] width 607 height 18
click at [286, 68] on h1 "Try the sock club for only $10.00" at bounding box center [505, 68] width 607 height 18
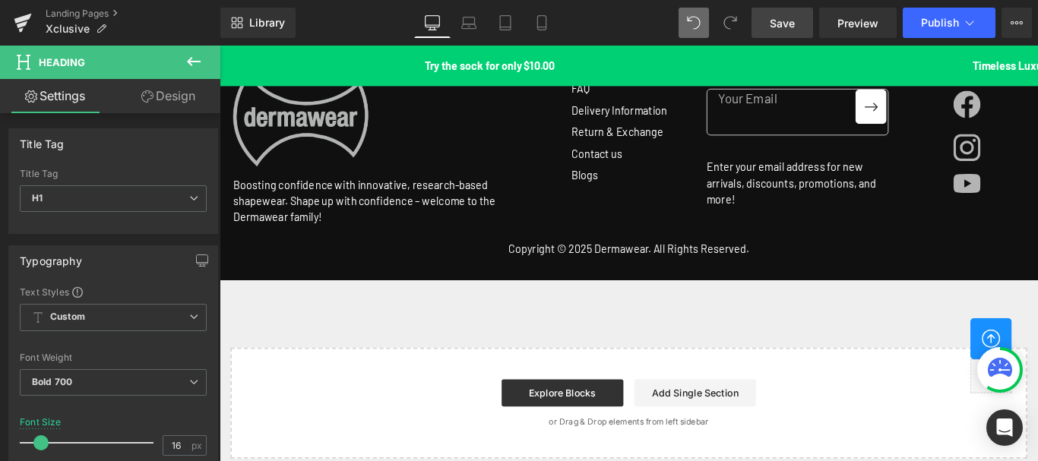
click at [428, 68] on h1 "Try the sock for only $10.00" at bounding box center [505, 68] width 607 height 18
click at [428, 68] on h1 "Try the sock for only $10.00" at bounding box center [425, 68] width 607 height 18
click at [428, 68] on h1 "Try the sock for only $10.00" at bounding box center [507, 68] width 607 height 18
click at [414, 65] on h1 "Timeless Luxury Awaits" at bounding box center [497, 68] width 607 height 18
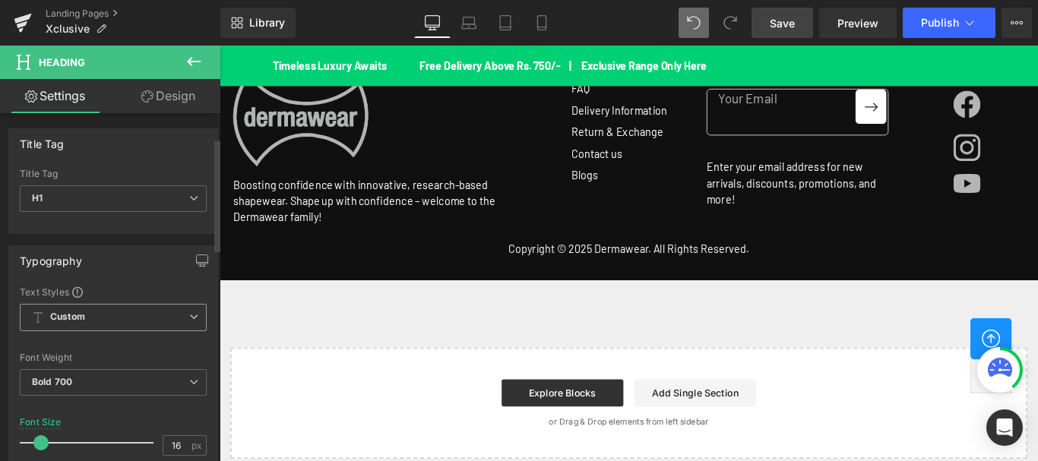
scroll to position [76, 0]
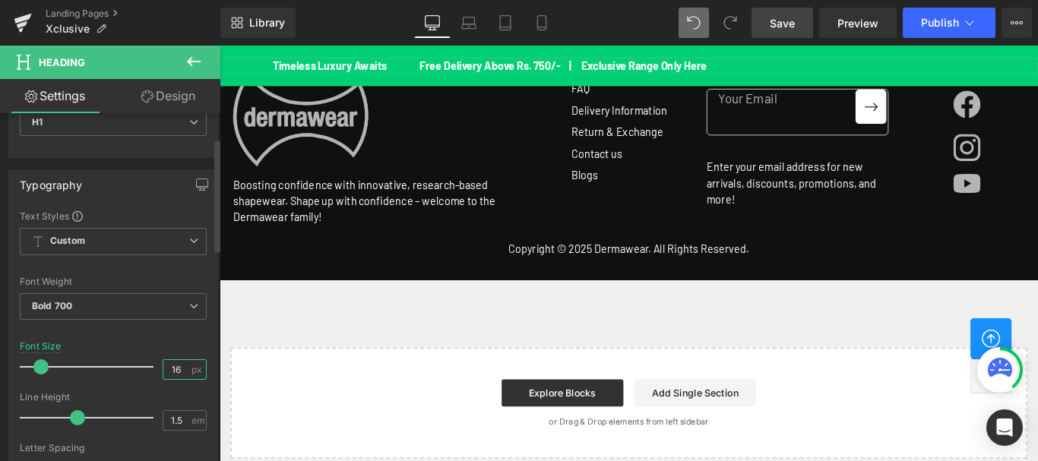
click at [170, 370] on input "16" at bounding box center [176, 369] width 27 height 19
click at [174, 419] on input "1.5" at bounding box center [176, 420] width 27 height 19
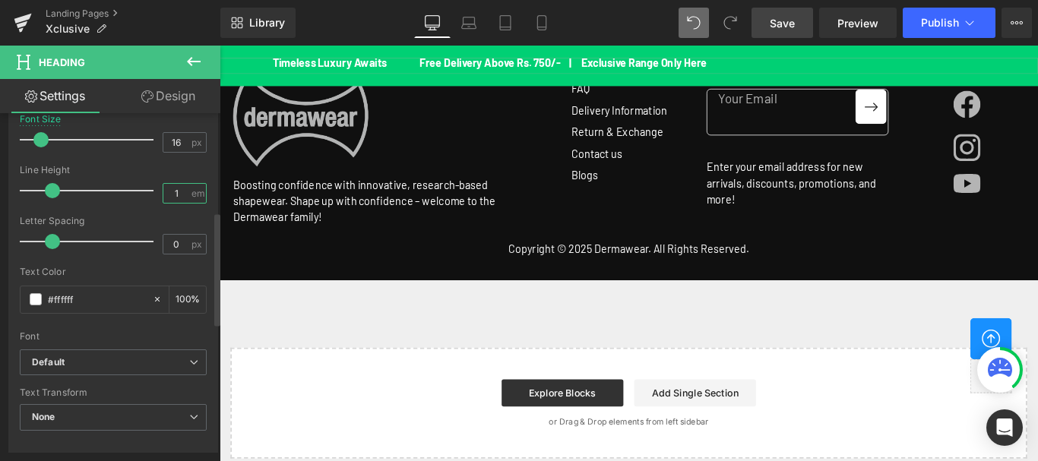
scroll to position [304, 0]
type input "1"
drag, startPoint x: 52, startPoint y: 240, endPoint x: 69, endPoint y: 239, distance: 17.5
click at [69, 239] on span at bounding box center [69, 240] width 15 height 15
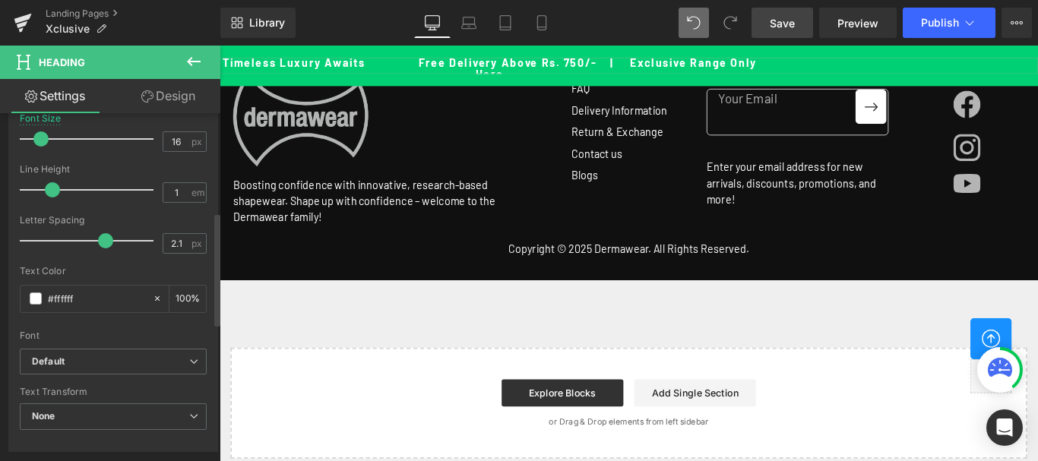
drag, startPoint x: 68, startPoint y: 243, endPoint x: 101, endPoint y: 246, distance: 32.8
click at [101, 246] on span at bounding box center [105, 240] width 15 height 15
type input "1.5"
drag, startPoint x: 102, startPoint y: 244, endPoint x: 88, endPoint y: 242, distance: 13.9
click at [88, 242] on span at bounding box center [90, 240] width 15 height 15
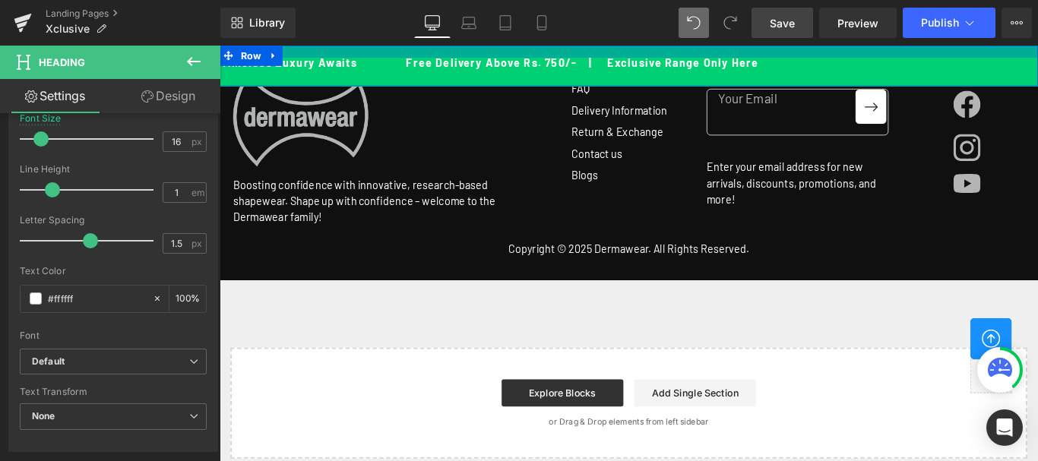
click at [427, 55] on div at bounding box center [679, 53] width 919 height 14
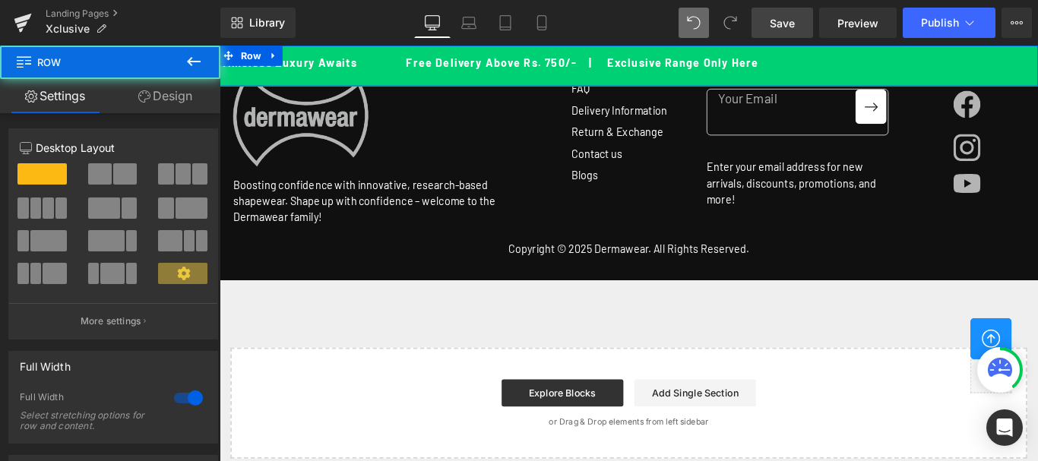
click at [172, 100] on link "Design" at bounding box center [165, 96] width 110 height 34
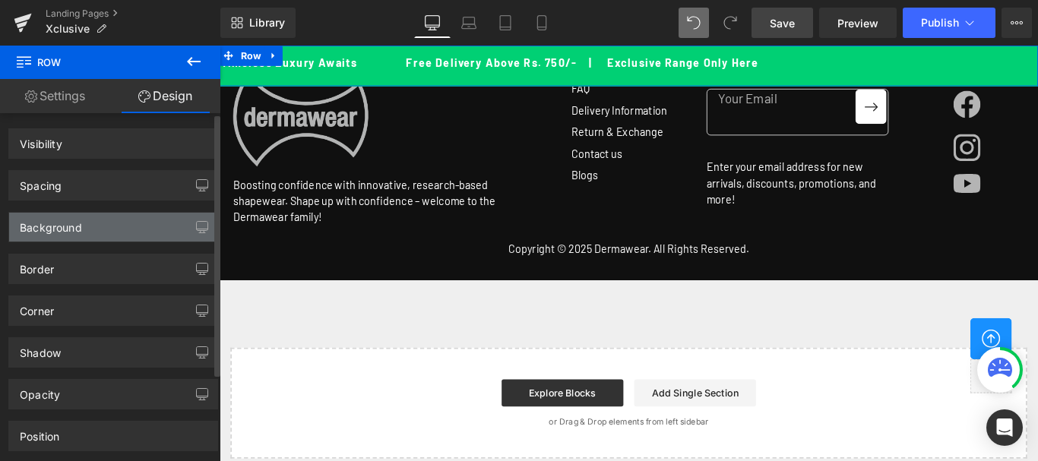
click at [58, 229] on div "Background" at bounding box center [51, 223] width 62 height 21
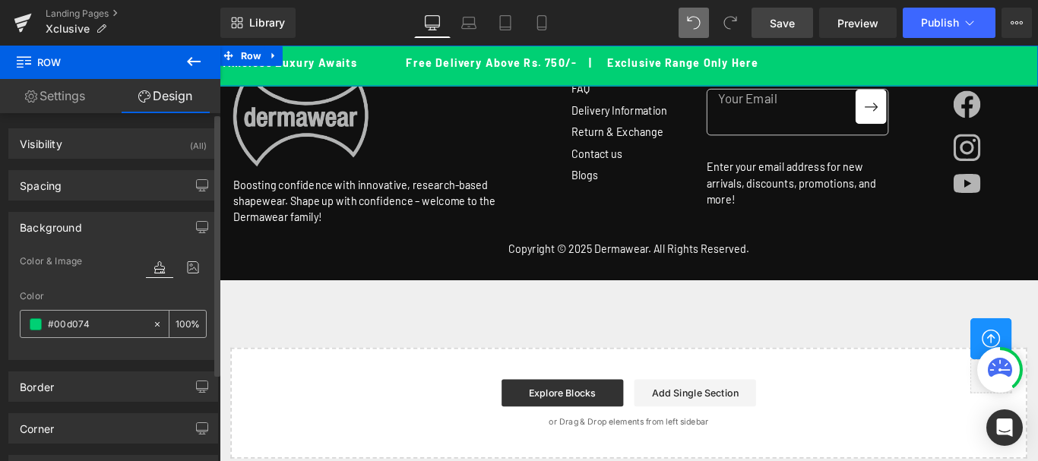
click at [96, 325] on input "#00d074" at bounding box center [96, 324] width 97 height 17
type input "#"
type input "0"
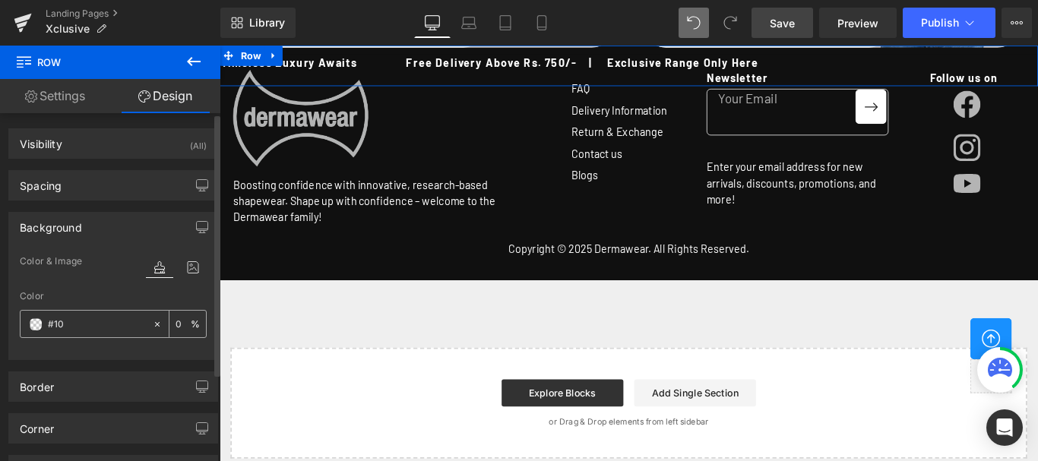
type input "#101"
type input "100"
type input "#1010"
type input "0"
type input "#101010"
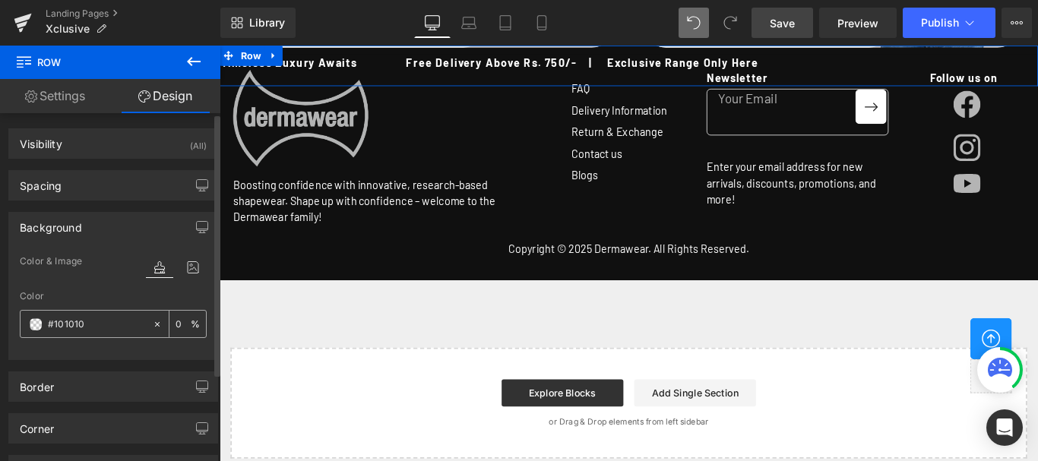
type input "100"
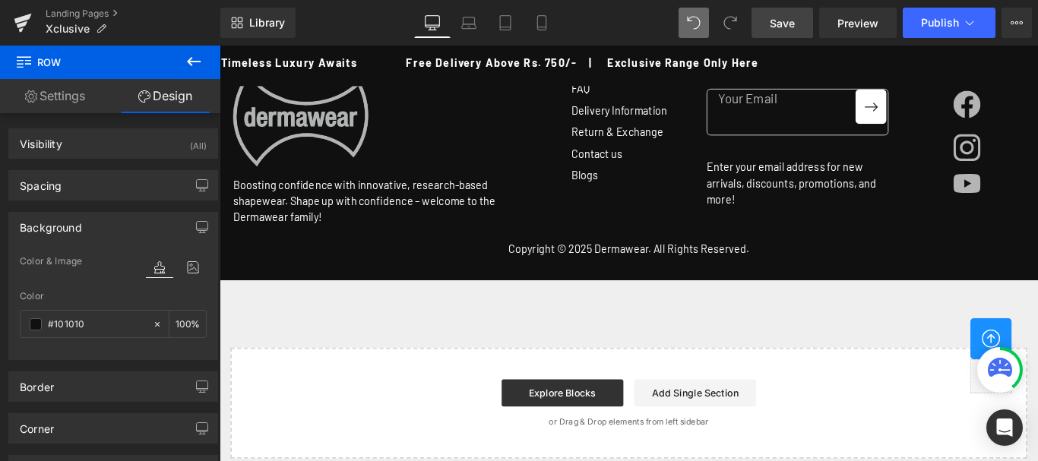
scroll to position [0, 0]
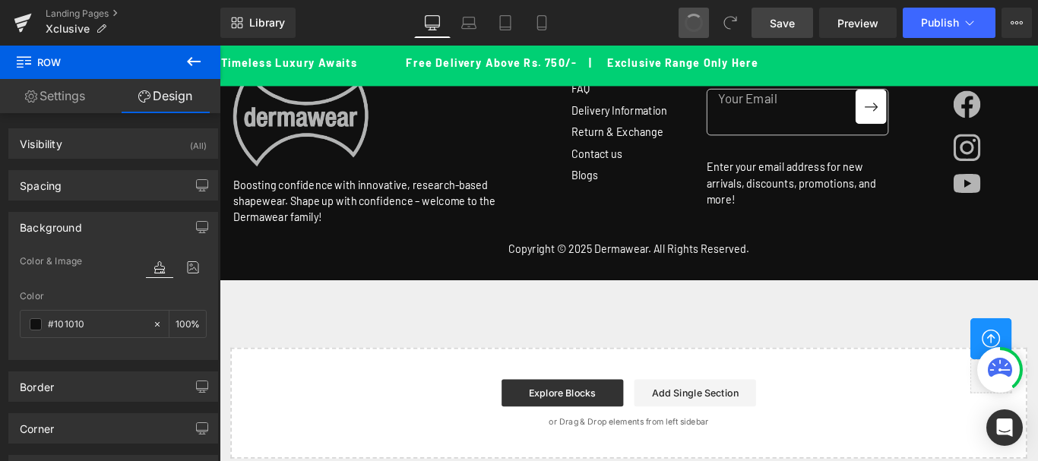
type input "#00d074"
type input "100"
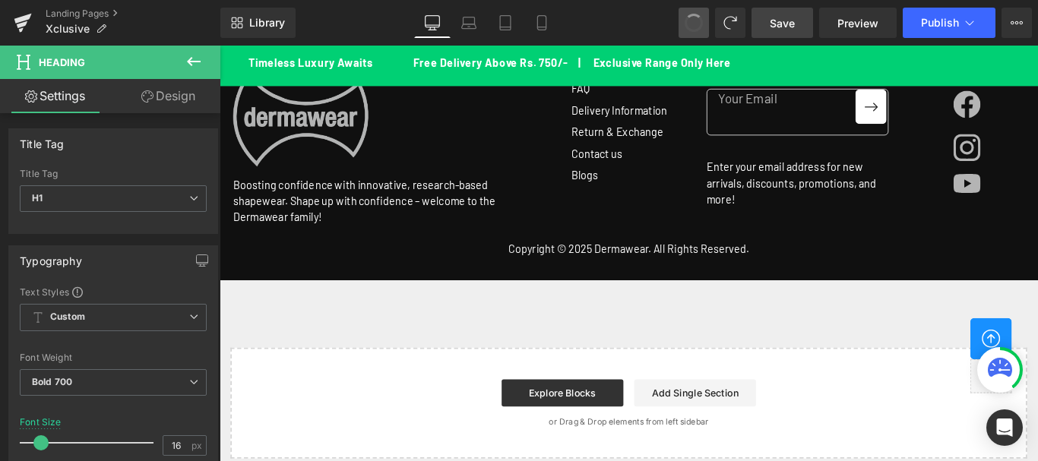
type input "0"
type input "1.5"
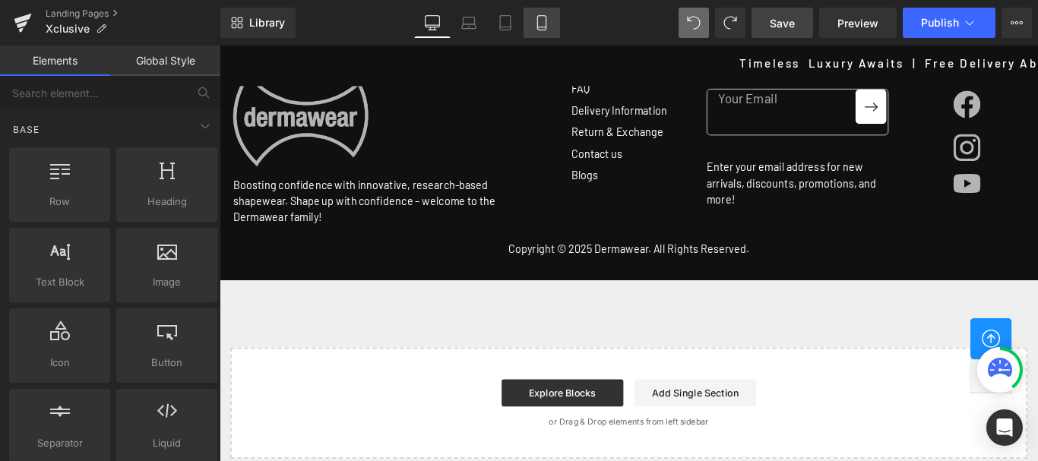
click at [536, 21] on icon at bounding box center [541, 22] width 15 height 15
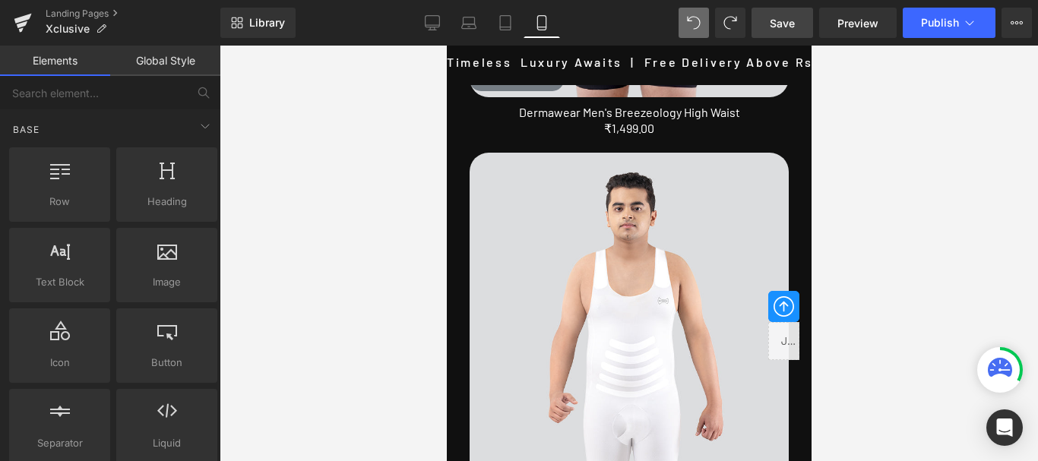
scroll to position [3798, 0]
click at [786, 26] on span "Save" at bounding box center [782, 23] width 25 height 16
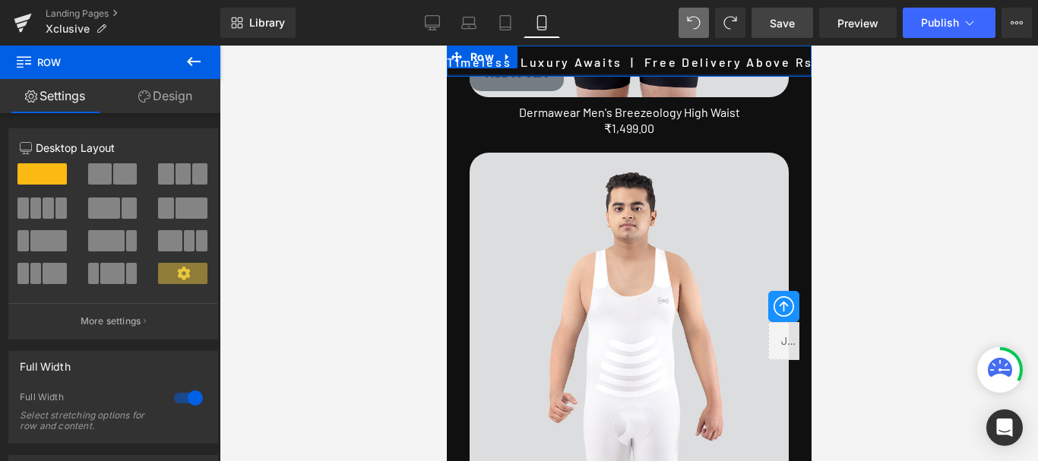
drag, startPoint x: 566, startPoint y: 78, endPoint x: 564, endPoint y: 70, distance: 8.5
click at [564, 70] on div "Timeless Luxury Awaits | Free Delivery Above Rs. 750/- | Exclusive Range Only H…" at bounding box center [628, 61] width 365 height 31
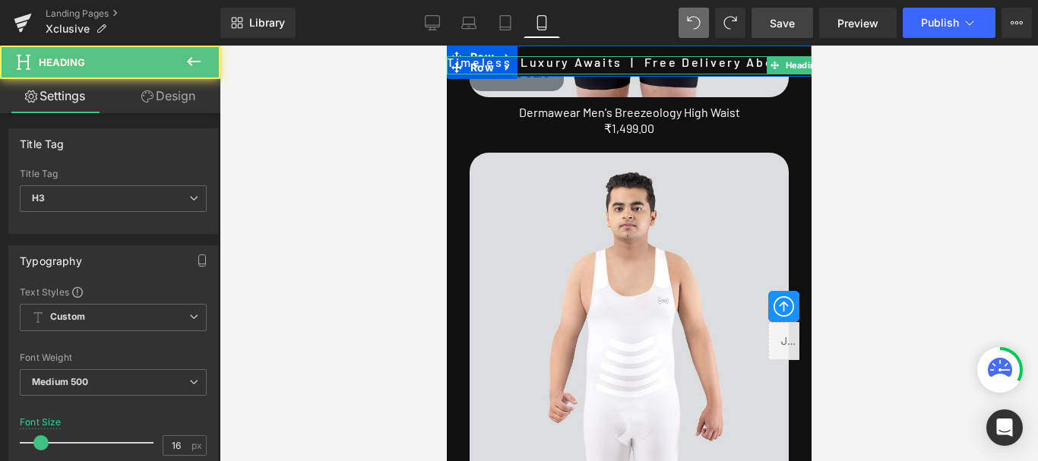
click at [567, 63] on h3 "Timeless Luxury Awaits | Free Delivery Above Rs. 750/- | Exclusive Range Only H…" at bounding box center [795, 62] width 729 height 12
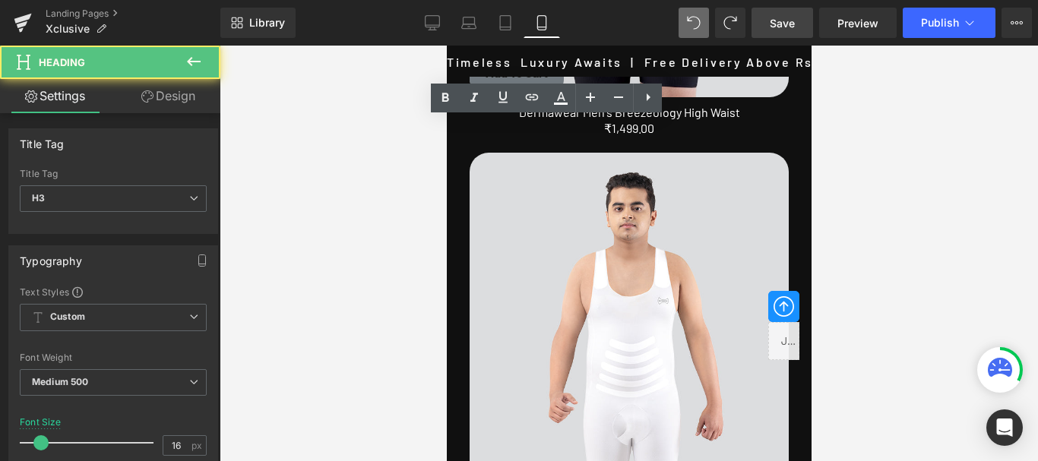
click at [751, 61] on h3 "Timeless Luxury Awaits | Free Delivery Above Rs. 750/- | Exclusive Range Only H…" at bounding box center [792, 62] width 729 height 12
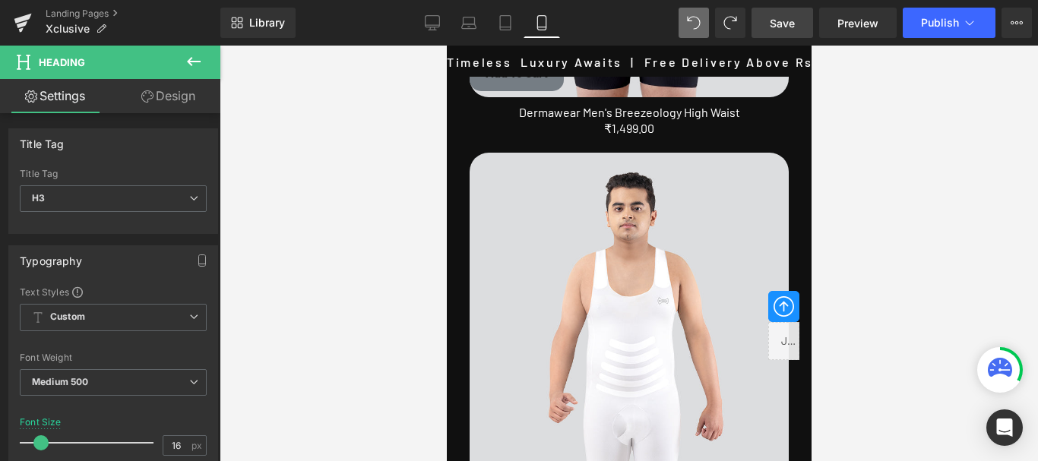
click at [511, 59] on h3 "Timeless Luxury Awaits | Free Delivery Above Rs.750/- | Exclusive Range Only He…" at bounding box center [803, 62] width 729 height 12
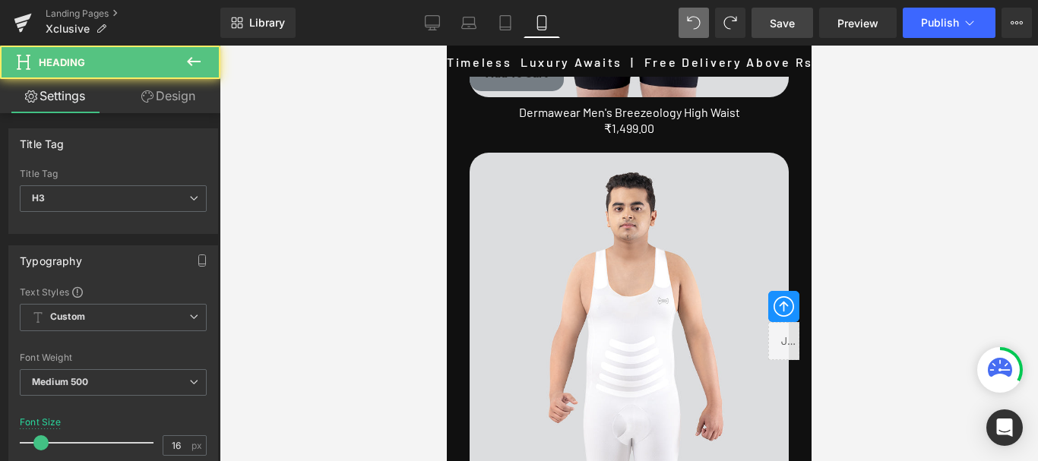
click at [516, 58] on h3 "Timeless Luxury Awaits | Free Delivery Above Rs.750/- | Exclusive Range Only He…" at bounding box center [798, 62] width 729 height 12
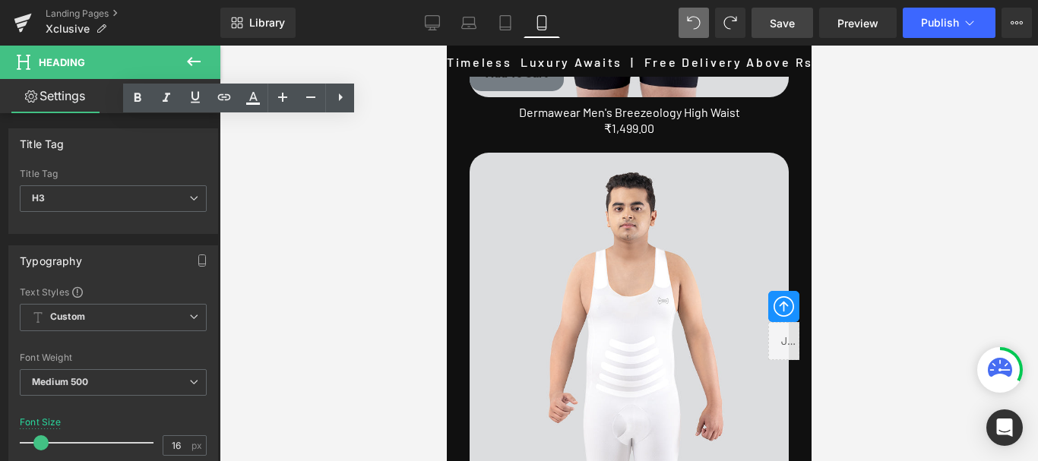
click at [774, 24] on span "Save" at bounding box center [782, 23] width 25 height 16
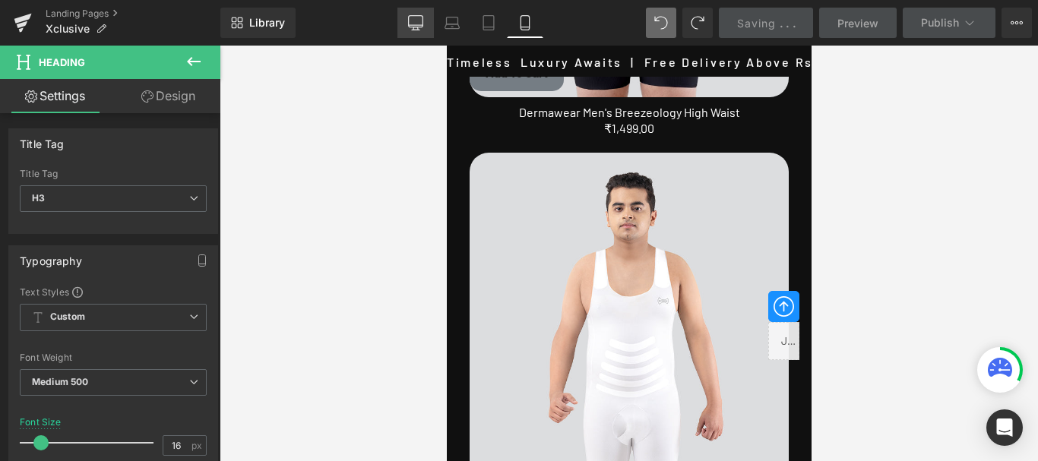
click at [416, 24] on icon at bounding box center [415, 22] width 15 height 15
type input "17"
type input "1.3"
type input "3"
type input "100"
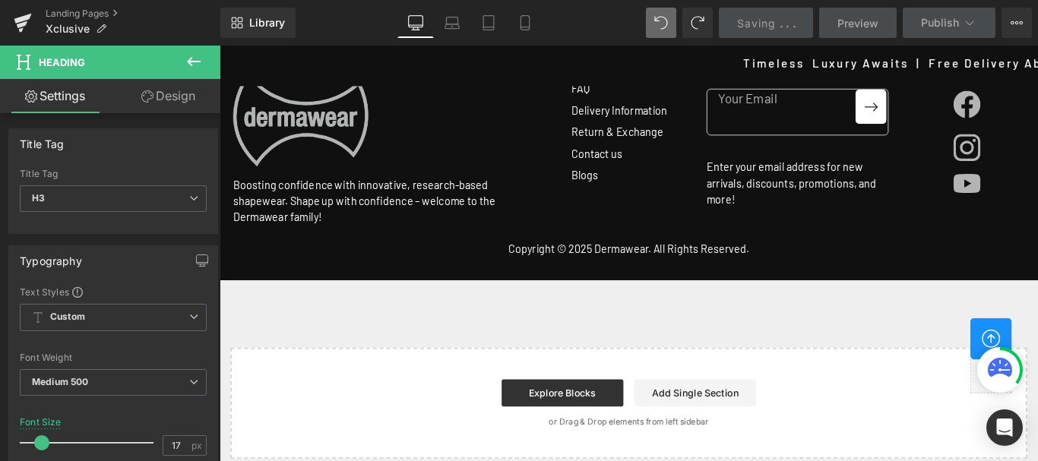
scroll to position [1, 0]
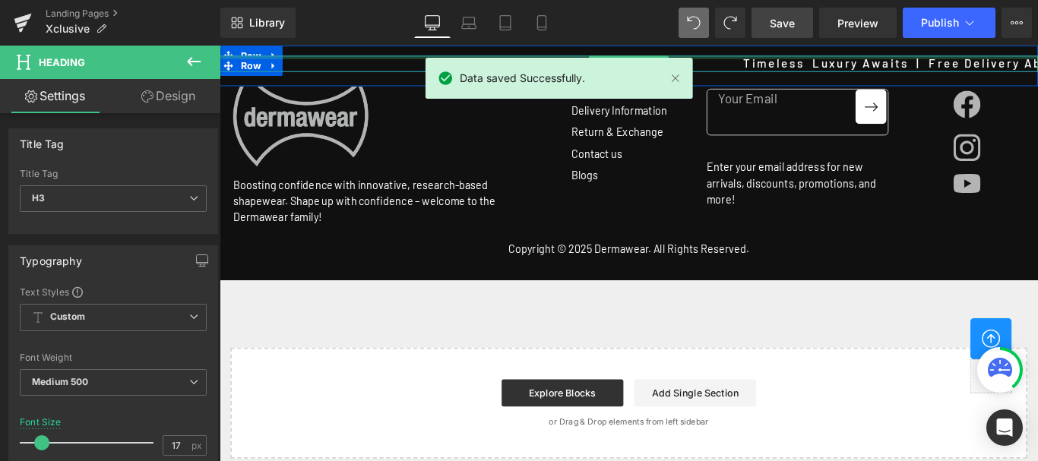
click at [398, 57] on div at bounding box center [679, 59] width 919 height 4
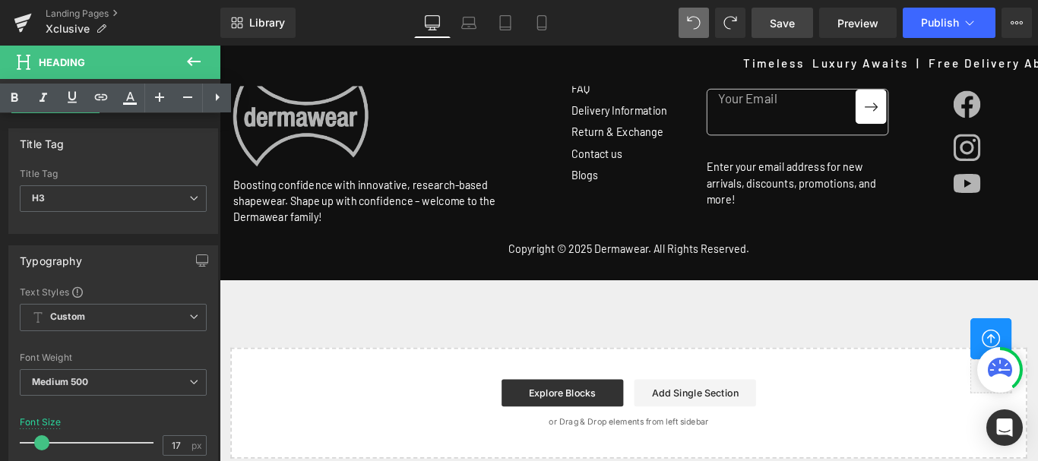
click at [650, 57] on div "Timeless Luxury Awaits | Free Delivery Above Rs.750/- | Exclusive Range Only He…" at bounding box center [679, 69] width 919 height 46
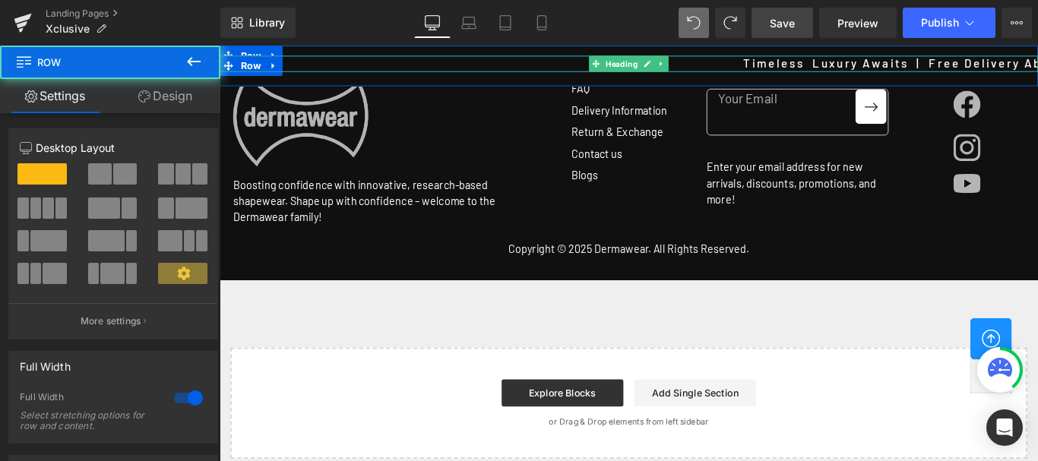
click at [649, 57] on div "Timeless Luxury Awaits | Free Delivery Above Rs.750/- | Exclusive Range Only He…" at bounding box center [679, 66] width 919 height 18
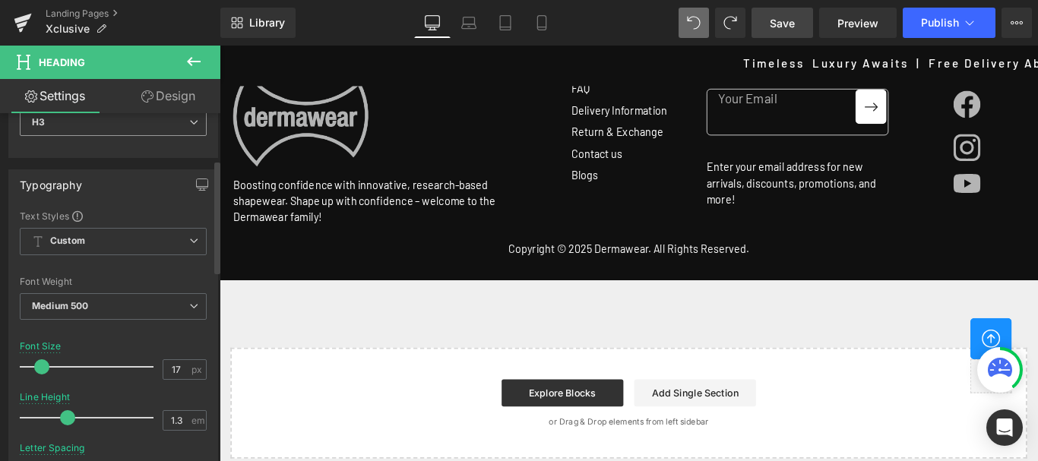
scroll to position [228, 0]
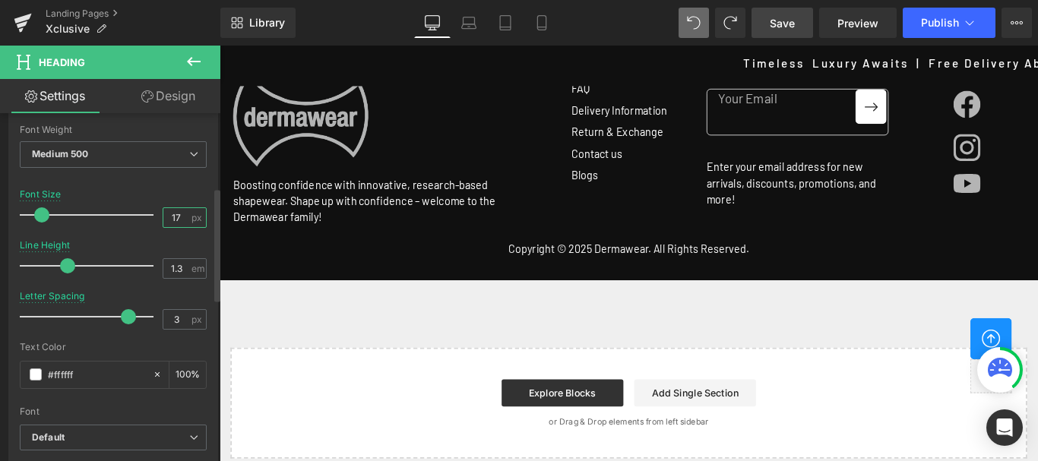
drag, startPoint x: 167, startPoint y: 214, endPoint x: 175, endPoint y: 216, distance: 7.7
click at [175, 216] on input "17" at bounding box center [176, 217] width 27 height 19
type input "16"
click at [178, 267] on input "1.3" at bounding box center [176, 268] width 27 height 19
type input "1"
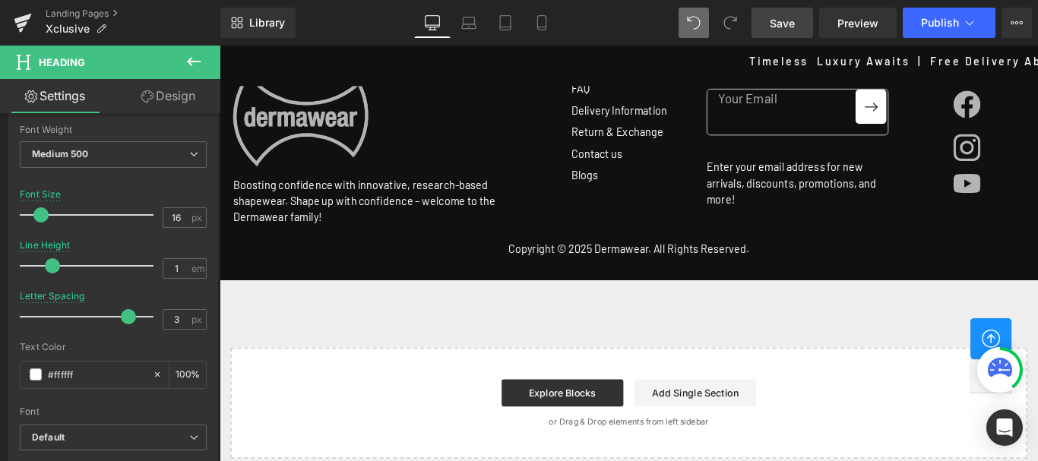
click at [775, 26] on span "Save" at bounding box center [782, 23] width 25 height 16
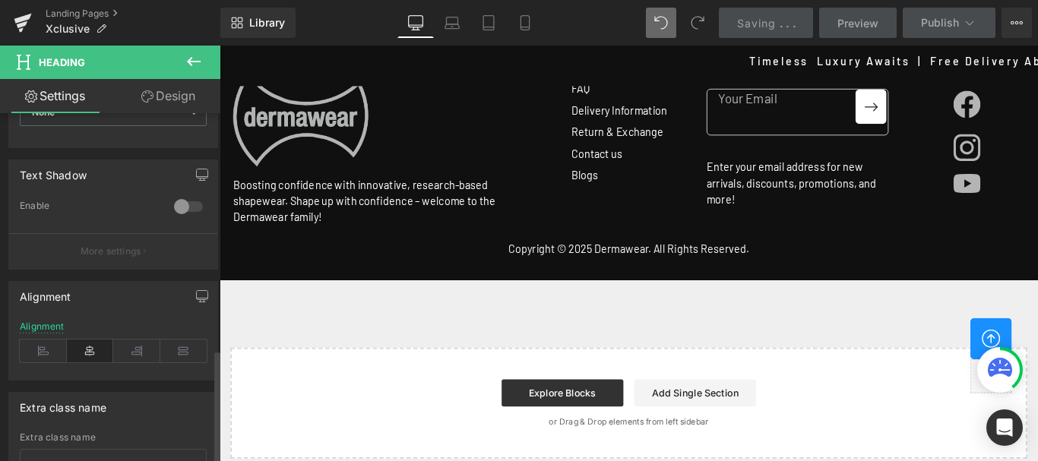
scroll to position [730, 0]
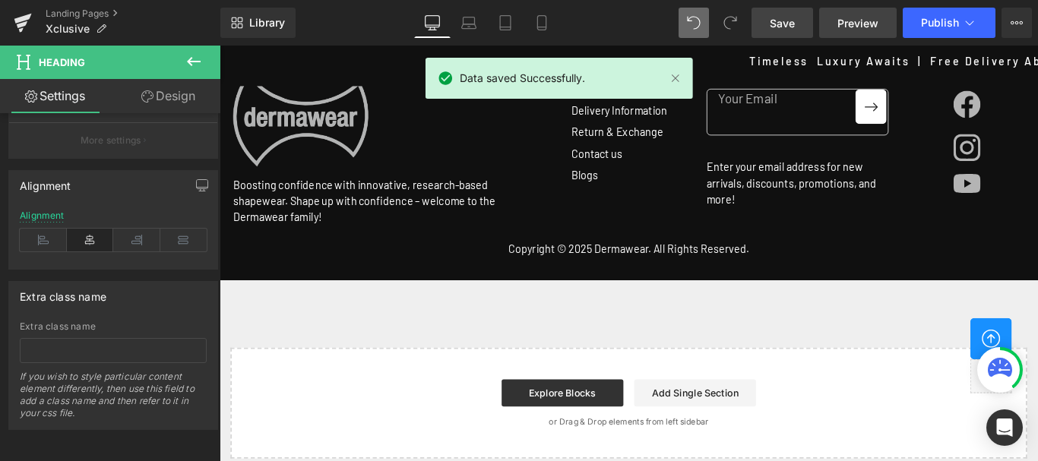
click at [849, 17] on span "Preview" at bounding box center [857, 23] width 41 height 16
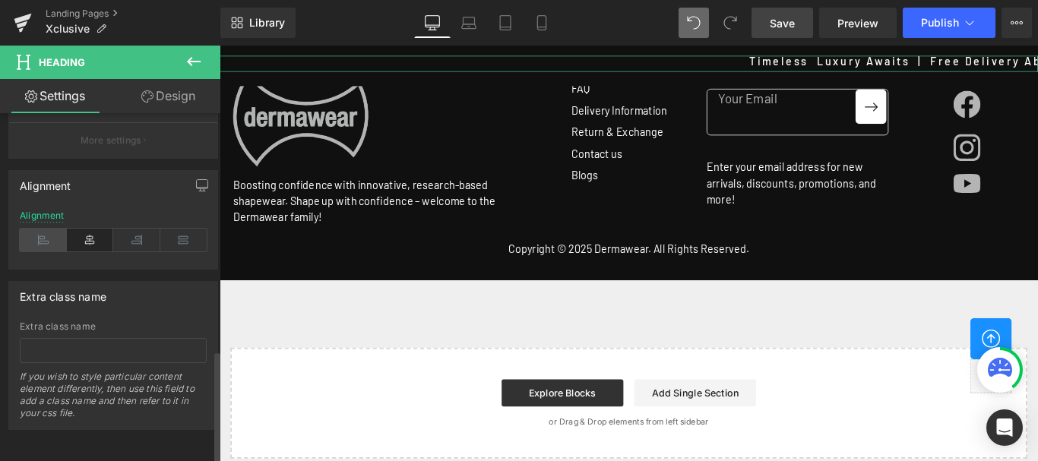
click at [49, 229] on icon at bounding box center [43, 240] width 47 height 23
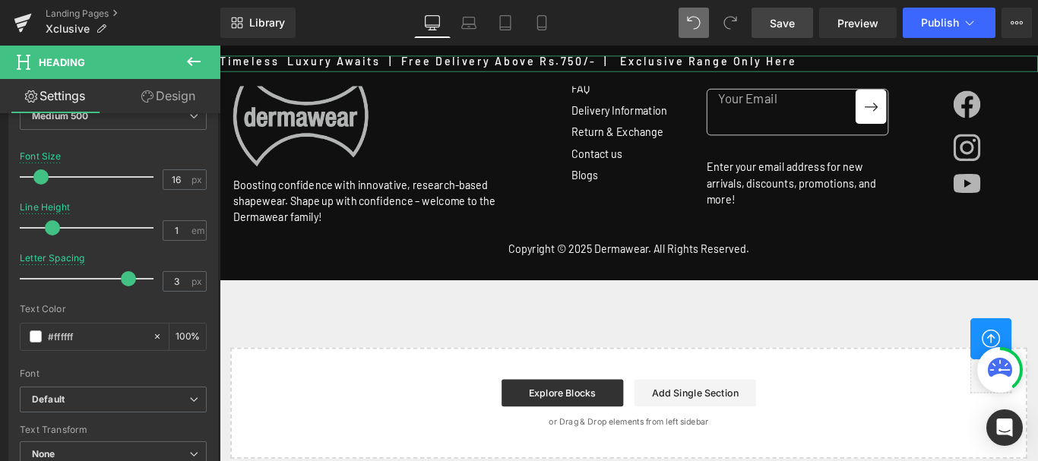
scroll to position [198, 0]
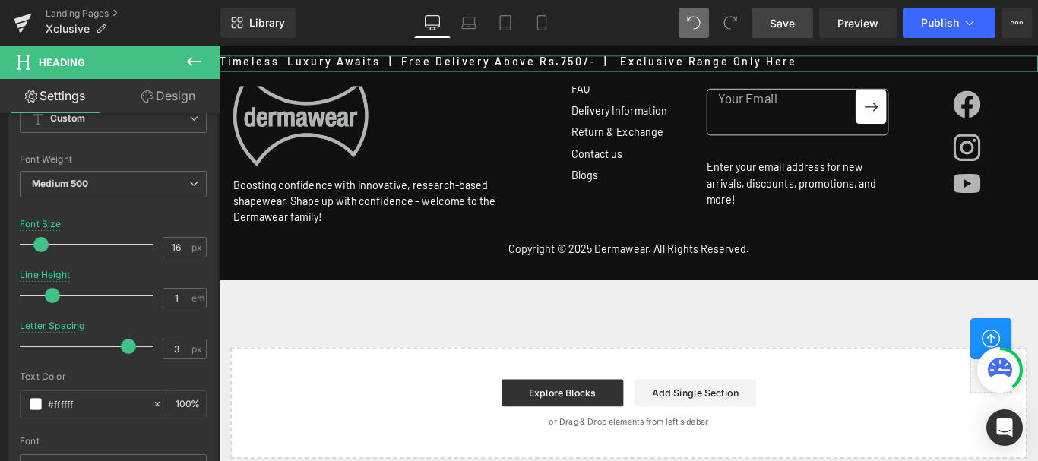
click at [174, 96] on link "Design" at bounding box center [168, 96] width 110 height 34
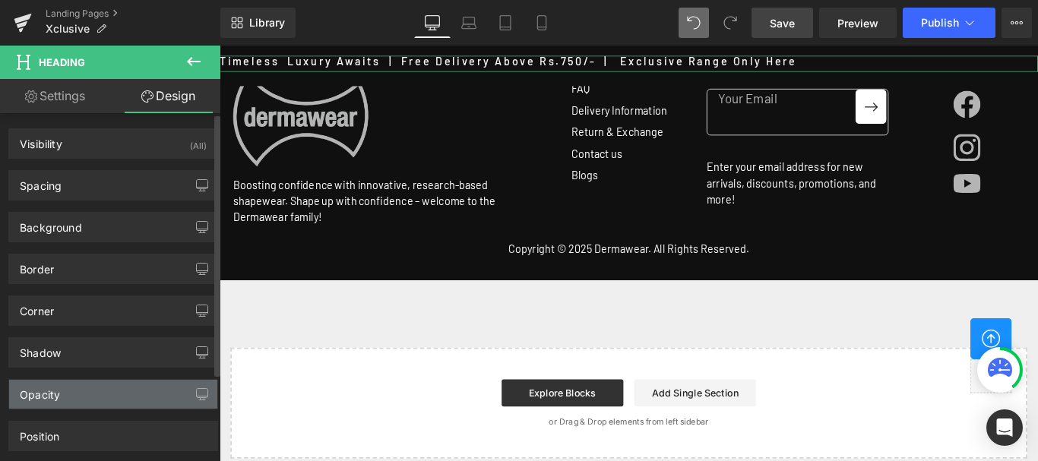
click at [65, 405] on div "Opacity" at bounding box center [113, 394] width 208 height 29
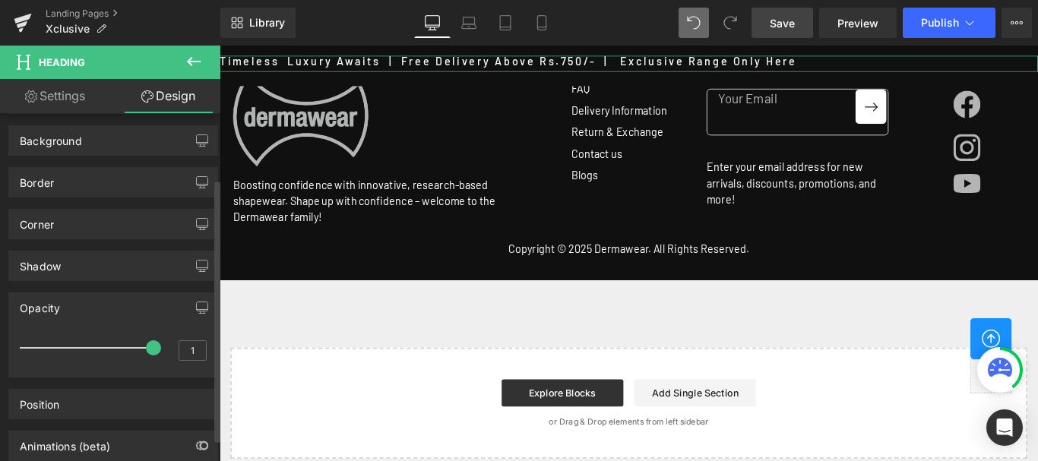
scroll to position [152, 0]
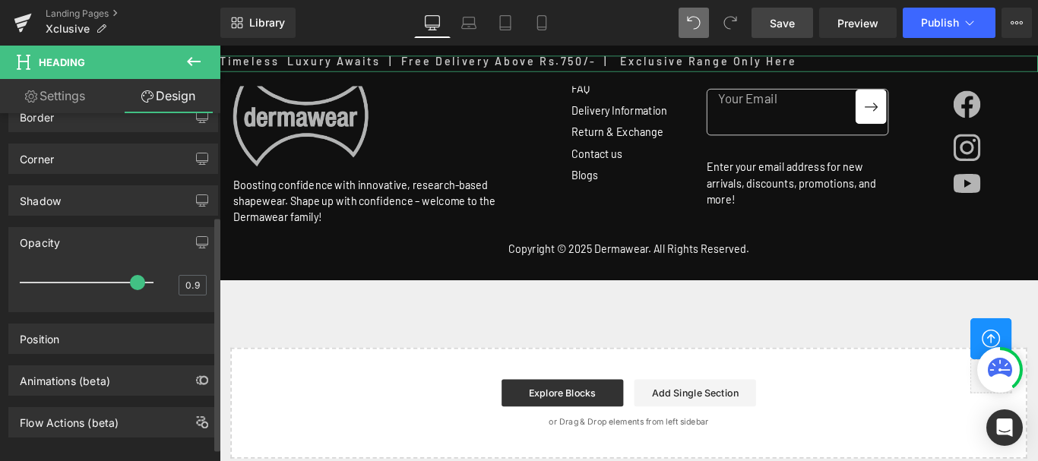
type input "1"
drag, startPoint x: 147, startPoint y: 281, endPoint x: 158, endPoint y: 290, distance: 14.0
click at [158, 290] on div "1" at bounding box center [113, 287] width 187 height 40
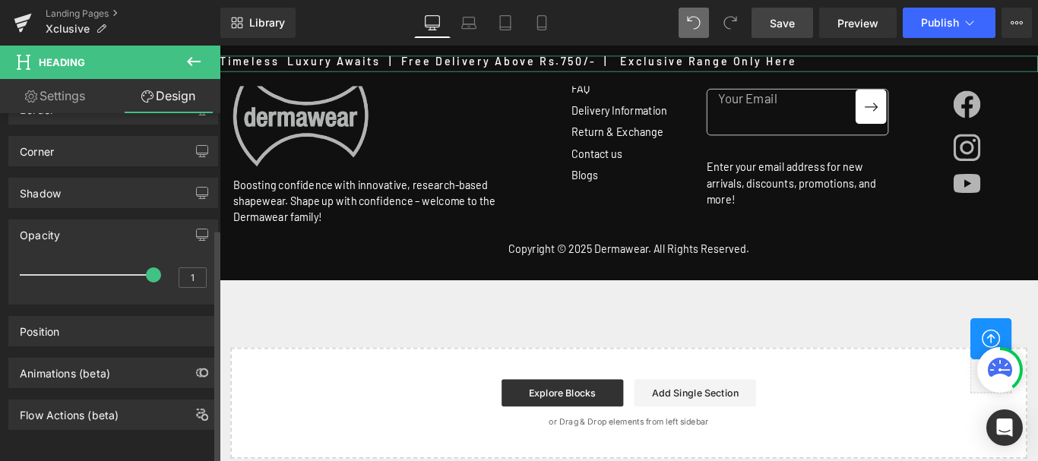
scroll to position [171, 0]
click at [74, 400] on div "Flow Actions (beta)" at bounding box center [69, 410] width 99 height 21
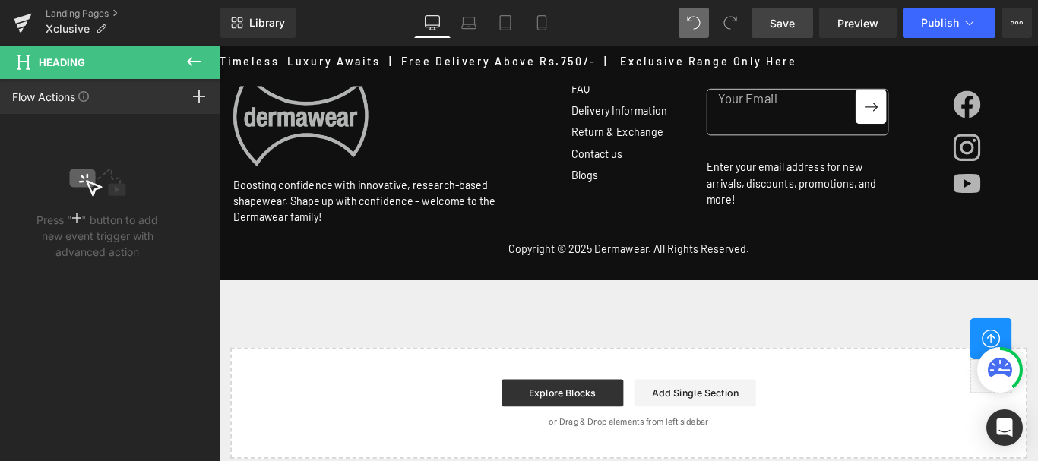
click at [208, 60] on button at bounding box center [193, 62] width 53 height 33
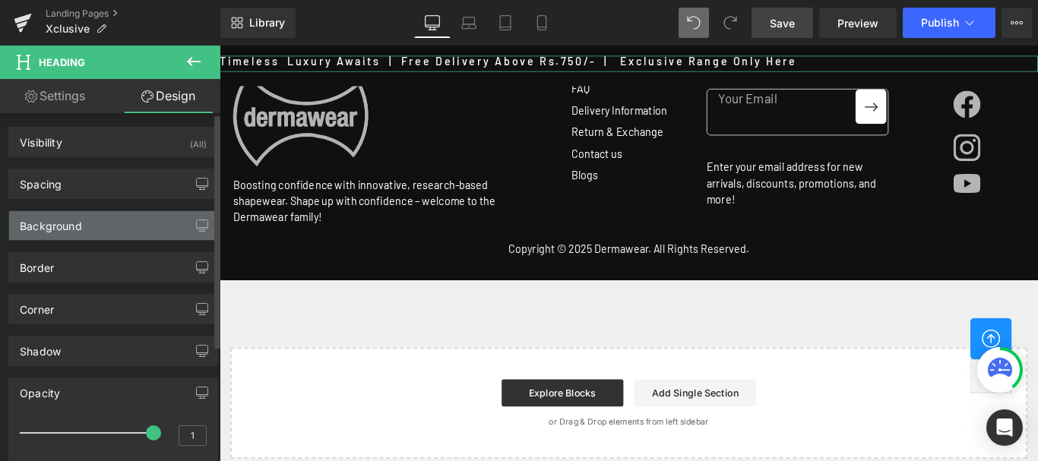
scroll to position [0, 0]
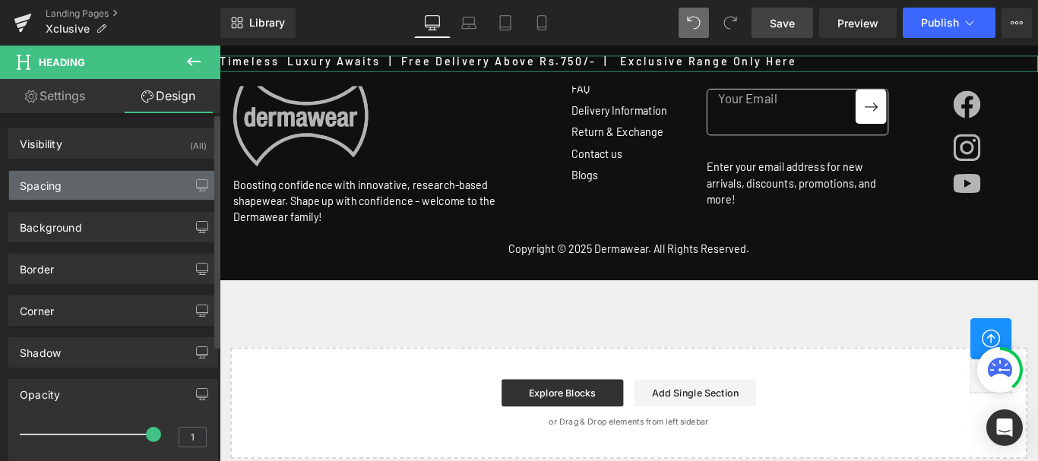
click at [92, 188] on div "Spacing" at bounding box center [113, 185] width 208 height 29
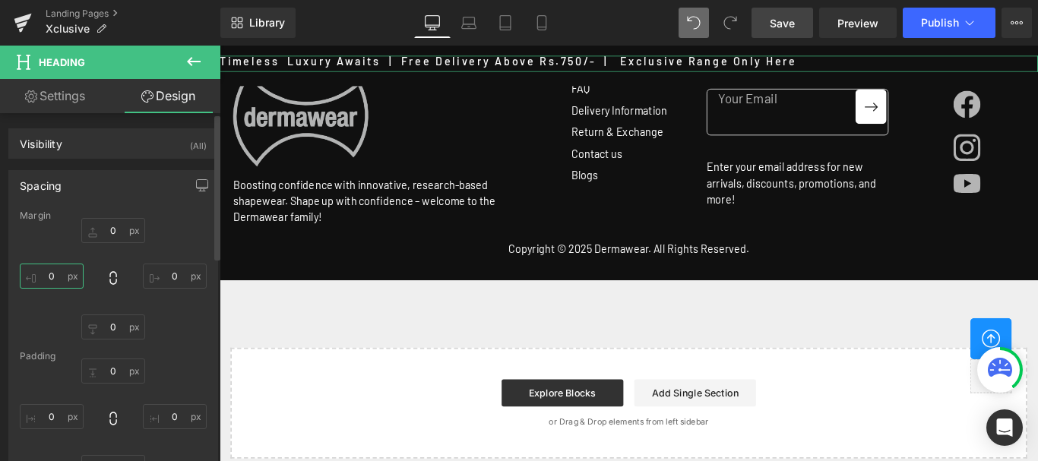
click at [55, 275] on input "0" at bounding box center [52, 276] width 64 height 25
type input "1"
click at [111, 231] on input "0" at bounding box center [113, 230] width 64 height 25
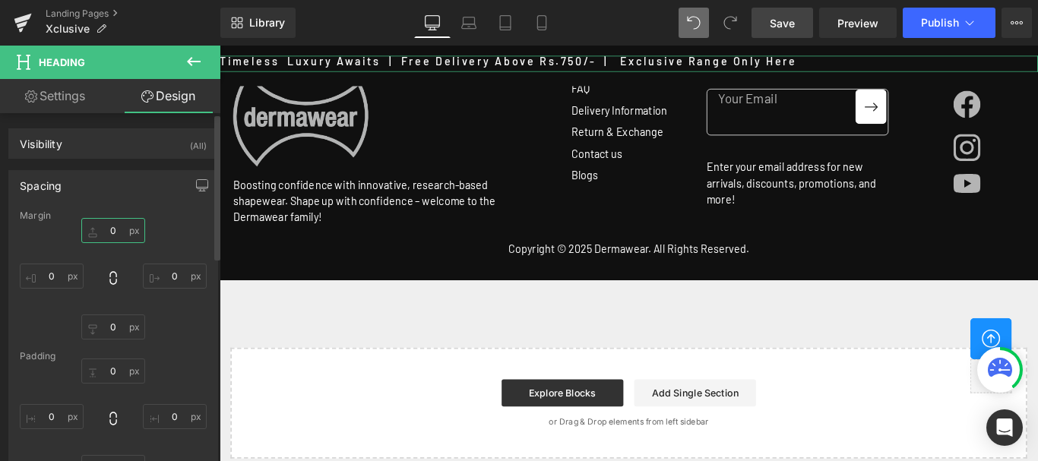
click at [111, 231] on input "0" at bounding box center [113, 230] width 64 height 25
click at [106, 228] on input "5" at bounding box center [113, 230] width 64 height 25
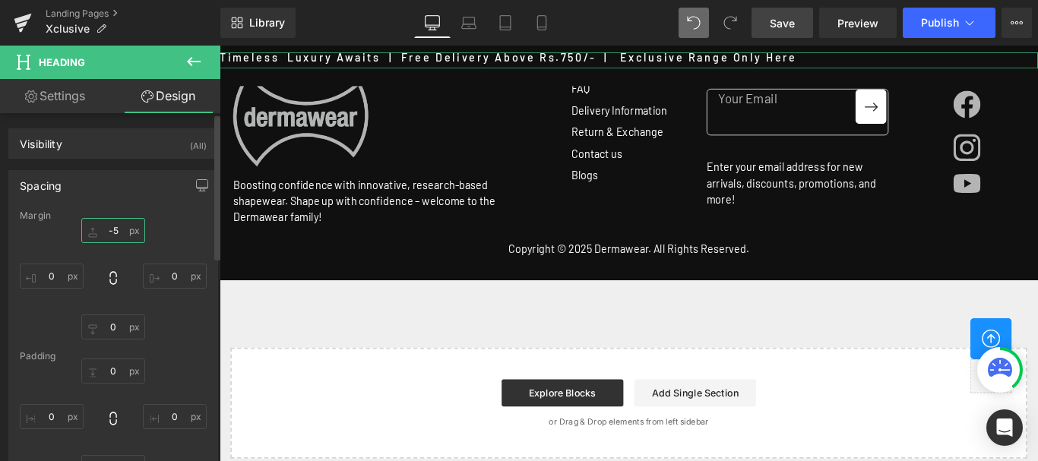
click at [126, 229] on input "-5" at bounding box center [113, 230] width 64 height 25
type input "0"
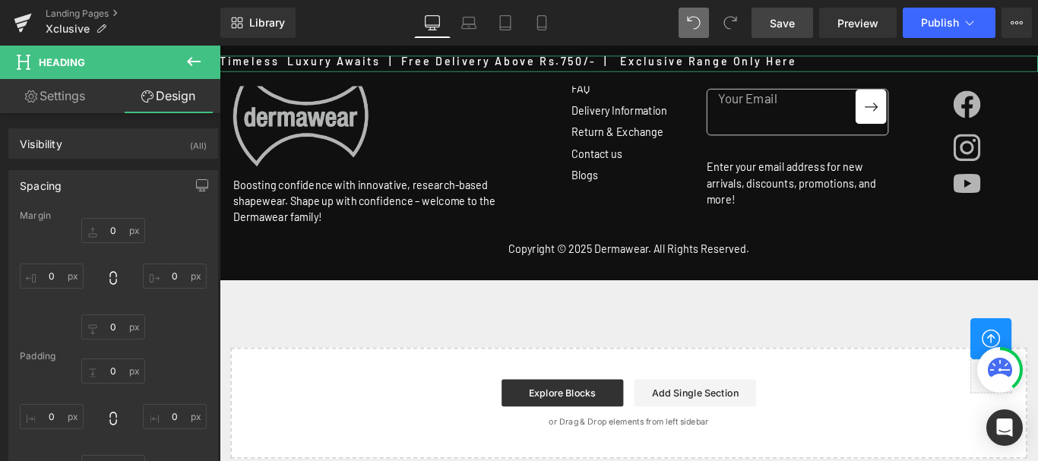
click at [71, 103] on link "Settings" at bounding box center [55, 96] width 110 height 34
type input "100"
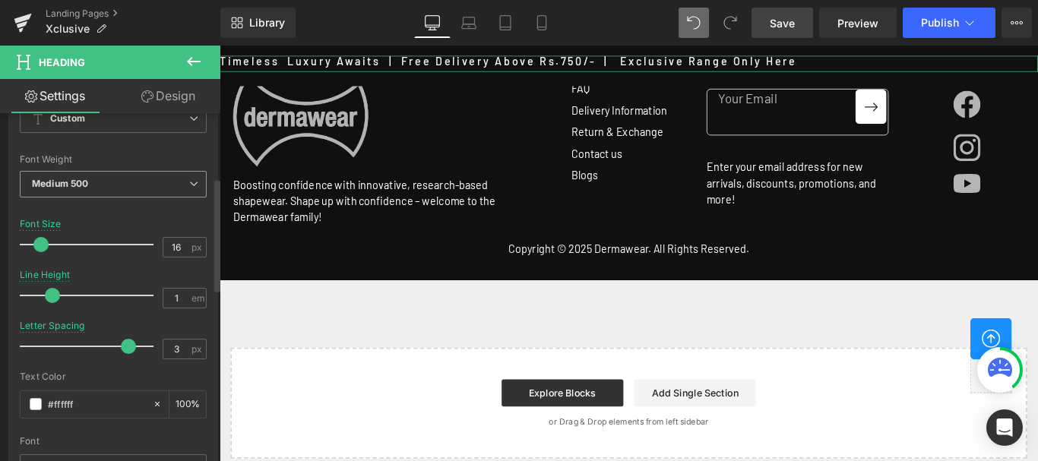
click at [139, 183] on span "Medium 500" at bounding box center [113, 184] width 187 height 27
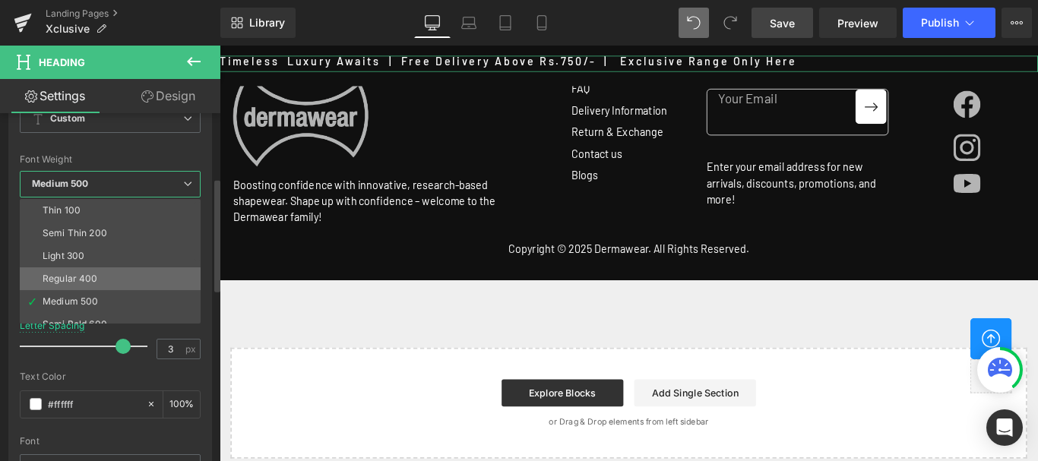
click at [75, 280] on div "Regular 400" at bounding box center [70, 278] width 55 height 11
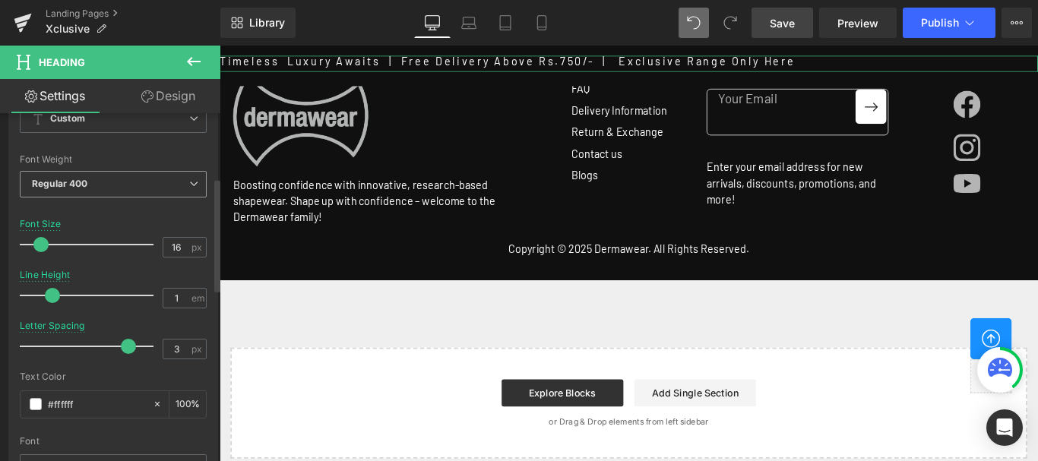
click at [93, 187] on span "Regular 400" at bounding box center [113, 184] width 187 height 27
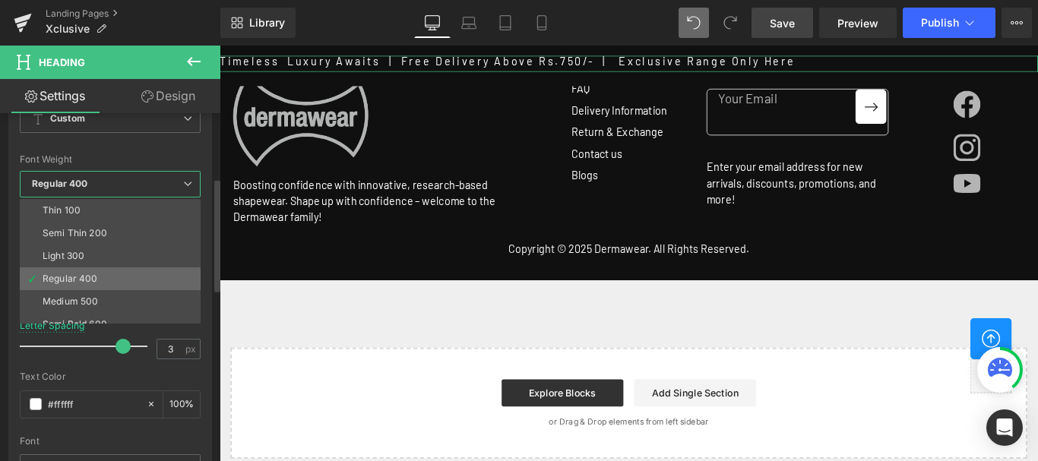
click at [70, 275] on div "Regular 400" at bounding box center [70, 278] width 55 height 11
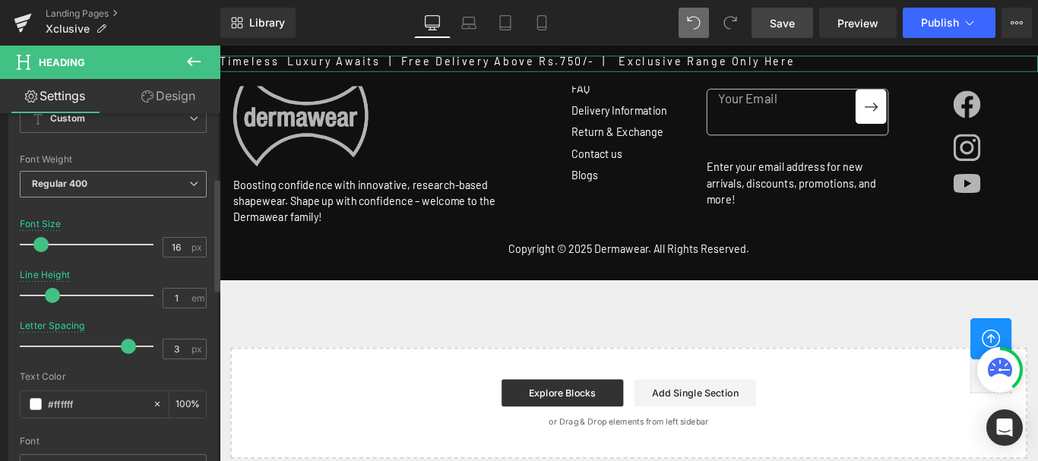
click at [114, 194] on span "Regular 400" at bounding box center [113, 184] width 187 height 27
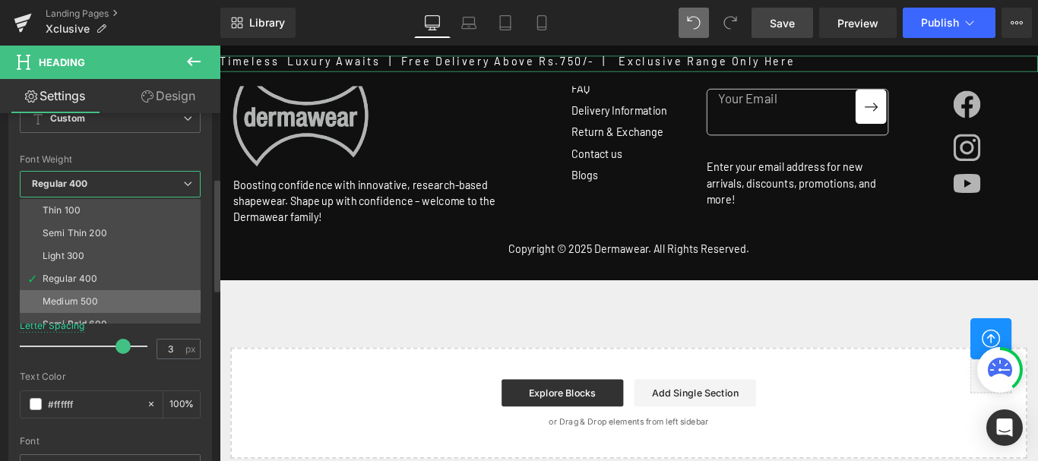
click at [78, 299] on div "Medium 500" at bounding box center [70, 301] width 55 height 11
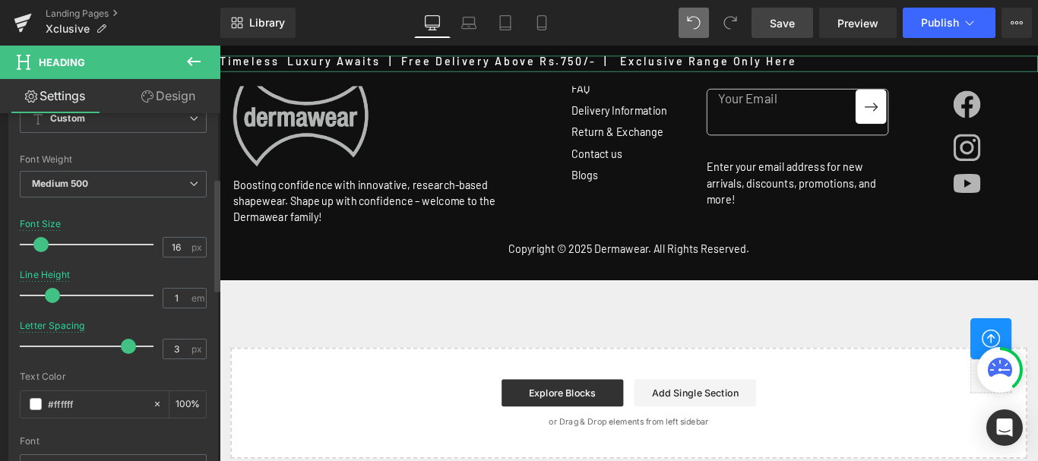
type input "1.1"
click at [59, 293] on span at bounding box center [57, 295] width 15 height 15
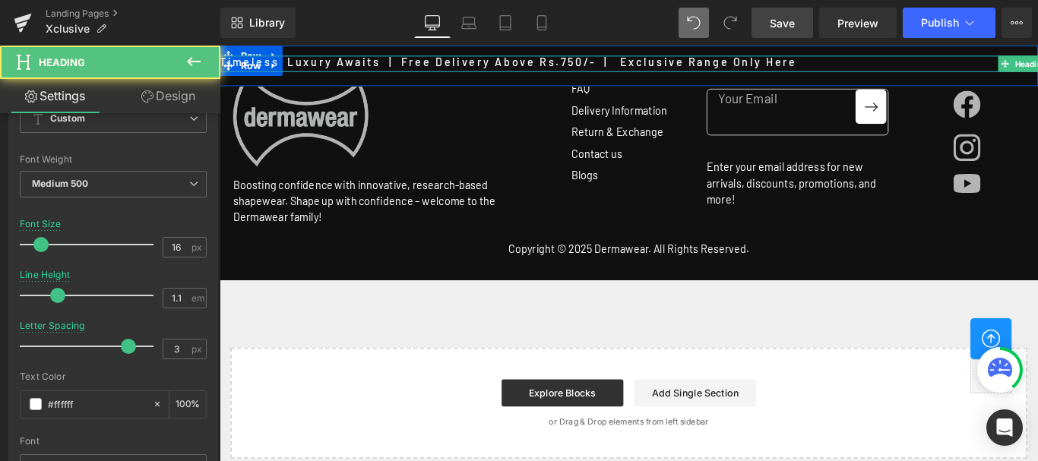
click at [581, 71] on h3 at bounding box center [945, 78] width 1838 height 14
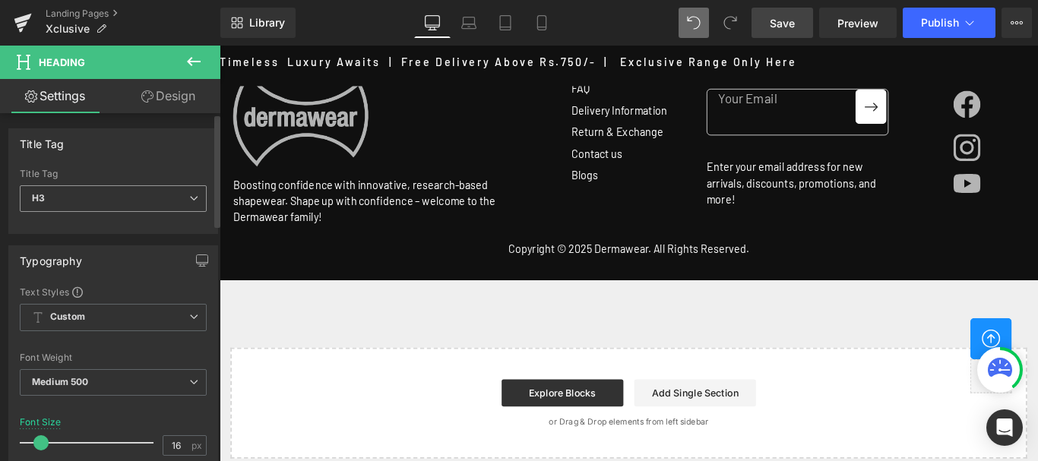
click at [73, 201] on span "H3" at bounding box center [113, 198] width 187 height 27
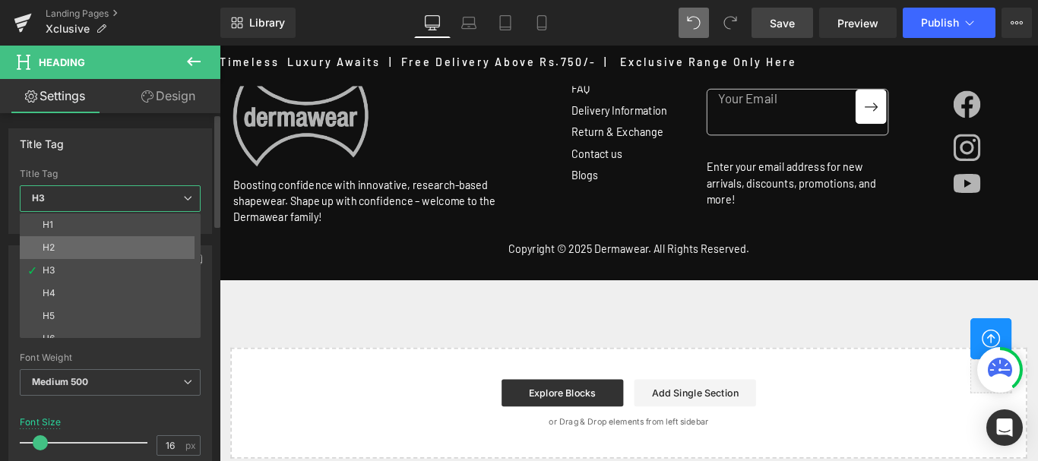
click at [65, 242] on li "H2" at bounding box center [114, 247] width 188 height 23
type input "47"
type input "1"
type input "0"
type input "#000000"
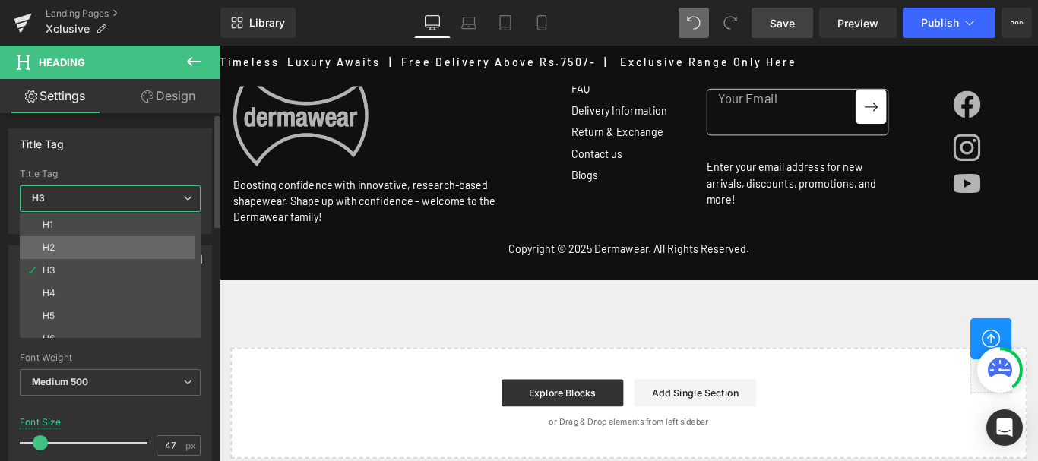
type input "100"
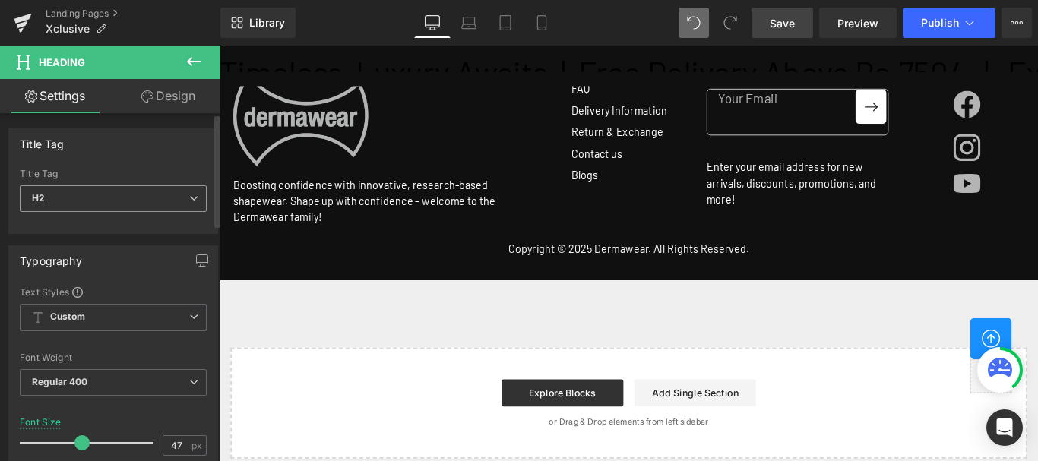
click at [87, 194] on span "H2" at bounding box center [113, 198] width 187 height 27
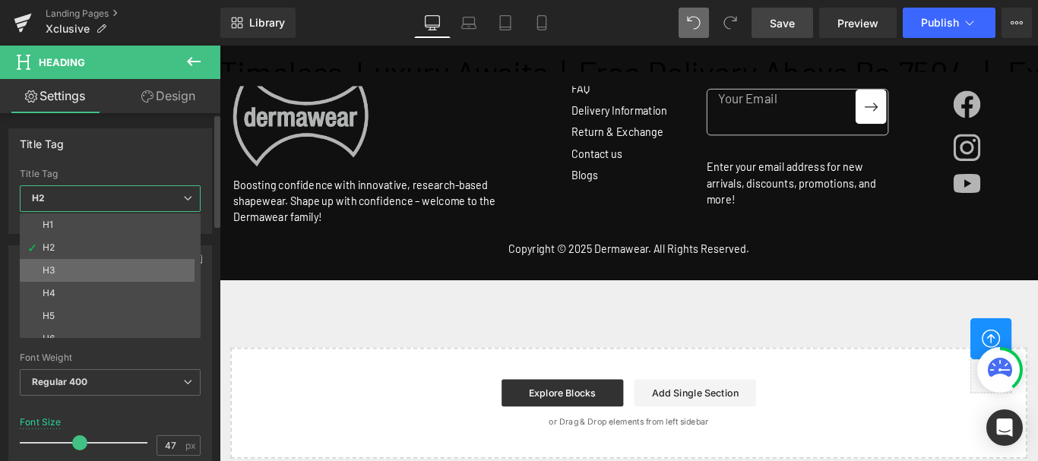
click at [68, 272] on li "H3" at bounding box center [114, 270] width 188 height 23
type input "16"
type input "1.1"
type input "3"
type input "#ffffff"
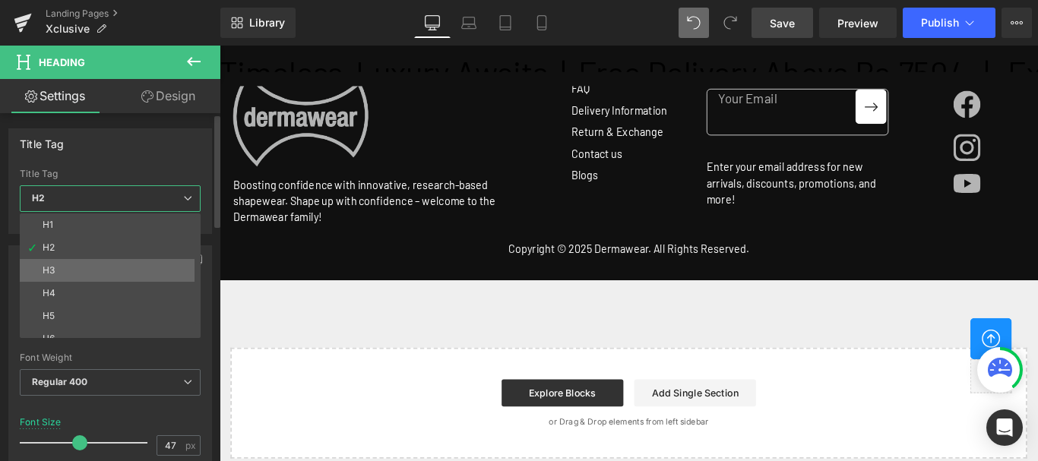
type input "100"
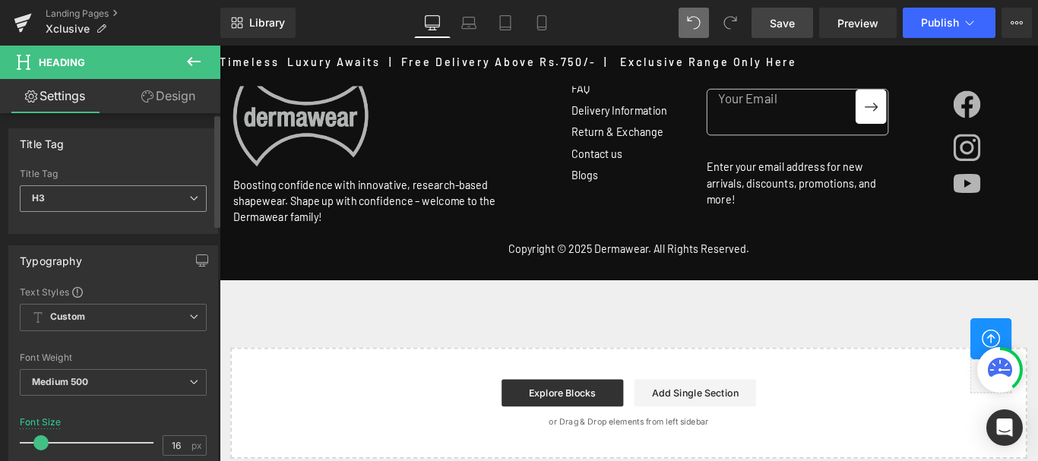
click at [72, 188] on span "H3" at bounding box center [113, 198] width 187 height 27
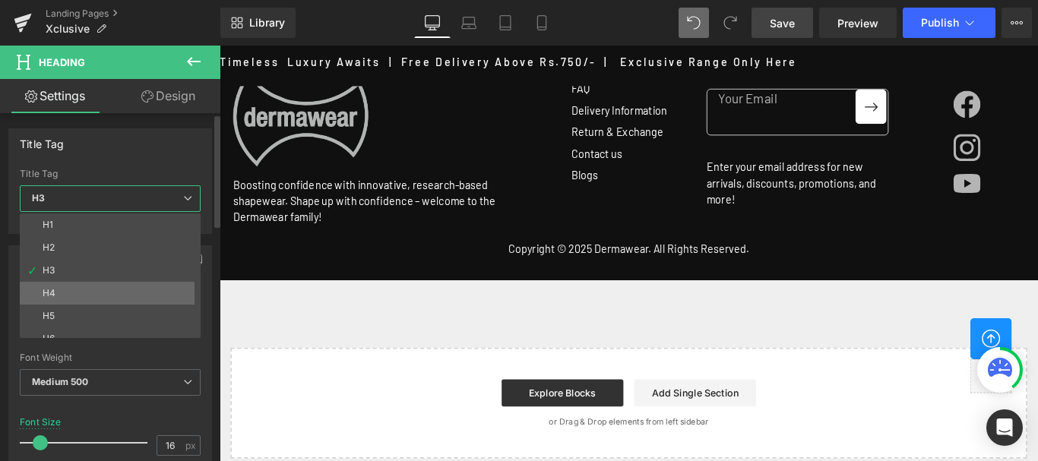
click at [54, 291] on div "H4" at bounding box center [49, 293] width 13 height 11
type input "18"
type input "1"
type input "0"
type input "#000000"
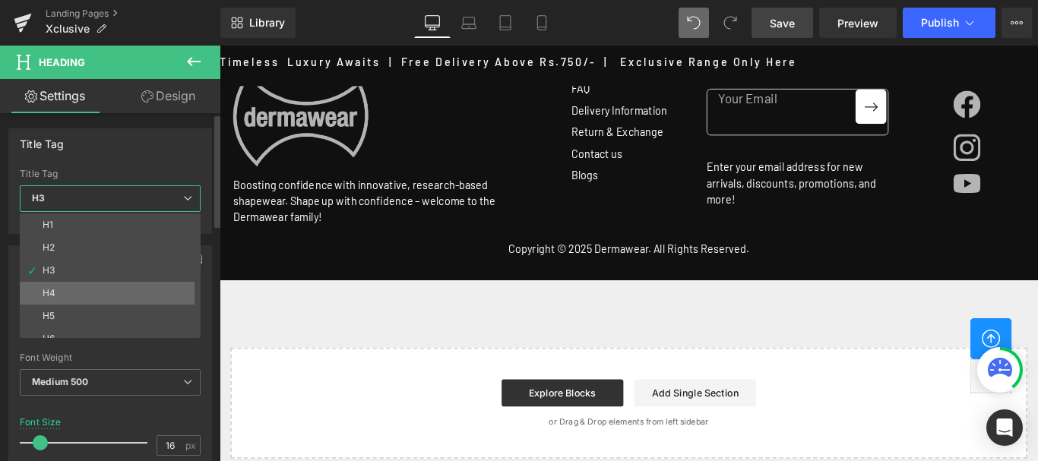
type input "100"
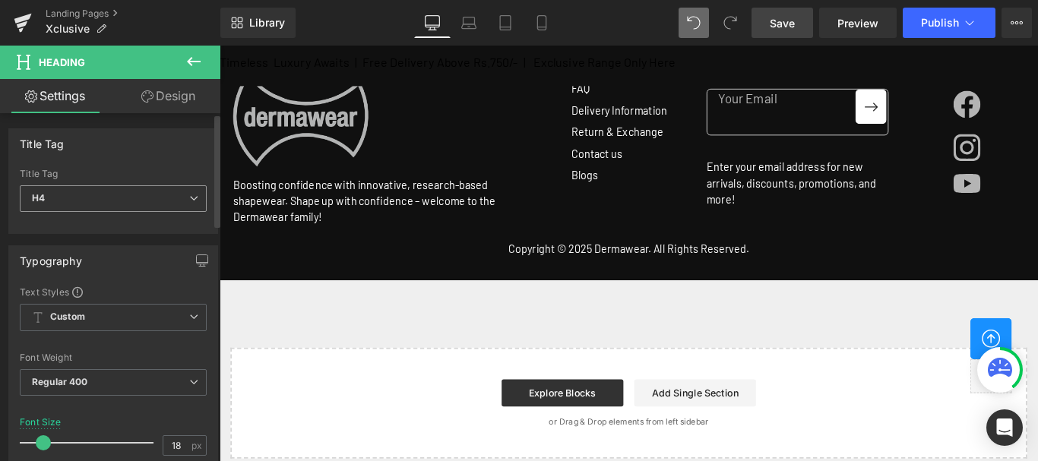
click at [66, 195] on span "H4" at bounding box center [113, 198] width 187 height 27
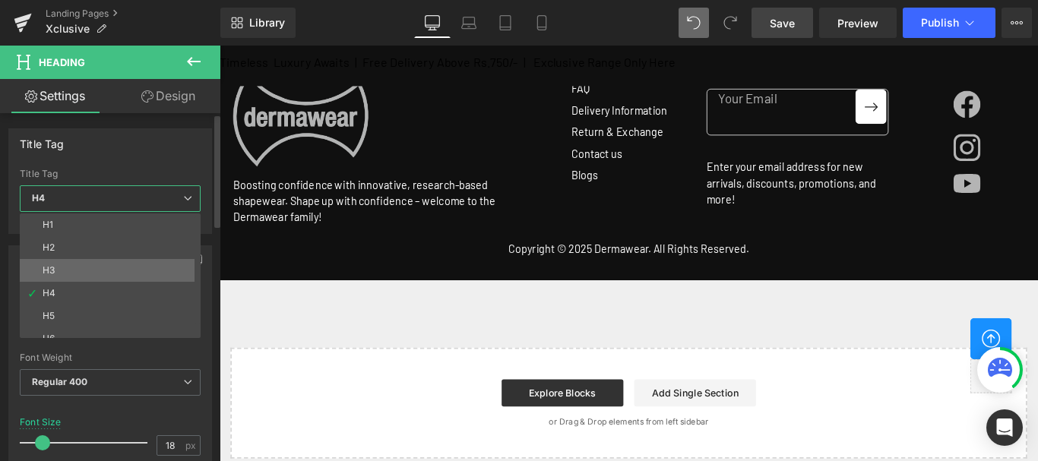
click at [58, 268] on li "H3" at bounding box center [114, 270] width 188 height 23
type input "16"
type input "1.1"
type input "3"
type input "#ffffff"
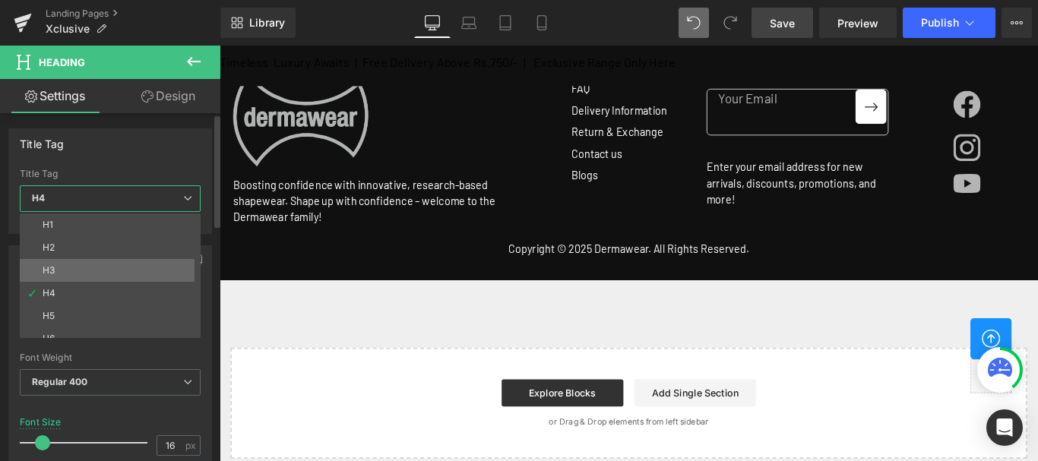
type input "100"
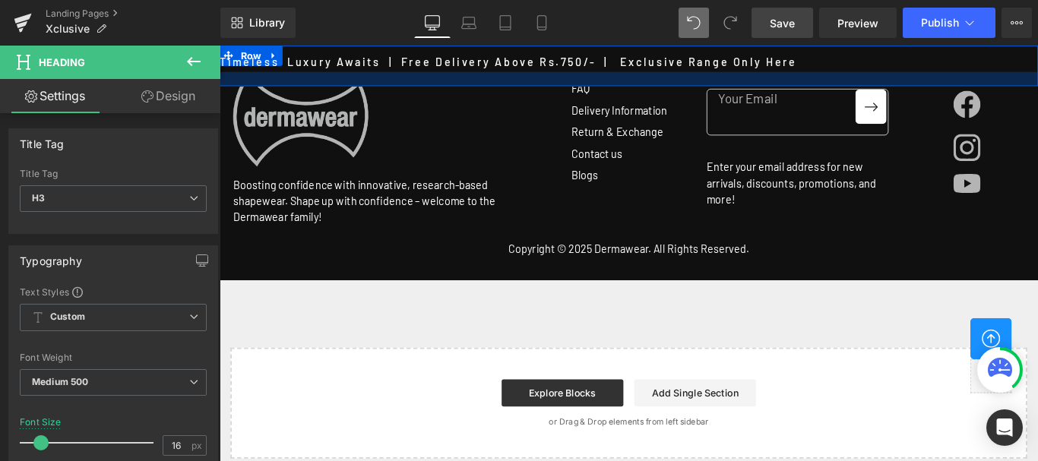
click at [727, 87] on div at bounding box center [679, 83] width 919 height 16
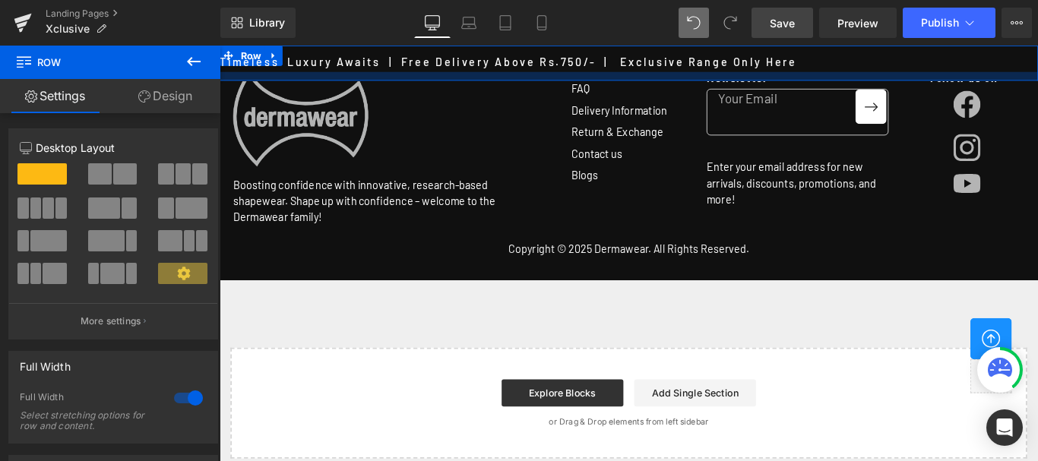
click at [637, 82] on div at bounding box center [679, 80] width 919 height 10
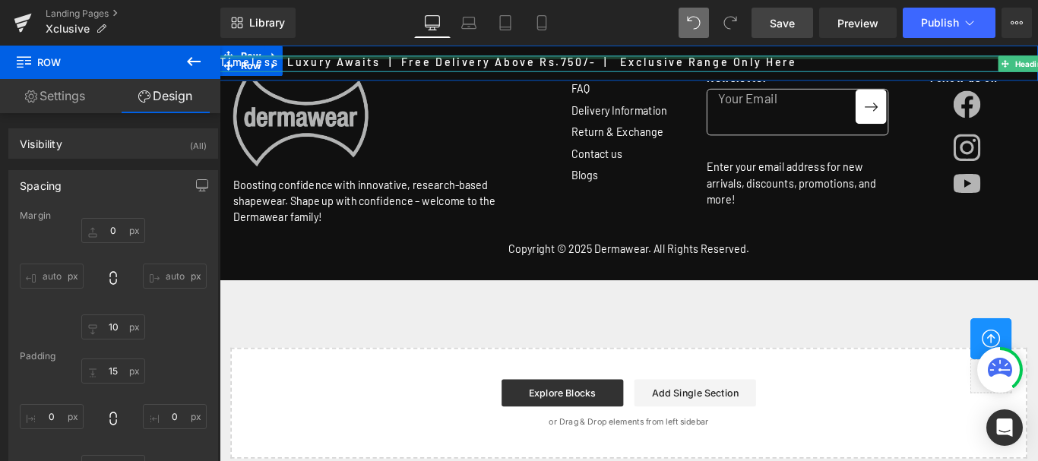
click at [680, 60] on div at bounding box center [679, 59] width 919 height 4
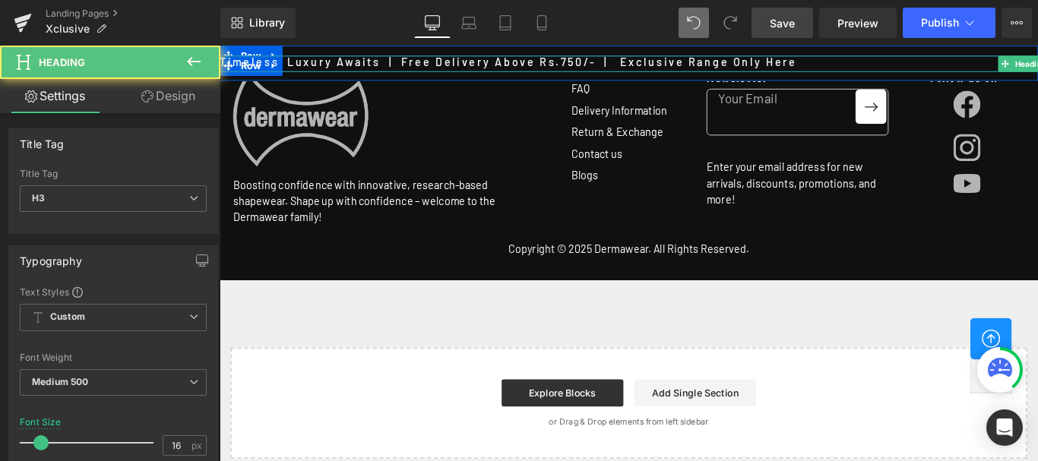
click at [444, 68] on h3 "Timeless Luxury Awaits | Free Delivery Above Rs.750/- | Exclusive Range Only He…" at bounding box center [889, 64] width 1838 height 14
click at [444, 68] on h3 "Timeless Luxury Awaits | Free Delivery Above Rs.750/- | Exclusive Range Only He…" at bounding box center [919, 64] width 1838 height 14
click at [444, 68] on h3 "Timeless Luxury Awaits | Free Delivery Above Rs.750/- | Exclusive Range Only He…" at bounding box center [1024, 64] width 1838 height 14
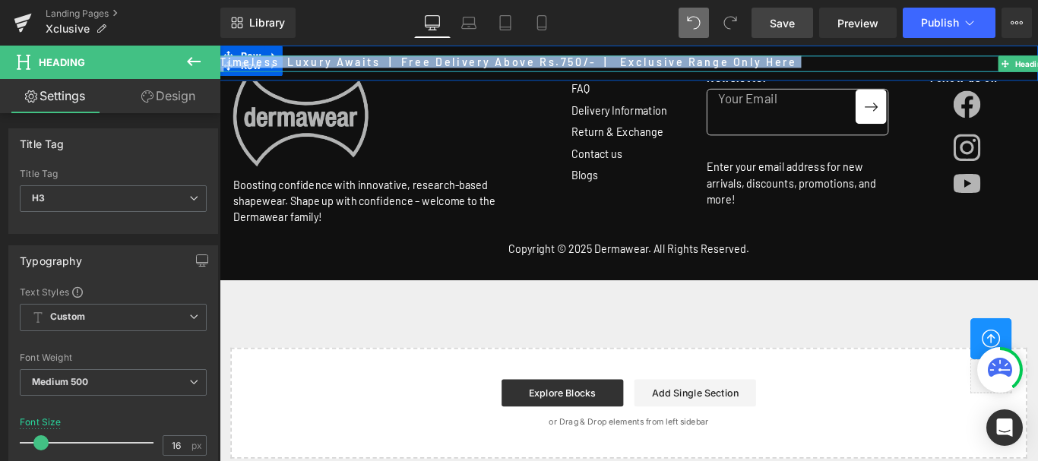
click at [460, 63] on h3 "Timeless Luxury Awaits | Free Delivery Above Rs.750/- | Exclusive Range Only He…" at bounding box center [733, 64] width 1838 height 14
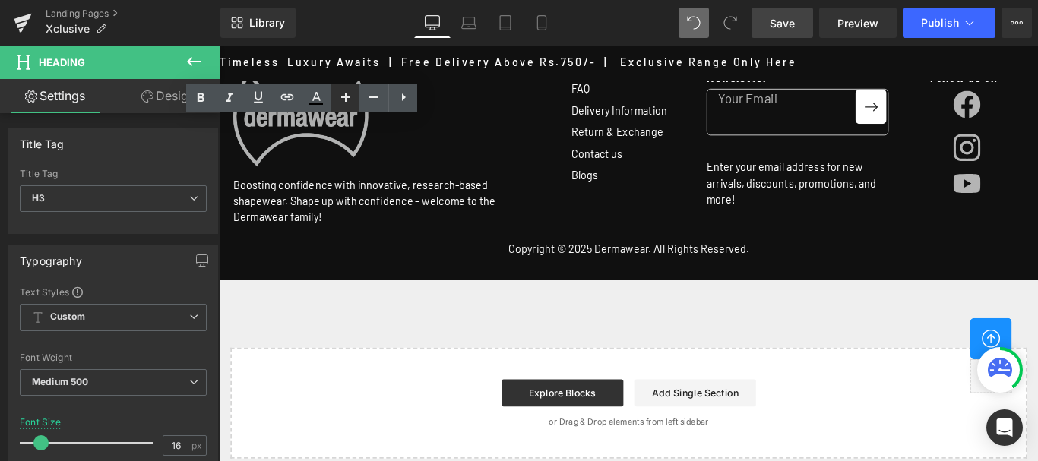
click at [344, 96] on icon at bounding box center [345, 97] width 9 height 9
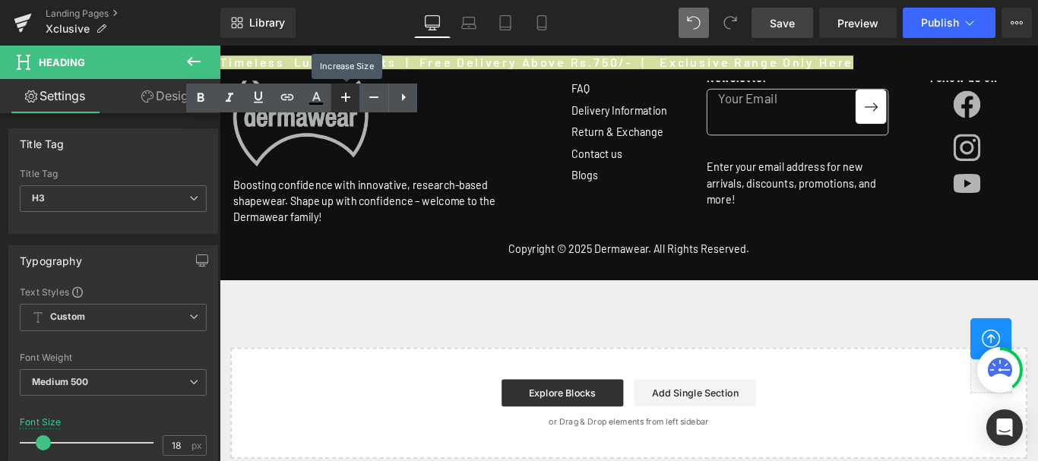
click at [344, 96] on icon at bounding box center [345, 97] width 9 height 9
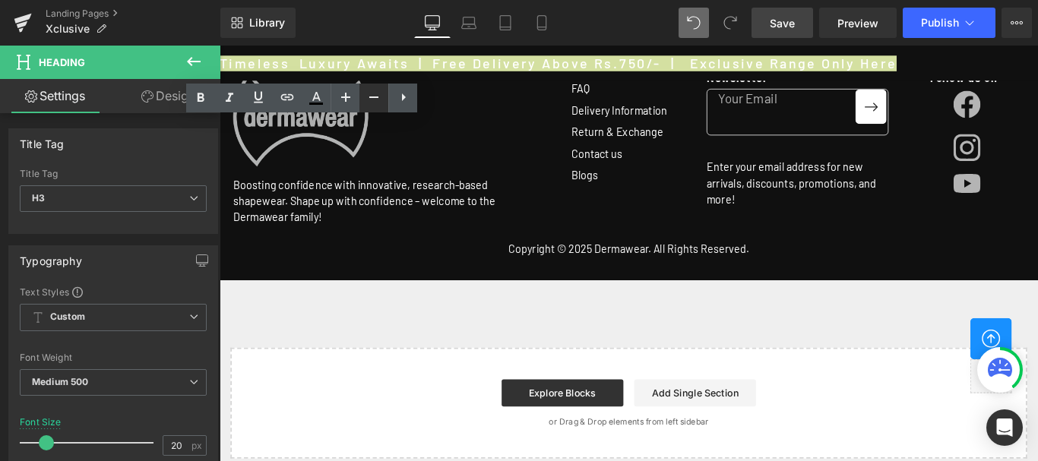
click at [371, 101] on icon at bounding box center [374, 97] width 18 height 18
type input "18"
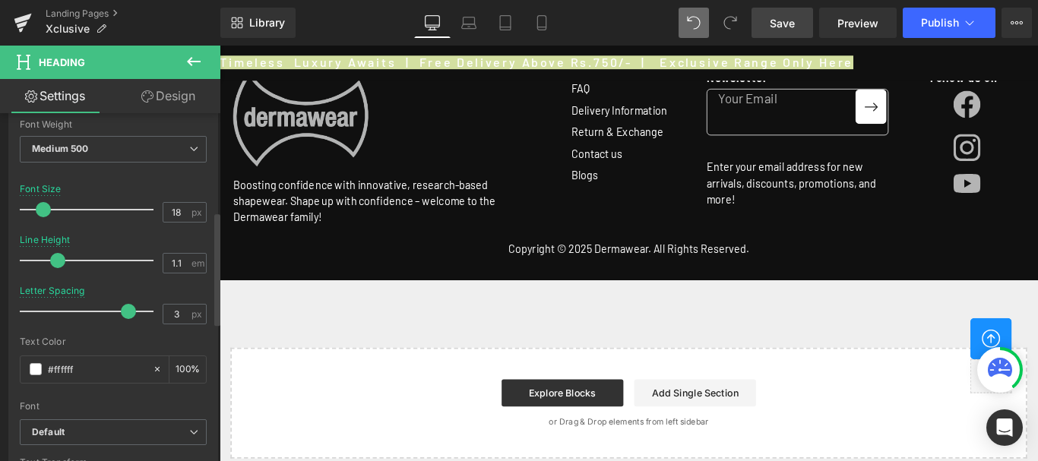
scroll to position [304, 0]
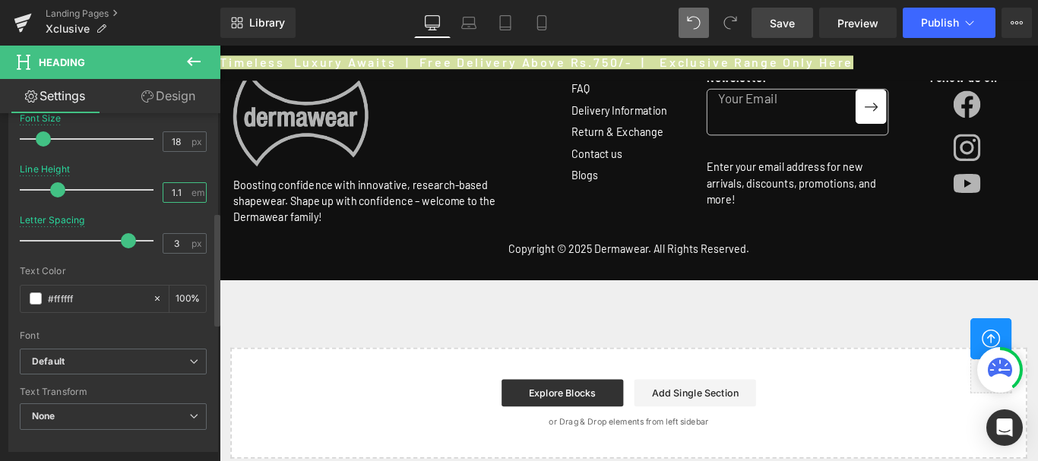
click at [168, 191] on input "1.1" at bounding box center [176, 192] width 27 height 19
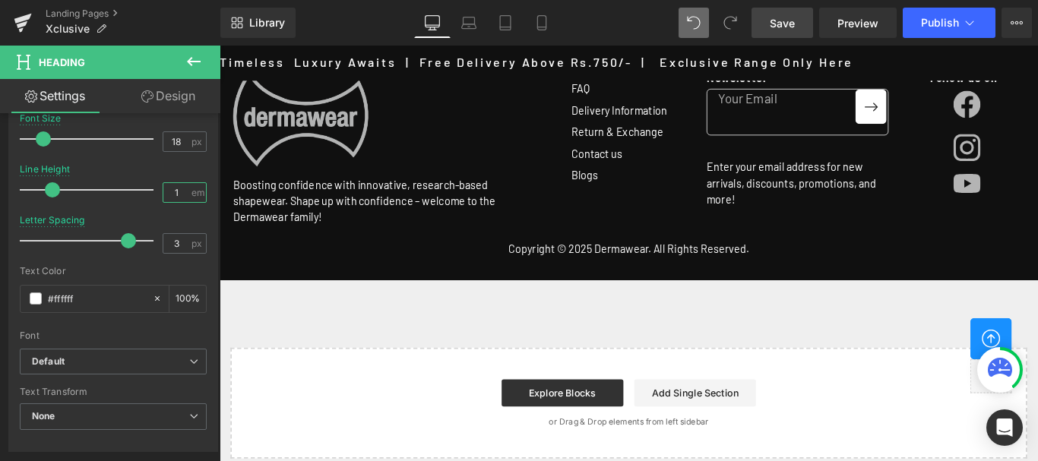
type input "1"
click at [783, 28] on span "Save" at bounding box center [782, 23] width 25 height 16
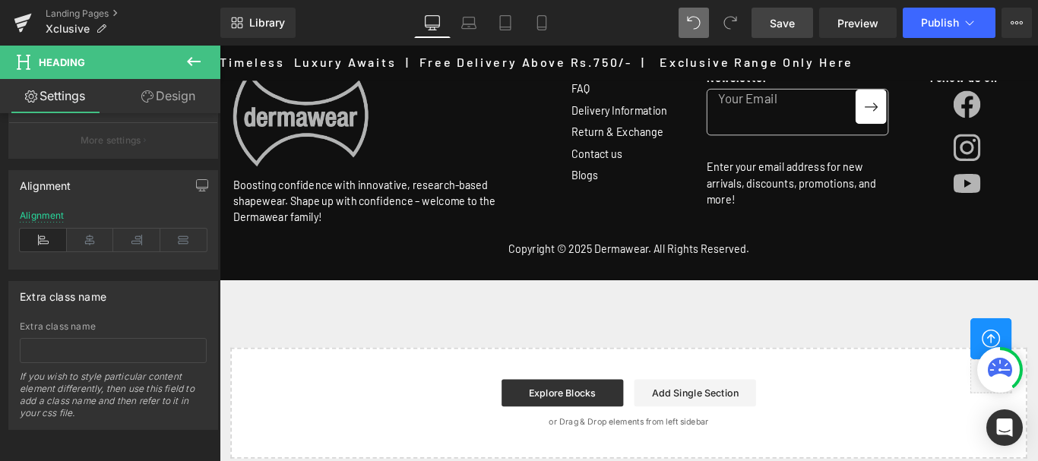
scroll to position [0, 0]
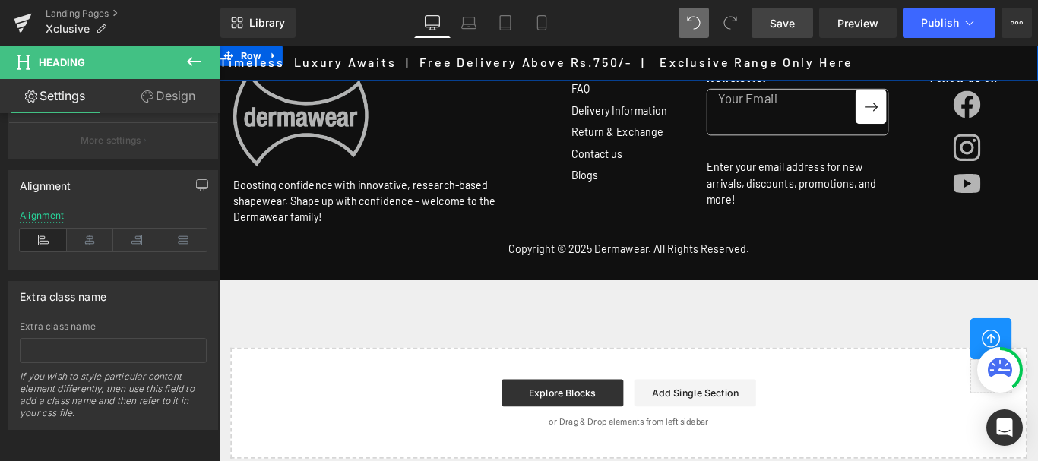
click at [220, 46] on div at bounding box center [220, 46] width 0 height 0
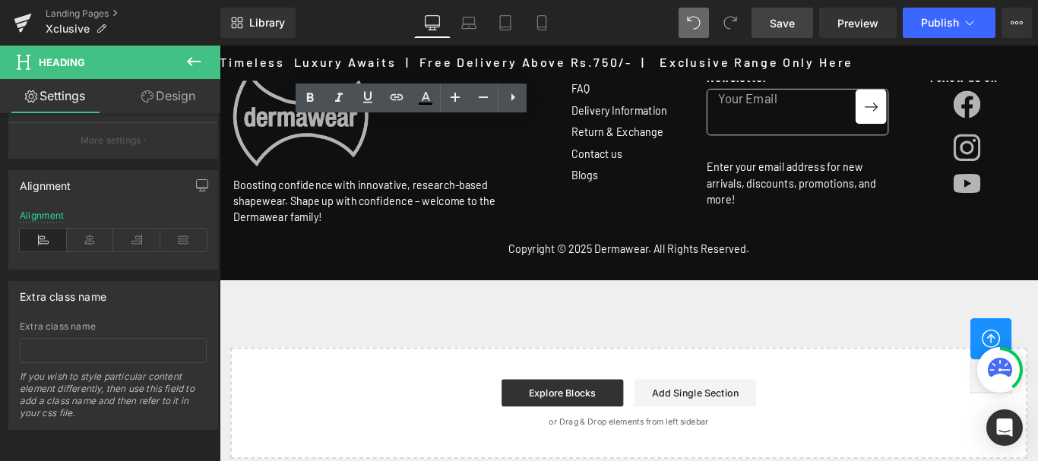
click at [894, 64] on h3 "Timeless Luxury Awaits | Free Delivery Above Rs.750/- | Exclusive Range Only He…" at bounding box center [901, 64] width 1838 height 14
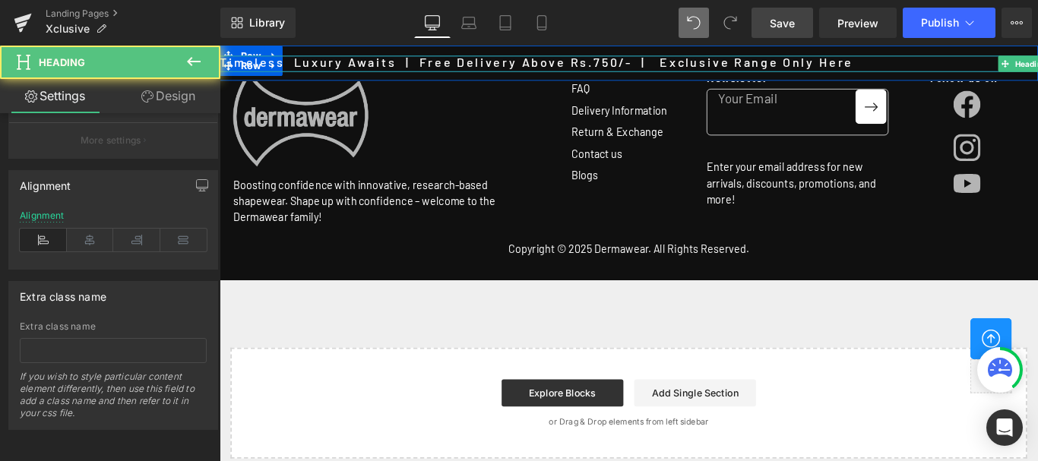
click at [368, 67] on h3 "Timeless Luxury Awaits | Free Delivery Above Rs.750/- | Exclusive Range Only He…" at bounding box center [1049, 64] width 1838 height 14
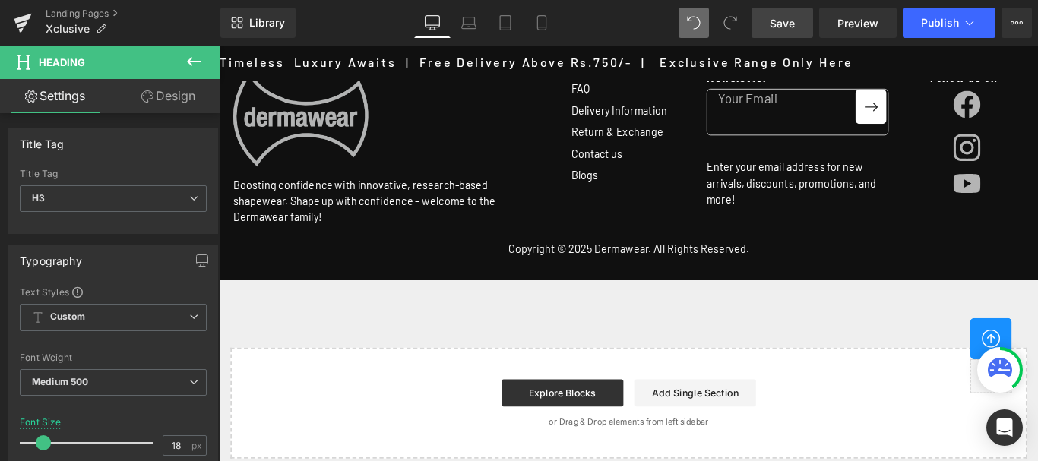
click at [190, 62] on icon at bounding box center [194, 61] width 14 height 9
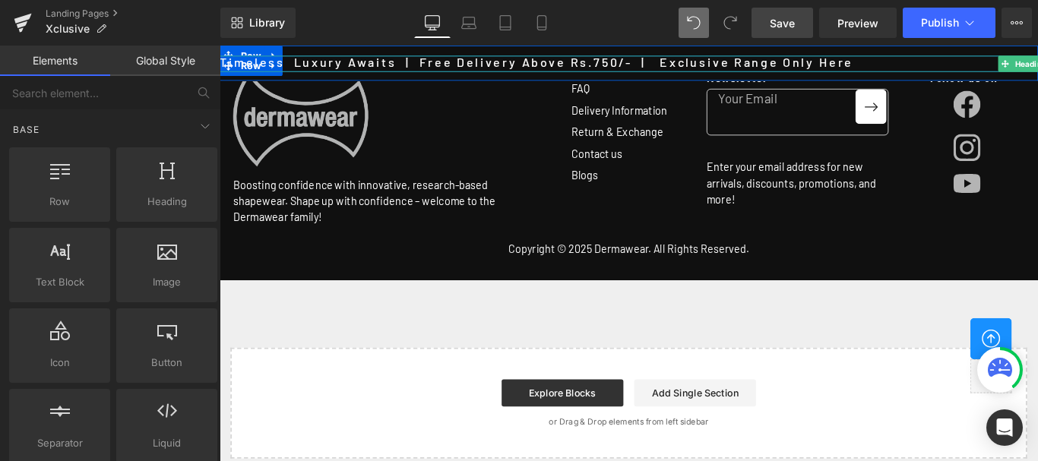
click at [277, 69] on h3 "Timeless Luxury Awaits | Free Delivery Above Rs.750/- | Exclusive Range Only He…" at bounding box center [1006, 64] width 1838 height 14
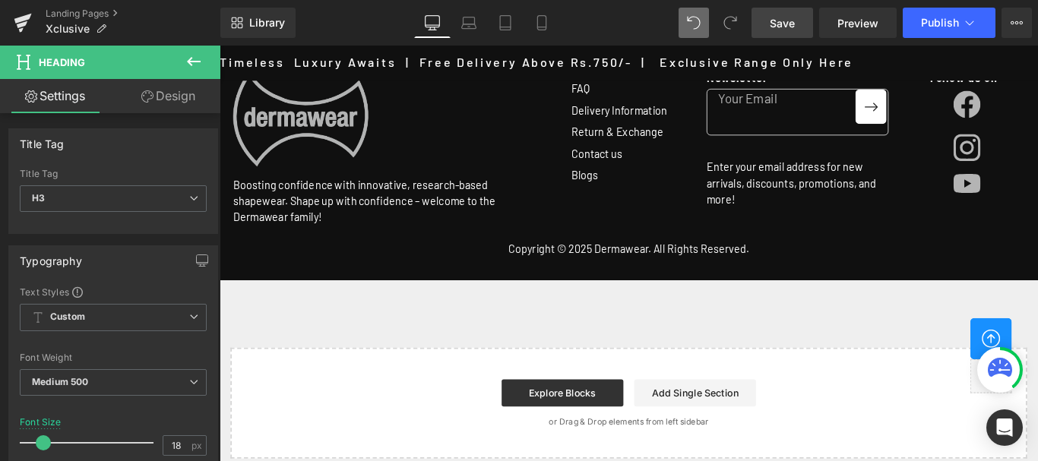
click at [191, 63] on icon at bounding box center [194, 61] width 18 height 18
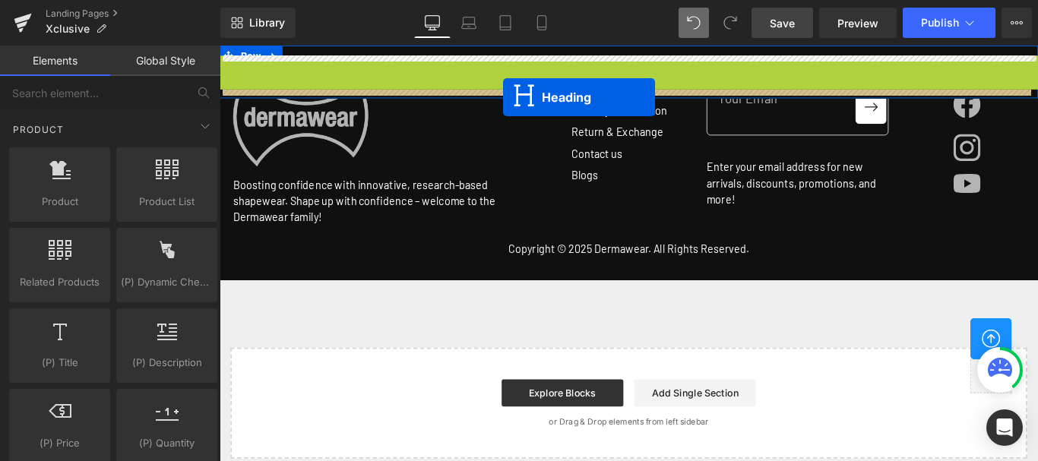
drag, startPoint x: 1098, startPoint y: 64, endPoint x: 538, endPoint y: 103, distance: 561.3
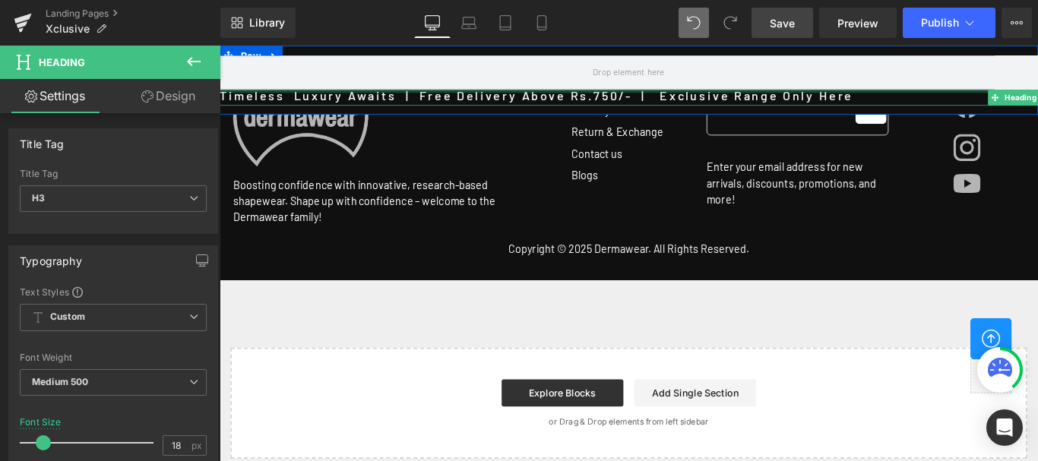
click at [535, 95] on div at bounding box center [679, 97] width 919 height 4
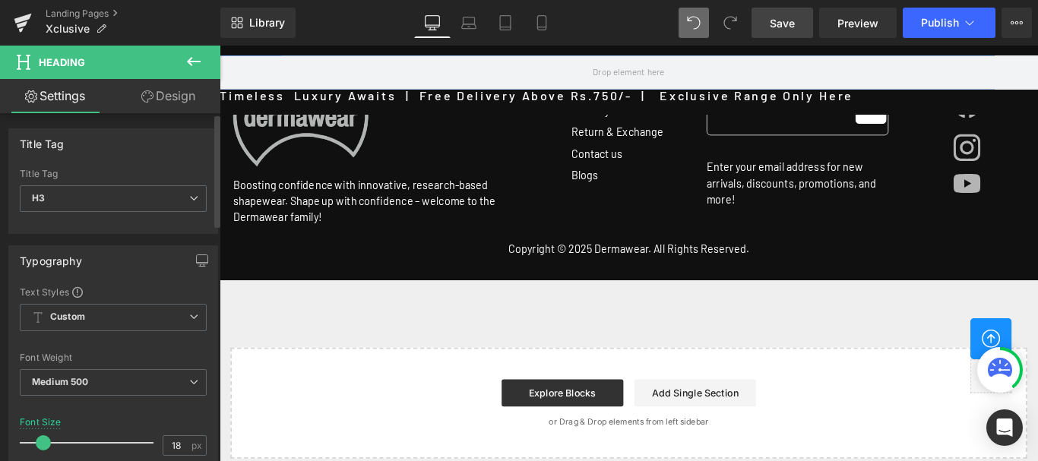
scroll to position [76, 0]
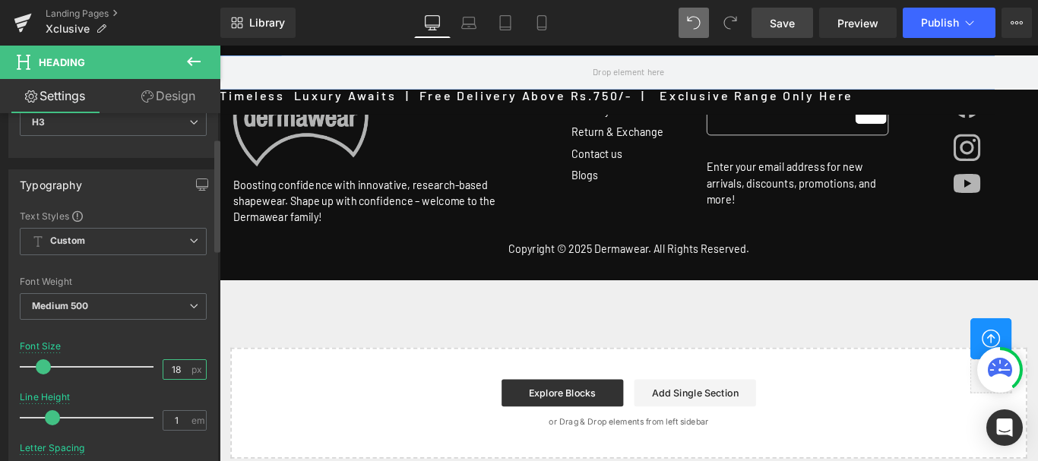
click at [171, 369] on input "18" at bounding box center [176, 369] width 27 height 19
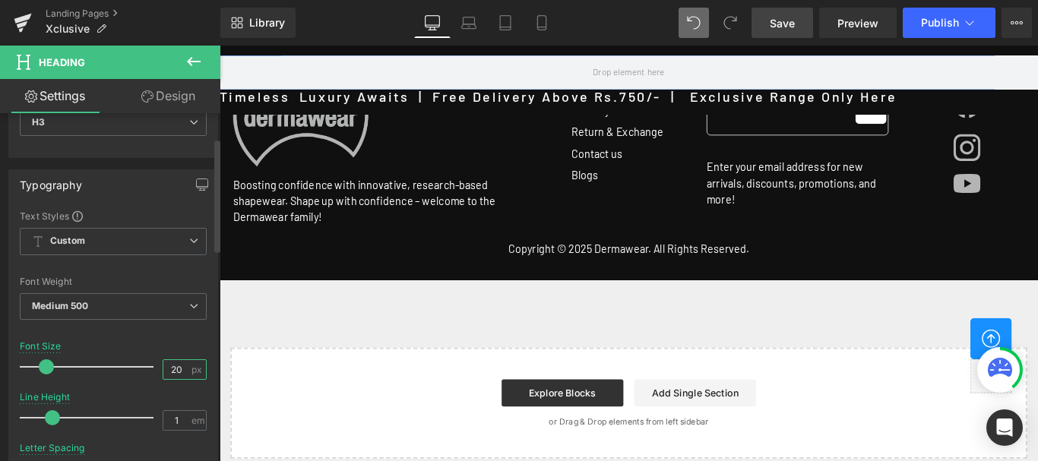
click at [176, 369] on input "20" at bounding box center [176, 369] width 27 height 19
type input "18"
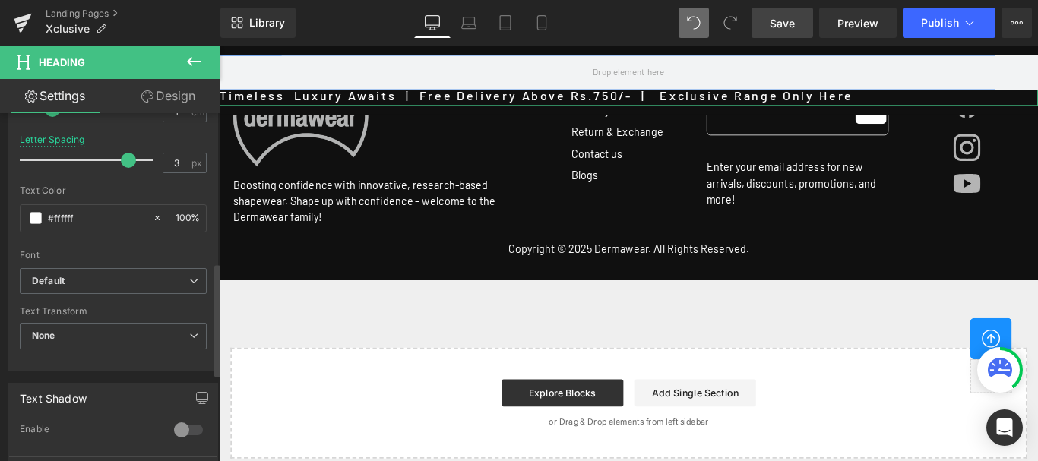
scroll to position [532, 0]
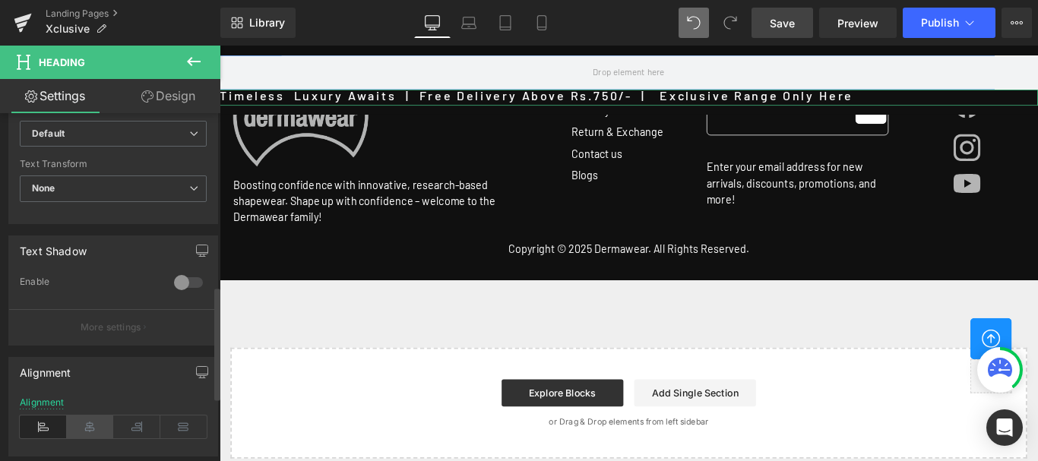
click at [96, 426] on icon at bounding box center [90, 427] width 47 height 23
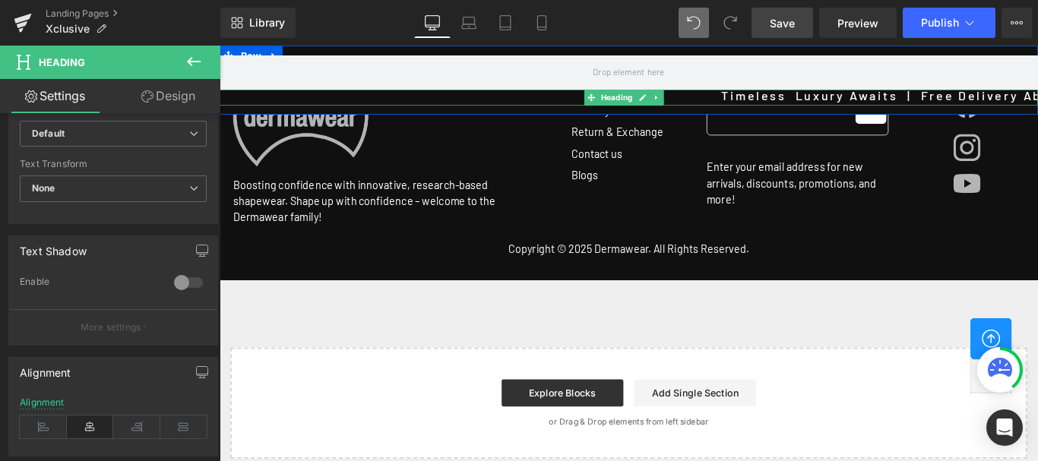
click at [318, 104] on h3 "Timeless Luxury Awaits | Free Delivery Above Rs.750/- | Exclusive Range Only He…" at bounding box center [825, 102] width 1838 height 14
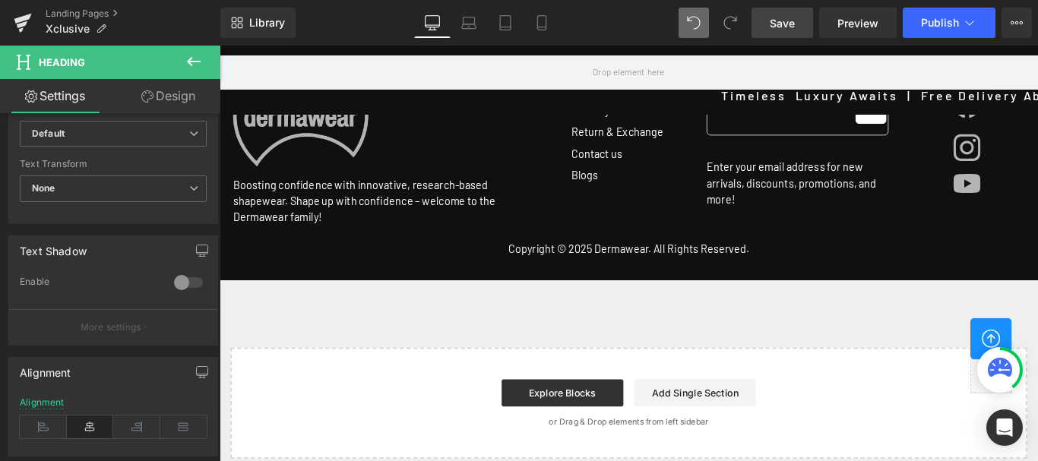
click at [318, 104] on h3 "Timeless Luxury Awaits | Free Delivery Above Rs.750/- | Exclusive Range Only He…" at bounding box center [934, 102] width 1838 height 14
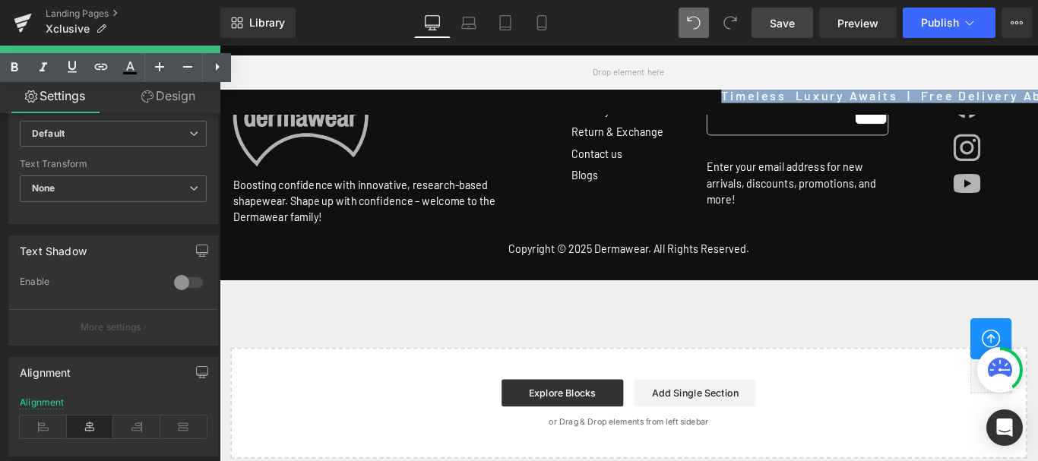
copy h3 "Timeless Luxury Awaits | Free Delivery Above Rs.750/- | Exclusive Range Only He…"
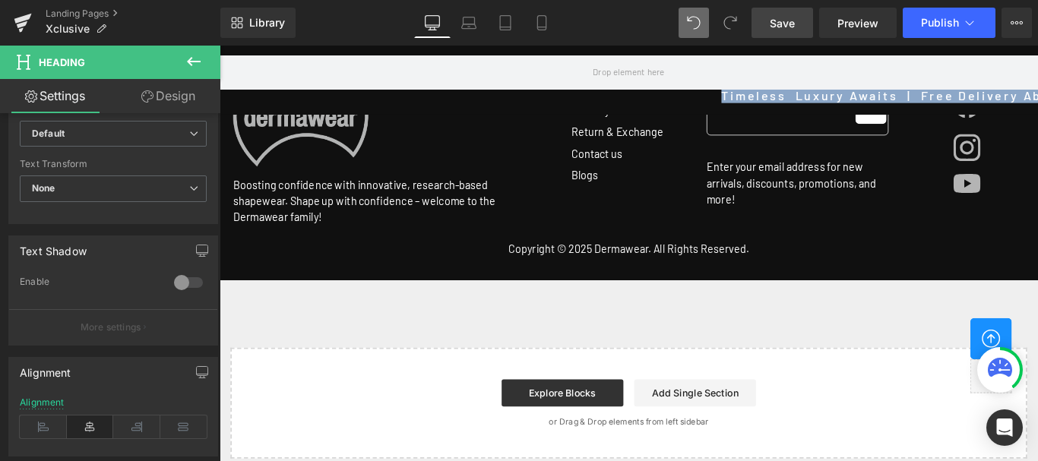
click at [783, 17] on span "Save" at bounding box center [782, 23] width 25 height 16
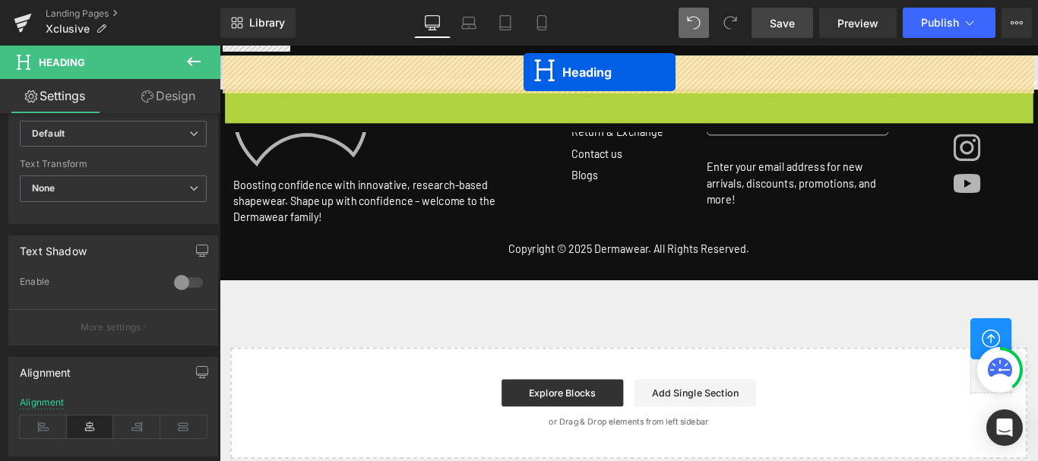
drag, startPoint x: 636, startPoint y: 103, endPoint x: 561, endPoint y: 75, distance: 80.3
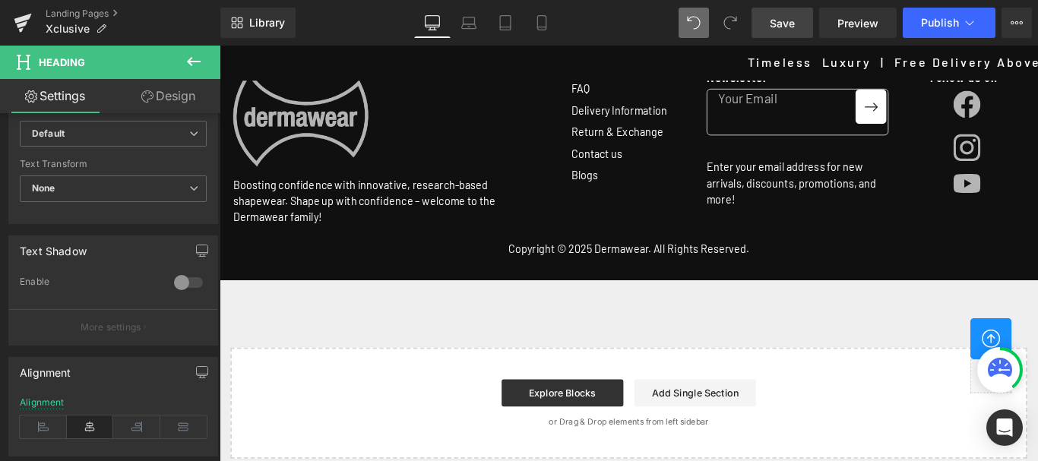
click at [781, 24] on span "Save" at bounding box center [782, 23] width 25 height 16
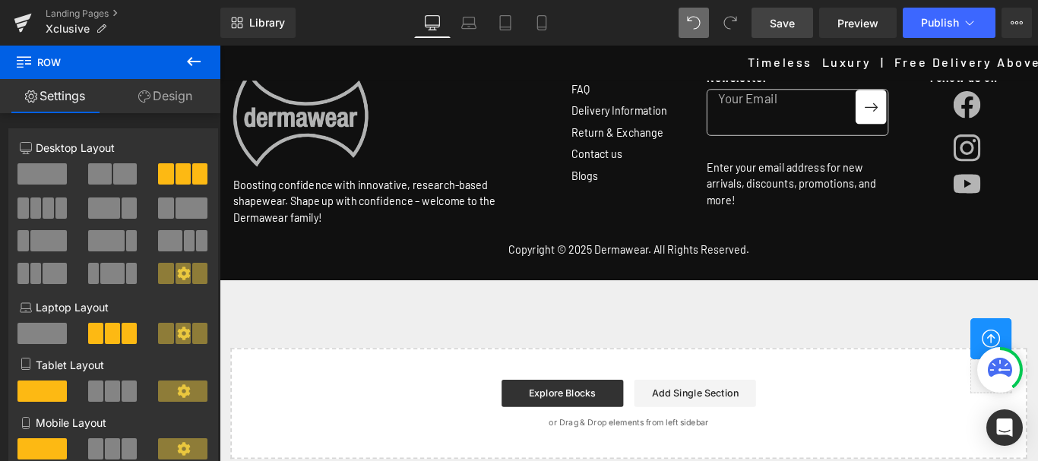
click at [545, 28] on icon at bounding box center [541, 23] width 8 height 14
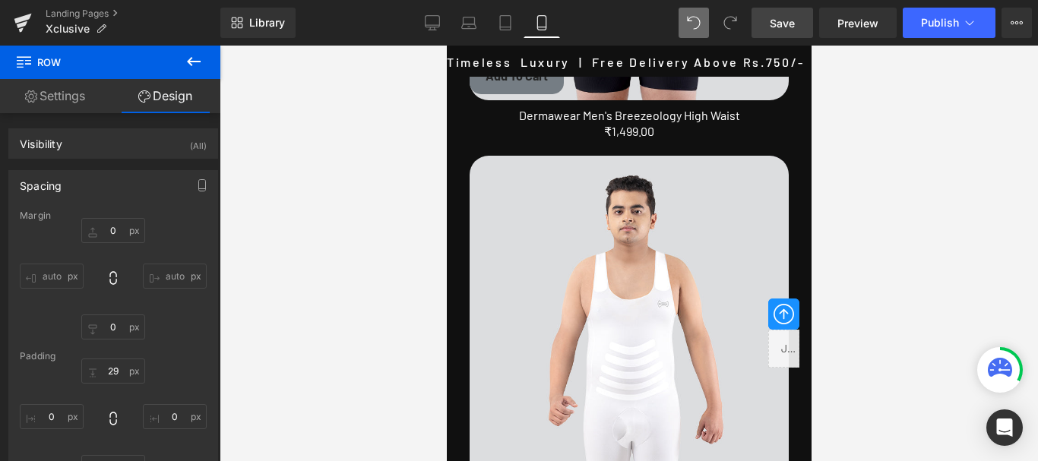
type input "0"
type input "3"
type input "0"
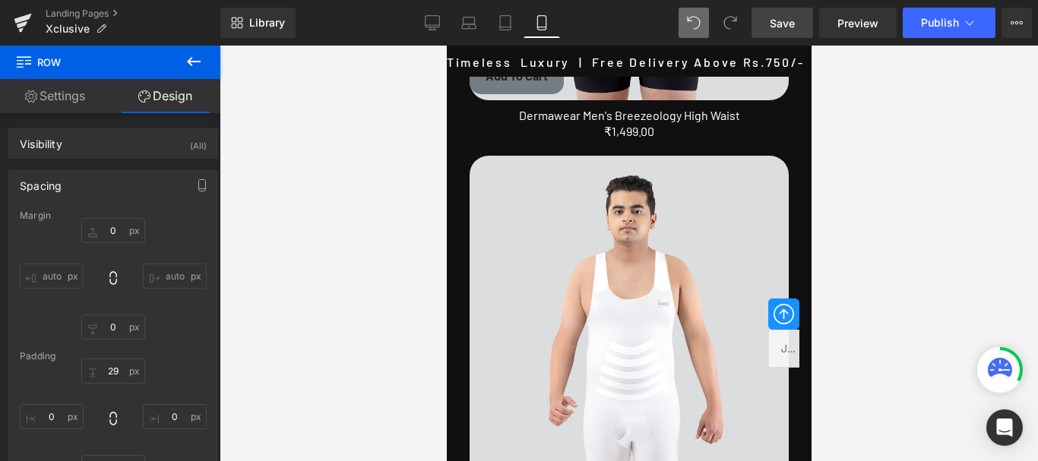
type input "0"
type input "0px"
drag, startPoint x: 686, startPoint y: 153, endPoint x: 680, endPoint y: 147, distance: 8.1
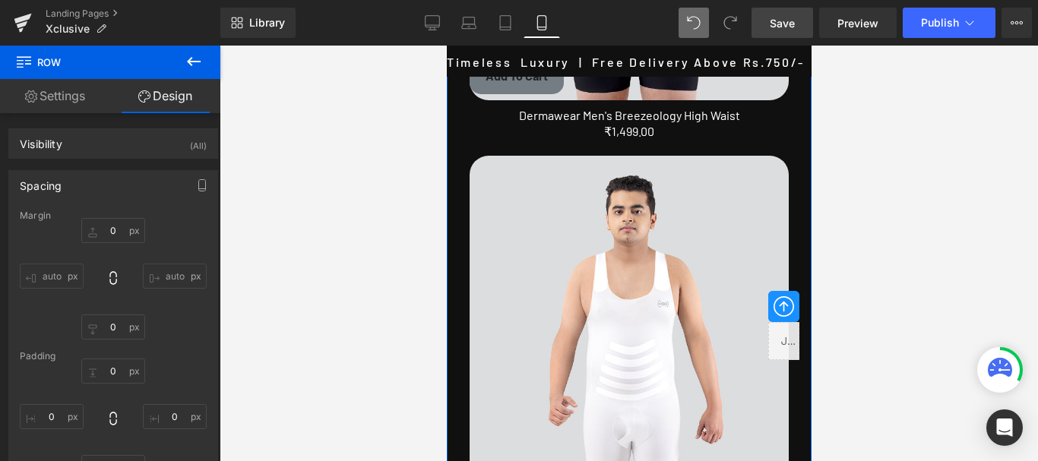
scroll to position [3185, 0]
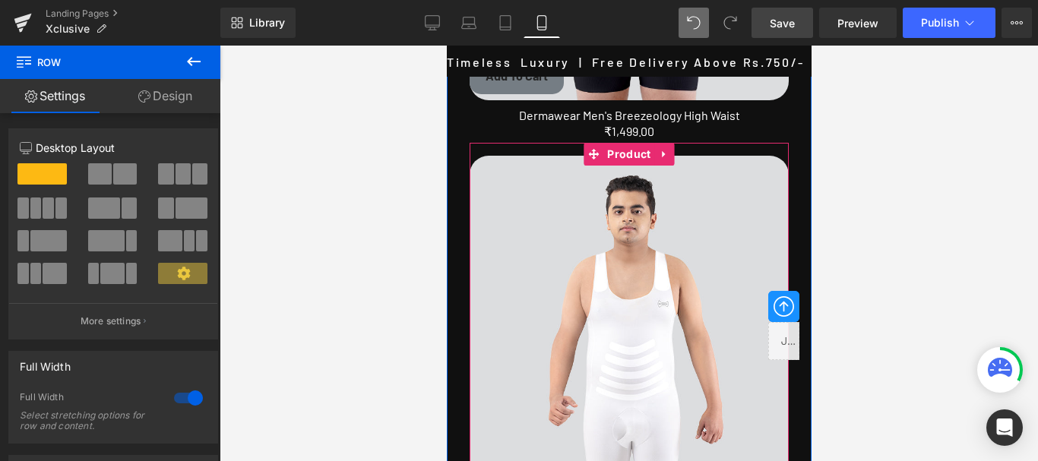
drag, startPoint x: 640, startPoint y: 258, endPoint x: 639, endPoint y: 250, distance: 8.4
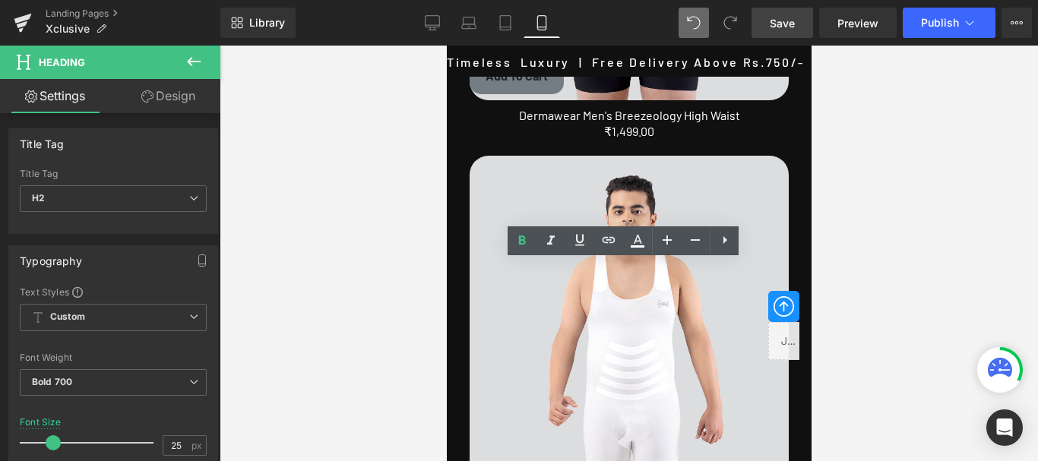
scroll to position [3640, 0]
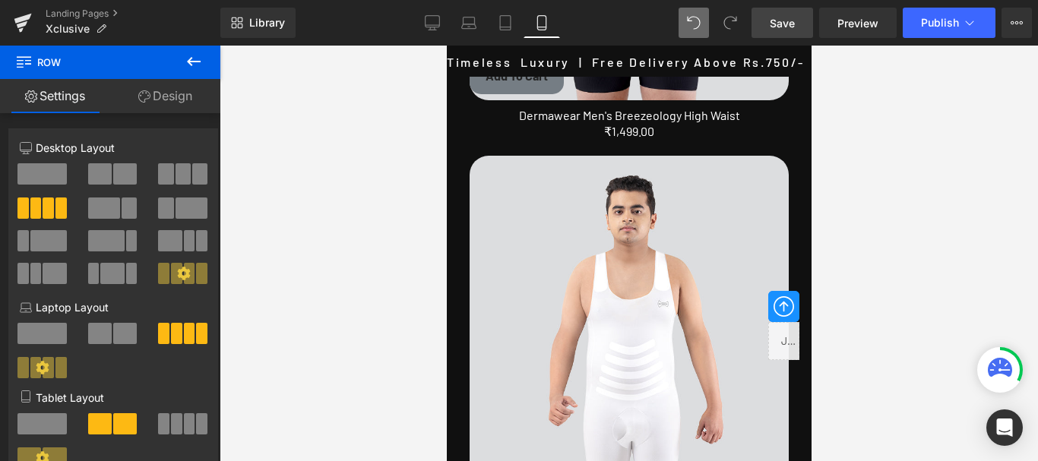
click at [172, 94] on link "Design" at bounding box center [165, 96] width 110 height 34
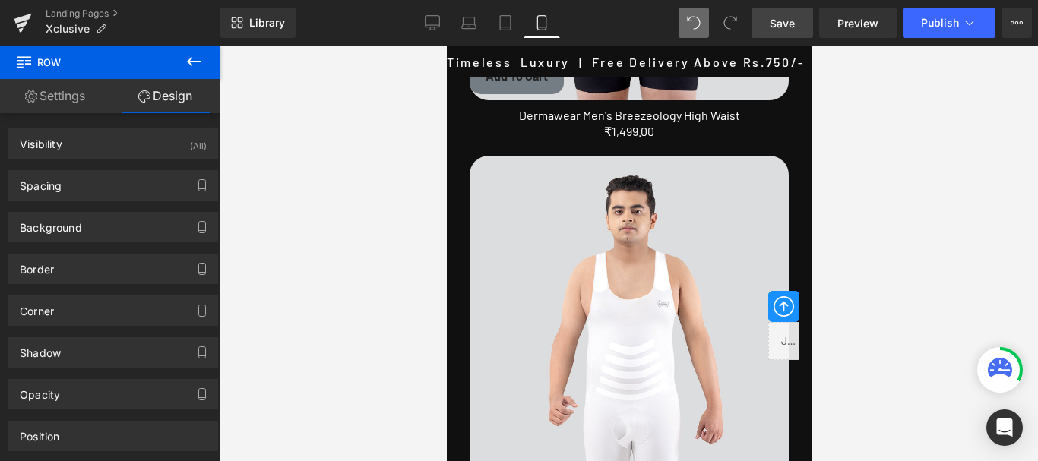
type input "0"
type input "7"
type input "0"
type input "15"
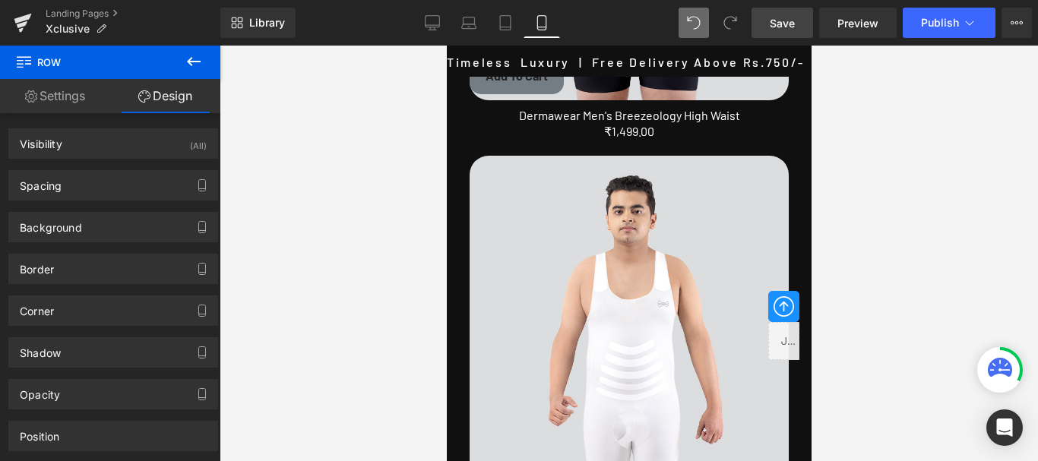
type input "0"
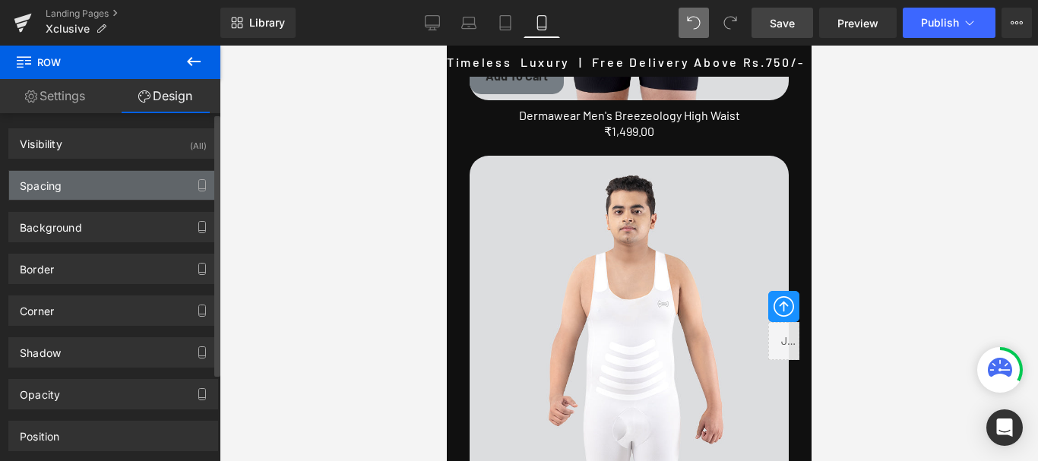
click at [67, 185] on div "Spacing" at bounding box center [113, 185] width 208 height 29
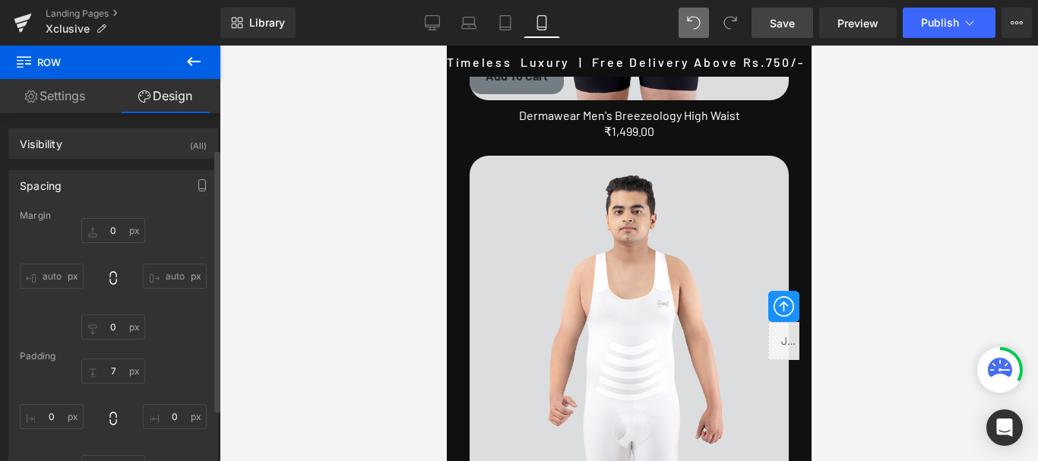
scroll to position [152, 0]
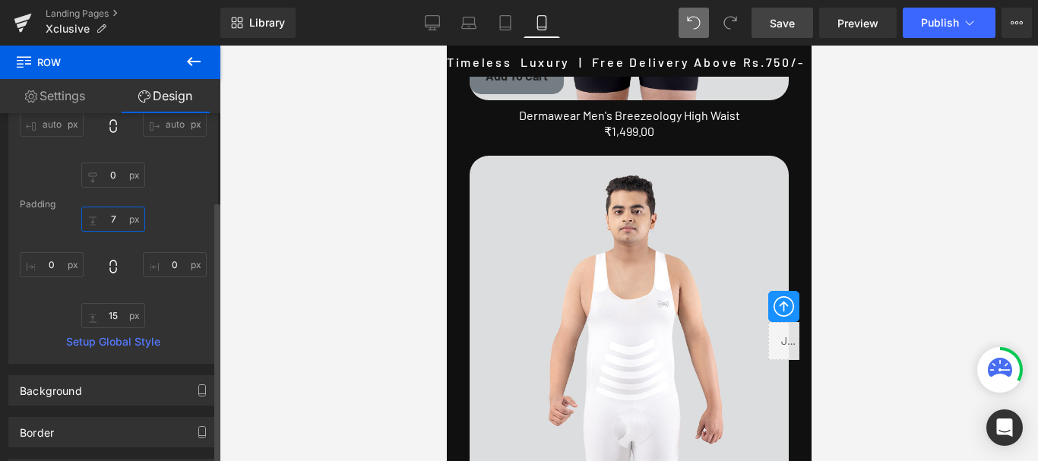
click at [109, 215] on input "7" at bounding box center [113, 219] width 64 height 25
click at [112, 217] on input "7" at bounding box center [113, 219] width 64 height 25
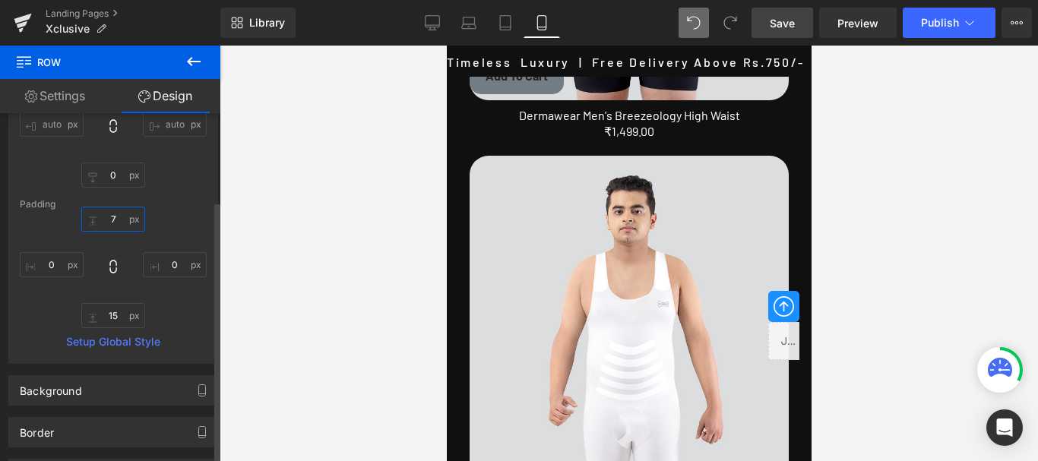
click at [112, 217] on input "7" at bounding box center [113, 219] width 64 height 25
type input "0"
click at [781, 21] on span "Save" at bounding box center [782, 23] width 25 height 16
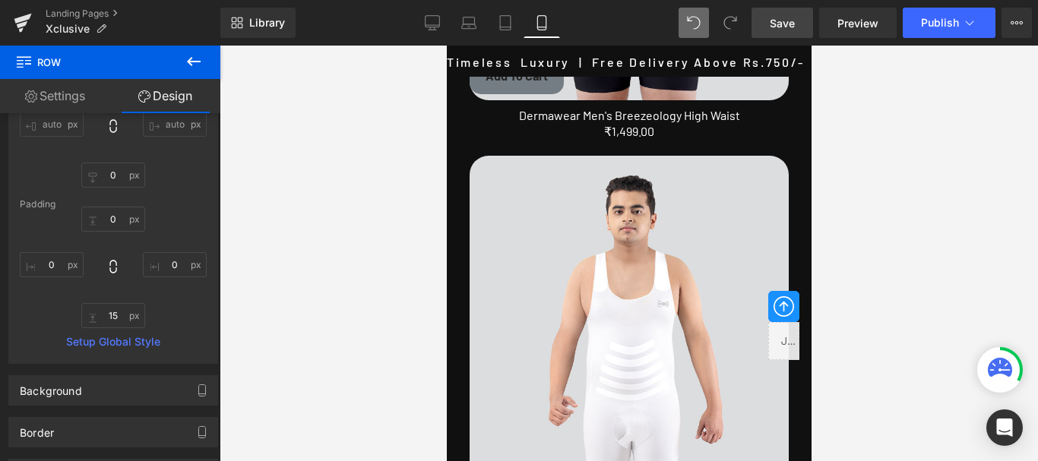
scroll to position [4172, 0]
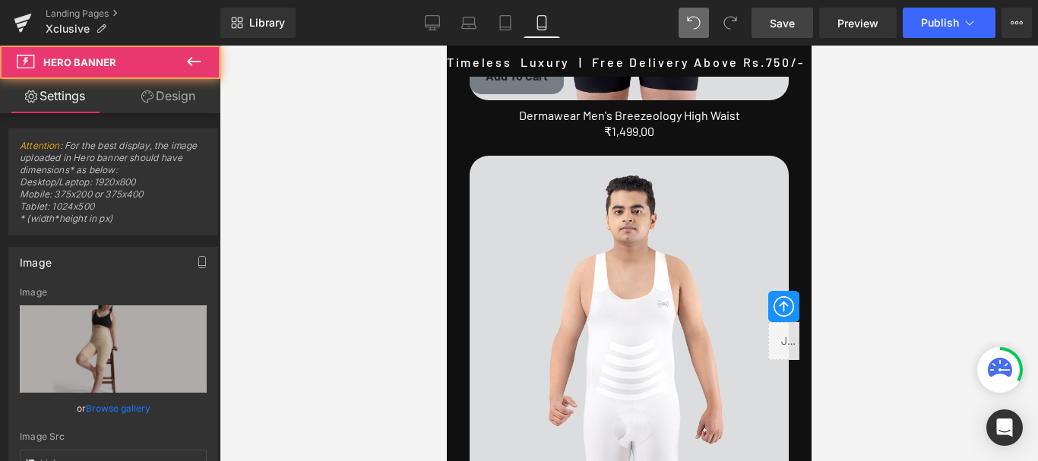
type input "https://ucarecdn.com/51db25ab-715c-4bc9-b1d2-4e25d801d85a/-/format/auto/-/previ…"
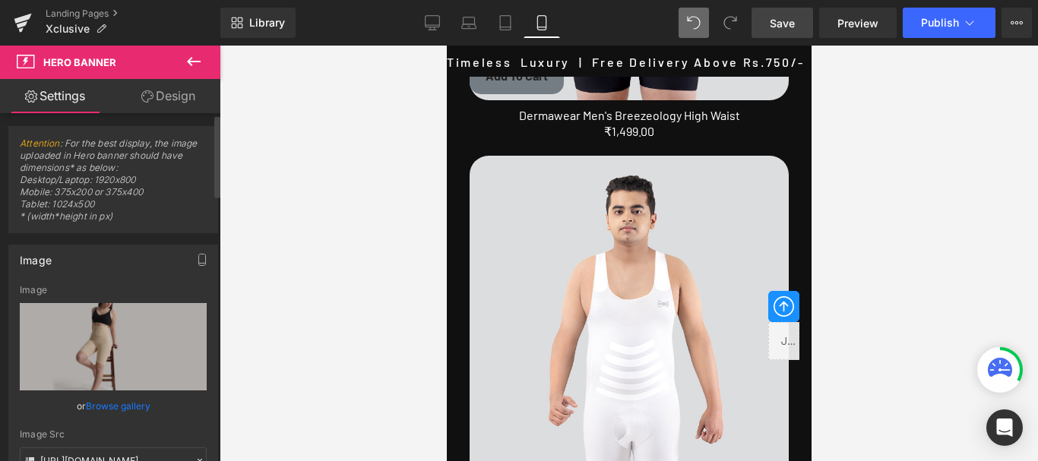
scroll to position [0, 0]
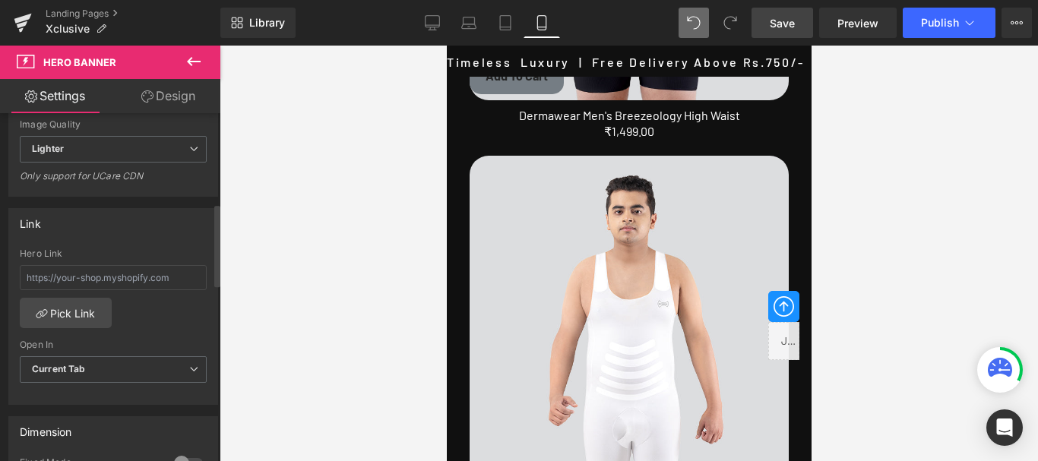
scroll to position [456, 0]
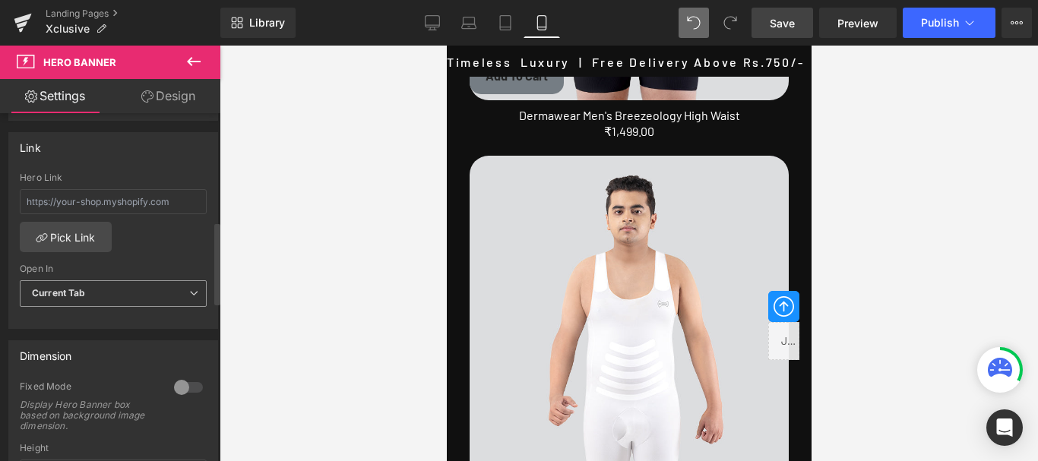
click at [162, 294] on span "Current Tab" at bounding box center [113, 293] width 187 height 27
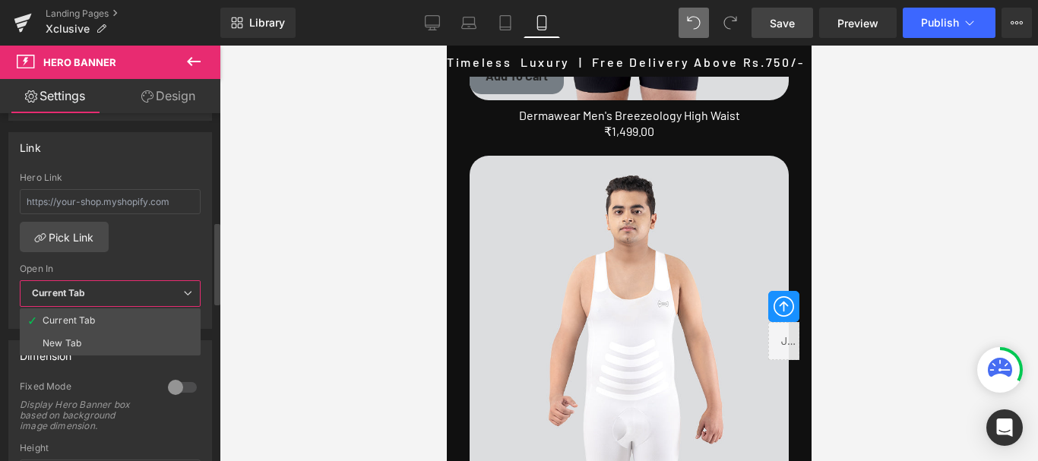
click at [162, 294] on span "Current Tab" at bounding box center [110, 293] width 181 height 27
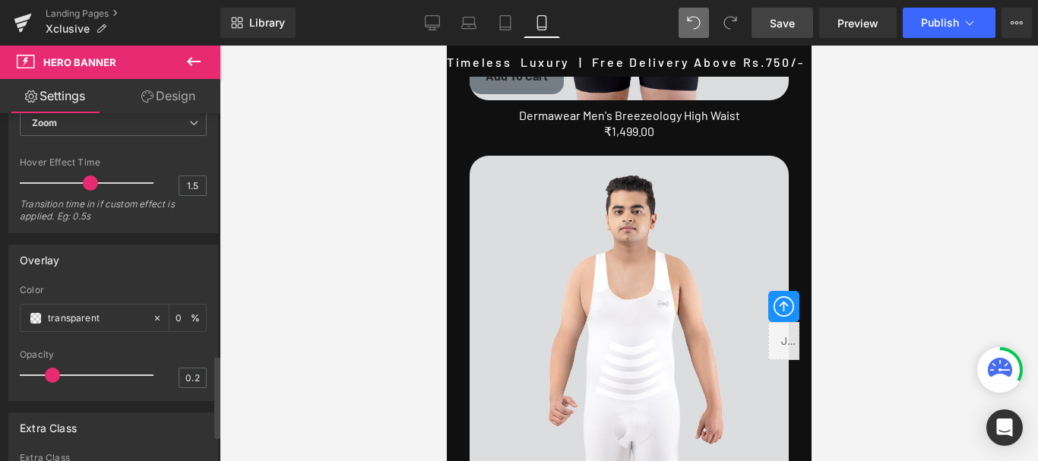
scroll to position [1130, 0]
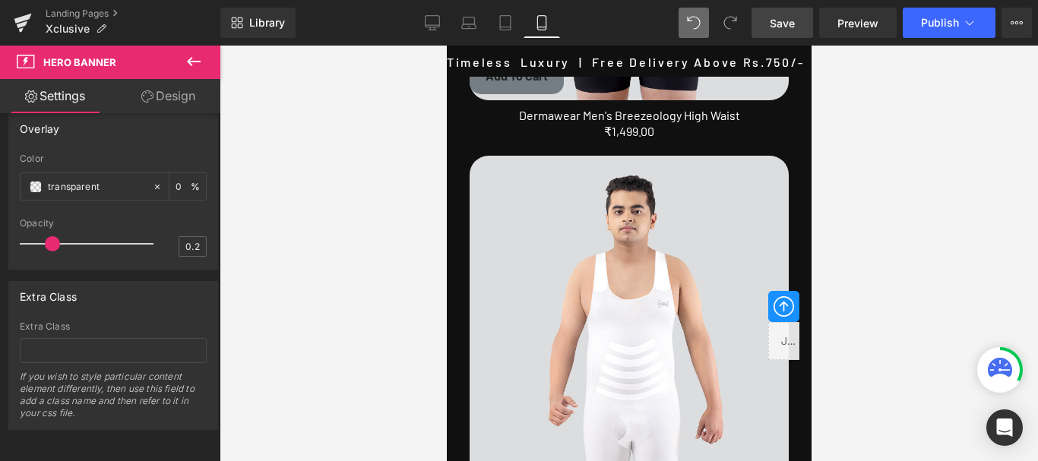
click at [165, 105] on link "Design" at bounding box center [168, 96] width 110 height 34
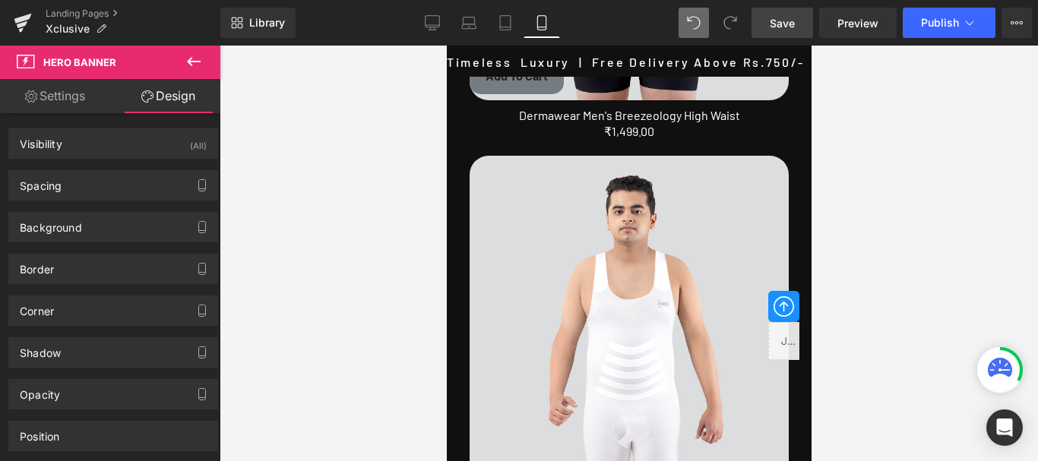
click at [760, 17] on link "Save" at bounding box center [782, 23] width 62 height 30
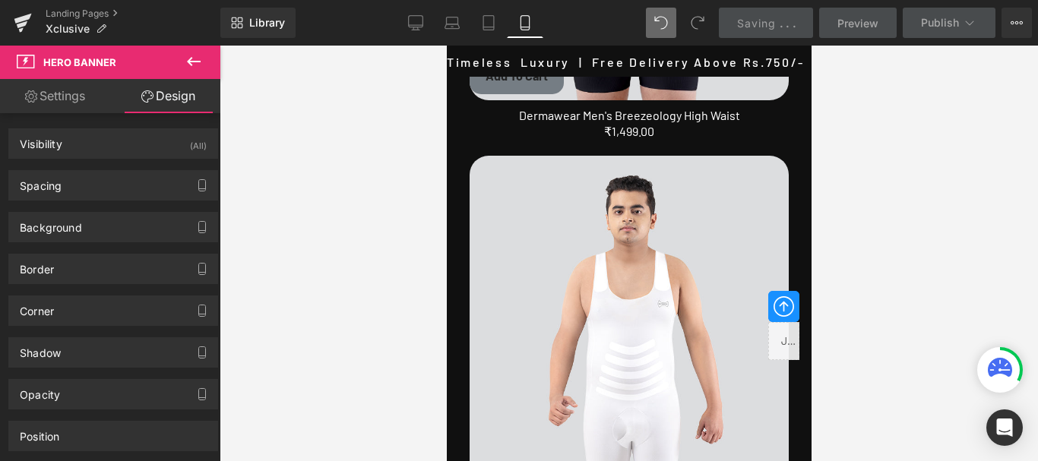
scroll to position [4552, 0]
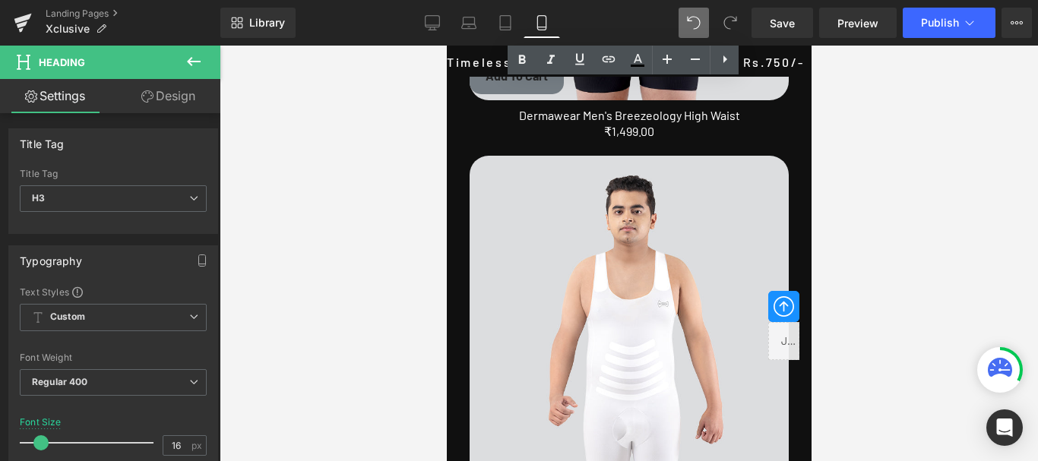
scroll to position [4856, 0]
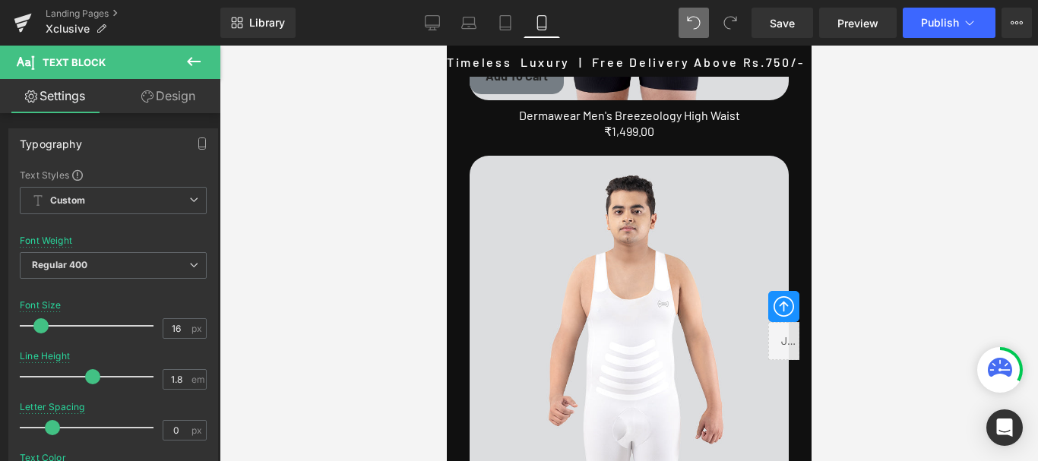
click at [184, 97] on link "Design" at bounding box center [168, 96] width 110 height 34
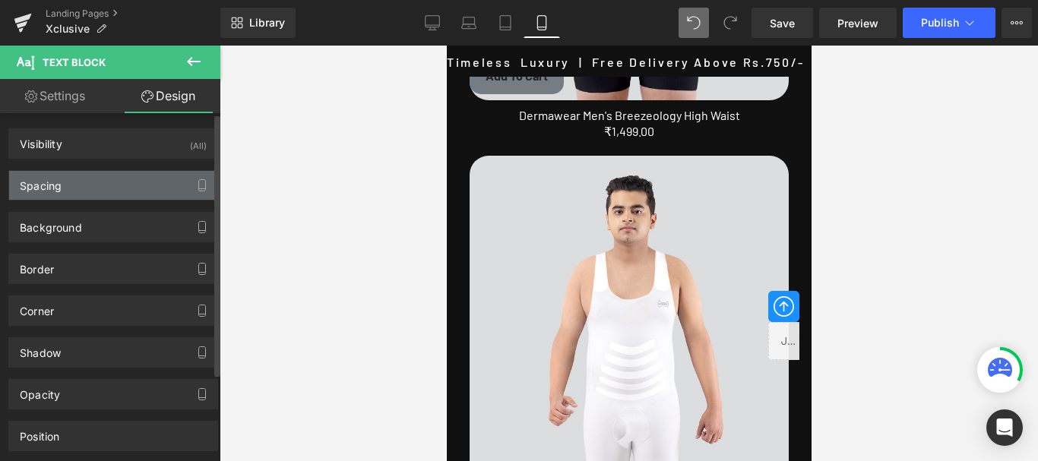
click at [52, 191] on div "Spacing" at bounding box center [41, 181] width 42 height 21
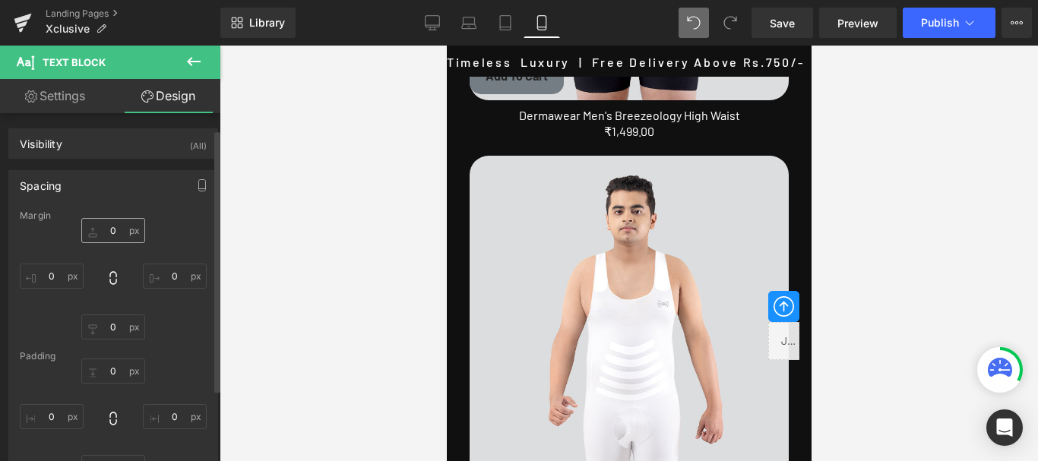
scroll to position [76, 0]
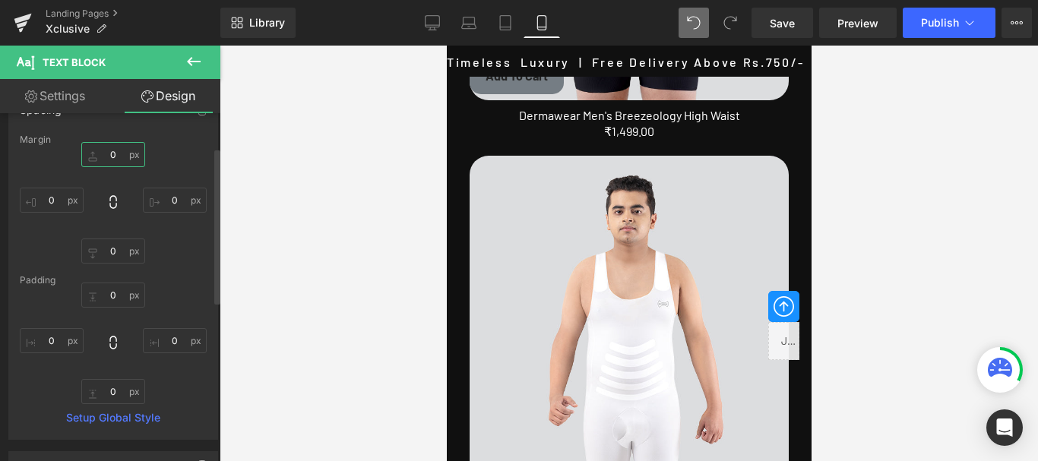
click at [118, 156] on input "0" at bounding box center [113, 154] width 64 height 25
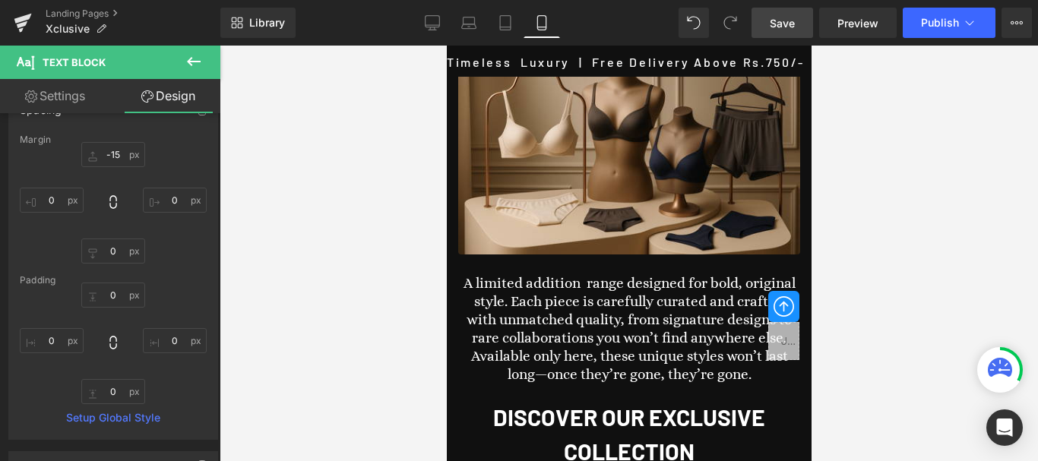
type input "-15"
click at [794, 14] on link "Save" at bounding box center [782, 23] width 62 height 30
click at [769, 29] on link "Save" at bounding box center [782, 23] width 62 height 30
click at [782, 21] on span "Save" at bounding box center [782, 23] width 25 height 16
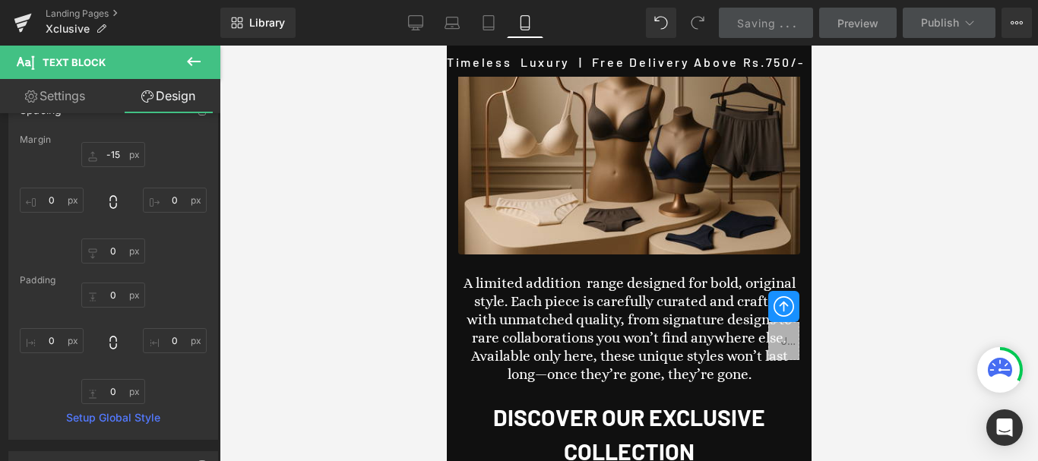
scroll to position [4400, 0]
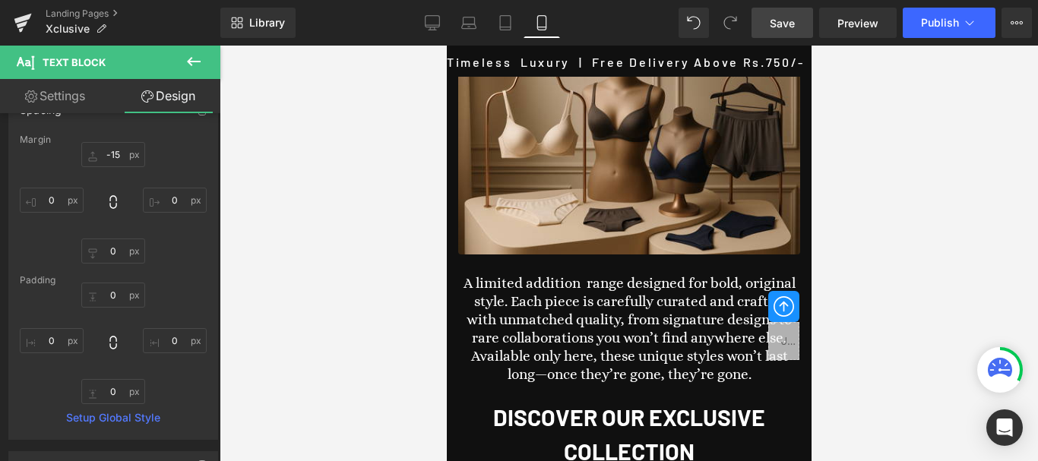
click at [192, 65] on icon at bounding box center [194, 61] width 14 height 9
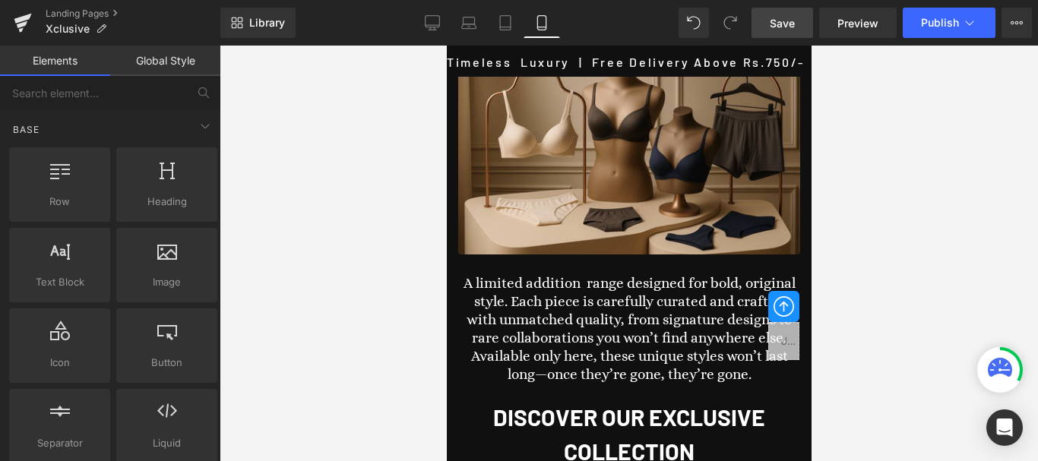
scroll to position [3868, 0]
click at [20, 17] on icon at bounding box center [23, 23] width 18 height 38
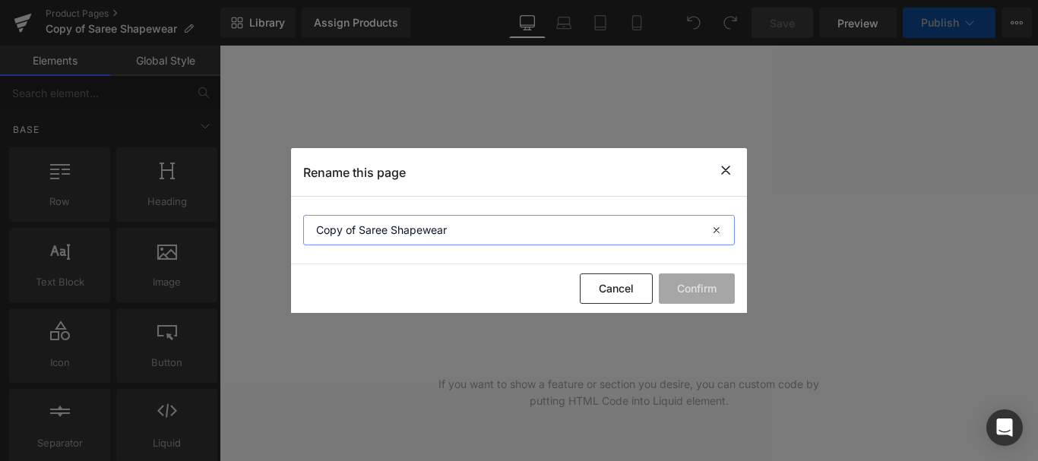
drag, startPoint x: 418, startPoint y: 227, endPoint x: 315, endPoint y: 228, distance: 102.6
click at [315, 228] on input "Copy of Saree Shapewear" at bounding box center [519, 230] width 432 height 30
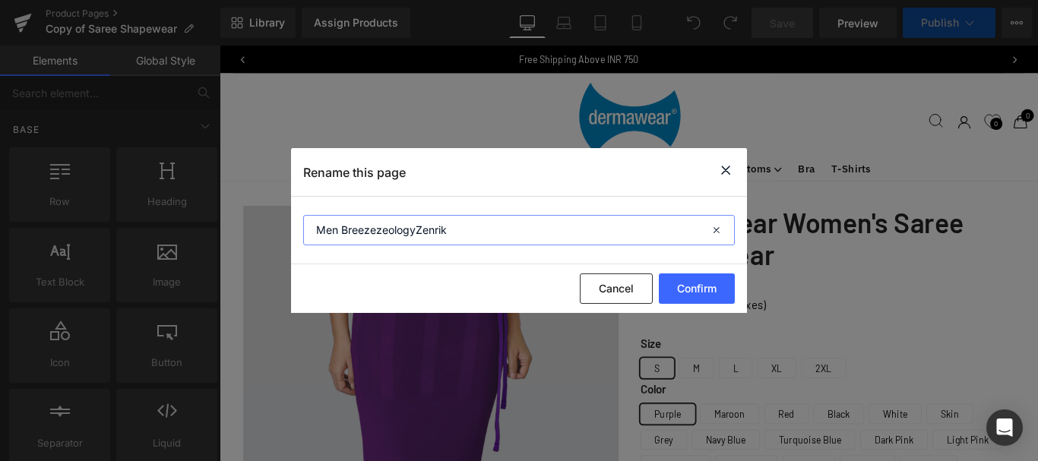
click at [416, 228] on input "Men BreezezeologyZenrik" at bounding box center [519, 230] width 432 height 30
type input "Men Breezezeology Zenrik"
click at [693, 287] on button "Confirm" at bounding box center [697, 288] width 76 height 30
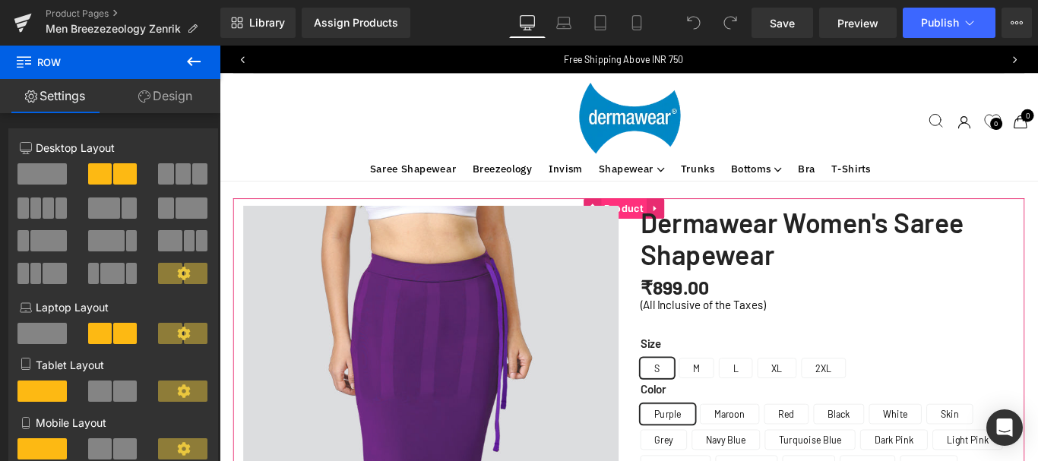
click at [678, 223] on span "Product" at bounding box center [673, 228] width 51 height 23
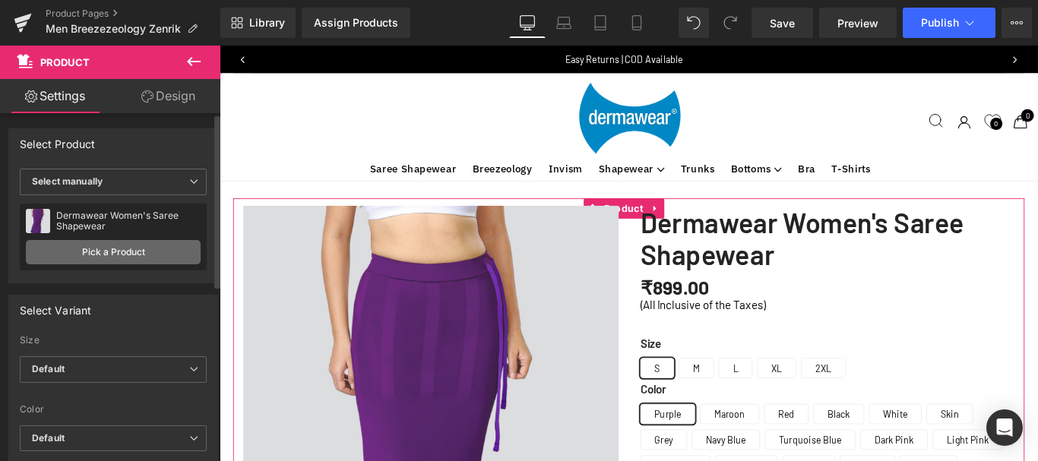
click at [124, 258] on link "Pick a Product" at bounding box center [113, 252] width 175 height 24
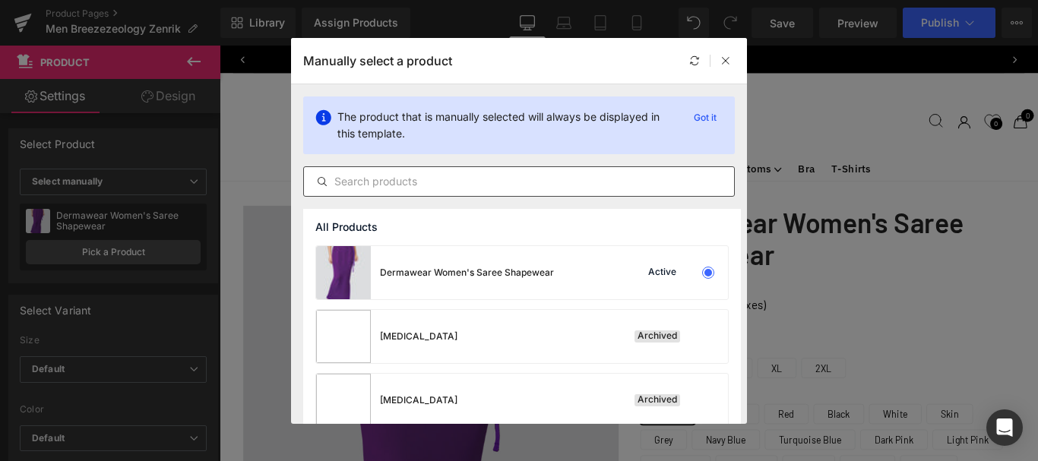
click at [369, 180] on input "text" at bounding box center [519, 181] width 430 height 18
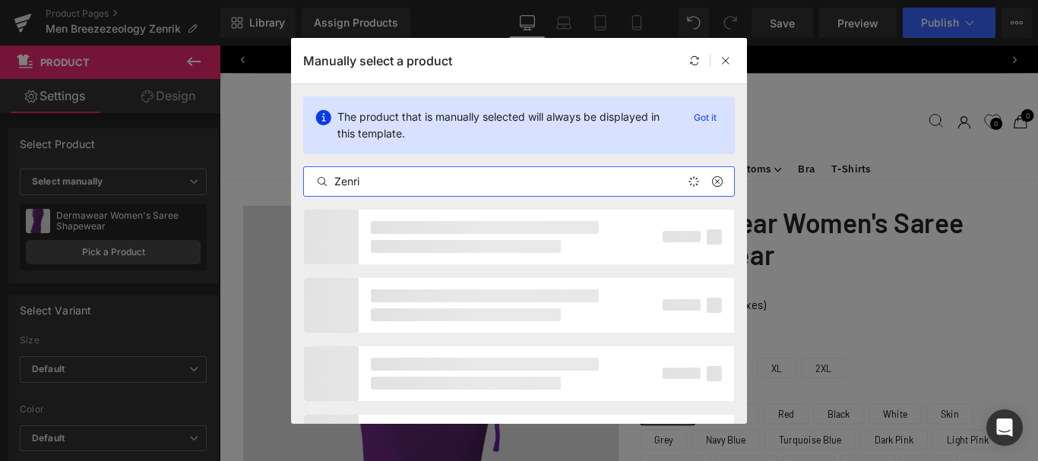
type input "Zenrik"
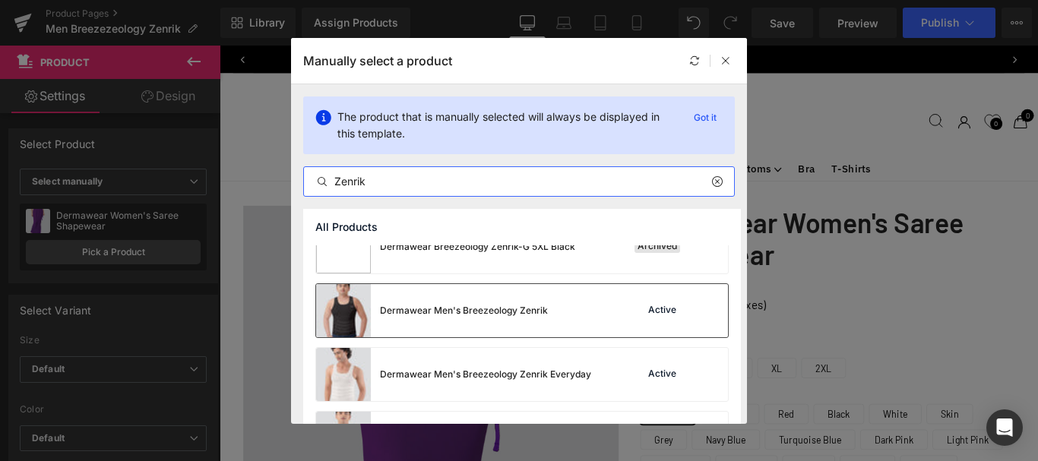
scroll to position [1064, 0]
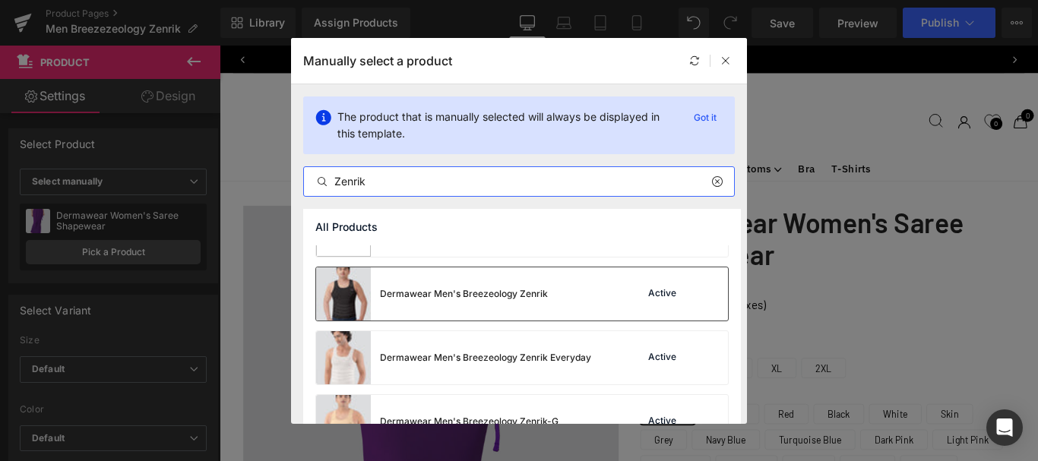
click at [604, 292] on div "Dermawear Men's Breezeology Zenrik Active" at bounding box center [522, 293] width 412 height 53
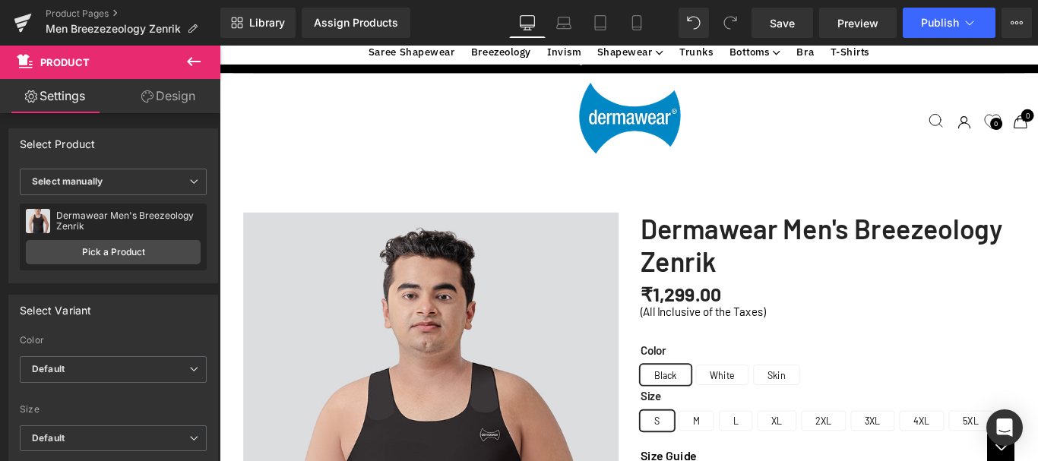
scroll to position [2203, 0]
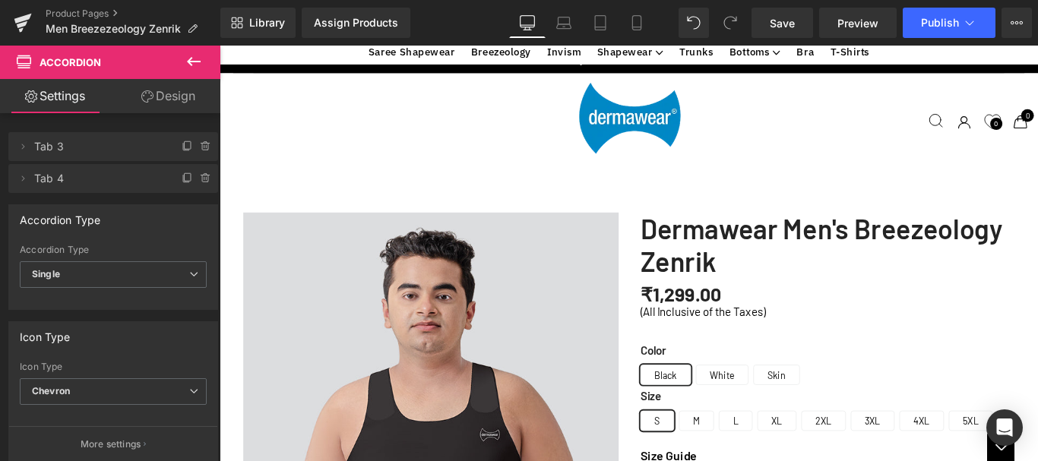
scroll to position [2127, 0]
drag, startPoint x: 789, startPoint y: 24, endPoint x: 561, endPoint y: 261, distance: 328.3
click at [789, 24] on span "Save" at bounding box center [782, 23] width 25 height 16
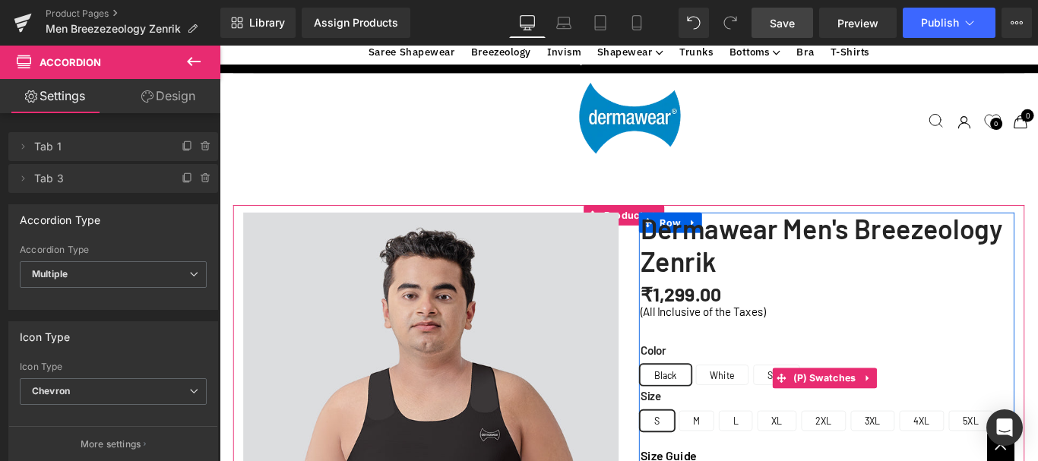
scroll to position [304, 0]
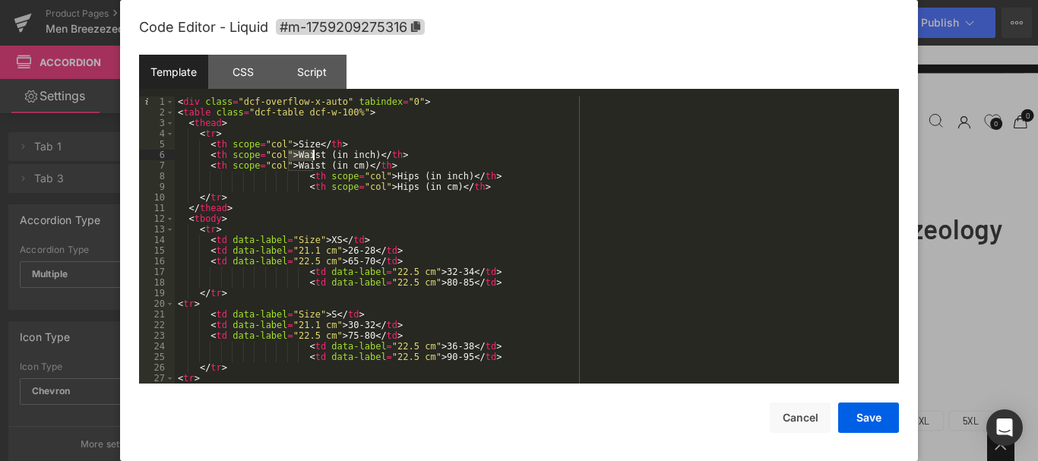
drag, startPoint x: 287, startPoint y: 153, endPoint x: 367, endPoint y: 137, distance: 81.3
click at [313, 154] on div "< div class = "dcf-overflow-x-auto" tabindex = "0" > < table class = "dcf-table…" at bounding box center [534, 250] width 718 height 308
drag, startPoint x: 315, startPoint y: 165, endPoint x: 286, endPoint y: 165, distance: 28.1
click at [286, 165] on div "< div class = "dcf-overflow-x-auto" tabindex = "0" > < table class = "dcf-table…" at bounding box center [534, 250] width 718 height 308
drag, startPoint x: 337, startPoint y: 165, endPoint x: 348, endPoint y: 164, distance: 10.7
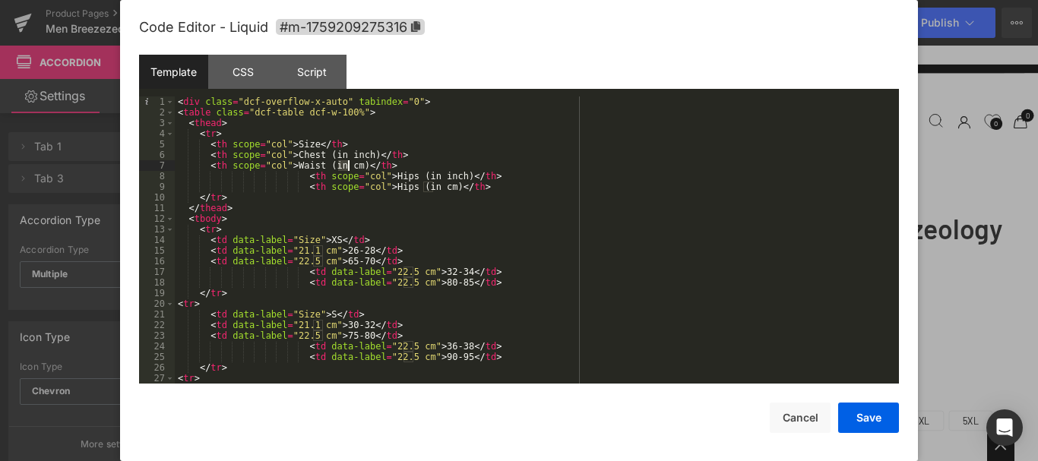
click at [348, 164] on div "< div class = "dcf-overflow-x-auto" tabindex = "0" > < table class = "dcf-table…" at bounding box center [534, 250] width 718 height 308
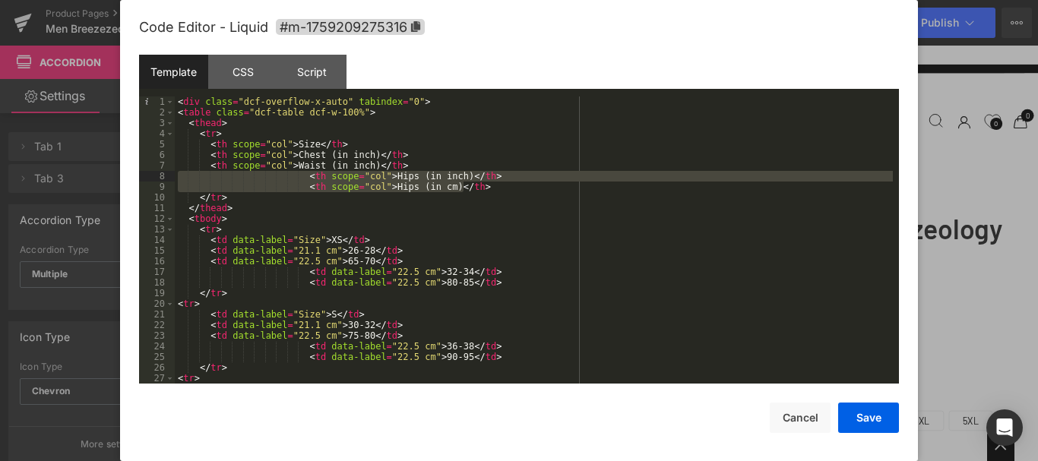
drag, startPoint x: 469, startPoint y: 186, endPoint x: 170, endPoint y: 177, distance: 298.7
click at [170, 177] on pre "1 2 3 4 5 6 7 8 9 10 11 12 13 14 15 16 17 18 19 20 21 22 23 24 25 26 27 28 < di…" at bounding box center [519, 239] width 760 height 287
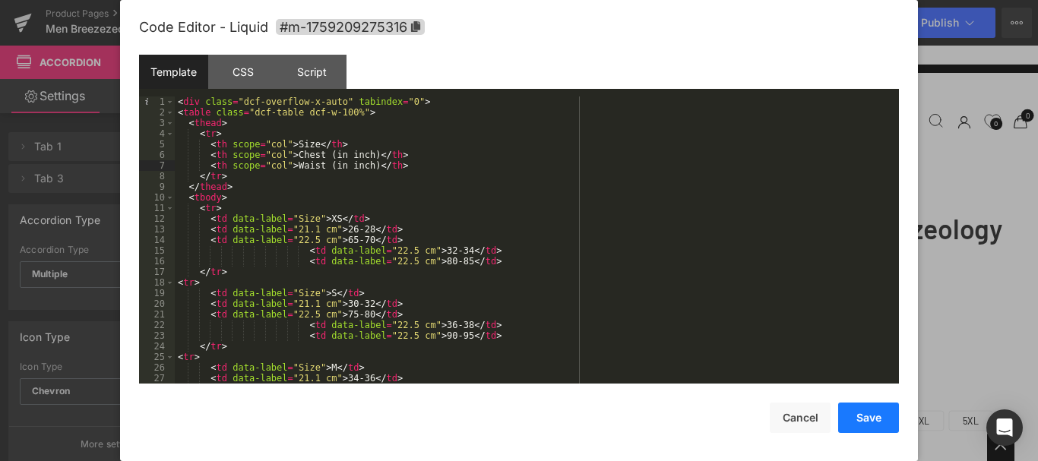
click at [864, 418] on button "Save" at bounding box center [868, 418] width 61 height 30
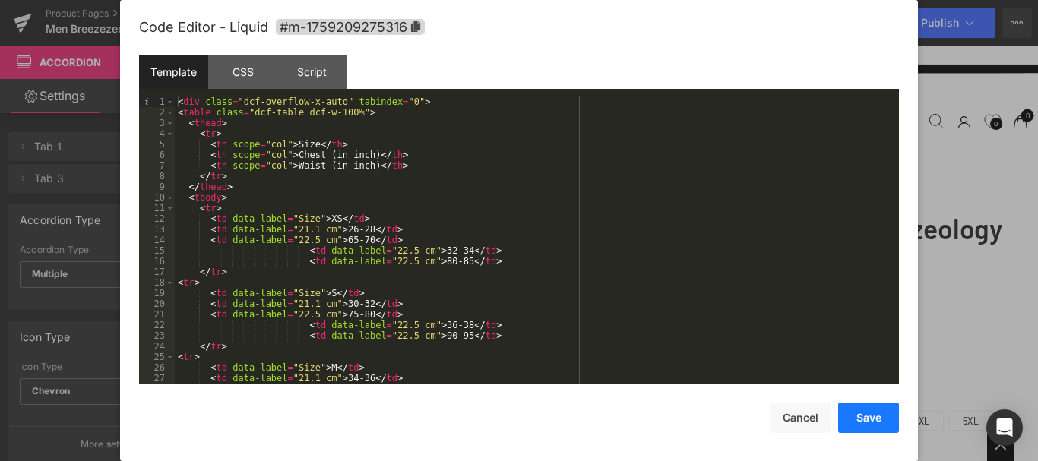
click at [855, 419] on button "Save" at bounding box center [868, 418] width 61 height 30
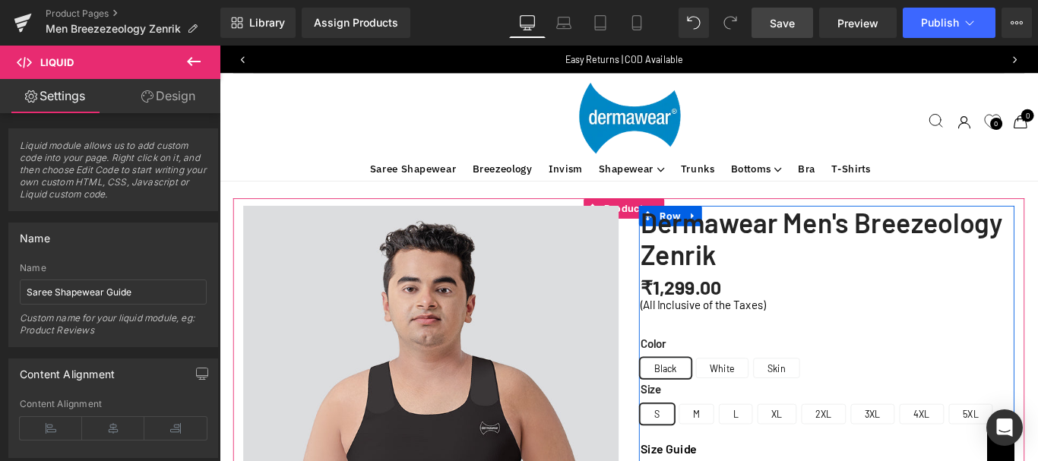
scroll to position [0, 0]
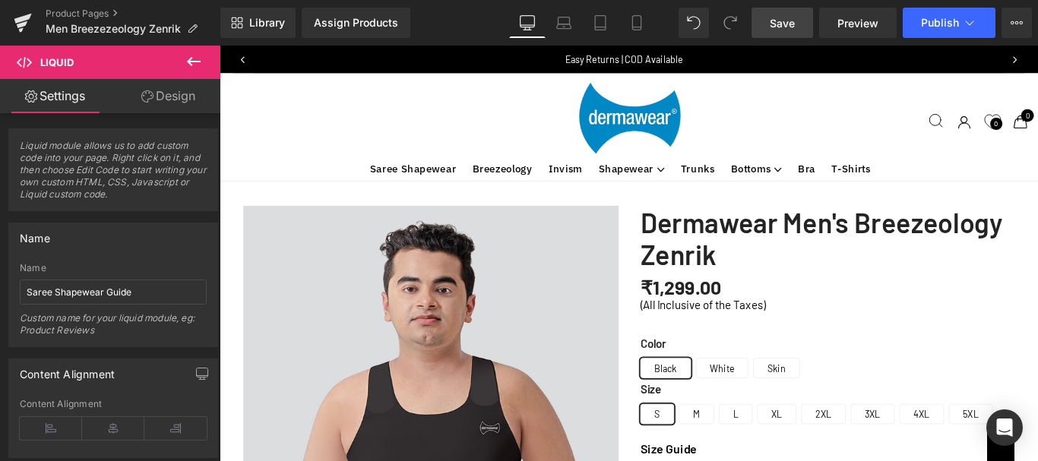
click at [778, 24] on span "Save" at bounding box center [782, 23] width 25 height 16
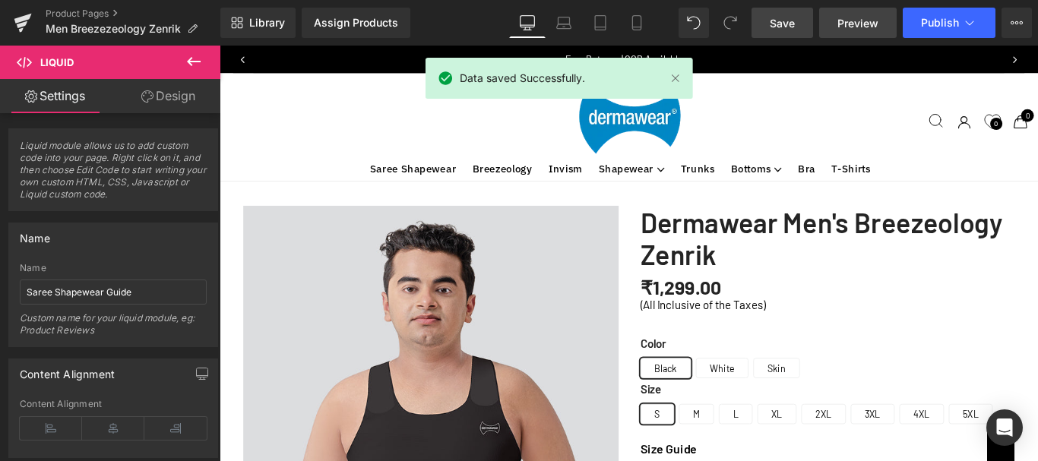
click at [875, 24] on span "Preview" at bounding box center [857, 23] width 41 height 16
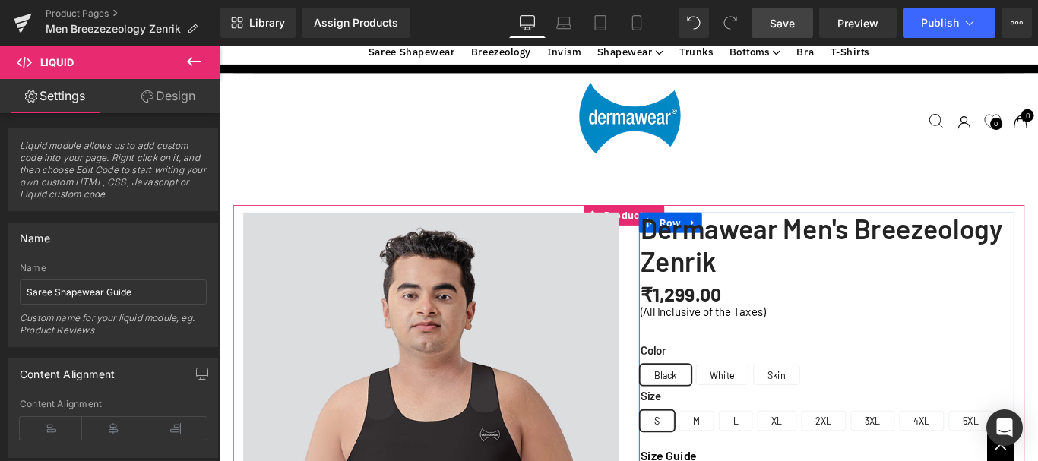
scroll to position [228, 0]
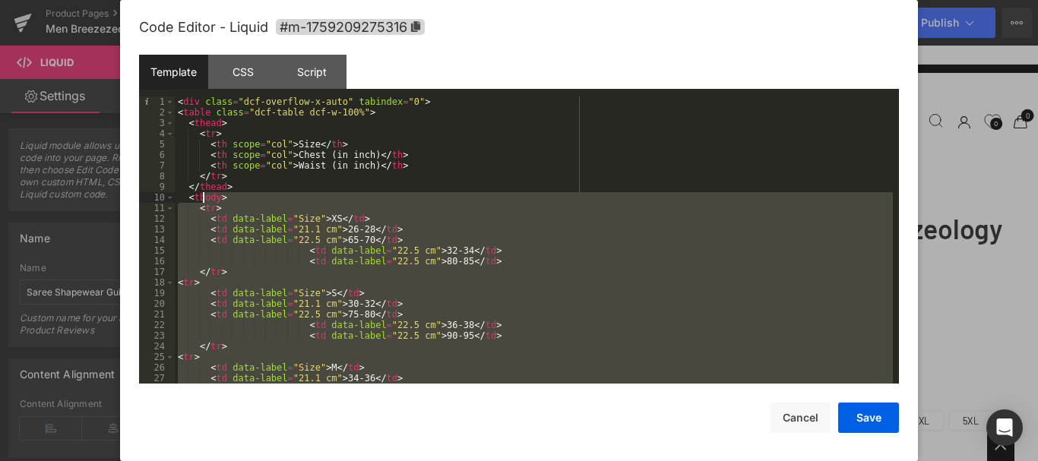
scroll to position [0, 0]
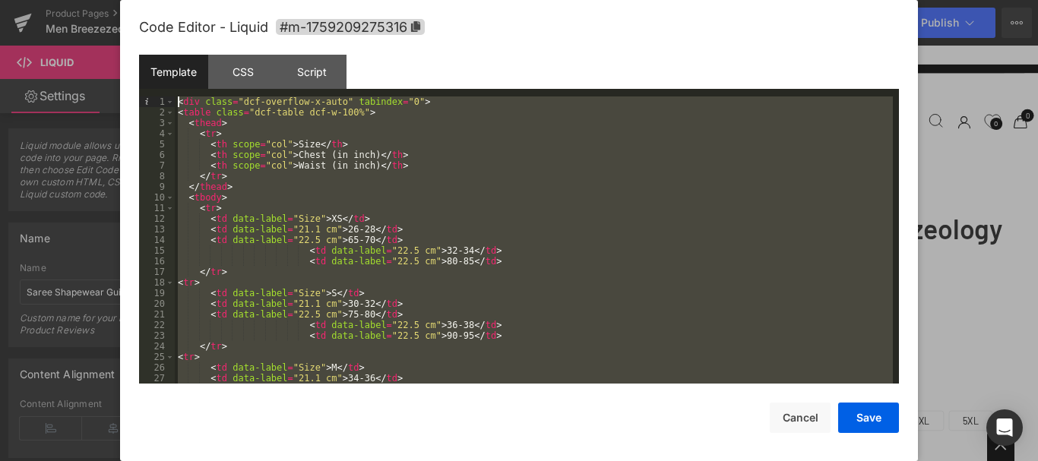
drag, startPoint x: 231, startPoint y: 370, endPoint x: 179, endPoint y: 103, distance: 272.4
click at [179, 103] on div "< div class = "dcf-overflow-x-auto" tabindex = "0" > < table class = "dcf-table…" at bounding box center [534, 250] width 718 height 308
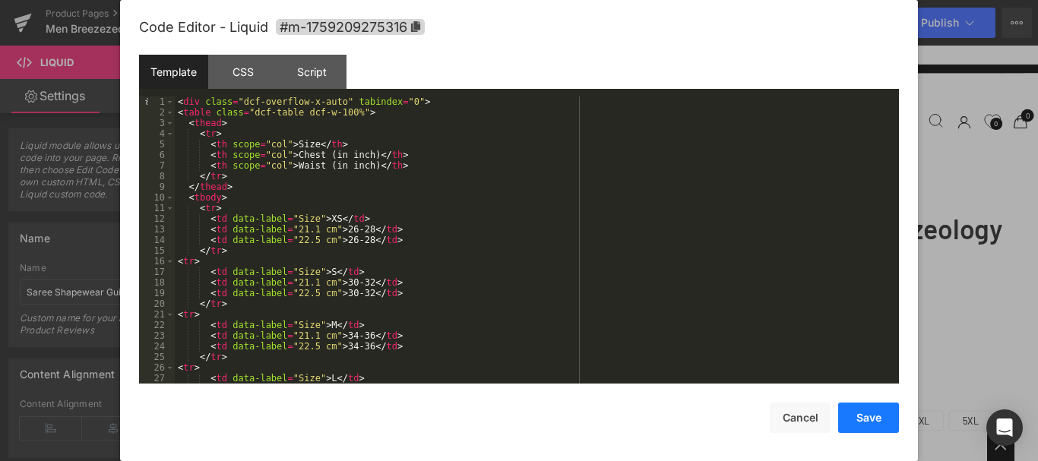
click at [879, 414] on button "Save" at bounding box center [868, 418] width 61 height 30
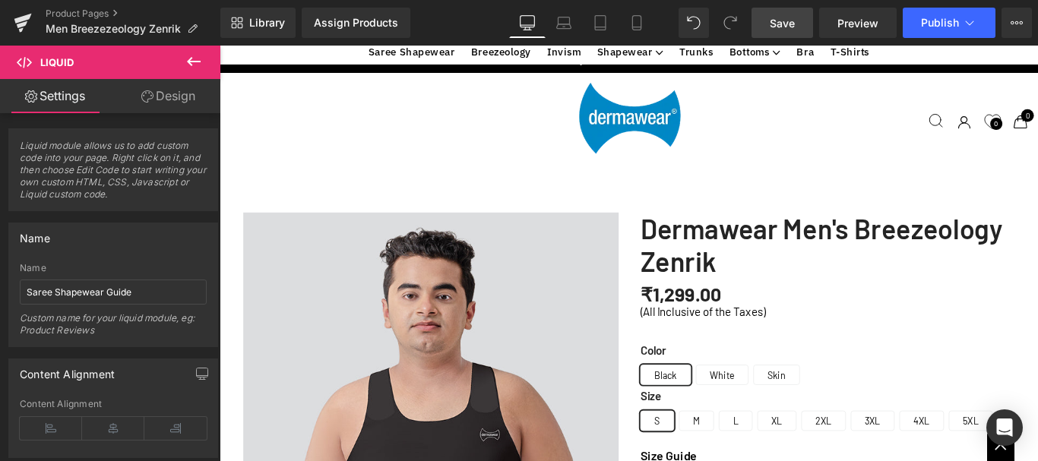
click at [783, 27] on span "Save" at bounding box center [782, 23] width 25 height 16
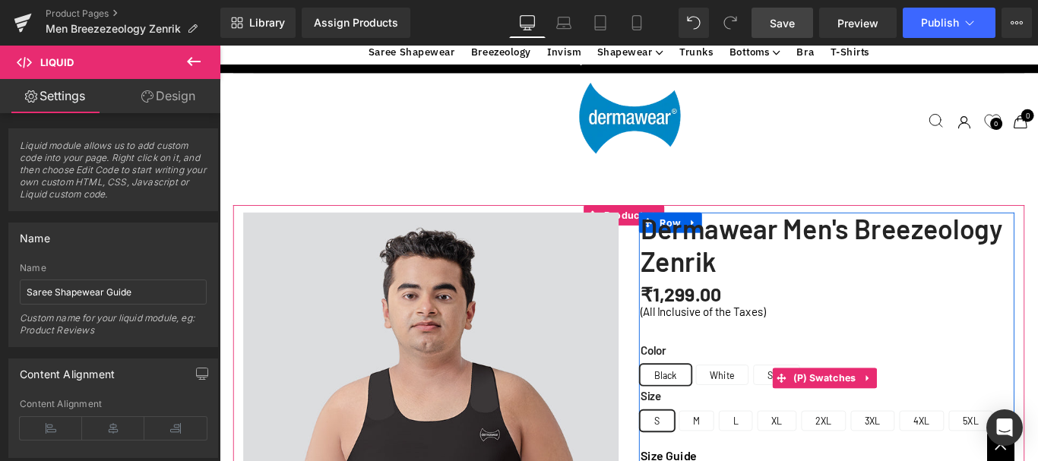
scroll to position [304, 0]
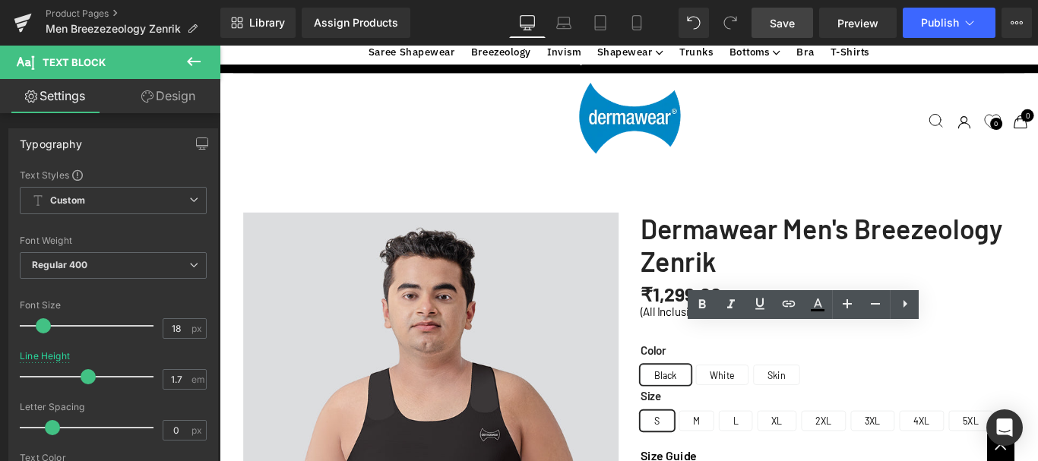
drag, startPoint x: 1074, startPoint y: 442, endPoint x: 732, endPoint y: 429, distance: 342.9
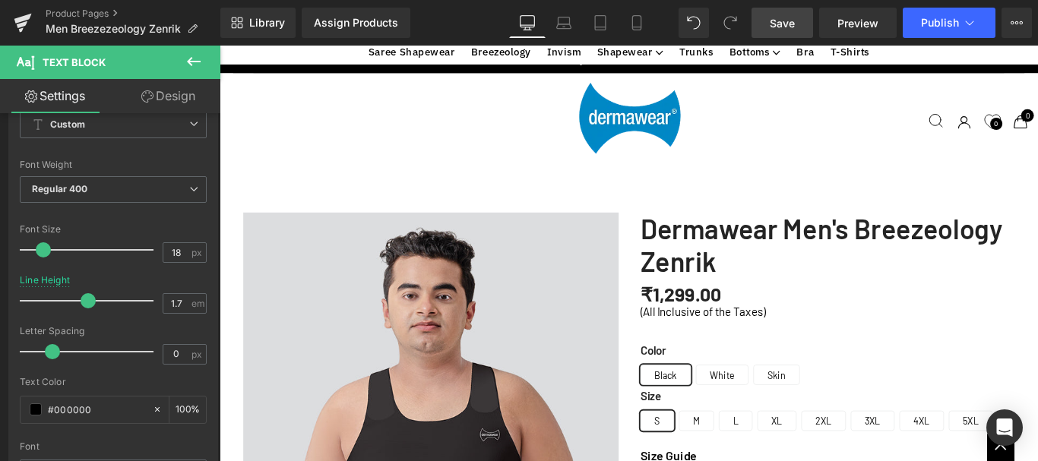
scroll to position [380, 0]
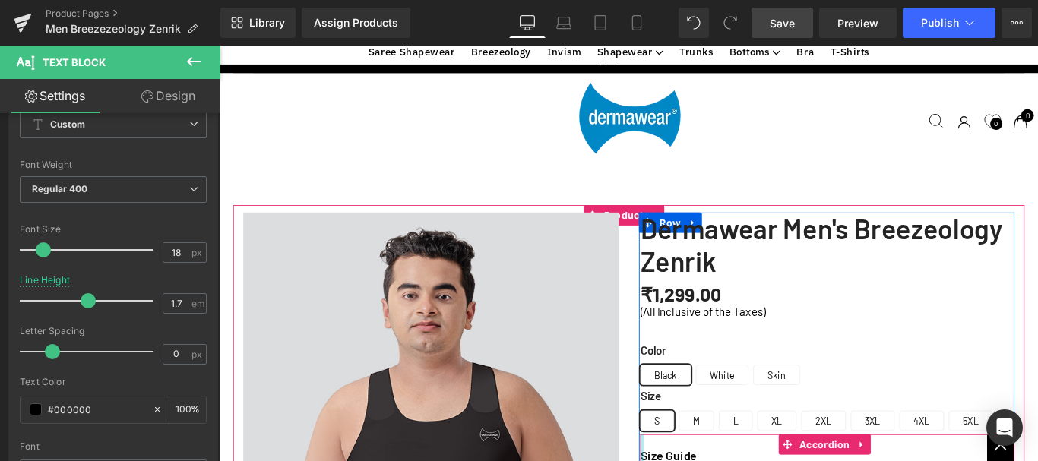
drag, startPoint x: 1081, startPoint y: 364, endPoint x: 688, endPoint y: 296, distance: 399.3
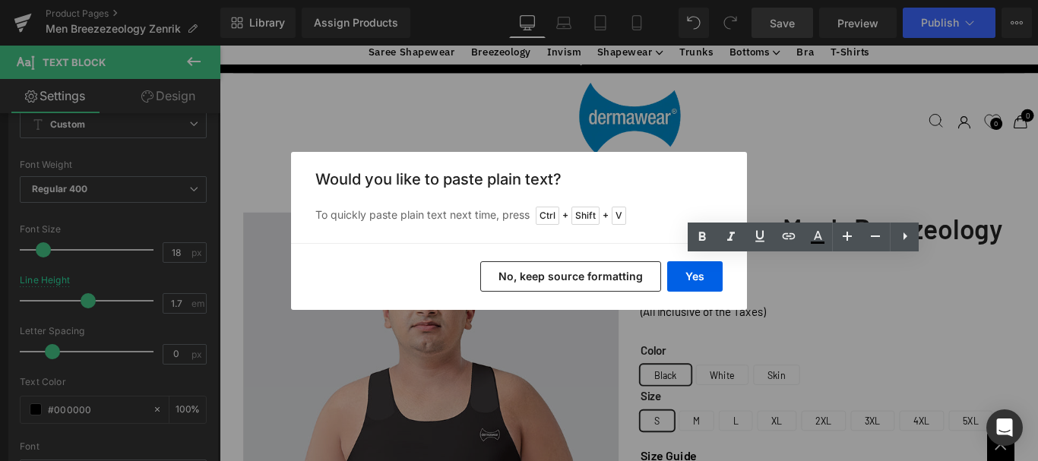
click at [568, 273] on button "No, keep source formatting" at bounding box center [570, 276] width 181 height 30
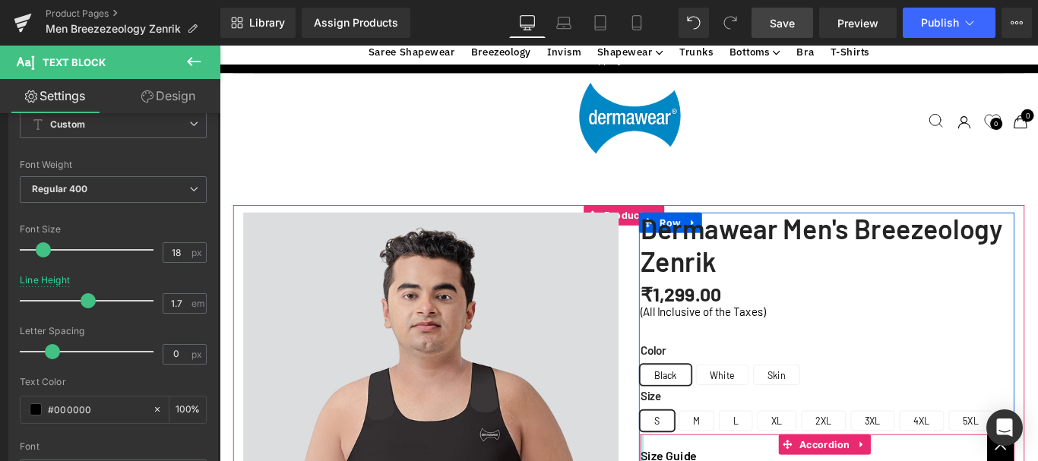
drag, startPoint x: 789, startPoint y: 297, endPoint x: 687, endPoint y: 297, distance: 102.6
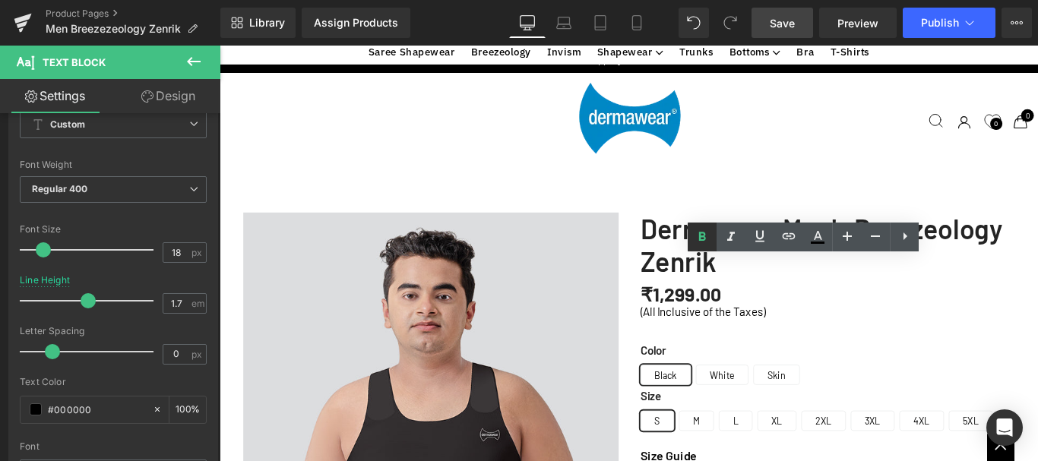
click at [700, 234] on link at bounding box center [702, 237] width 29 height 29
drag, startPoint x: 741, startPoint y: 324, endPoint x: 688, endPoint y: 323, distance: 52.4
click at [699, 231] on icon at bounding box center [702, 237] width 18 height 18
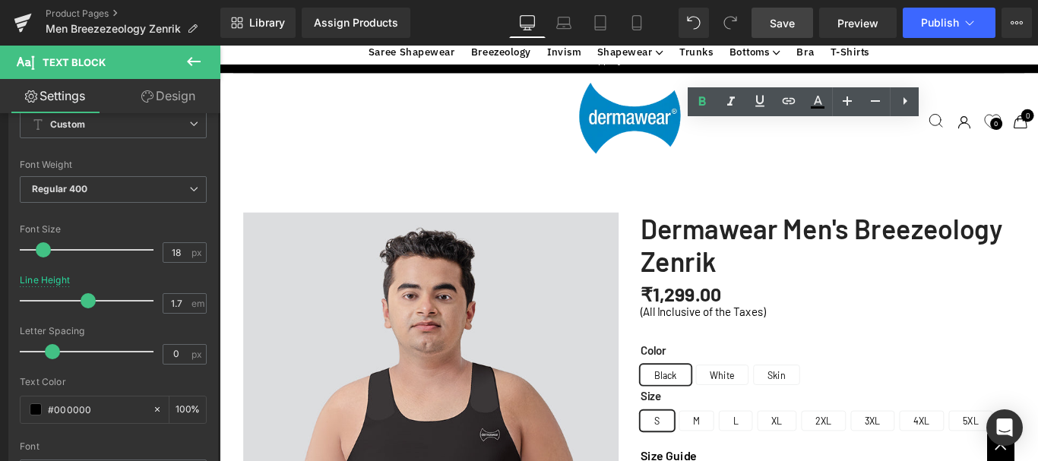
scroll to position [456, 0]
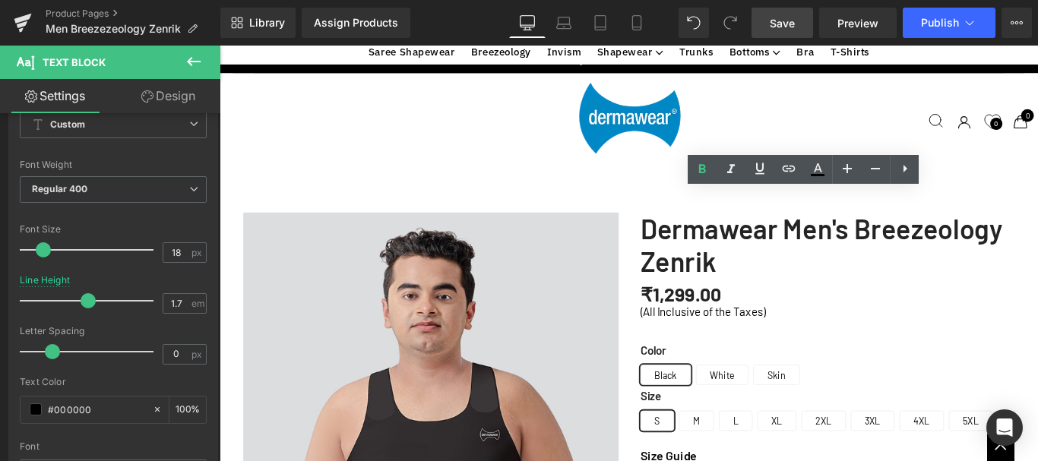
drag, startPoint x: 714, startPoint y: 339, endPoint x: 688, endPoint y: 334, distance: 27.1
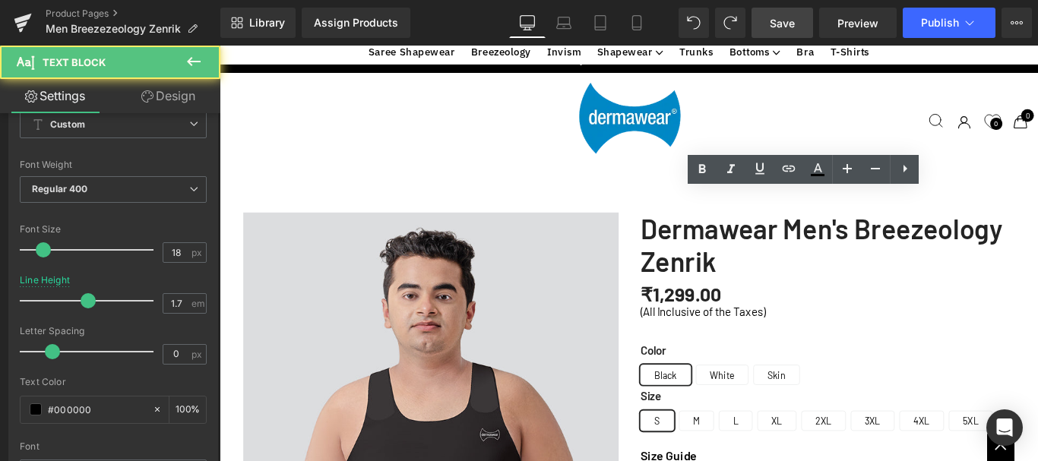
drag, startPoint x: 713, startPoint y: 337, endPoint x: 688, endPoint y: 334, distance: 24.4
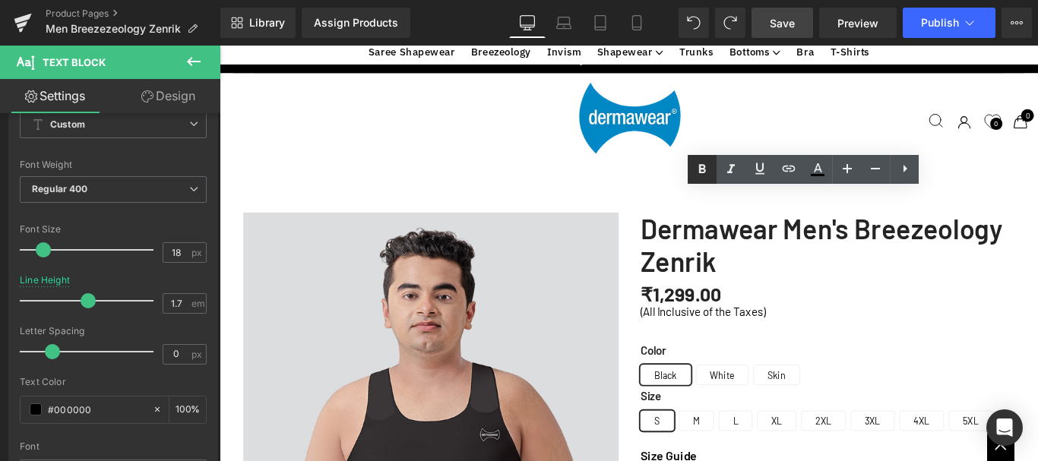
click at [704, 169] on icon at bounding box center [702, 168] width 7 height 9
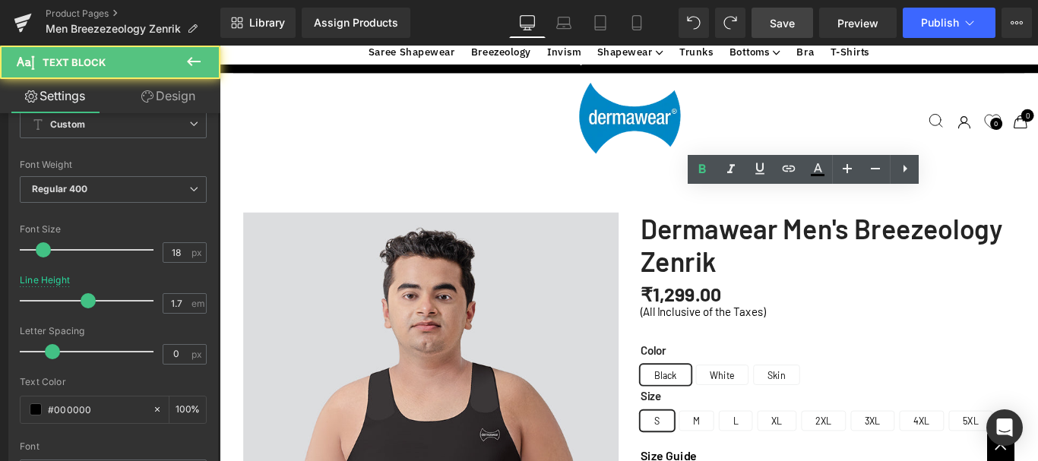
drag, startPoint x: 711, startPoint y: 266, endPoint x: 687, endPoint y: 268, distance: 24.4
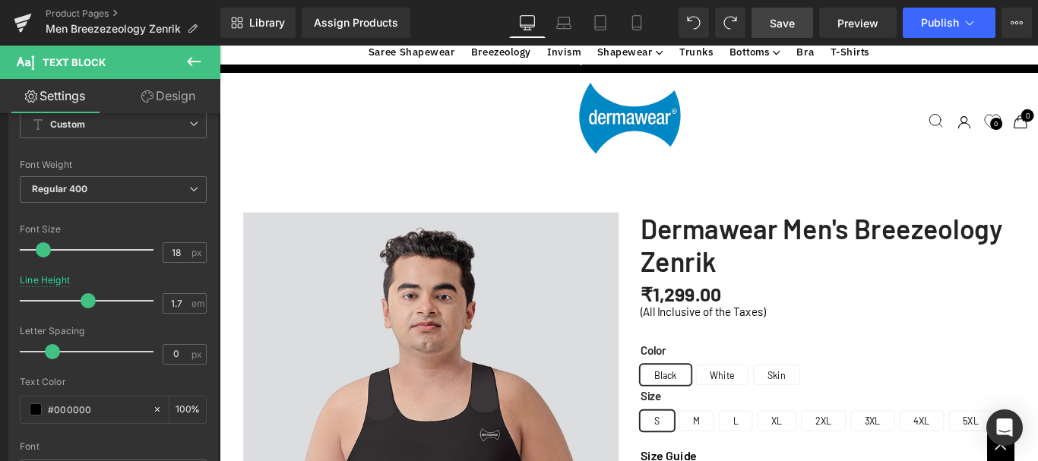
drag, startPoint x: 739, startPoint y: 268, endPoint x: 841, endPoint y: 57, distance: 234.4
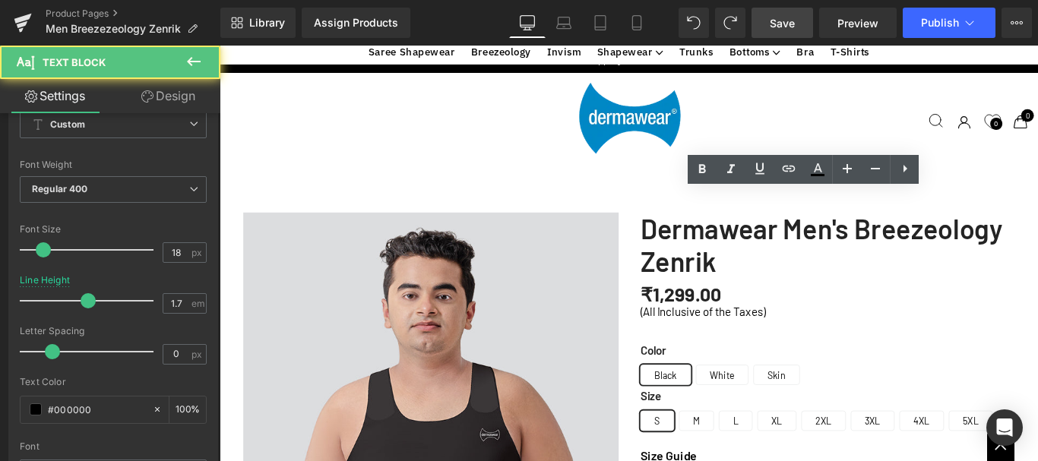
drag, startPoint x: 737, startPoint y: 267, endPoint x: 686, endPoint y: 267, distance: 50.9
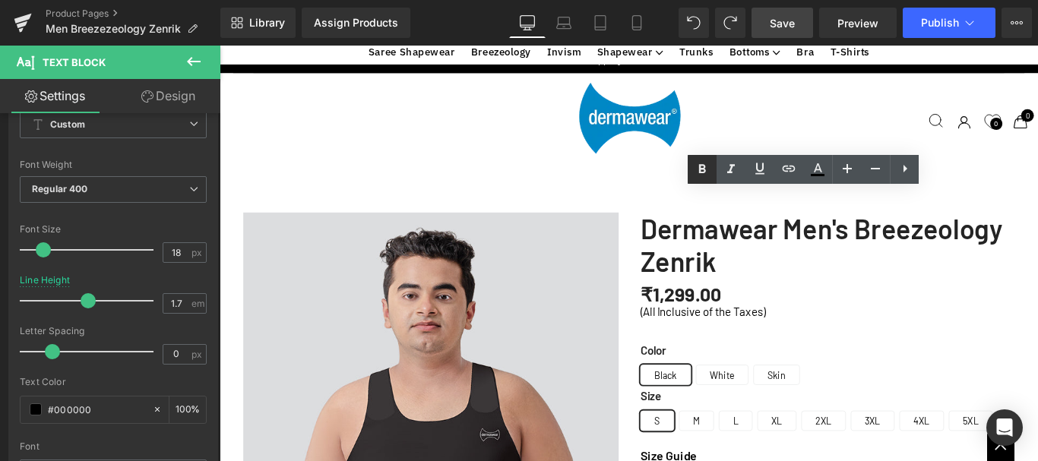
click at [702, 167] on icon at bounding box center [702, 169] width 18 height 18
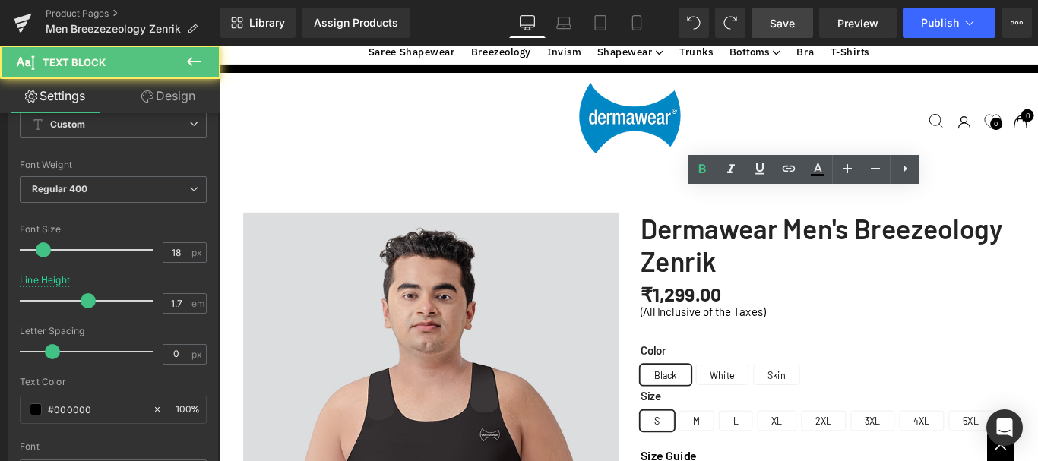
drag, startPoint x: 716, startPoint y: 311, endPoint x: 743, endPoint y: 206, distance: 109.1
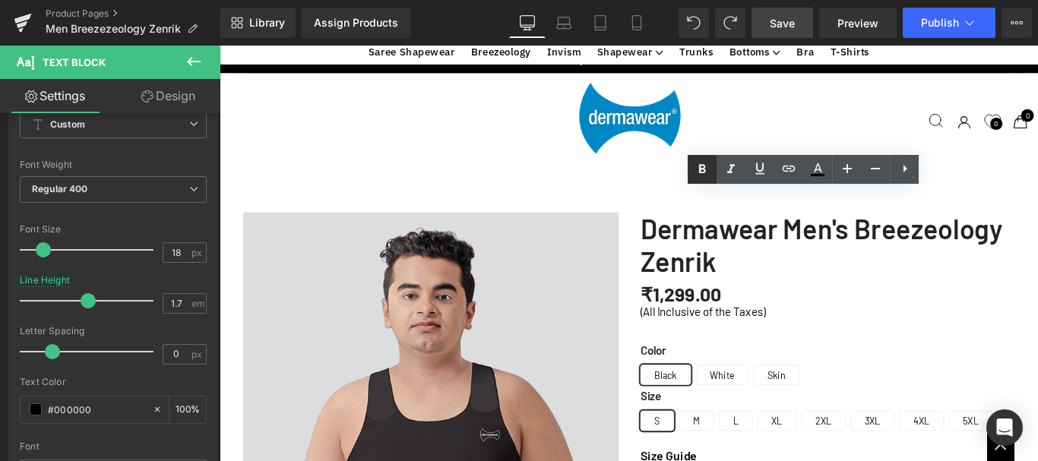
click at [707, 166] on icon at bounding box center [702, 169] width 18 height 18
drag, startPoint x: 775, startPoint y: 286, endPoint x: 685, endPoint y: 268, distance: 91.3
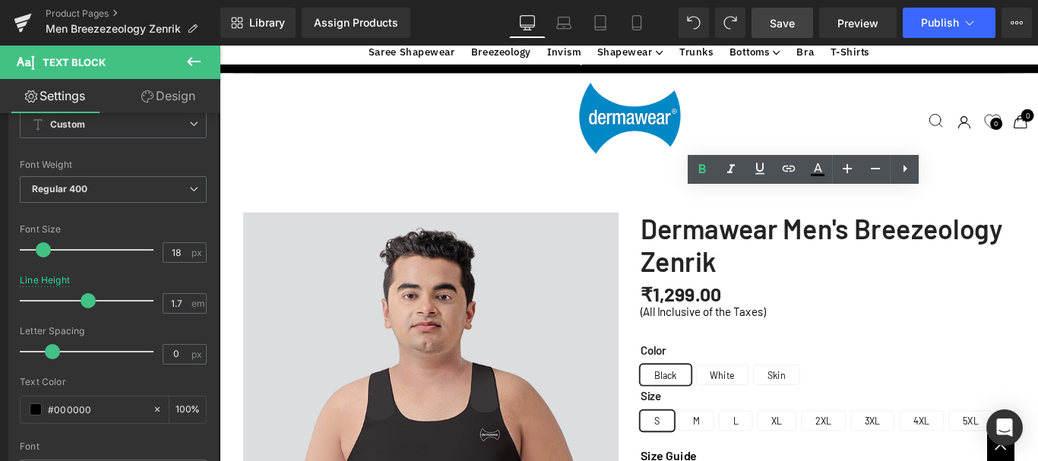
drag, startPoint x: 819, startPoint y: 292, endPoint x: 690, endPoint y: 268, distance: 131.4
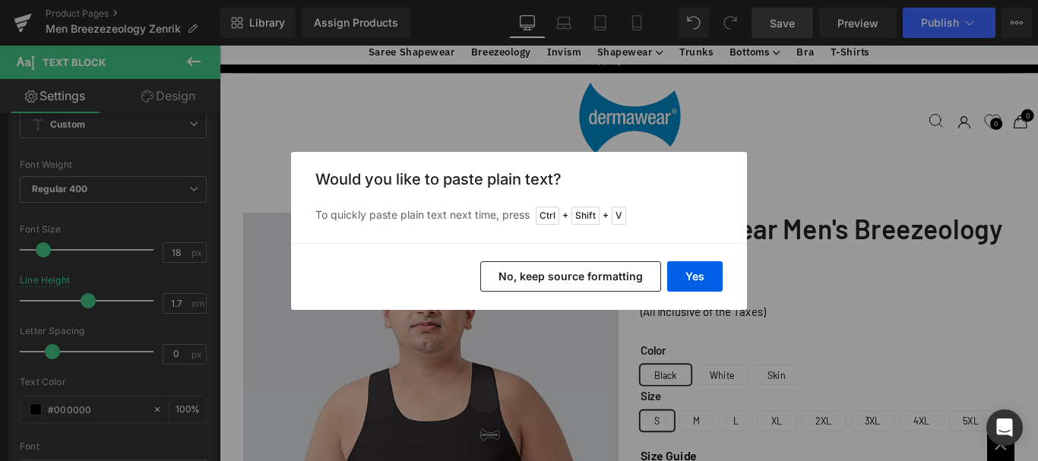
click at [621, 286] on button "No, keep source formatting" at bounding box center [570, 276] width 181 height 30
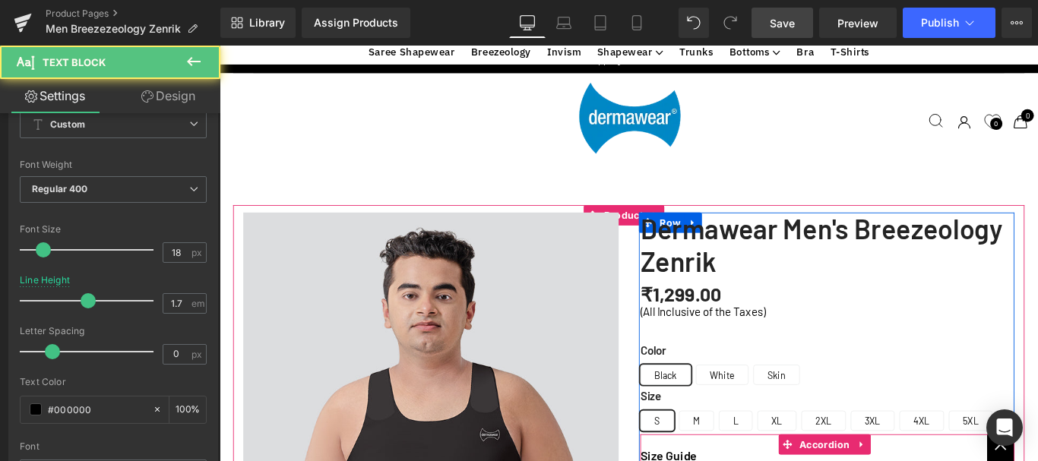
drag, startPoint x: 726, startPoint y: 293, endPoint x: 898, endPoint y: 74, distance: 278.1
copy p "Only Handwash & Dry Flat In Shade ; Do Not Bleach / Iron / Dry Clean"
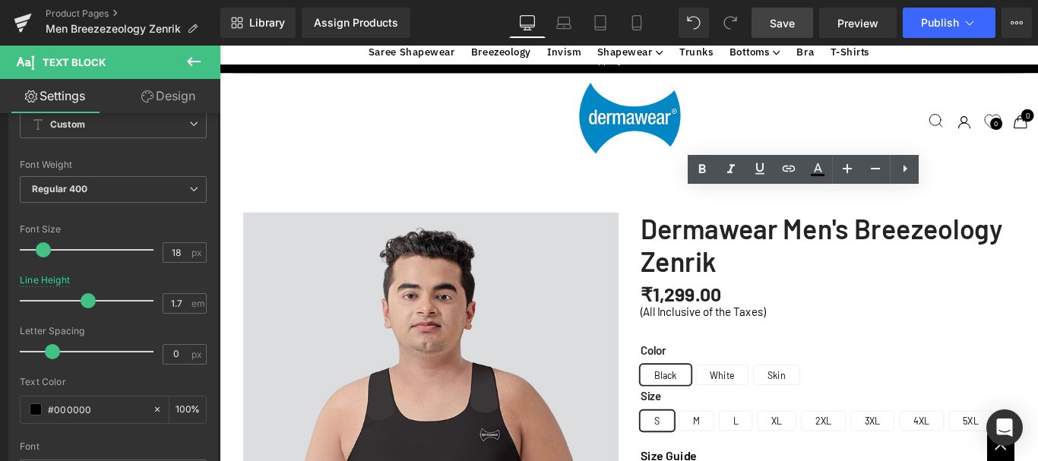
drag, startPoint x: 941, startPoint y: 291, endPoint x: 962, endPoint y: 291, distance: 20.5
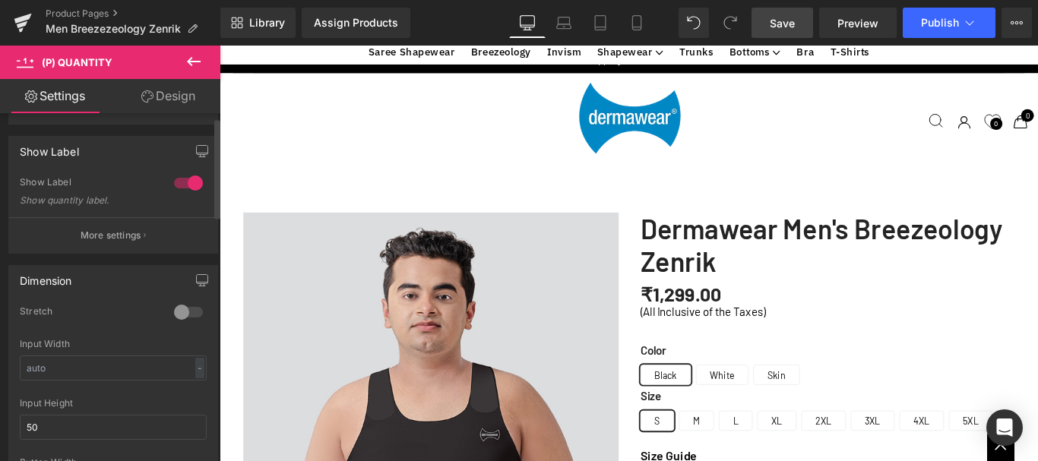
scroll to position [0, 0]
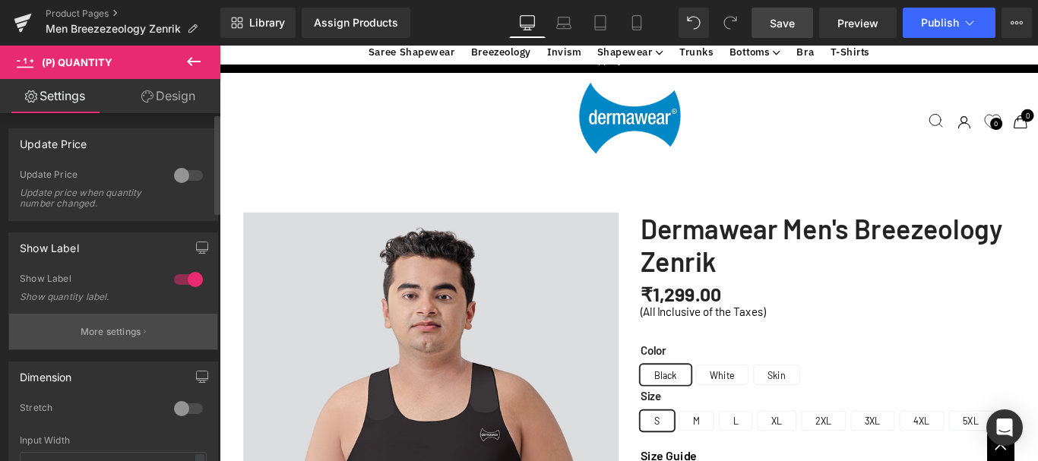
click at [128, 336] on p "More settings" at bounding box center [111, 332] width 61 height 14
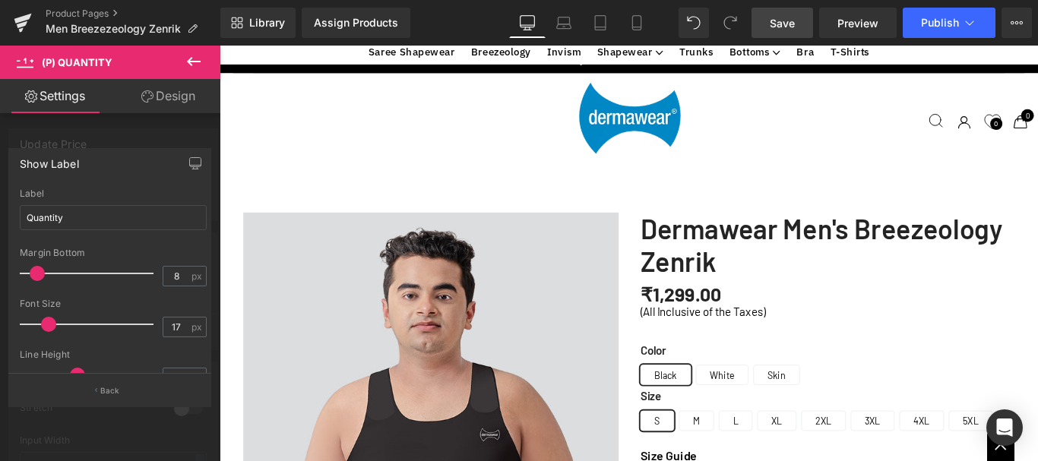
scroll to position [1367, 0]
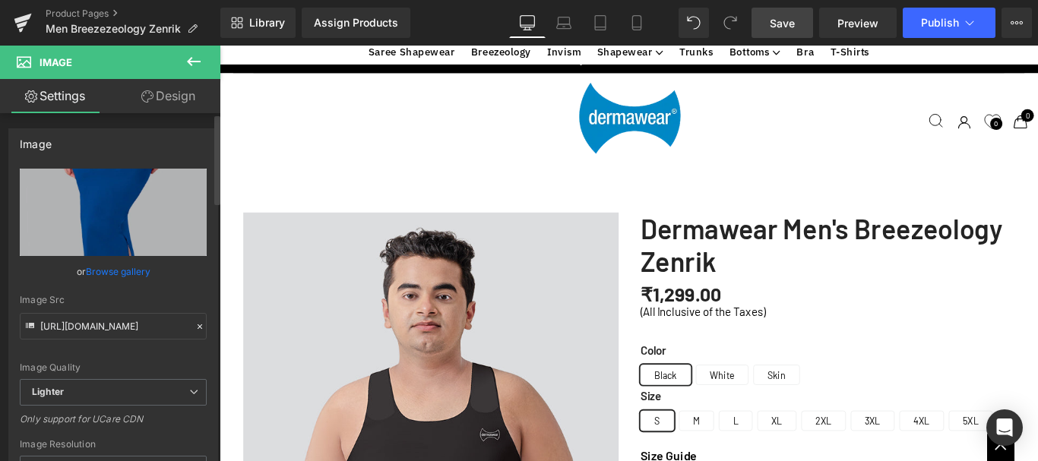
click at [105, 268] on link "Browse gallery" at bounding box center [118, 271] width 65 height 27
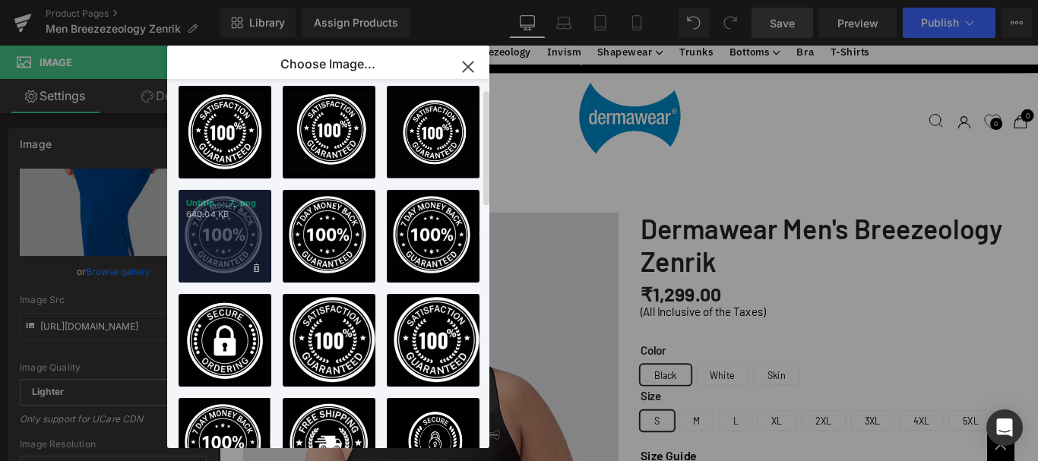
scroll to position [0, 0]
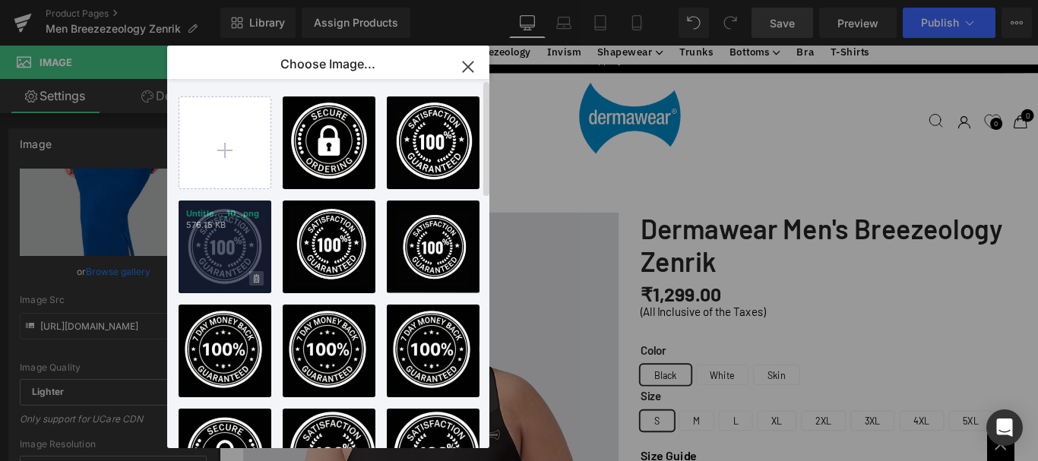
click at [255, 277] on icon at bounding box center [256, 278] width 5 height 8
click at [202, 278] on span "Yes" at bounding box center [205, 278] width 38 height 16
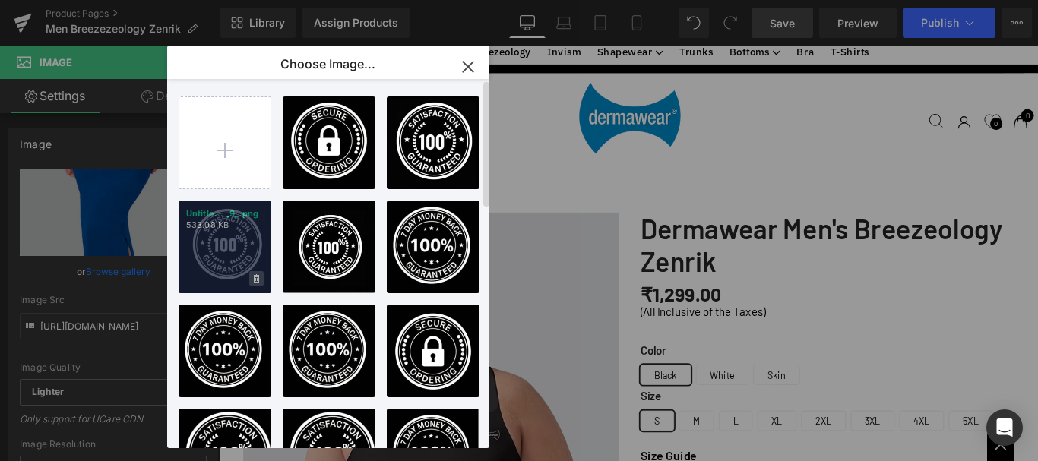
click at [256, 276] on icon at bounding box center [256, 278] width 5 height 8
click at [199, 276] on span "Yes" at bounding box center [205, 278] width 38 height 16
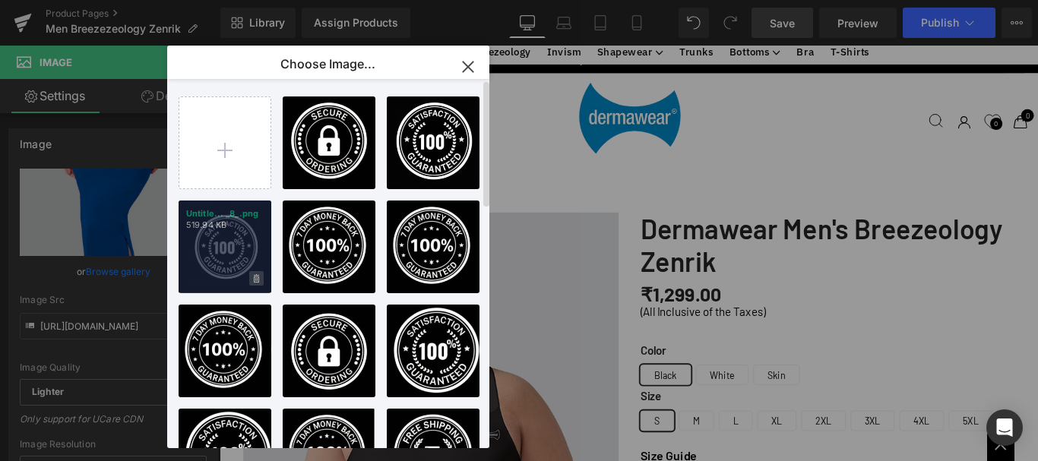
click at [254, 275] on icon at bounding box center [256, 278] width 5 height 8
click at [207, 279] on span "Yes" at bounding box center [205, 278] width 38 height 16
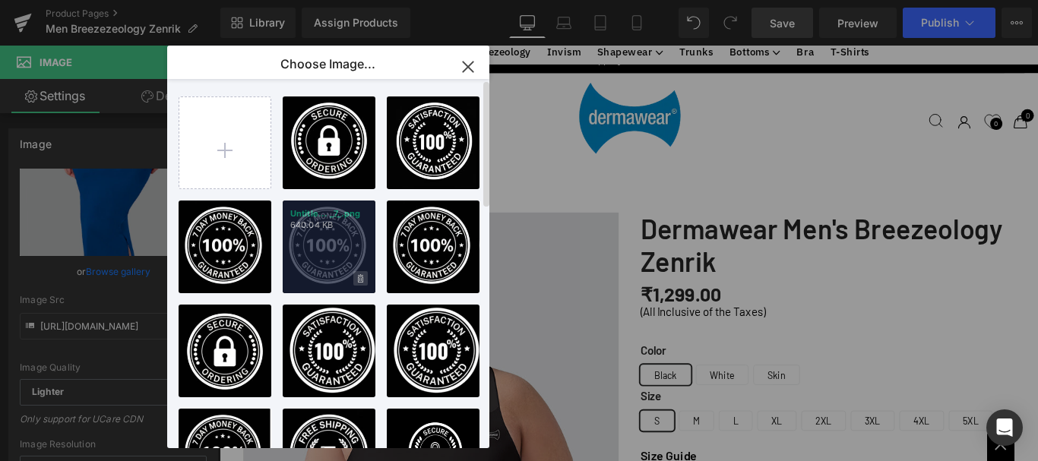
click at [356, 275] on span at bounding box center [360, 278] width 14 height 14
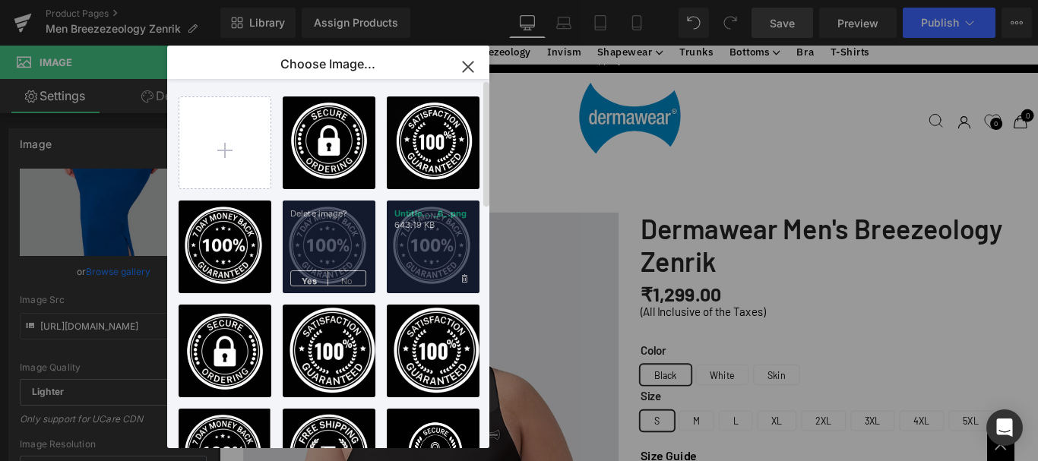
click at [303, 277] on span "Yes" at bounding box center [309, 278] width 38 height 16
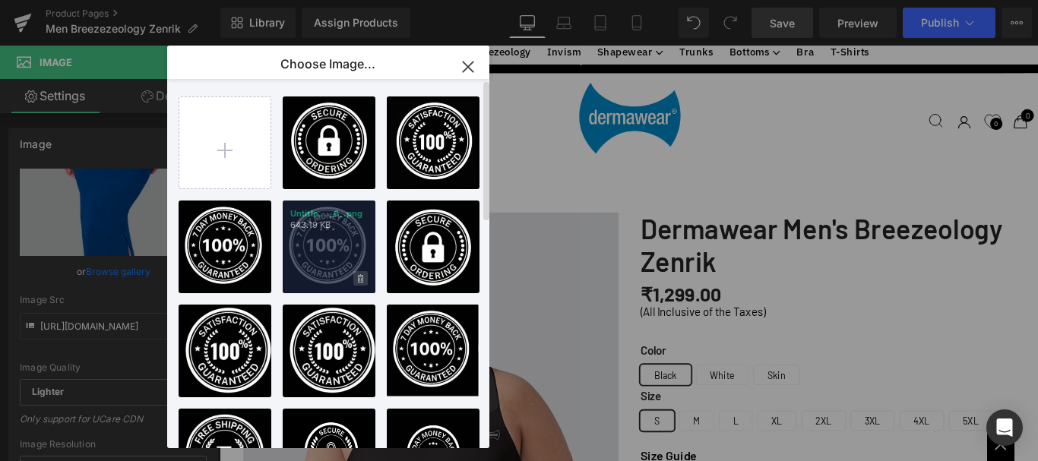
click at [356, 277] on span at bounding box center [360, 278] width 14 height 14
click at [296, 271] on span "Yes" at bounding box center [309, 278] width 38 height 16
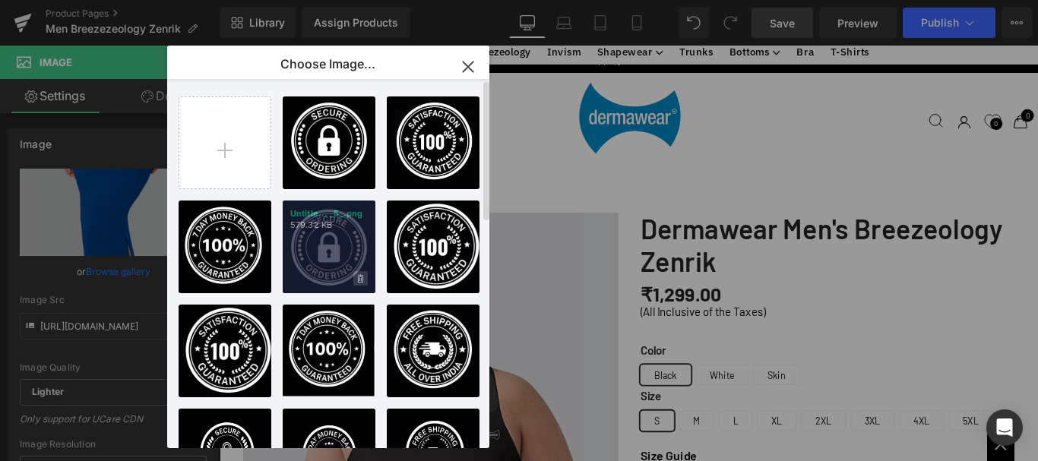
click at [354, 276] on span at bounding box center [360, 278] width 14 height 14
click at [305, 276] on span "Yes" at bounding box center [309, 278] width 38 height 16
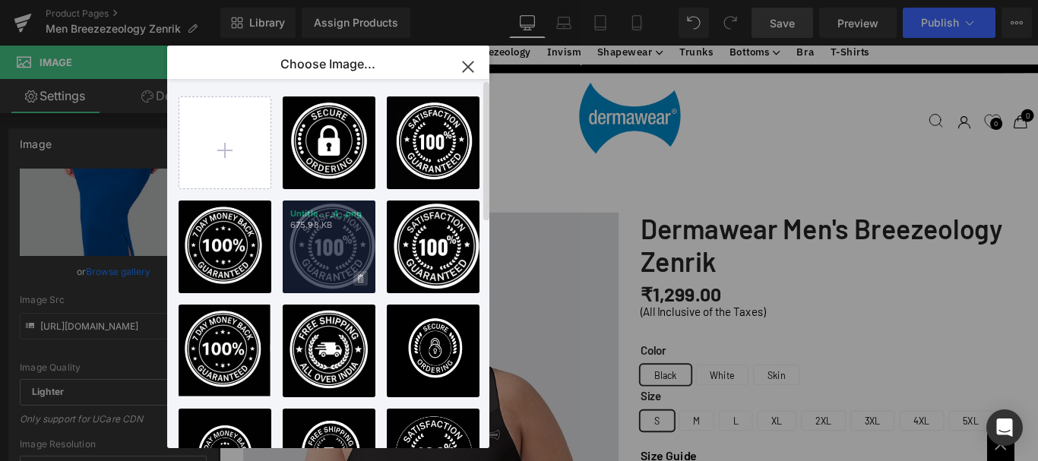
click at [356, 275] on span at bounding box center [360, 278] width 14 height 14
click at [302, 276] on span "Yes" at bounding box center [309, 278] width 38 height 16
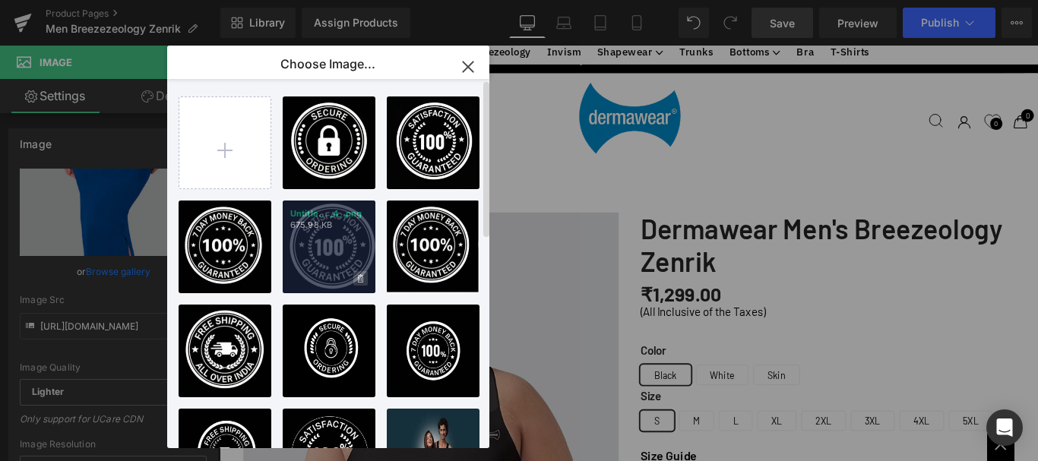
click at [360, 279] on icon at bounding box center [360, 279] width 5 height 10
click at [308, 275] on span "Yes" at bounding box center [309, 278] width 38 height 16
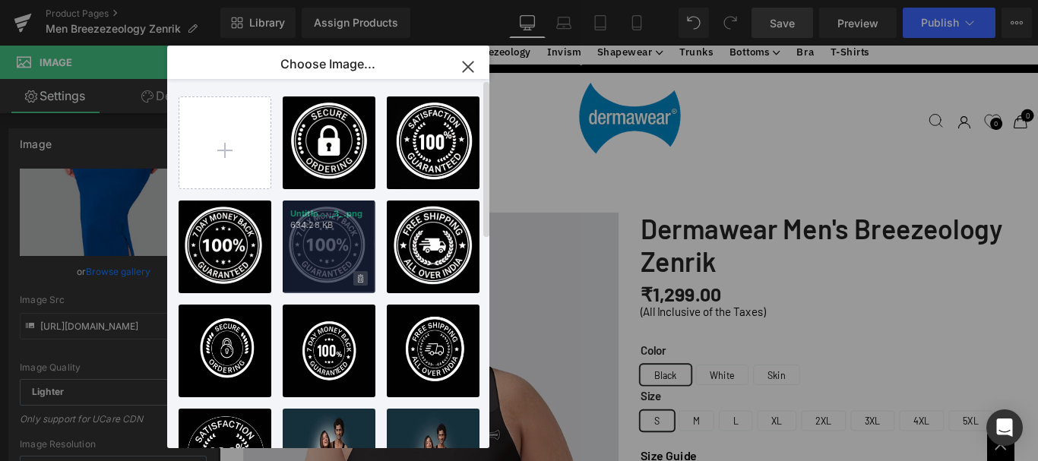
click at [362, 278] on icon at bounding box center [360, 279] width 5 height 10
click at [299, 273] on span "Yes" at bounding box center [309, 278] width 38 height 16
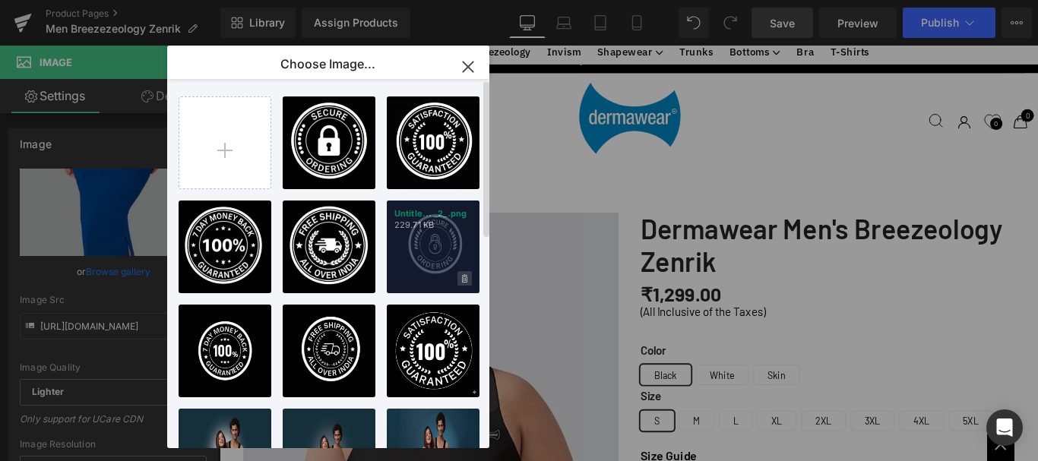
click at [460, 279] on span at bounding box center [464, 278] width 14 height 14
click at [409, 279] on span "Yes" at bounding box center [413, 278] width 38 height 16
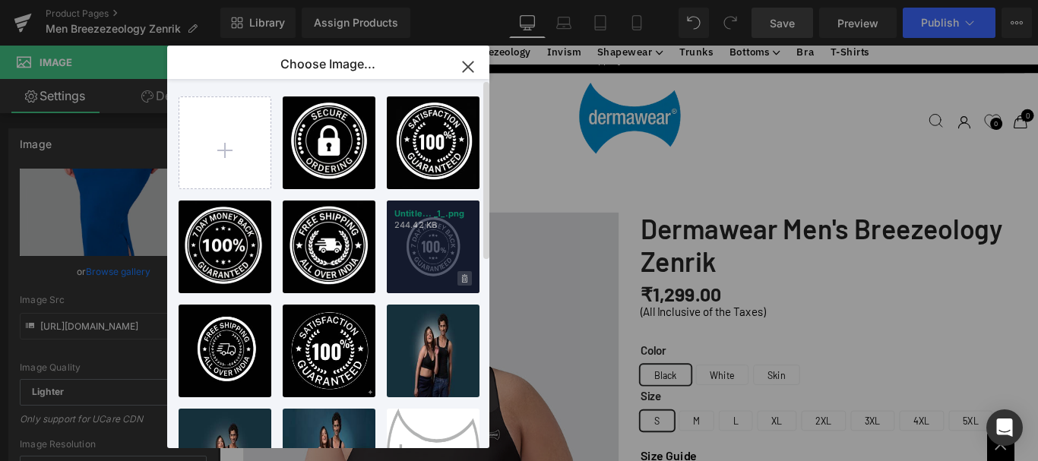
click at [463, 277] on icon at bounding box center [464, 278] width 5 height 8
click at [401, 277] on span "Yes" at bounding box center [413, 278] width 38 height 16
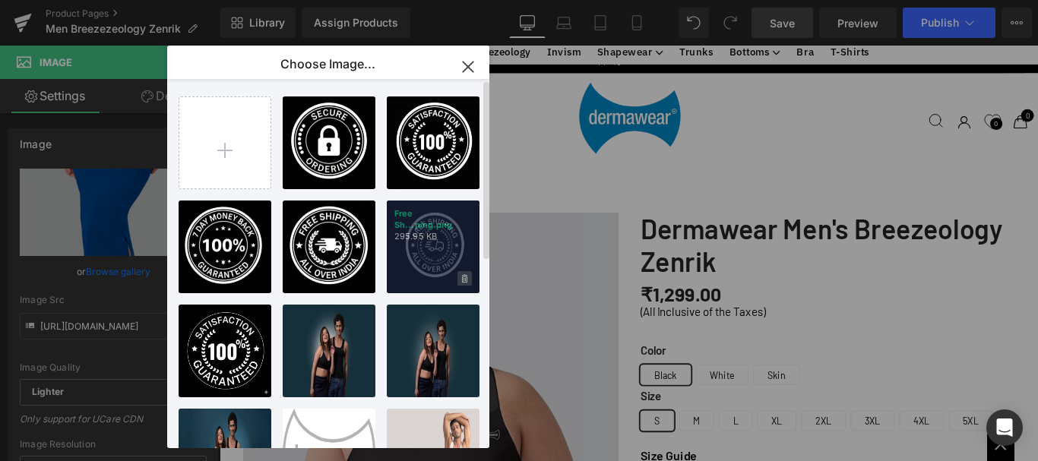
click at [465, 273] on span at bounding box center [464, 278] width 14 height 14
click at [405, 273] on span "Yes" at bounding box center [413, 278] width 38 height 16
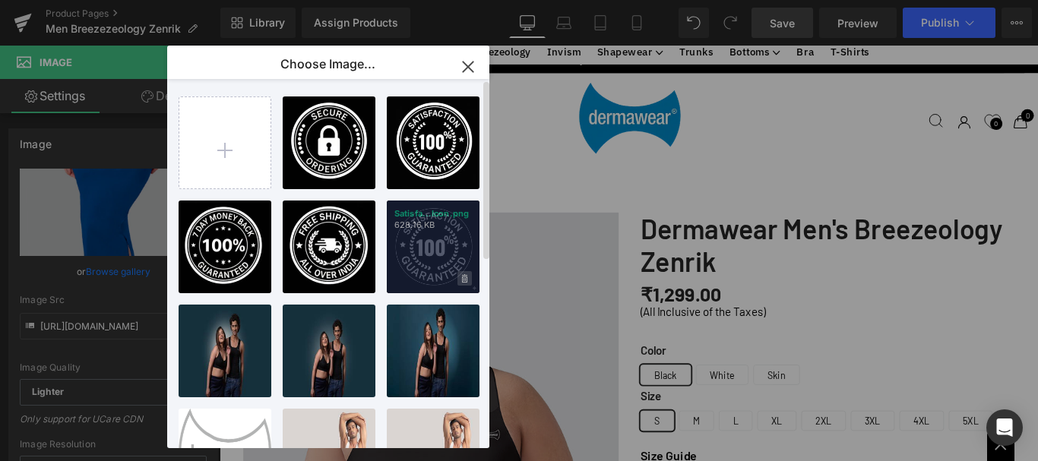
click at [462, 278] on icon at bounding box center [464, 278] width 5 height 8
click at [413, 275] on span "Yes" at bounding box center [413, 278] width 38 height 16
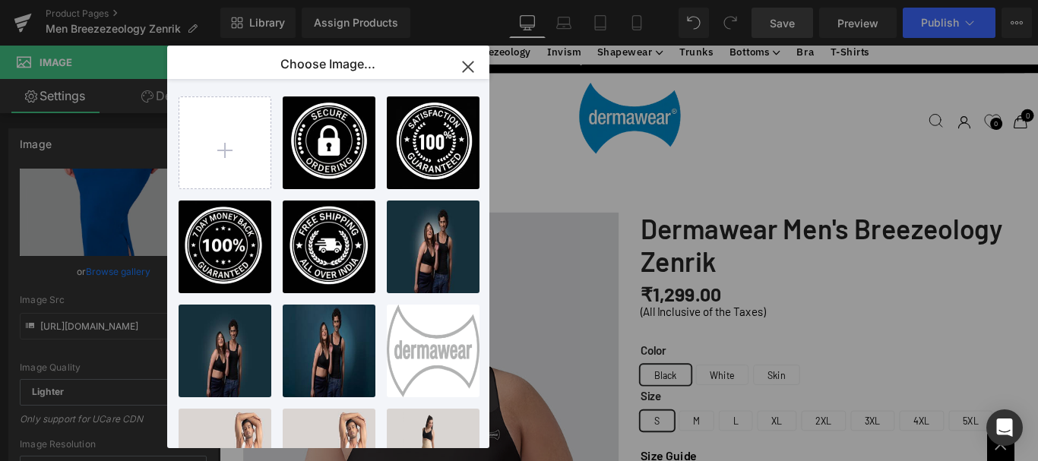
click at [470, 61] on icon "button" at bounding box center [468, 67] width 24 height 24
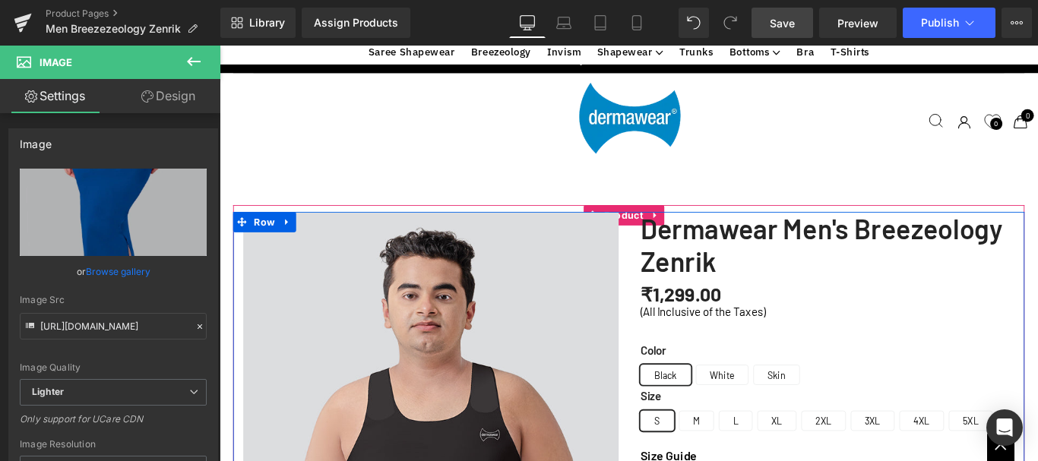
scroll to position [1367, 0]
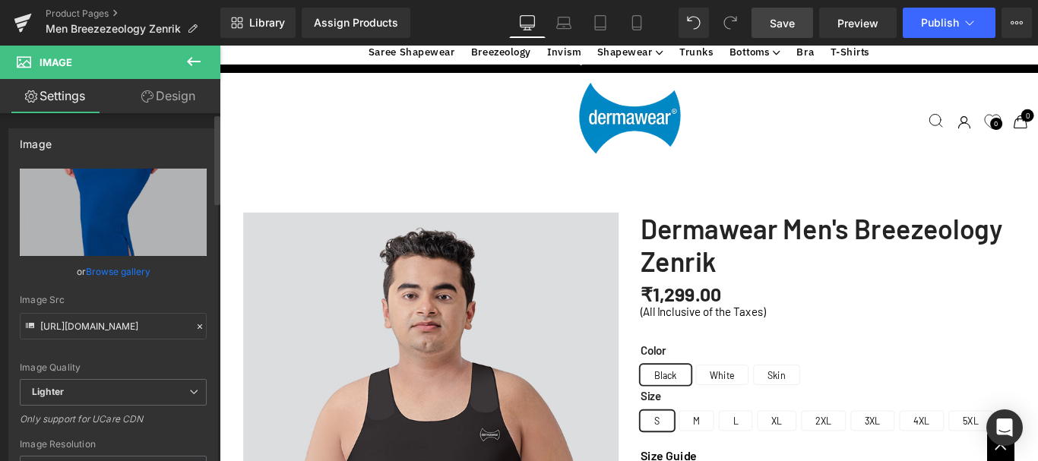
click at [94, 270] on link "Browse gallery" at bounding box center [118, 271] width 65 height 27
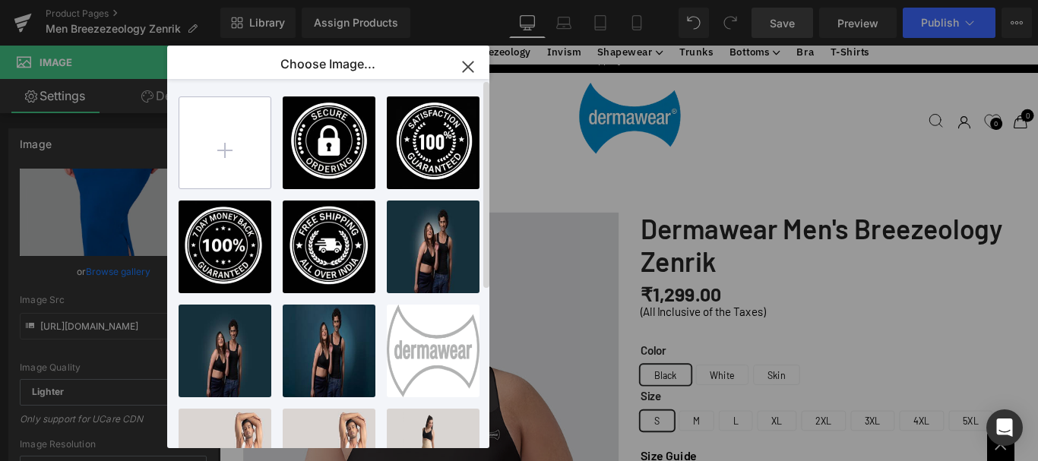
click at [239, 150] on input "file" at bounding box center [224, 142] width 91 height 91
type input "C:\fakepath\Men Breezeology Zenrik-1.jpg"
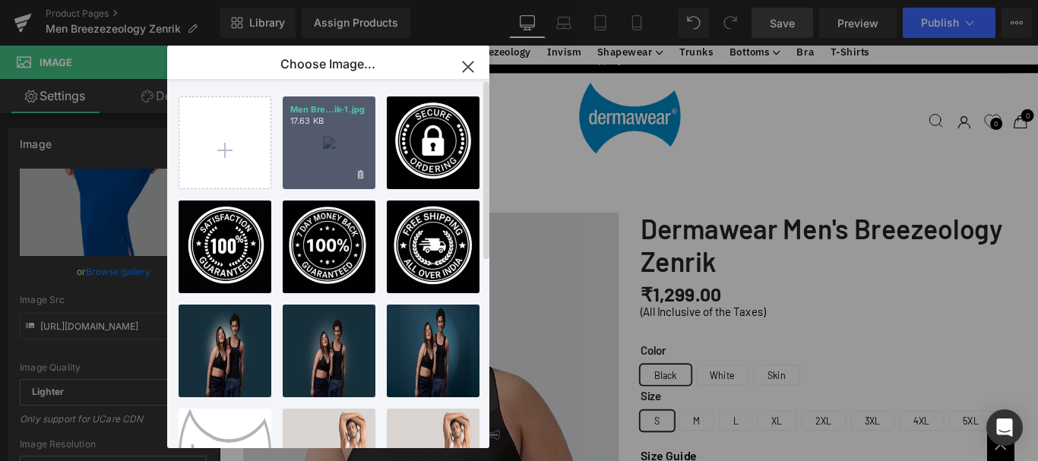
click at [336, 153] on div "Men Bre...ik-1.jpg 17.63 KB" at bounding box center [329, 142] width 93 height 93
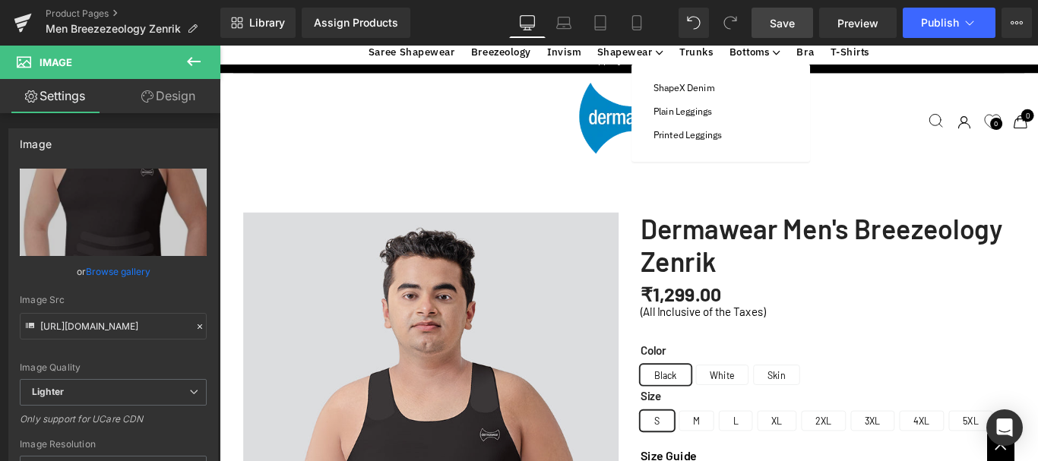
click at [781, 22] on span "Save" at bounding box center [782, 23] width 25 height 16
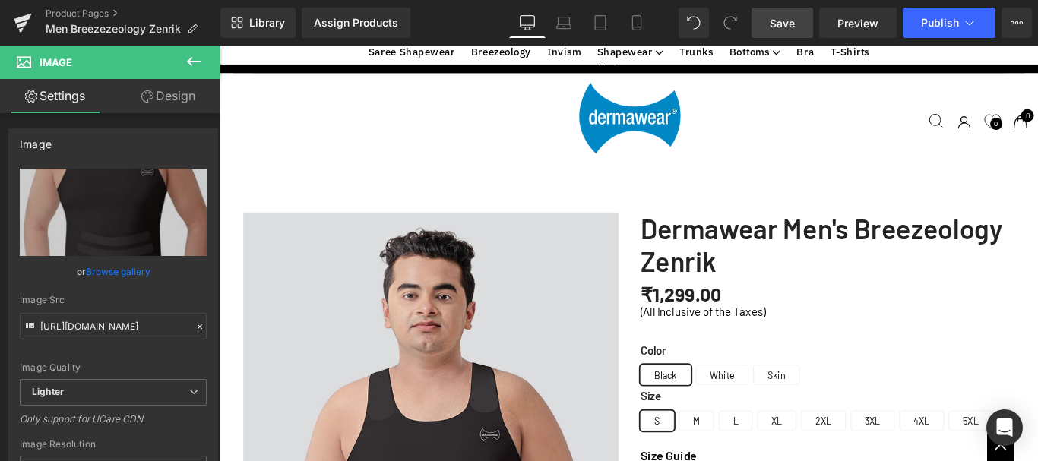
scroll to position [1443, 0]
click at [853, 30] on span "Preview" at bounding box center [857, 23] width 41 height 16
click at [798, 17] on link "Save" at bounding box center [782, 23] width 62 height 30
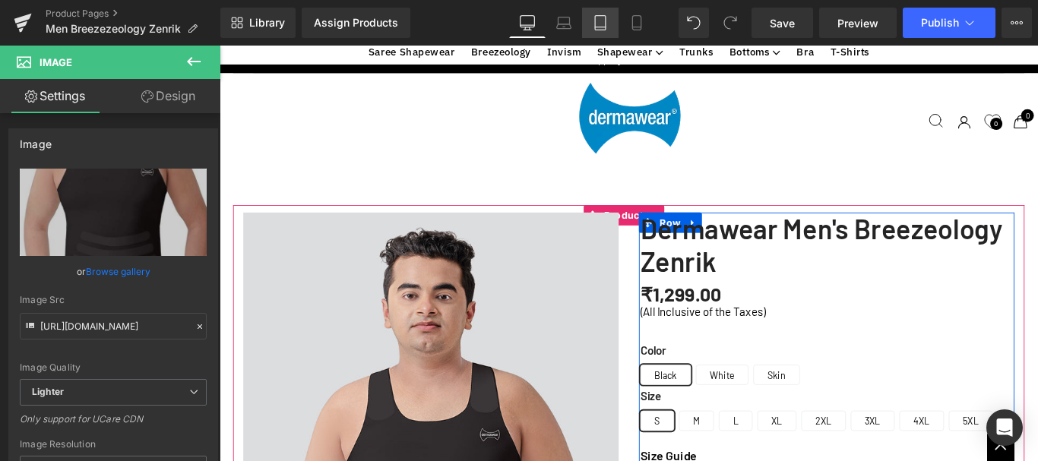
scroll to position [228, 0]
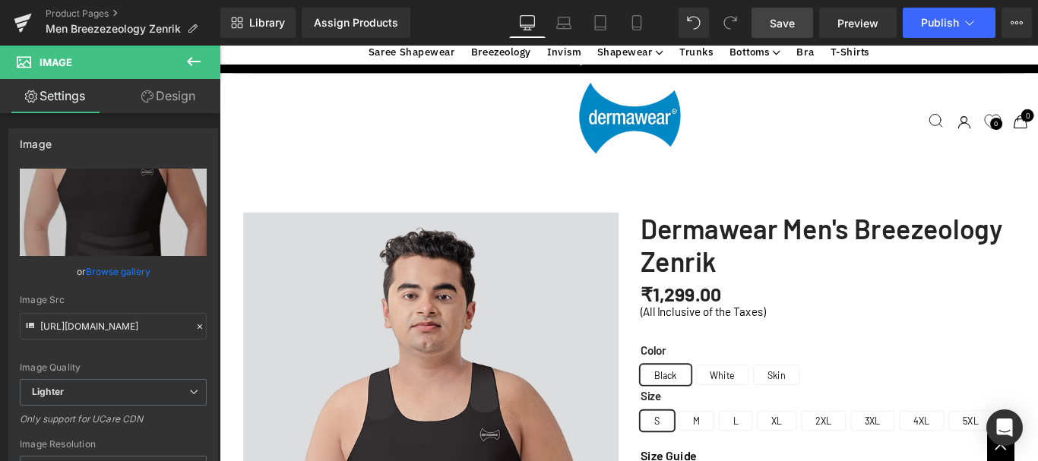
click at [784, 20] on span "Save" at bounding box center [782, 23] width 25 height 16
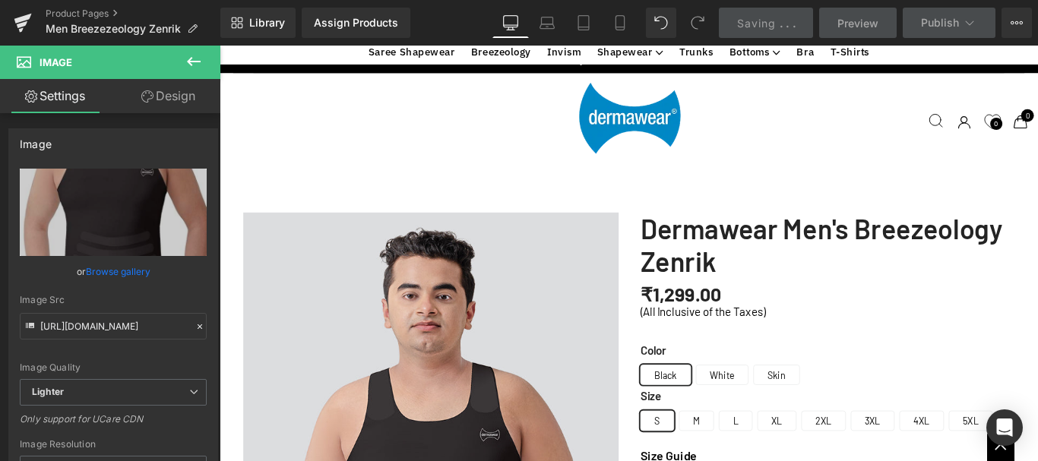
scroll to position [2507, 0]
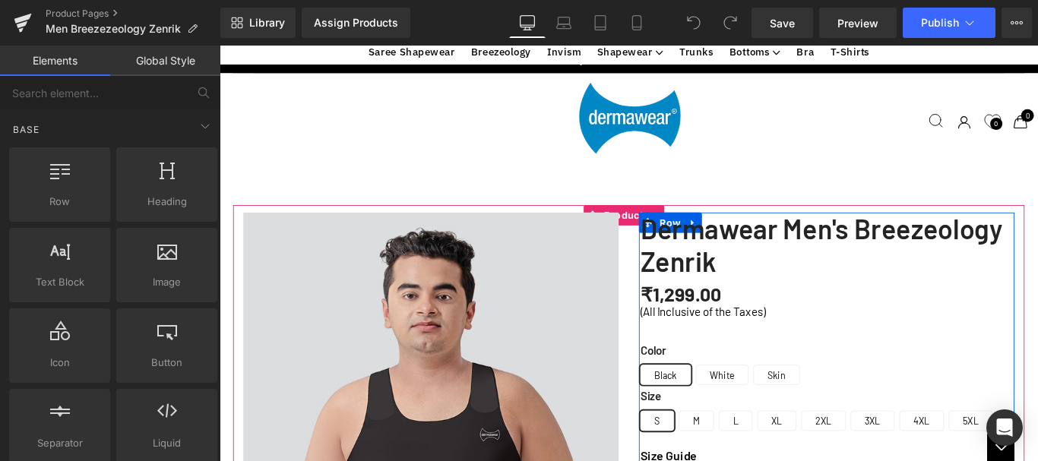
scroll to position [637, 0]
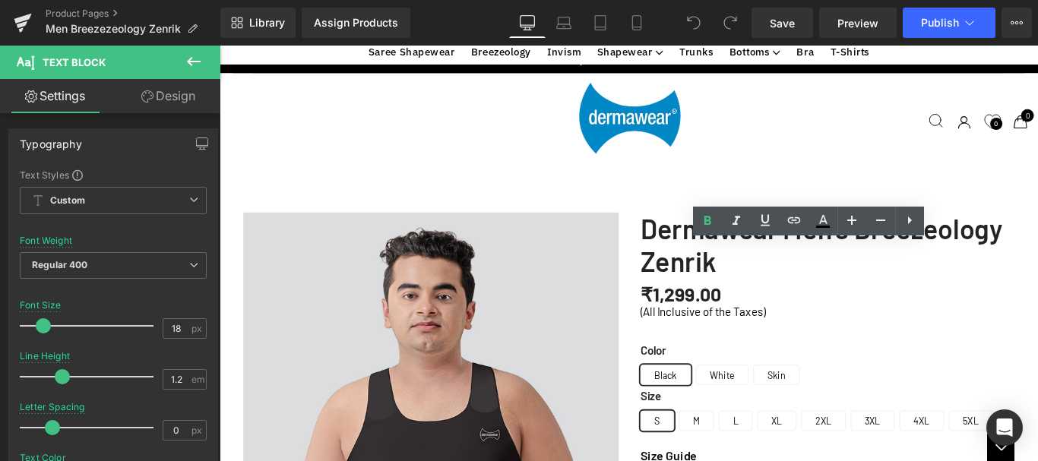
drag, startPoint x: 686, startPoint y: 292, endPoint x: 1069, endPoint y: 290, distance: 382.9
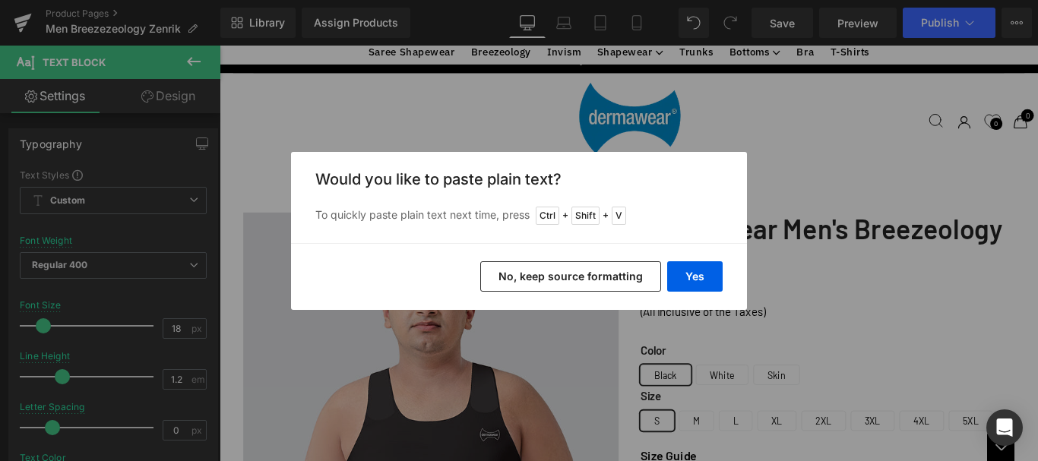
click at [559, 270] on button "No, keep source formatting" at bounding box center [570, 276] width 181 height 30
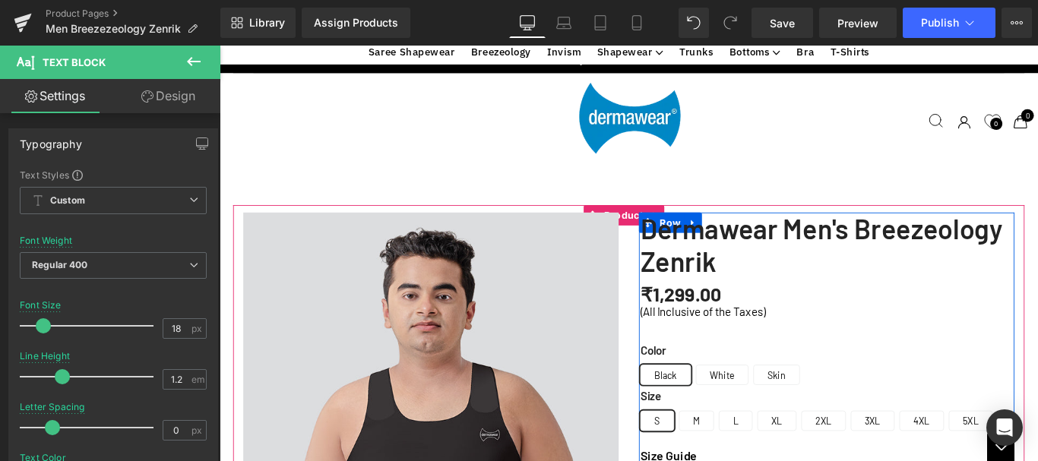
drag, startPoint x: 973, startPoint y: 292, endPoint x: 1003, endPoint y: 292, distance: 29.6
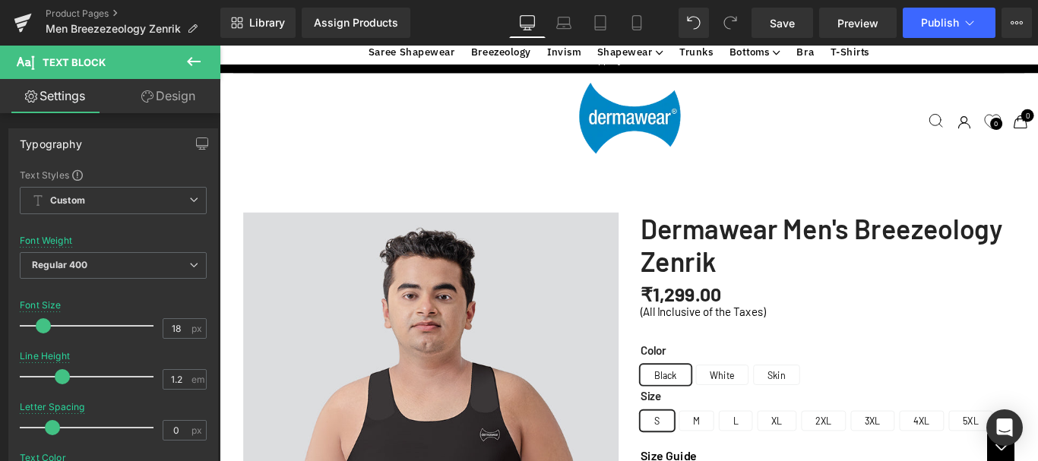
drag, startPoint x: 826, startPoint y: 372, endPoint x: 688, endPoint y: 373, distance: 137.5
drag, startPoint x: 932, startPoint y: 387, endPoint x: 832, endPoint y: 393, distance: 100.5
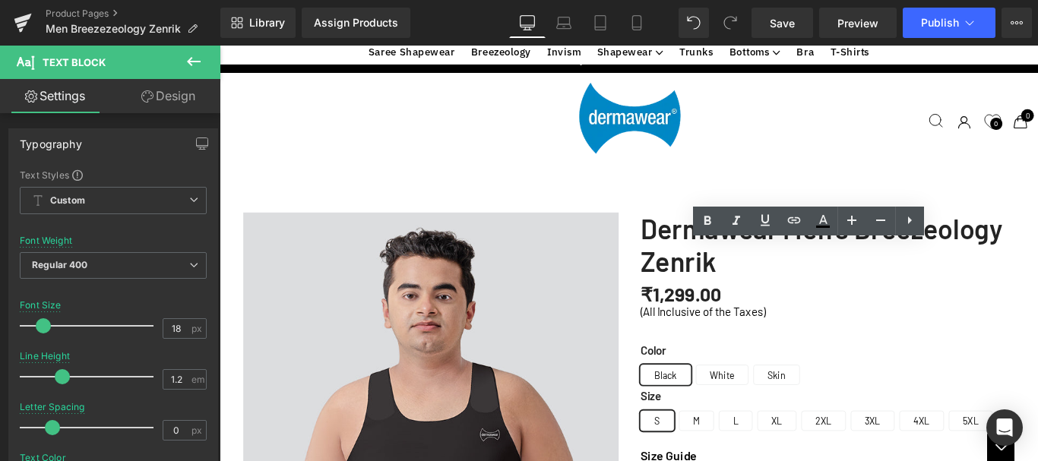
drag, startPoint x: 928, startPoint y: 390, endPoint x: 690, endPoint y: 391, distance: 237.8
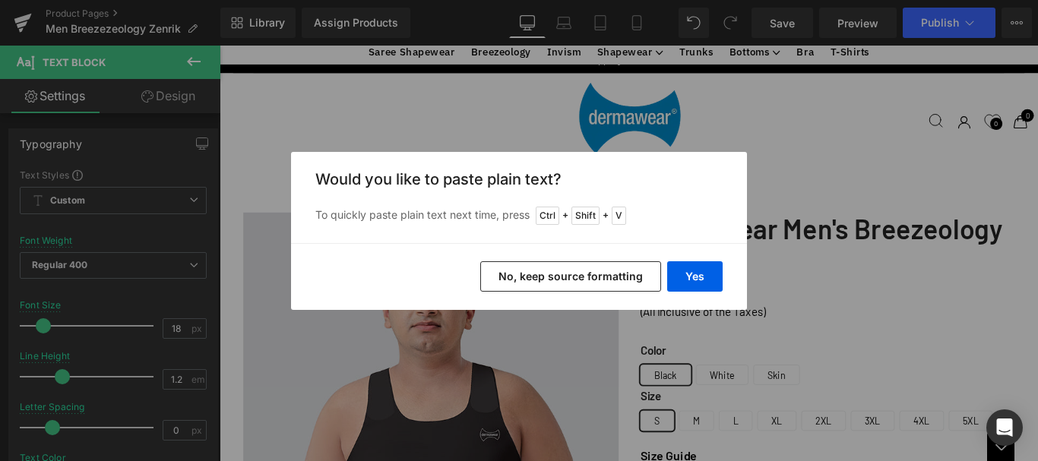
click at [557, 275] on button "No, keep source formatting" at bounding box center [570, 276] width 181 height 30
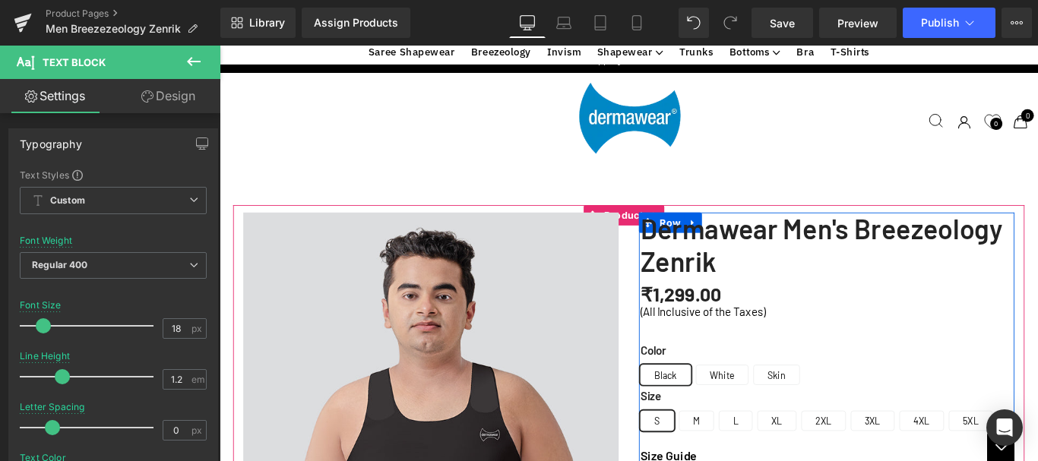
drag, startPoint x: 741, startPoint y: 406, endPoint x: 827, endPoint y: 46, distance: 369.6
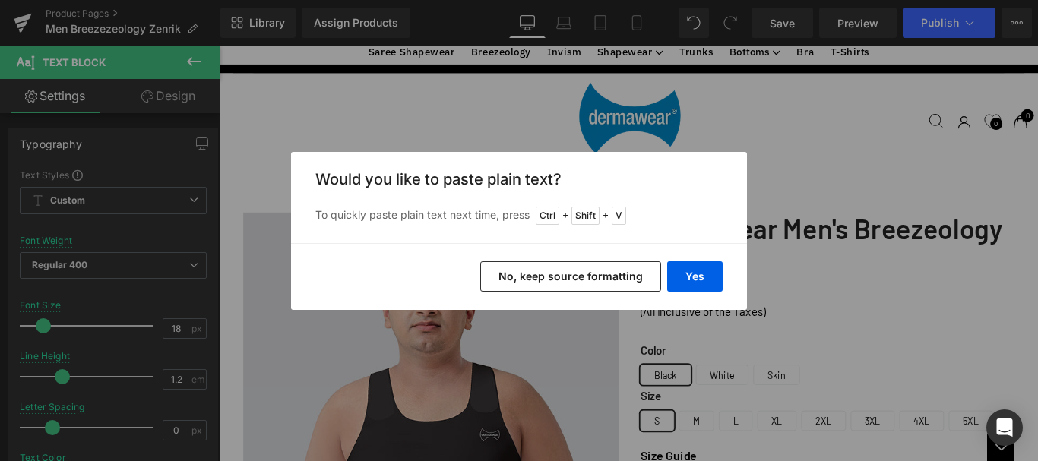
click at [613, 271] on button "No, keep source formatting" at bounding box center [570, 276] width 181 height 30
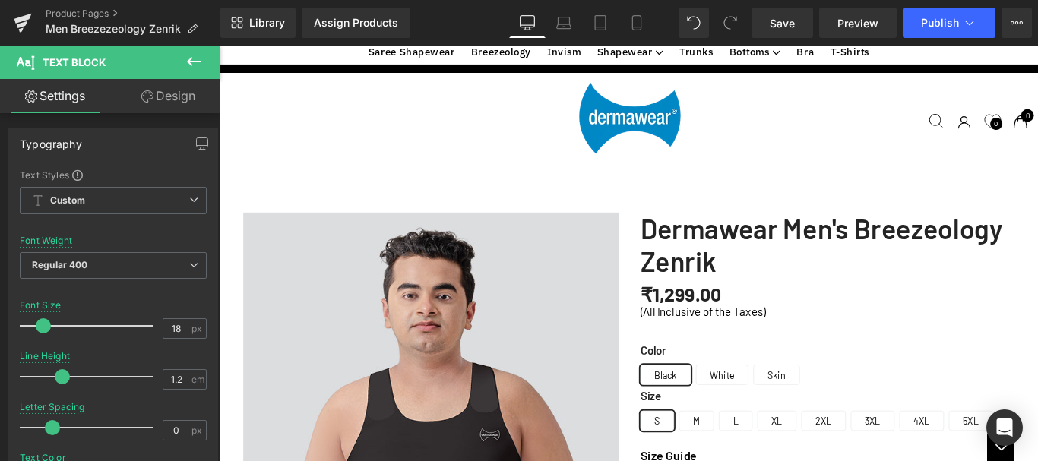
drag, startPoint x: 824, startPoint y: 322, endPoint x: 688, endPoint y: 322, distance: 136.0
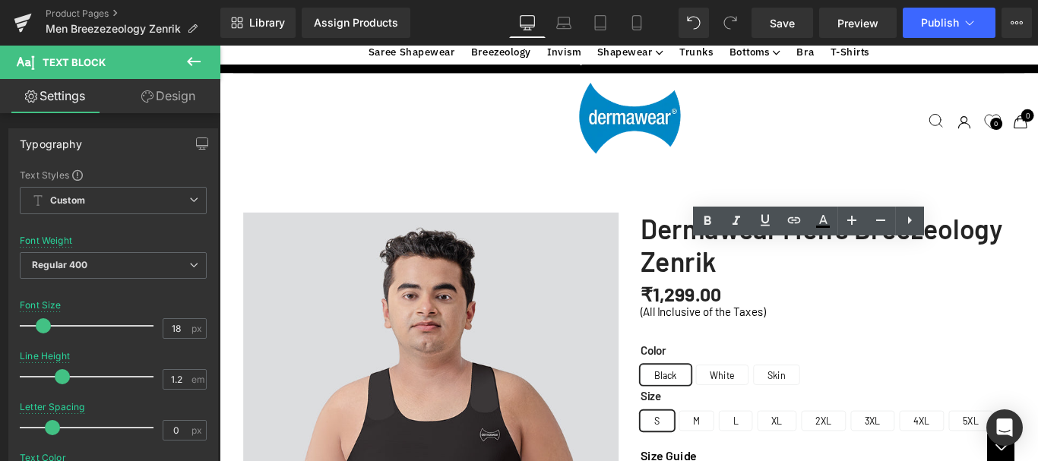
drag, startPoint x: 688, startPoint y: 339, endPoint x: 1086, endPoint y: 341, distance: 397.3
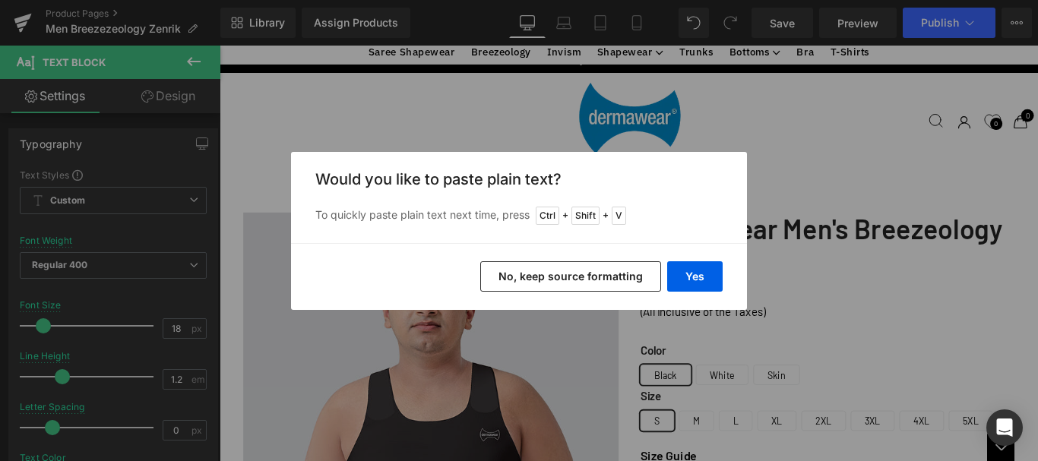
click at [575, 273] on button "No, keep source formatting" at bounding box center [570, 276] width 181 height 30
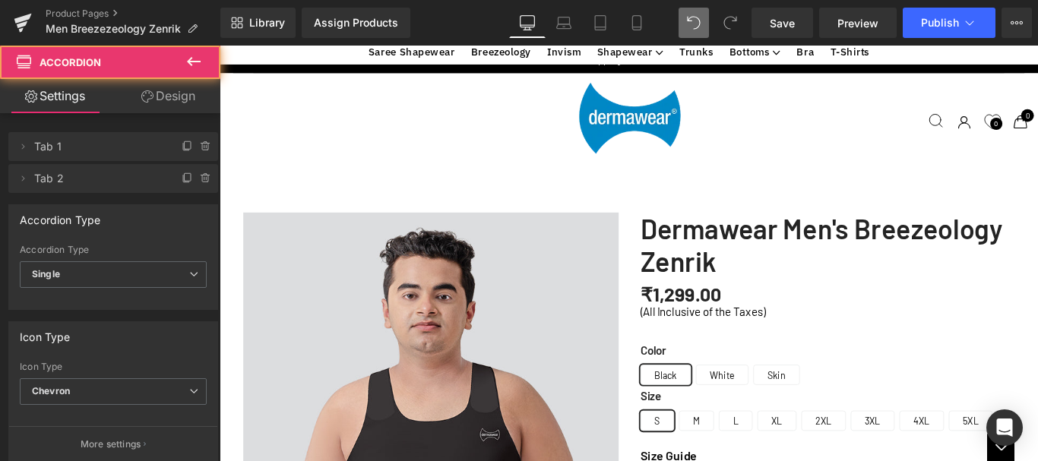
scroll to position [2004, 0]
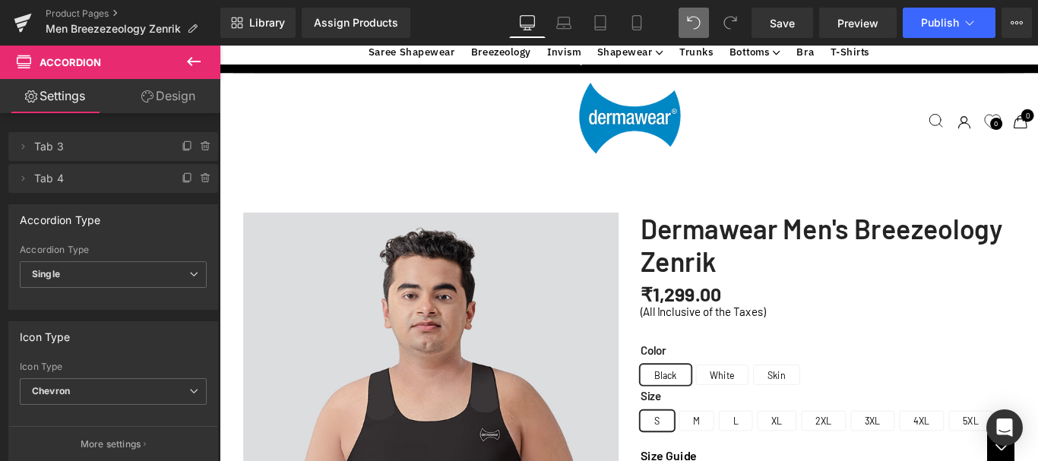
scroll to position [713, 0]
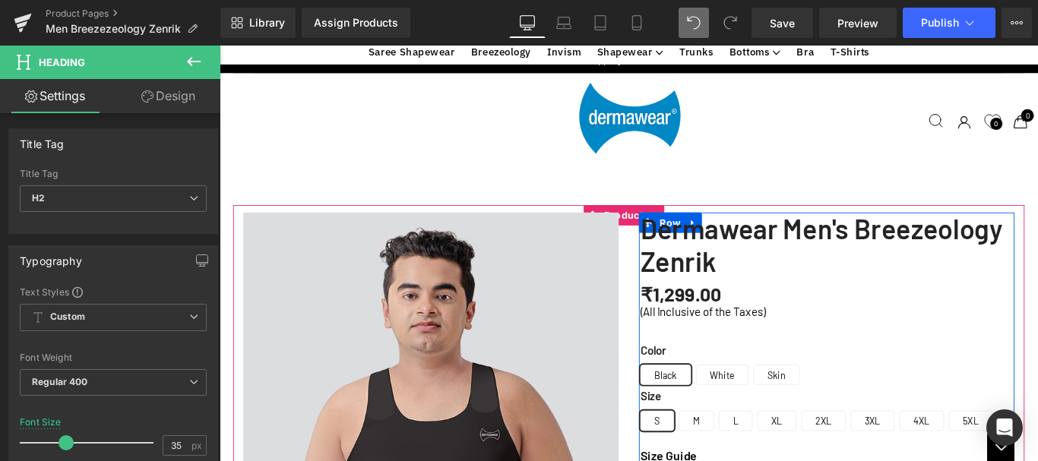
scroll to position [789, 0]
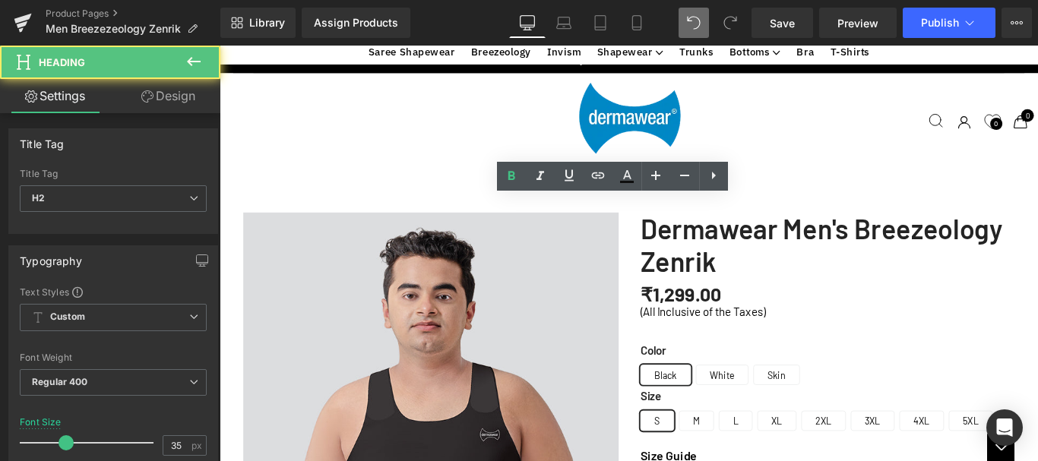
scroll to position [865, 0]
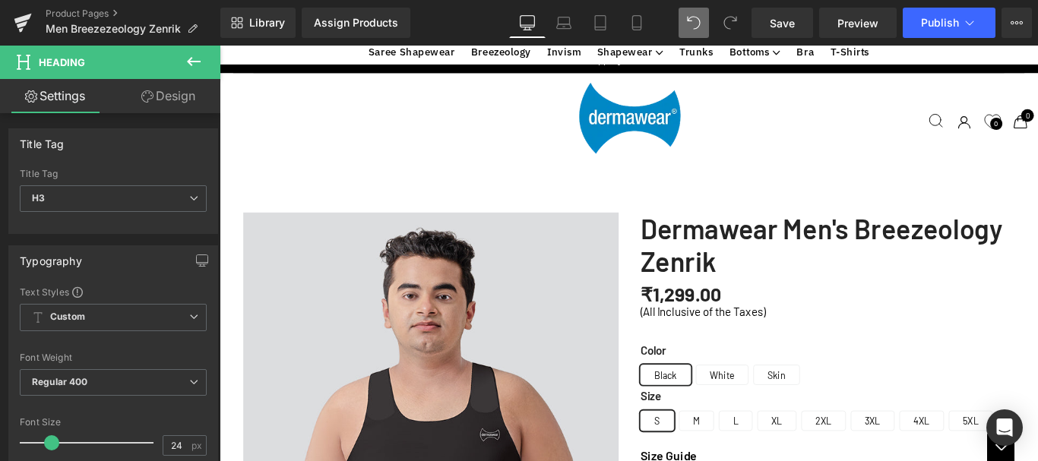
scroll to position [1472, 0]
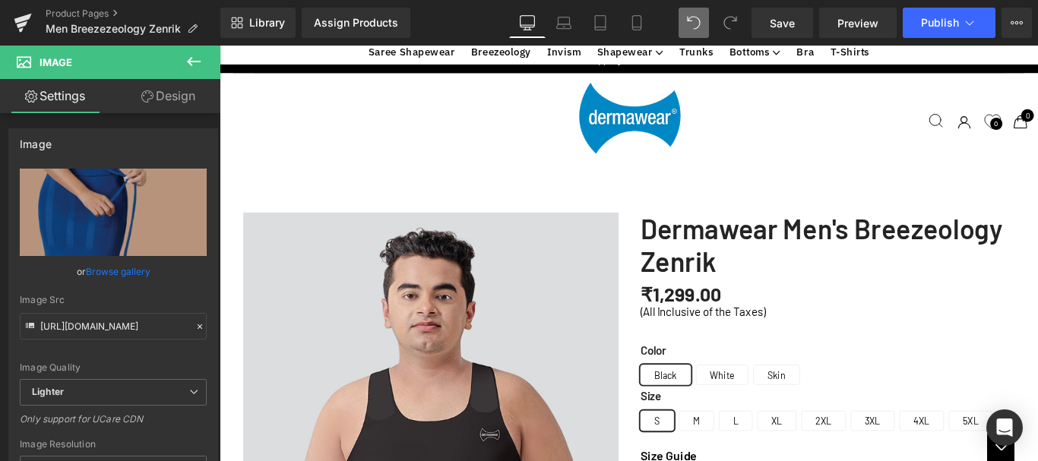
scroll to position [1624, 0]
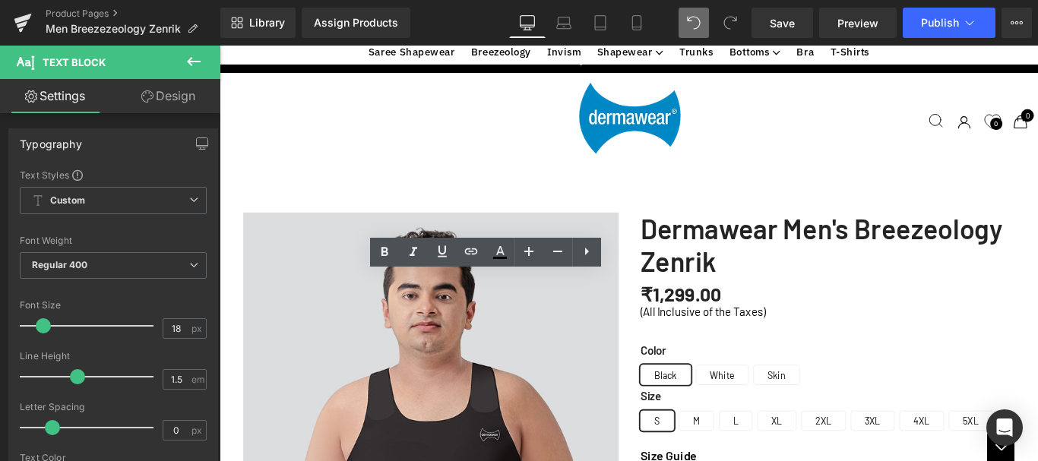
drag, startPoint x: 624, startPoint y: 337, endPoint x: 265, endPoint y: 311, distance: 360.3
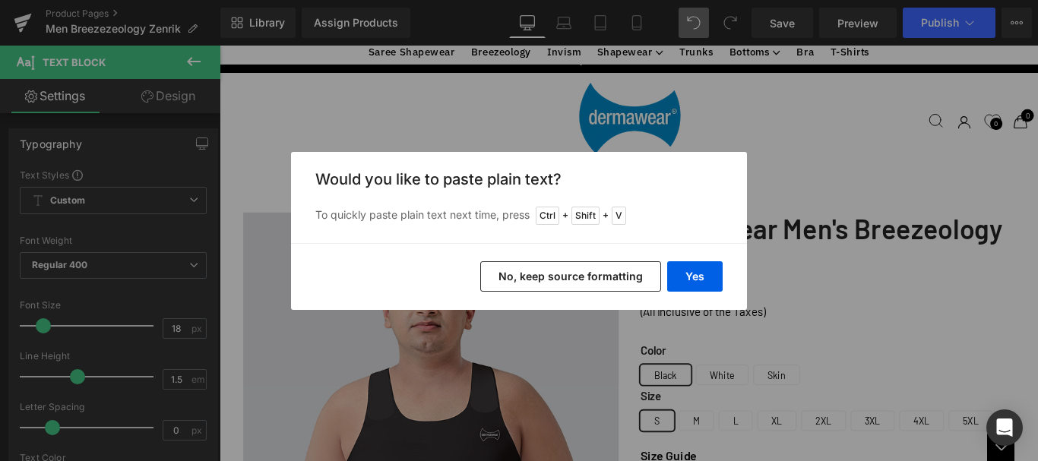
click at [510, 263] on button "No, keep source formatting" at bounding box center [570, 276] width 181 height 30
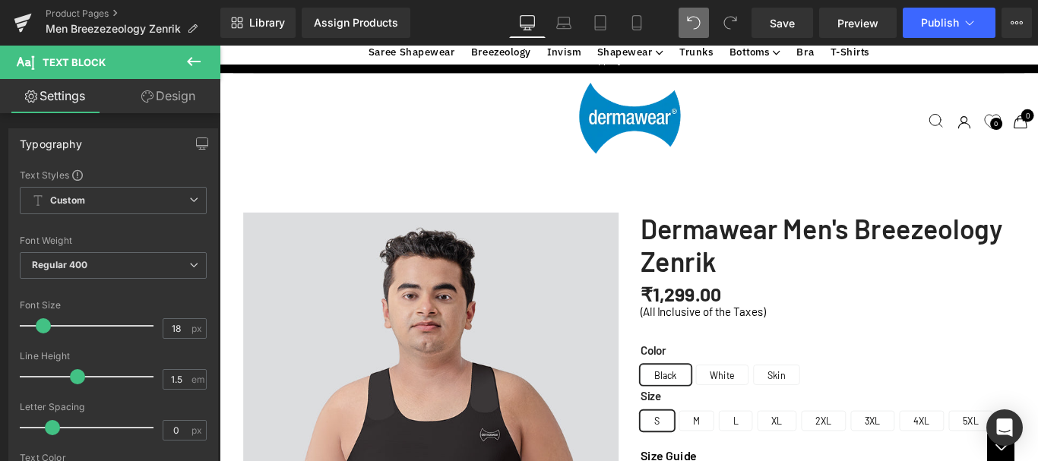
scroll to position [1396, 0]
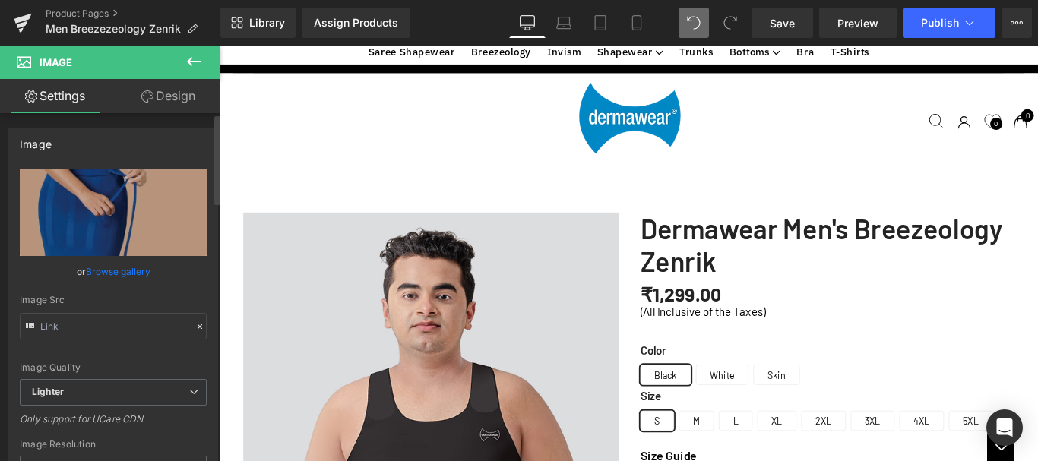
click at [102, 273] on link "Browse gallery" at bounding box center [118, 271] width 65 height 27
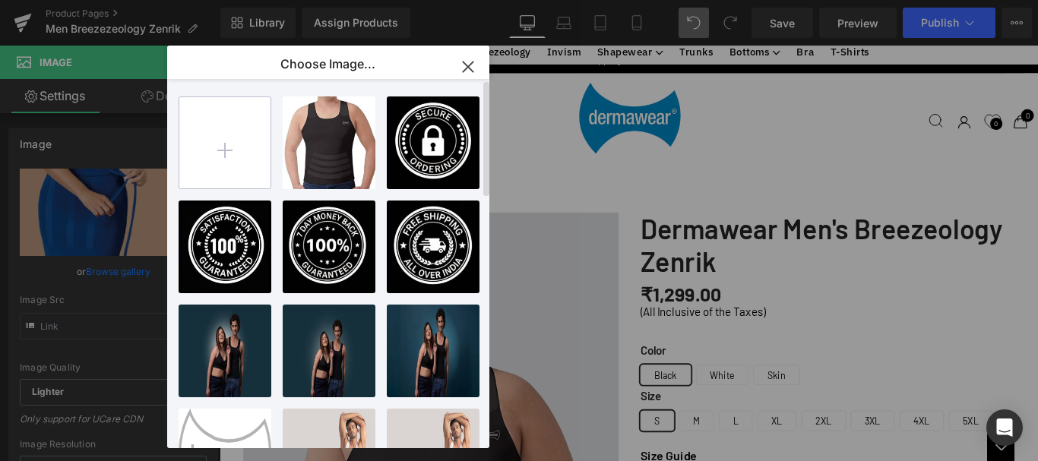
click at [234, 149] on input "file" at bounding box center [224, 142] width 91 height 91
type input "C:\fakepath\Men Breezeology Zenrik-2.jpg"
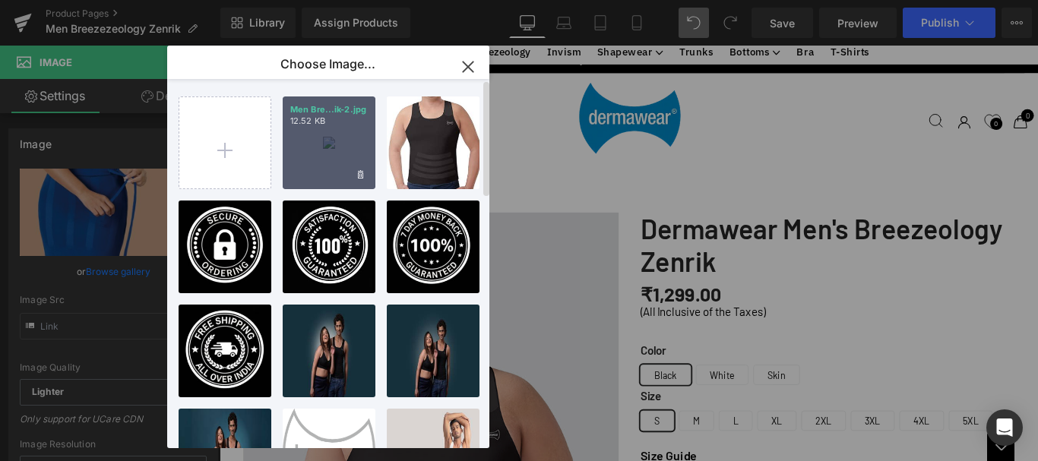
click at [330, 150] on div "Men Bre...ik-2.jpg 12.52 KB" at bounding box center [329, 142] width 93 height 93
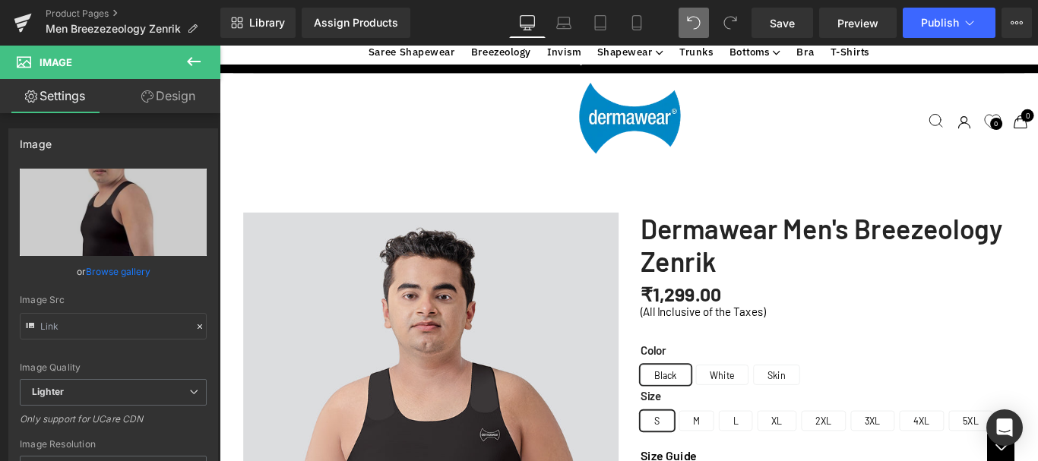
scroll to position [1472, 0]
click at [779, 20] on span "Save" at bounding box center [782, 23] width 25 height 16
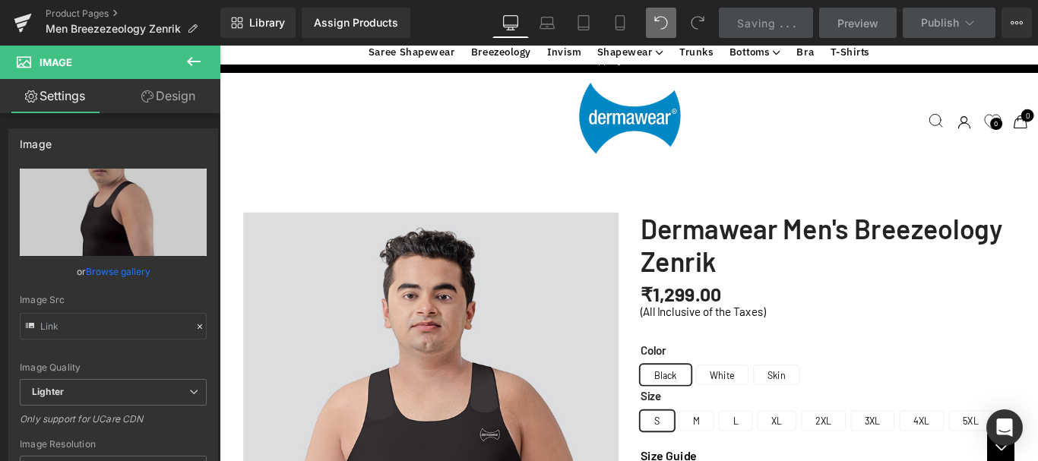
scroll to position [1624, 0]
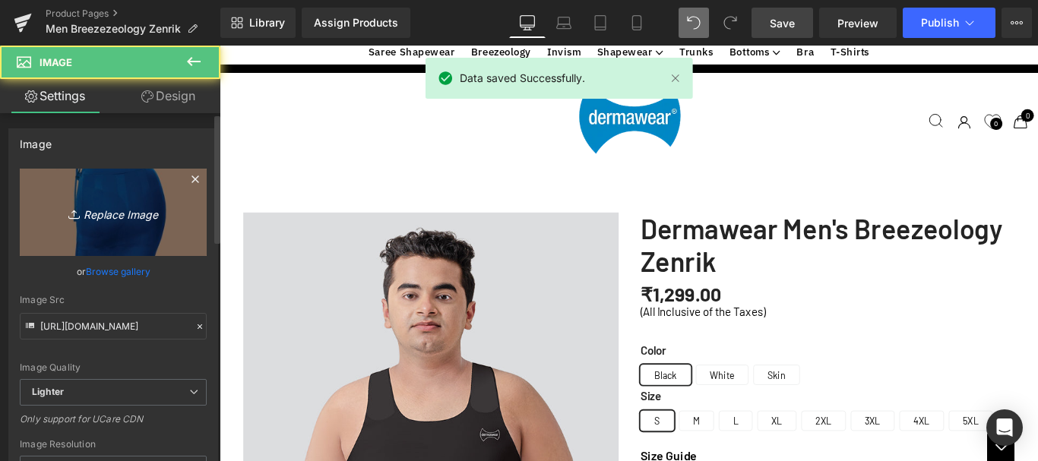
click at [88, 194] on link "Replace Image" at bounding box center [113, 212] width 187 height 87
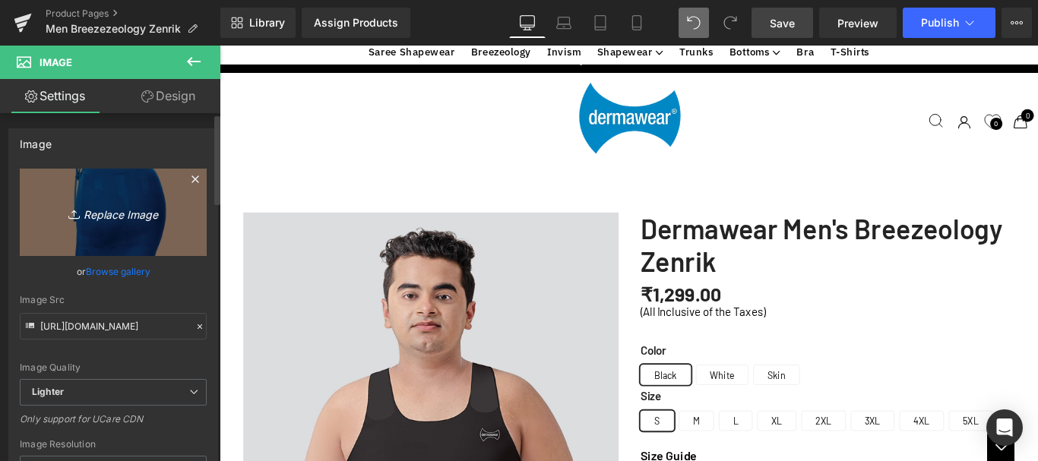
type input "C:\fakepath\Men Breezeology Zenrik-3.jpg"
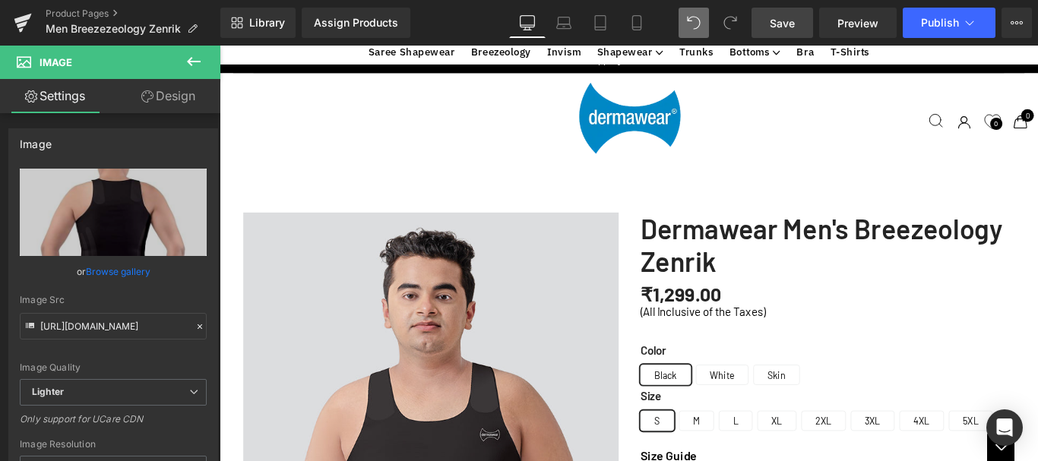
scroll to position [1396, 0]
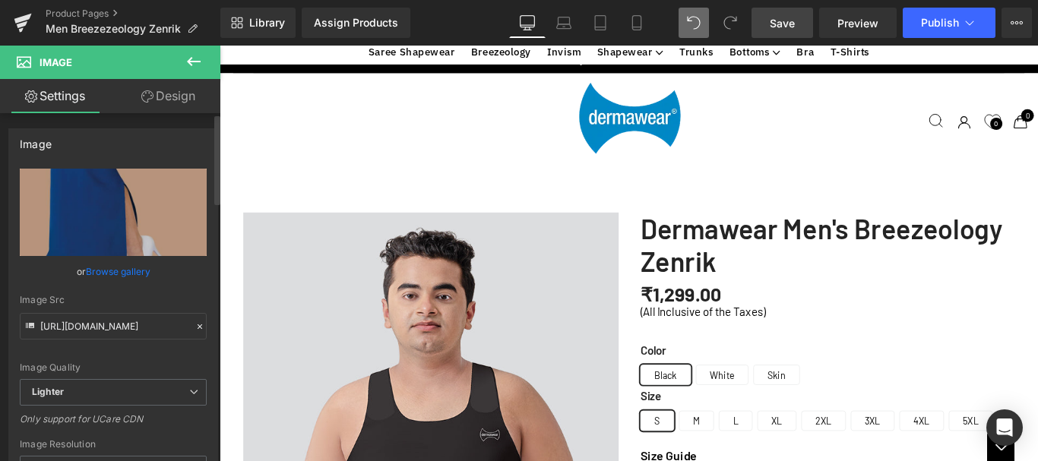
click at [128, 265] on link "Browse gallery" at bounding box center [118, 271] width 65 height 27
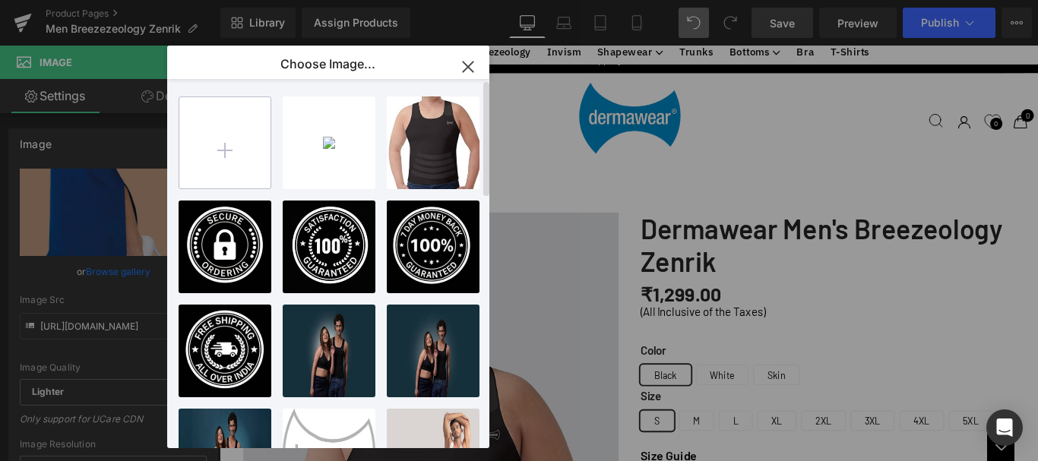
click at [240, 141] on input "file" at bounding box center [224, 142] width 91 height 91
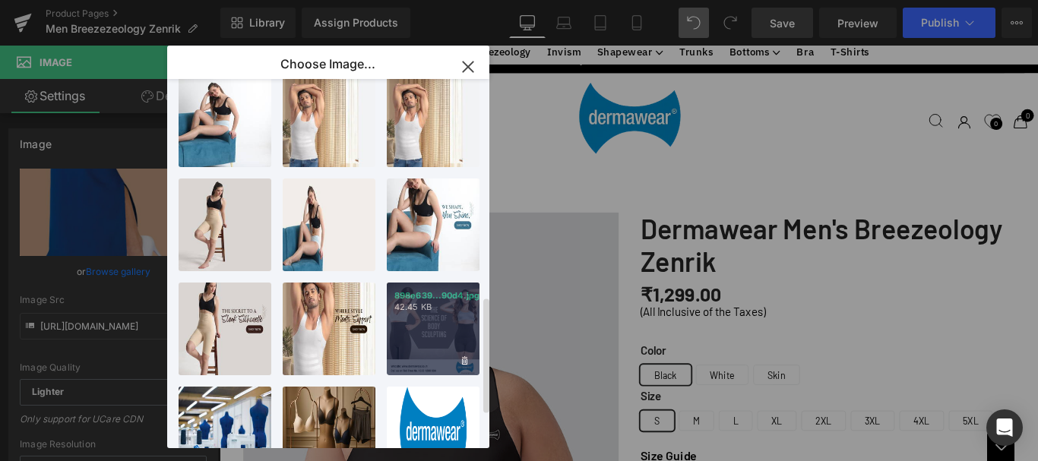
scroll to position [798, 0]
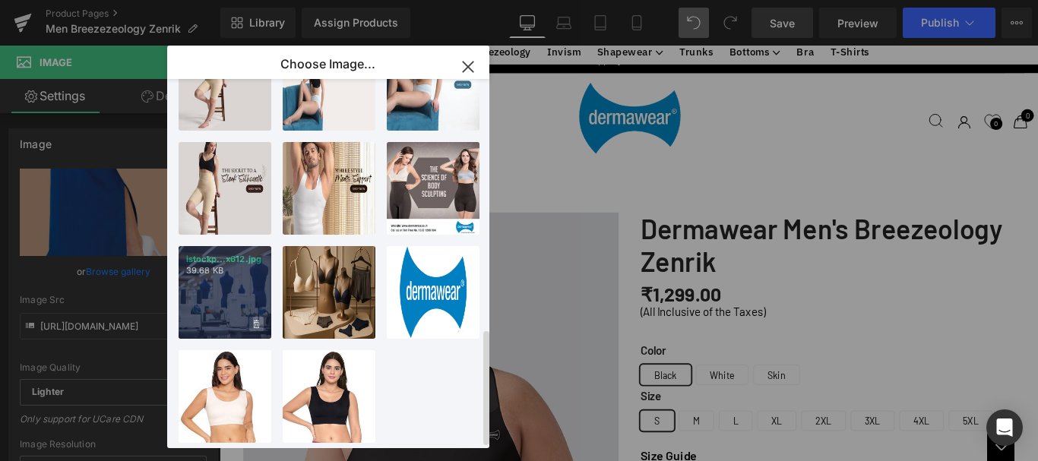
click at [252, 317] on span at bounding box center [256, 324] width 14 height 14
click at [207, 316] on span "Yes" at bounding box center [205, 324] width 38 height 16
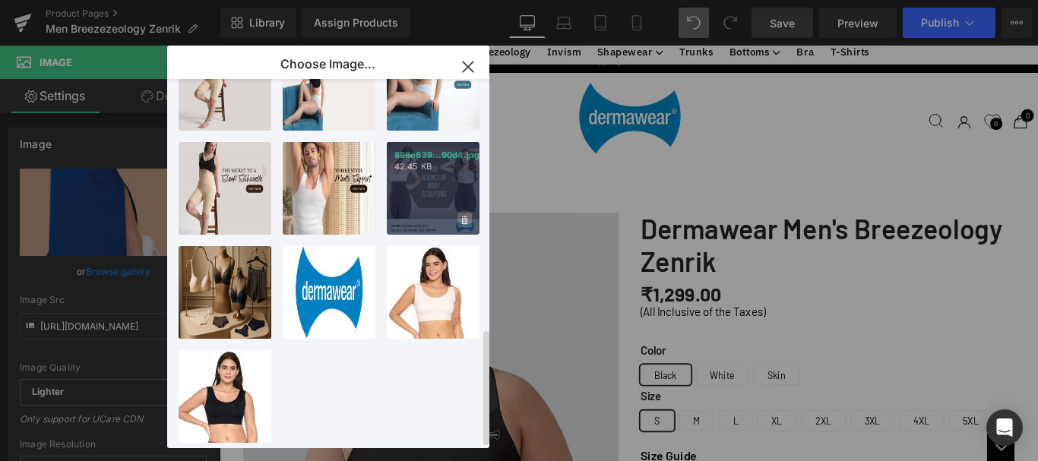
click at [464, 216] on icon at bounding box center [464, 221] width 5 height 10
click at [400, 212] on span "Yes" at bounding box center [413, 220] width 38 height 16
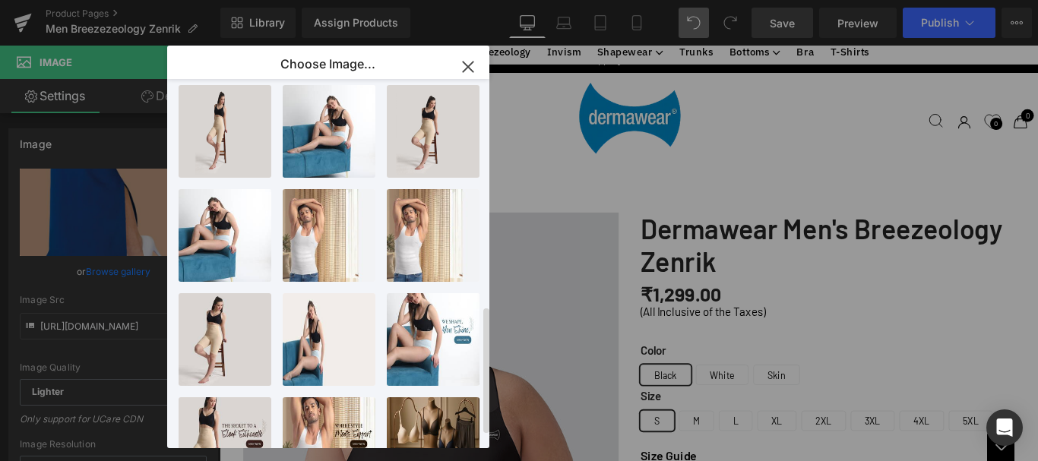
scroll to position [694, 0]
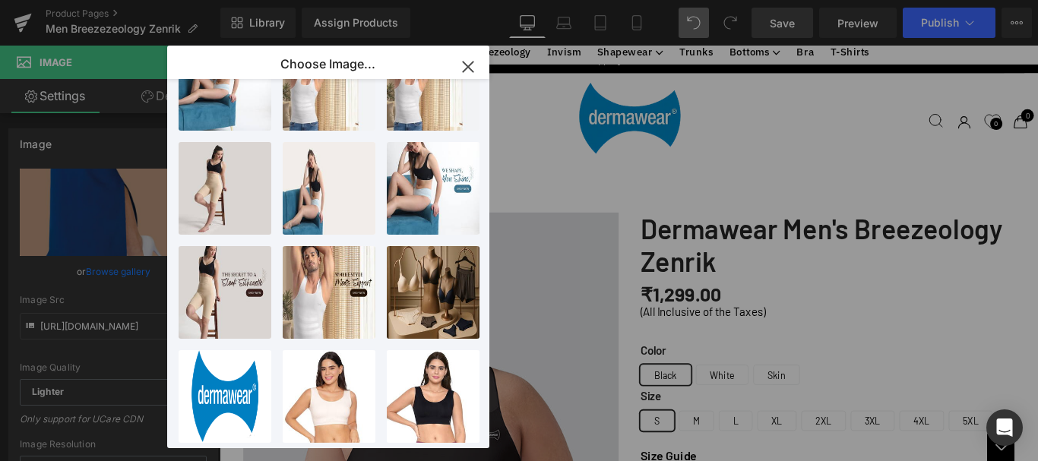
click at [469, 67] on icon "button" at bounding box center [468, 67] width 10 height 10
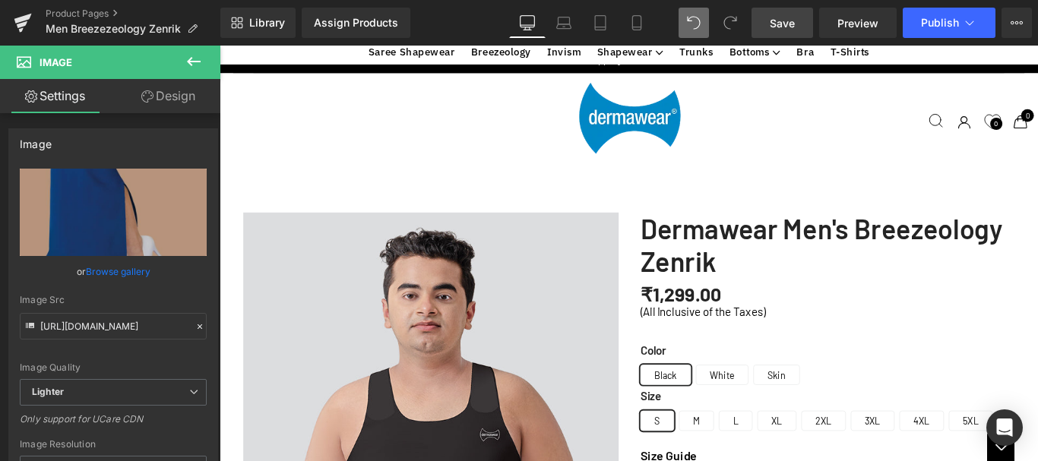
scroll to position [1472, 0]
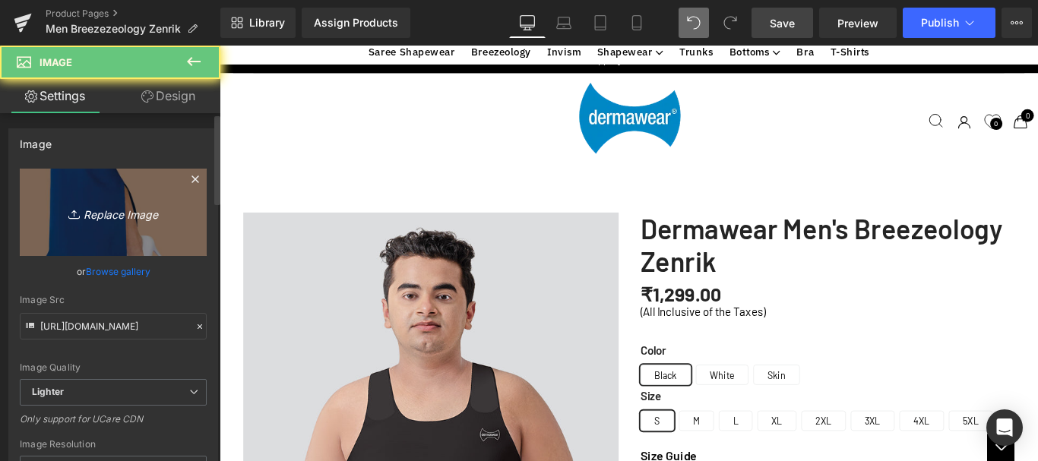
click at [119, 217] on icon "Replace Image" at bounding box center [113, 212] width 122 height 19
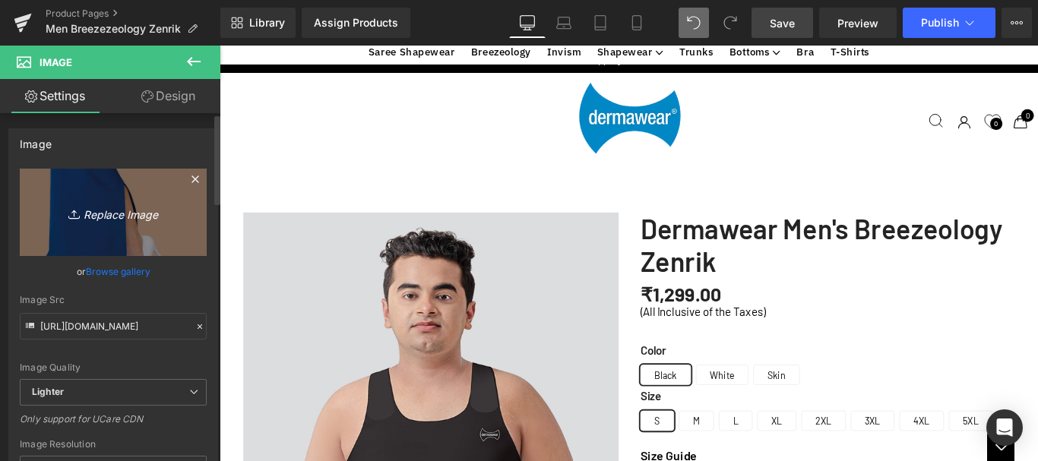
type input "C:\fakepath\Men Breexeology Zenrik-4.jpg"
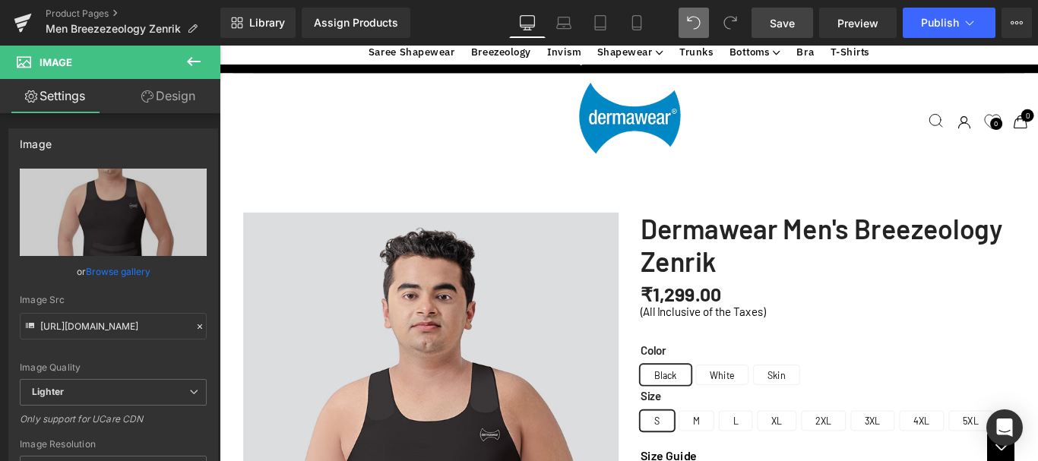
scroll to position [2232, 0]
click at [779, 24] on span "Save" at bounding box center [782, 23] width 25 height 16
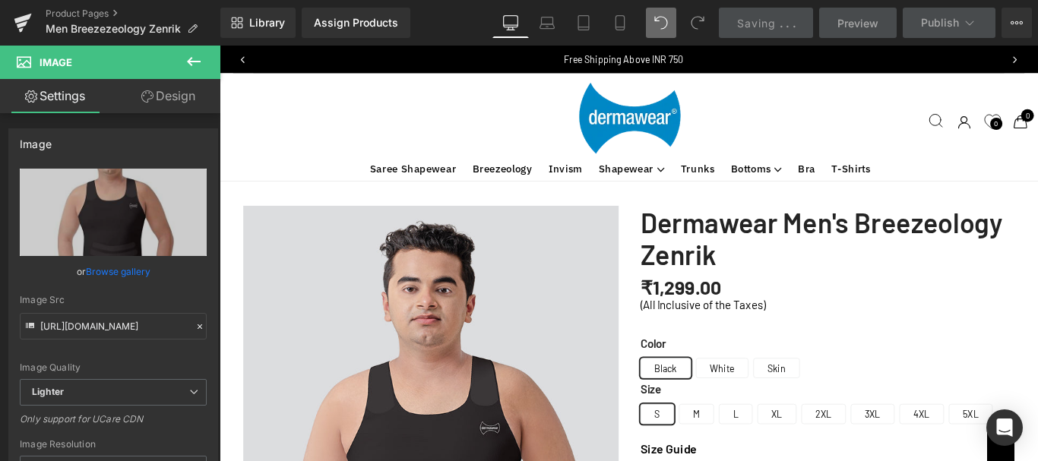
scroll to position [0, 0]
